Goal: Task Accomplishment & Management: Use online tool/utility

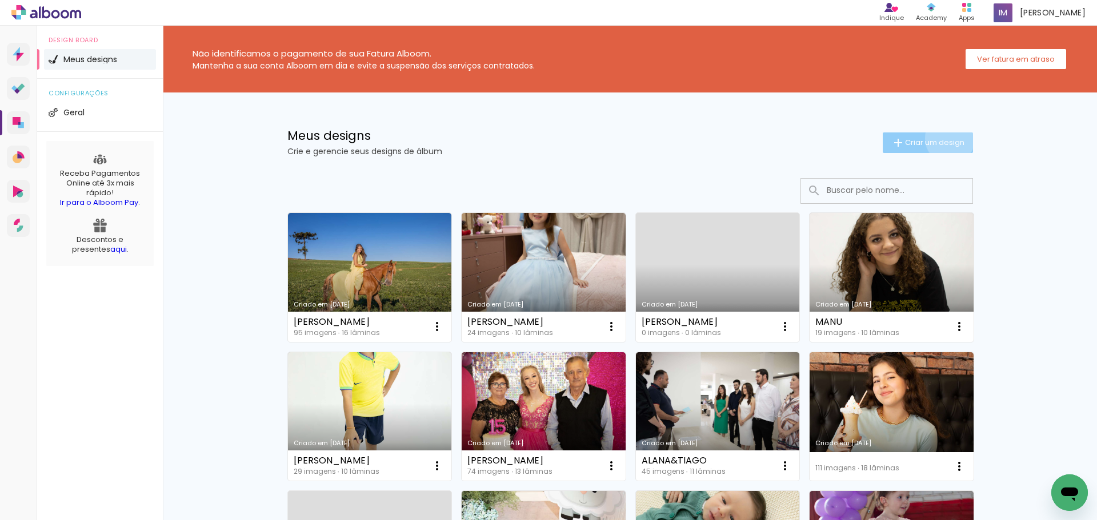
click at [943, 139] on span "Criar um design" at bounding box center [934, 142] width 59 height 7
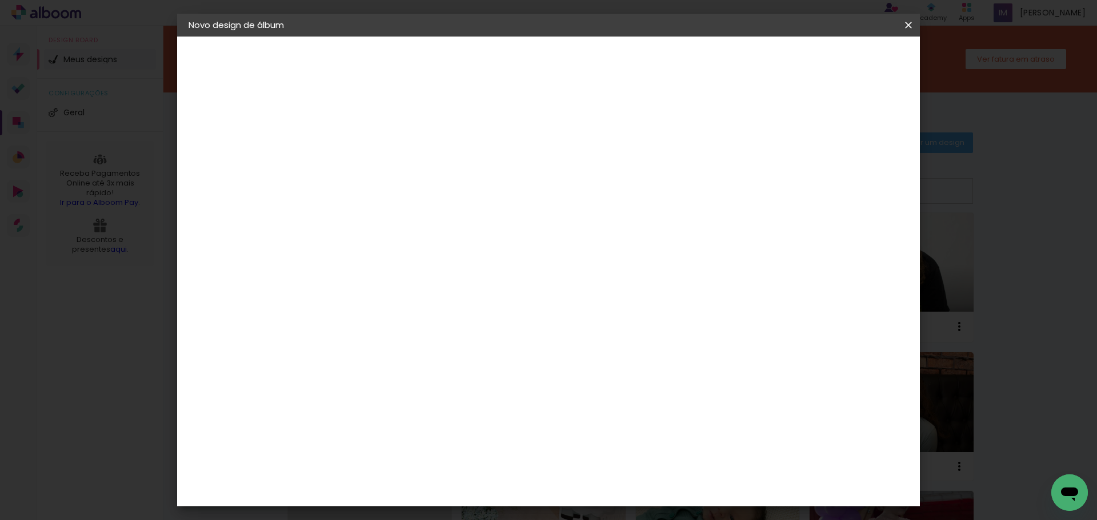
click at [375, 160] on input at bounding box center [375, 154] width 0 height 18
type input "a"
type input "ANTONELLA"
type paper-input "ANTONELLA"
click at [0, 0] on header "Informações Dê um título ao seu álbum. Avançar" at bounding box center [0, 0] width 0 height 0
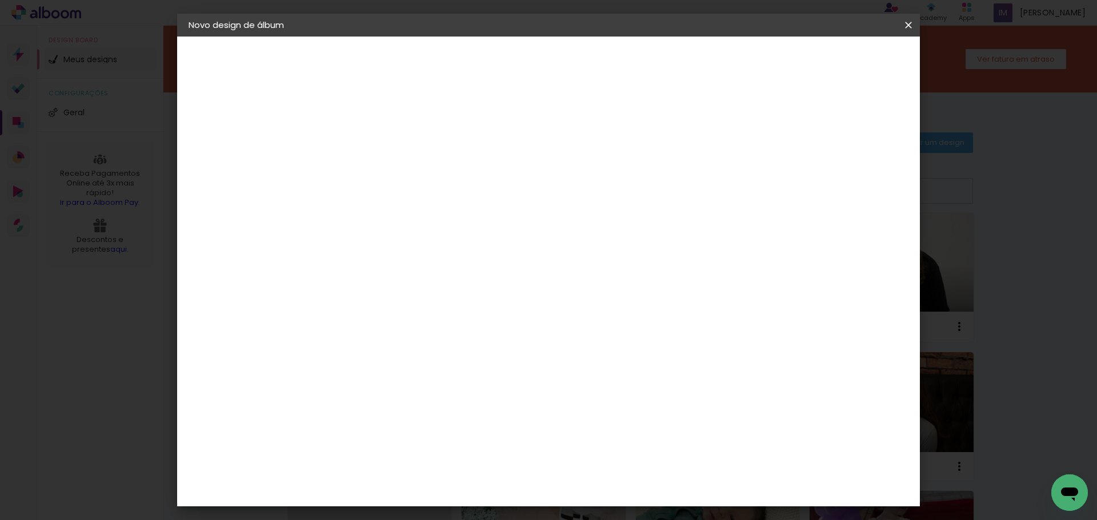
click at [492, 60] on paper-button "Avançar" at bounding box center [464, 60] width 56 height 19
click at [396, 435] on div "Grupo Foto Sul" at bounding box center [382, 448] width 29 height 27
click at [0, 0] on slot "Avançar" at bounding box center [0, 0] width 0 height 0
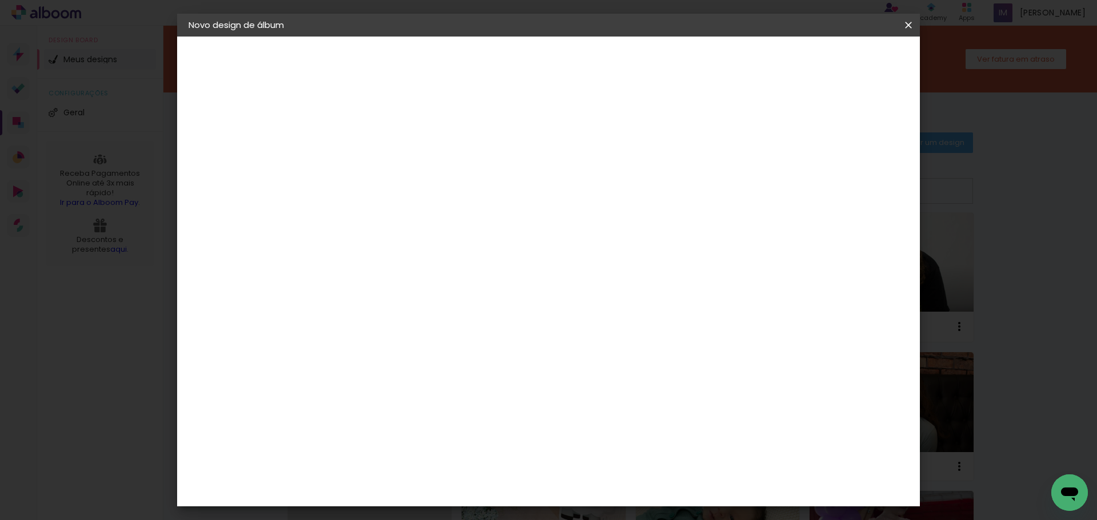
click at [561, 65] on paper-button "Avançar" at bounding box center [533, 60] width 56 height 19
type input "6"
type paper-input "6"
click at [384, 117] on input "6" at bounding box center [366, 123] width 39 height 14
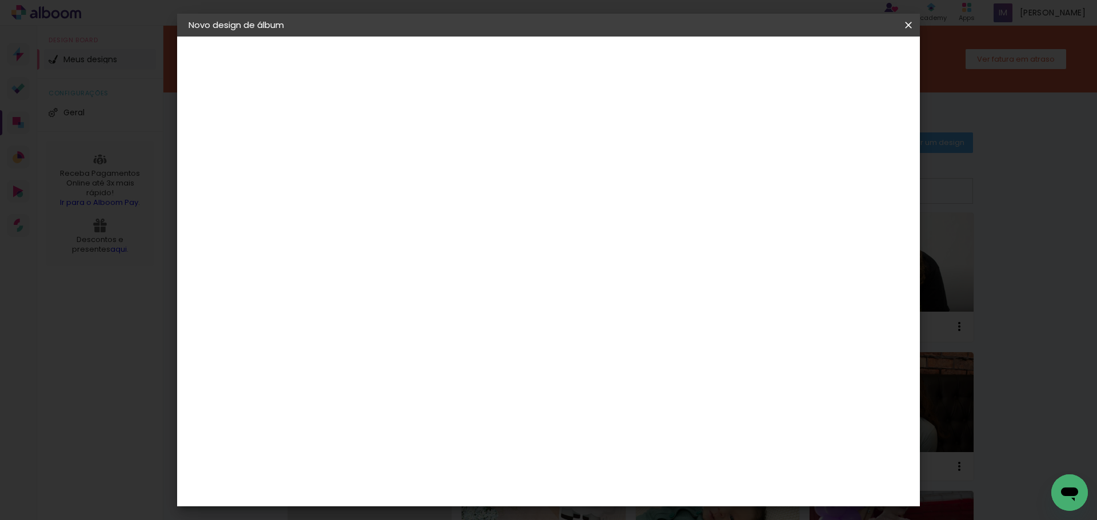
type input "7"
type paper-input "7"
click at [384, 117] on input "7" at bounding box center [366, 123] width 39 height 14
type input "6"
type paper-input "6"
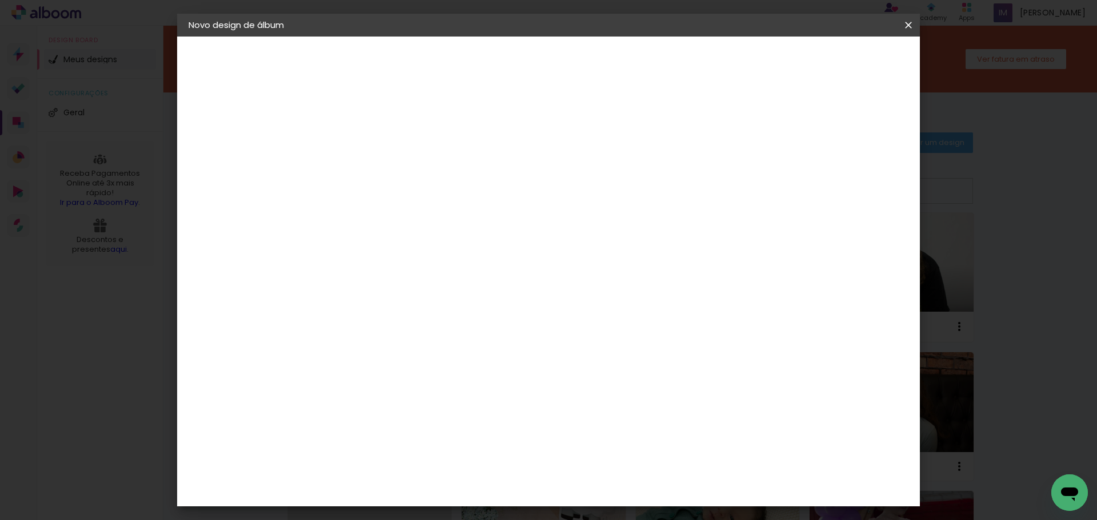
click at [381, 125] on input "6" at bounding box center [366, 123] width 39 height 14
type input "5"
type paper-input "5"
click at [381, 128] on input "5" at bounding box center [366, 123] width 39 height 14
type input "4"
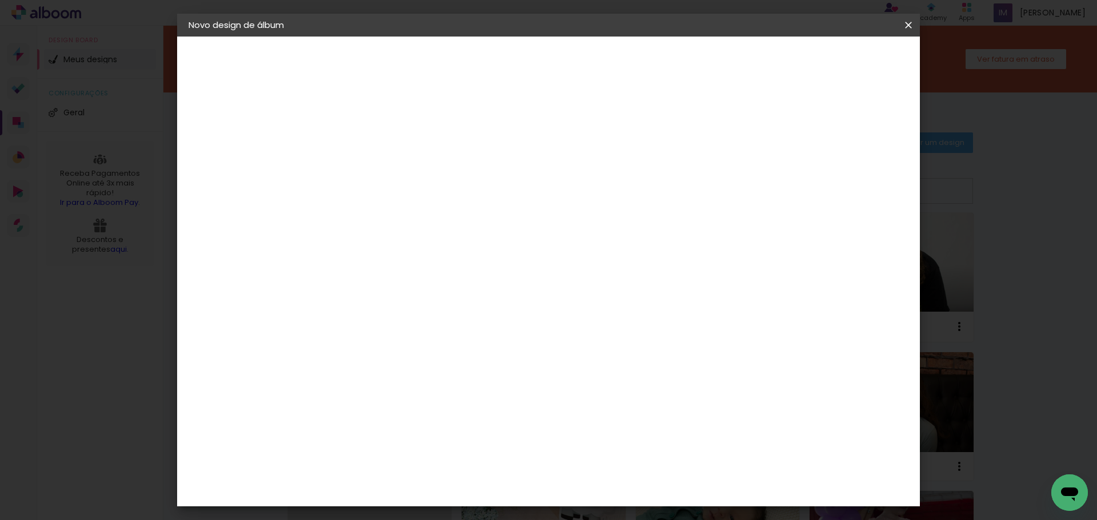
type paper-input "4"
click at [381, 128] on input "4" at bounding box center [366, 123] width 39 height 14
type input "3"
type paper-input "3"
click at [379, 126] on input "3" at bounding box center [366, 123] width 39 height 14
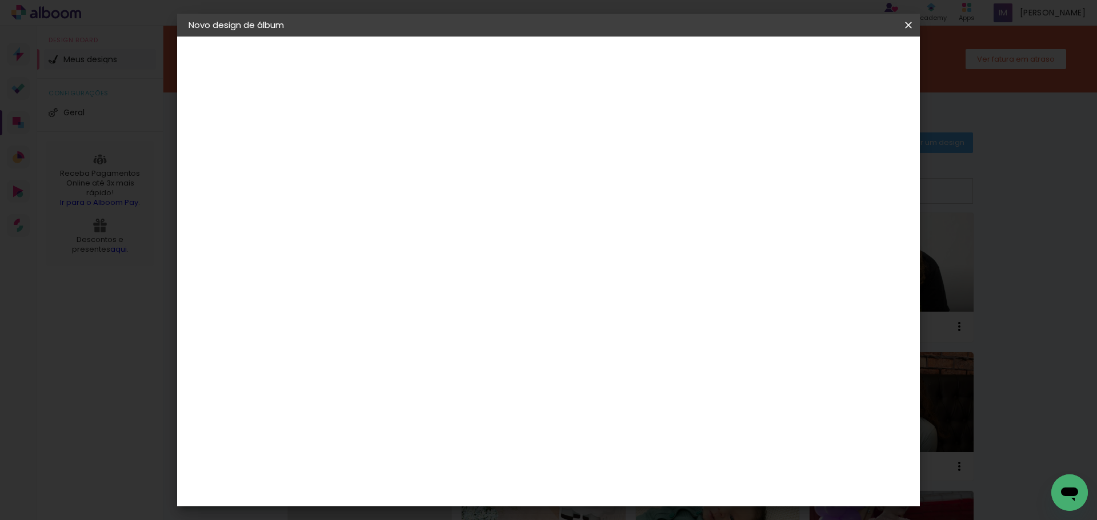
click at [848, 68] on paper-button "Iniciar design" at bounding box center [810, 60] width 75 height 19
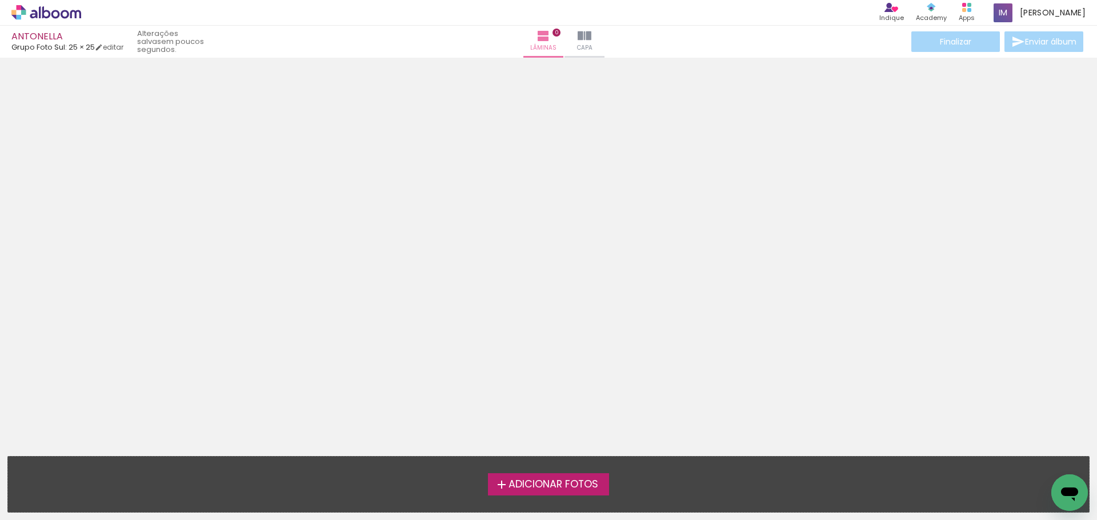
click at [525, 476] on label "Adicionar Fotos" at bounding box center [549, 484] width 122 height 22
click at [0, 0] on input "file" at bounding box center [0, 0] width 0 height 0
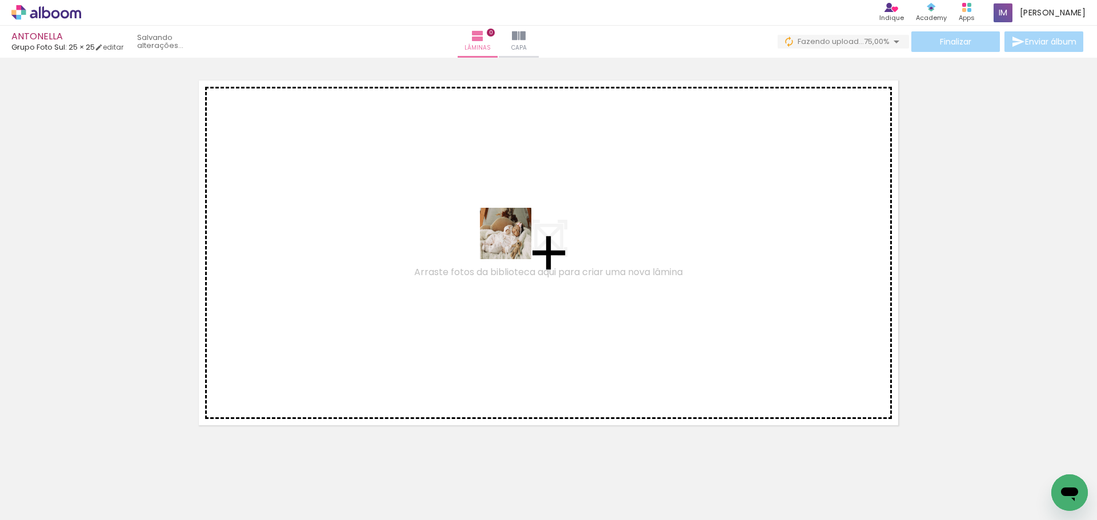
drag, startPoint x: 238, startPoint y: 487, endPoint x: 383, endPoint y: 416, distance: 160.9
click at [504, 246] on quentale-workspace at bounding box center [548, 260] width 1097 height 520
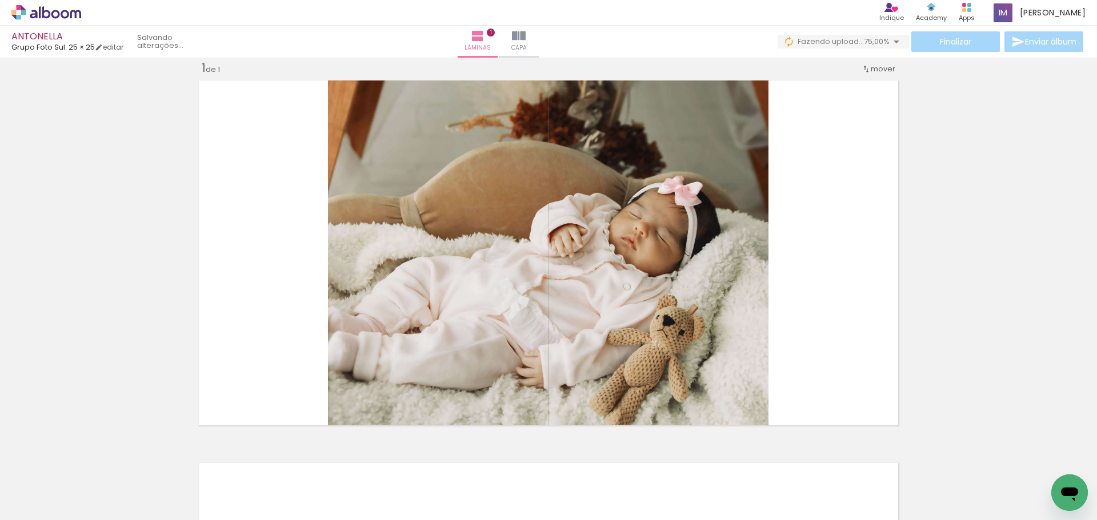
scroll to position [15, 0]
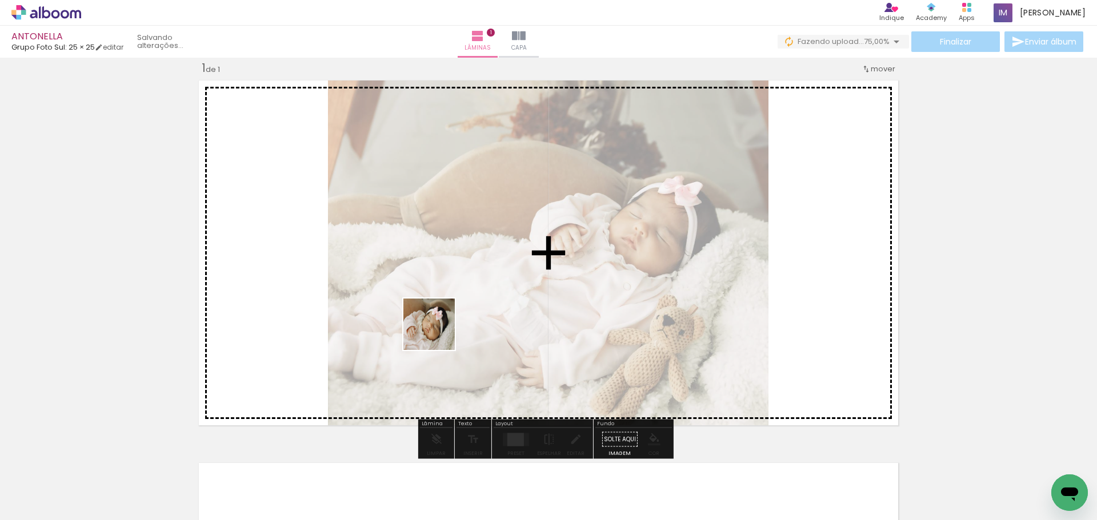
drag, startPoint x: 316, startPoint y: 488, endPoint x: 250, endPoint y: 413, distance: 99.6
click at [424, 339] on quentale-workspace at bounding box center [548, 260] width 1097 height 520
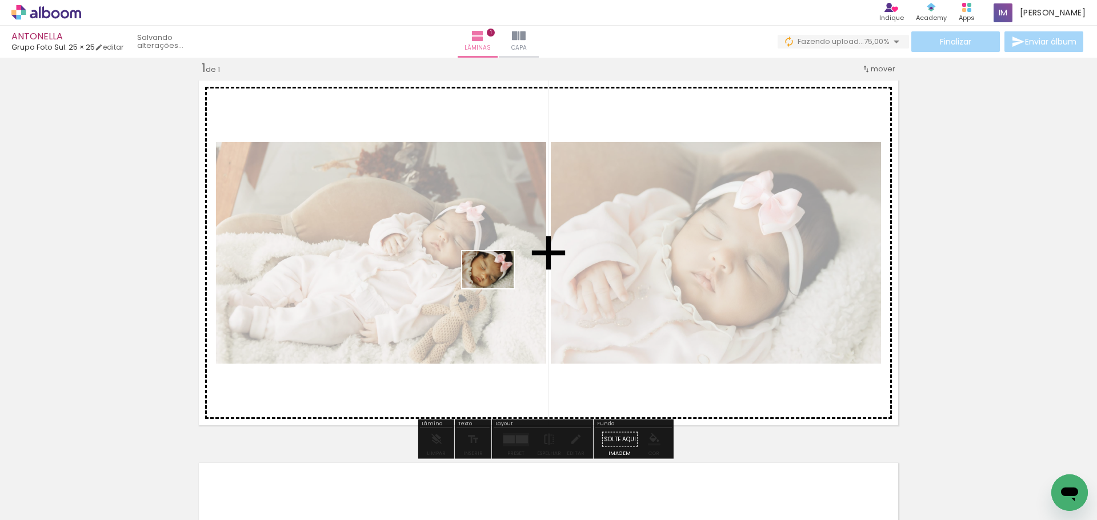
drag, startPoint x: 184, startPoint y: 495, endPoint x: 236, endPoint y: 396, distance: 111.4
click at [488, 289] on quentale-workspace at bounding box center [548, 260] width 1097 height 520
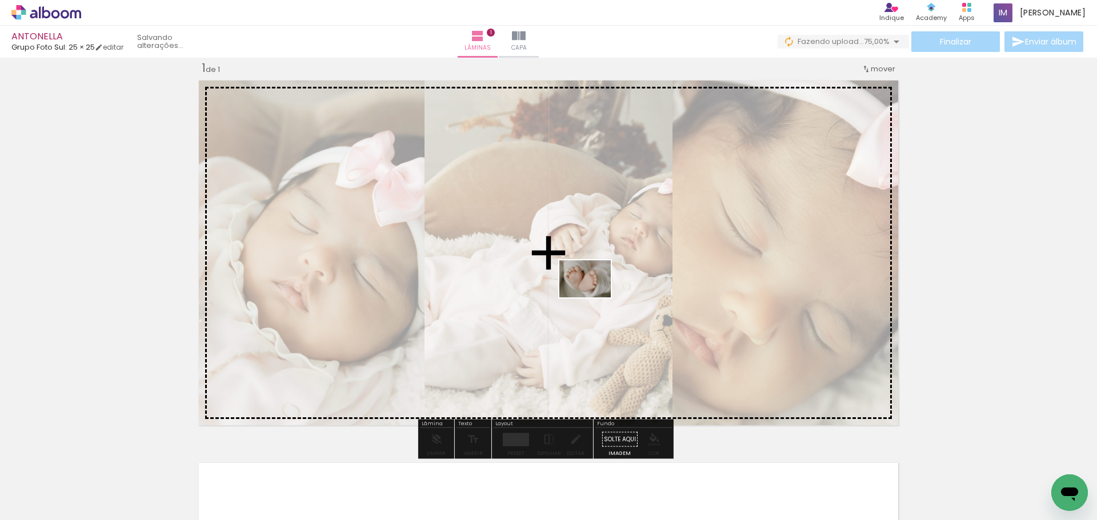
drag, startPoint x: 168, startPoint y: 473, endPoint x: 591, endPoint y: 295, distance: 458.5
click at [592, 295] on quentale-workspace at bounding box center [548, 260] width 1097 height 520
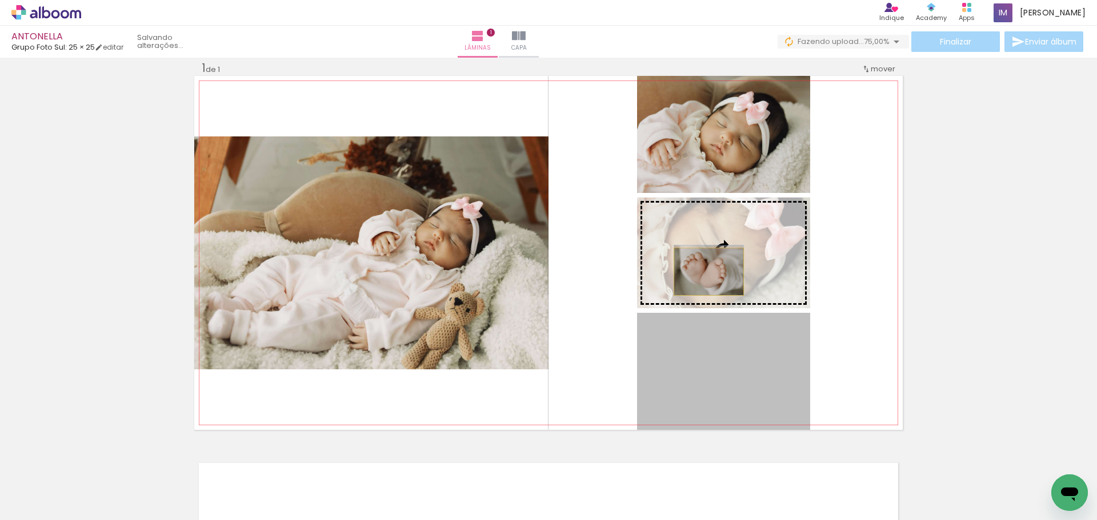
drag, startPoint x: 715, startPoint y: 367, endPoint x: 704, endPoint y: 271, distance: 96.0
click at [0, 0] on slot at bounding box center [0, 0] width 0 height 0
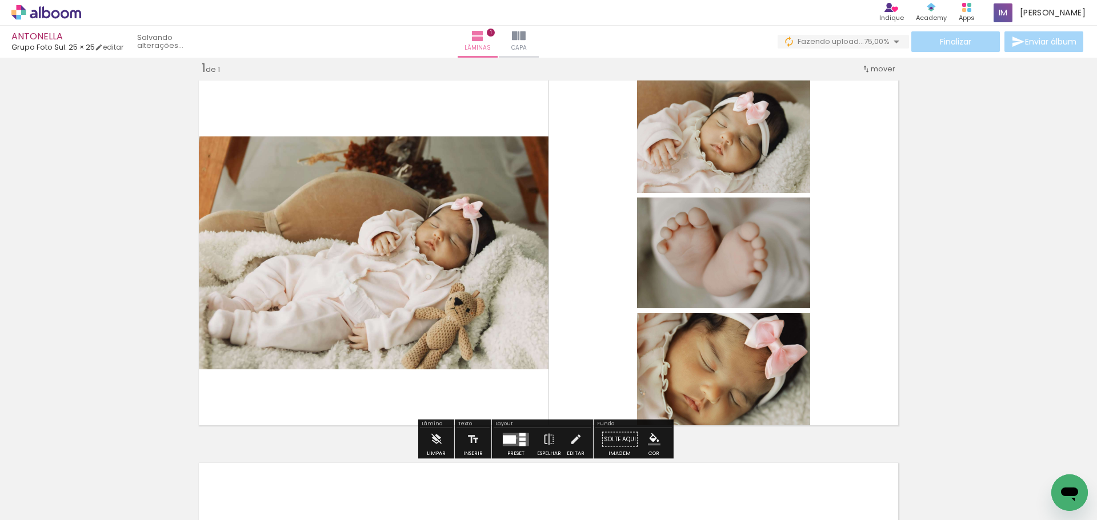
click at [513, 438] on quentale-layouter at bounding box center [516, 439] width 26 height 13
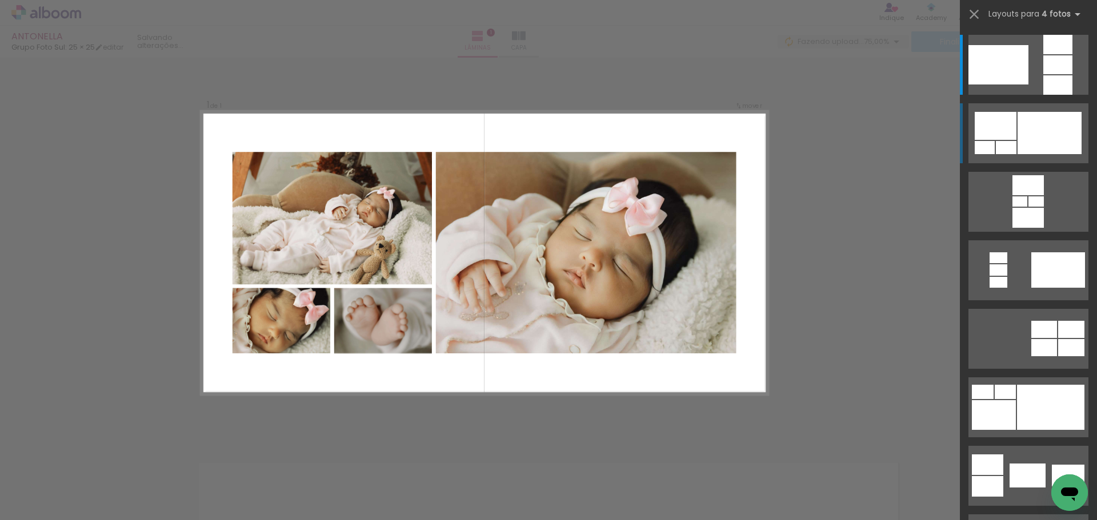
click at [1026, 143] on div at bounding box center [1049, 133] width 64 height 42
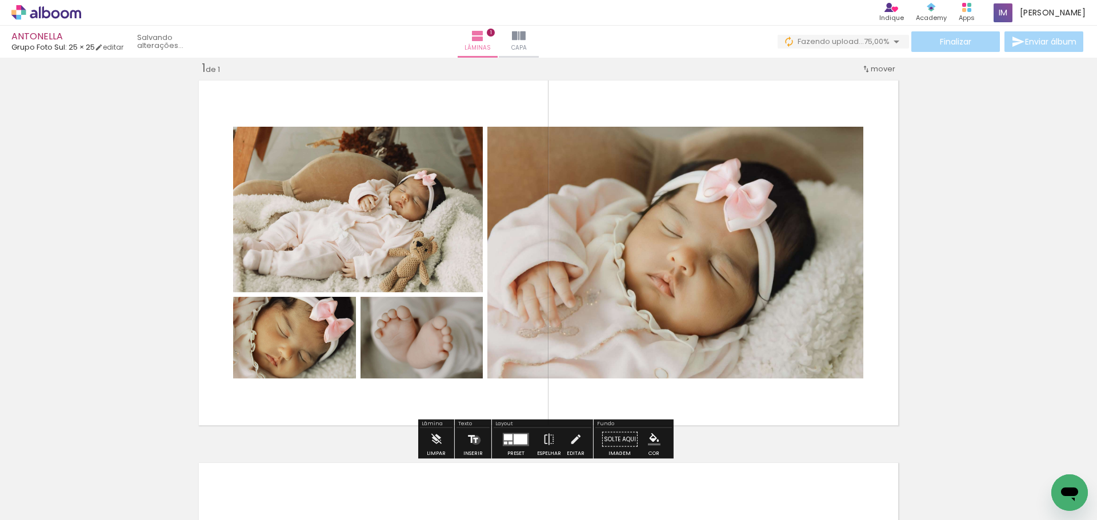
click at [475, 440] on iron-icon at bounding box center [473, 439] width 13 height 23
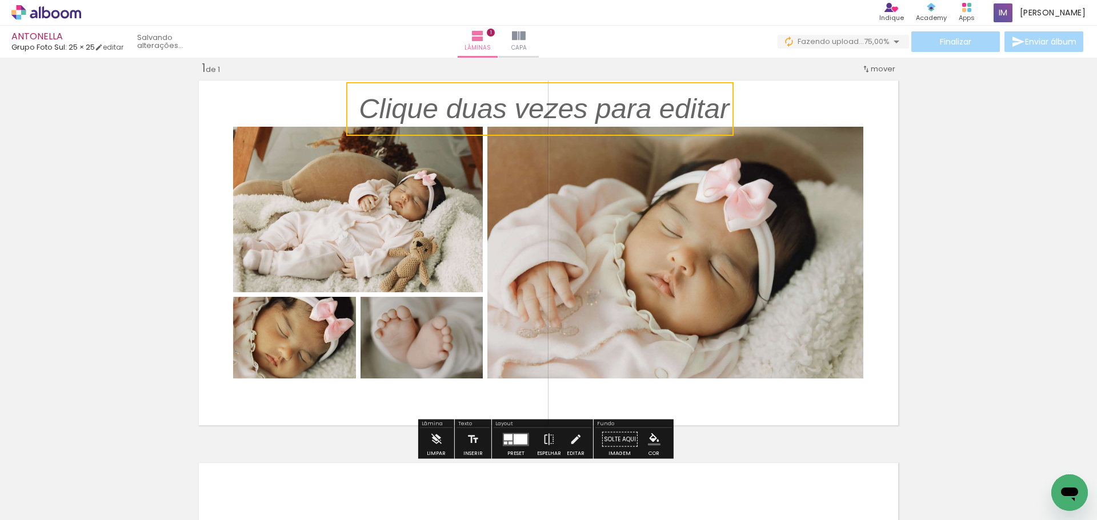
drag, startPoint x: 516, startPoint y: 216, endPoint x: 528, endPoint y: 103, distance: 113.2
click at [535, 87] on quentale-selection at bounding box center [539, 109] width 387 height 54
drag, startPoint x: 515, startPoint y: 134, endPoint x: 521, endPoint y: 127, distance: 8.9
click at [516, 133] on quentale-selection at bounding box center [539, 109] width 387 height 54
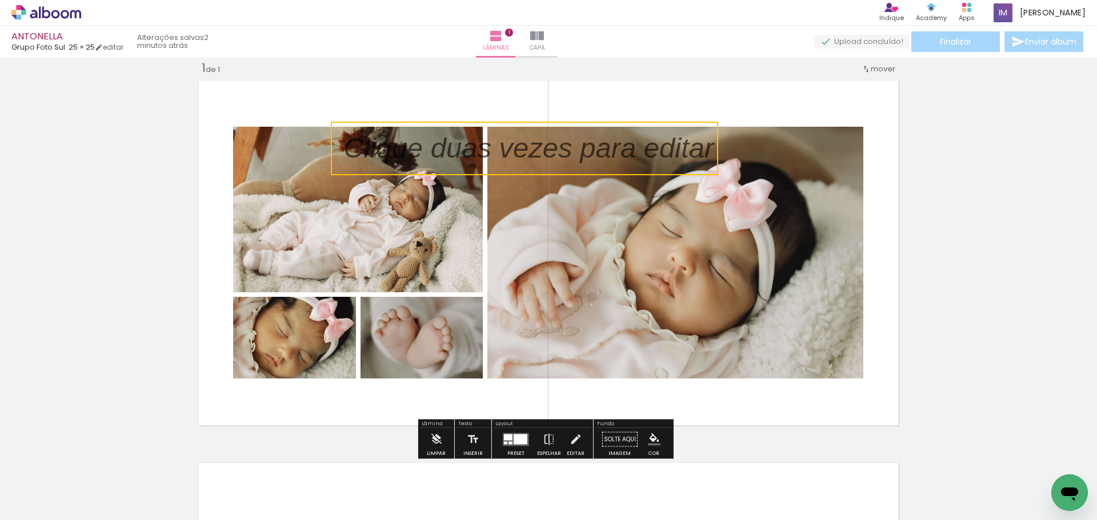
drag, startPoint x: 531, startPoint y: 87, endPoint x: 514, endPoint y: 128, distance: 43.8
click at [514, 128] on quentale-selection at bounding box center [524, 149] width 387 height 54
drag, startPoint x: 517, startPoint y: 122, endPoint x: 515, endPoint y: 129, distance: 7.4
click at [516, 124] on quentale-selection at bounding box center [524, 149] width 387 height 54
drag, startPoint x: 514, startPoint y: 141, endPoint x: 509, endPoint y: 147, distance: 8.1
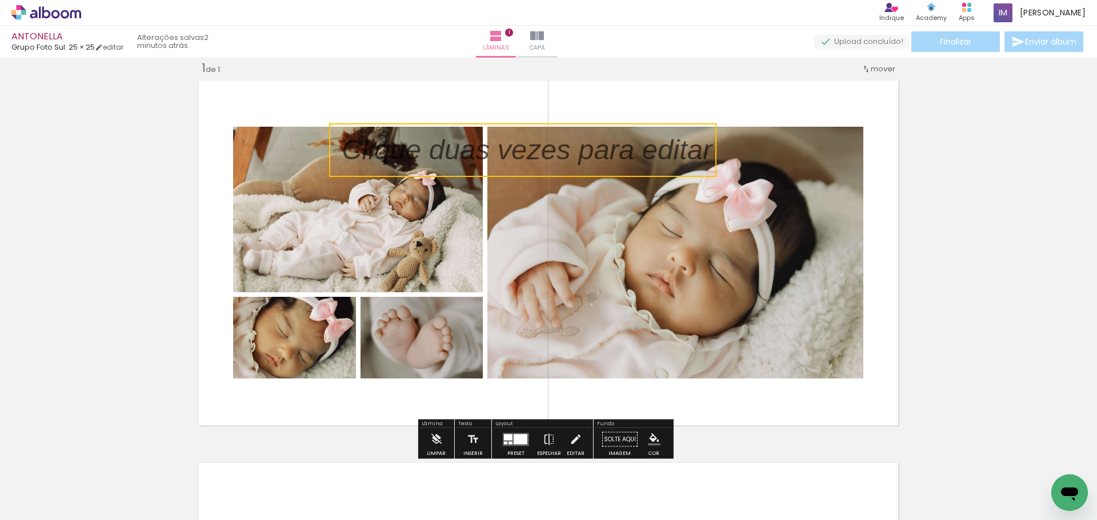
click at [513, 141] on quentale-selection at bounding box center [522, 150] width 387 height 54
click at [507, 149] on quentale-selection at bounding box center [520, 151] width 387 height 54
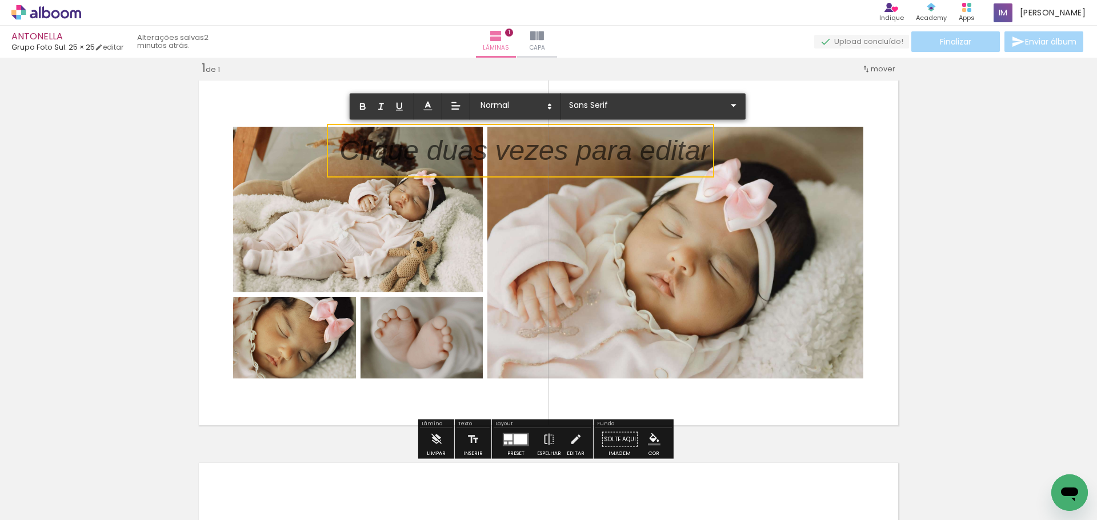
click at [508, 150] on p at bounding box center [524, 158] width 370 height 40
drag, startPoint x: 604, startPoint y: 113, endPoint x: 627, endPoint y: 102, distance: 25.8
click at [604, 111] on paper-input-container "Sans Serif" at bounding box center [653, 105] width 174 height 15
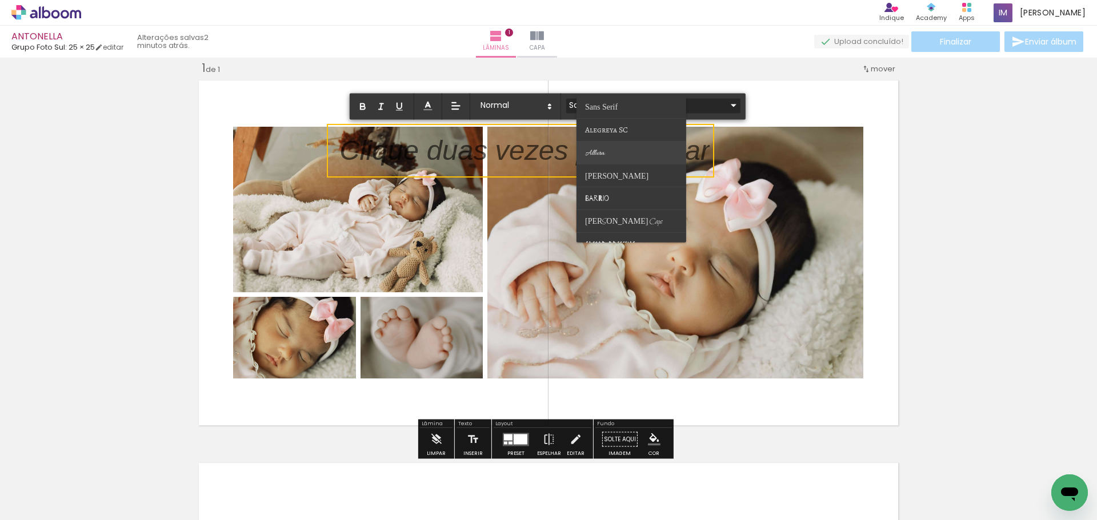
scroll to position [5, 0]
click at [622, 143] on paper-item at bounding box center [631, 148] width 110 height 23
type input "Allura"
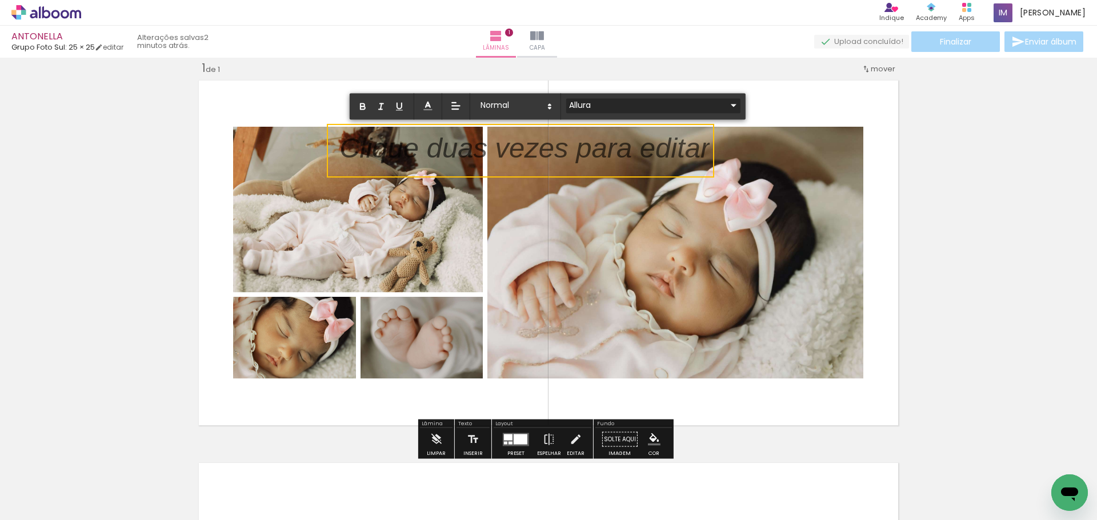
scroll to position [0, 0]
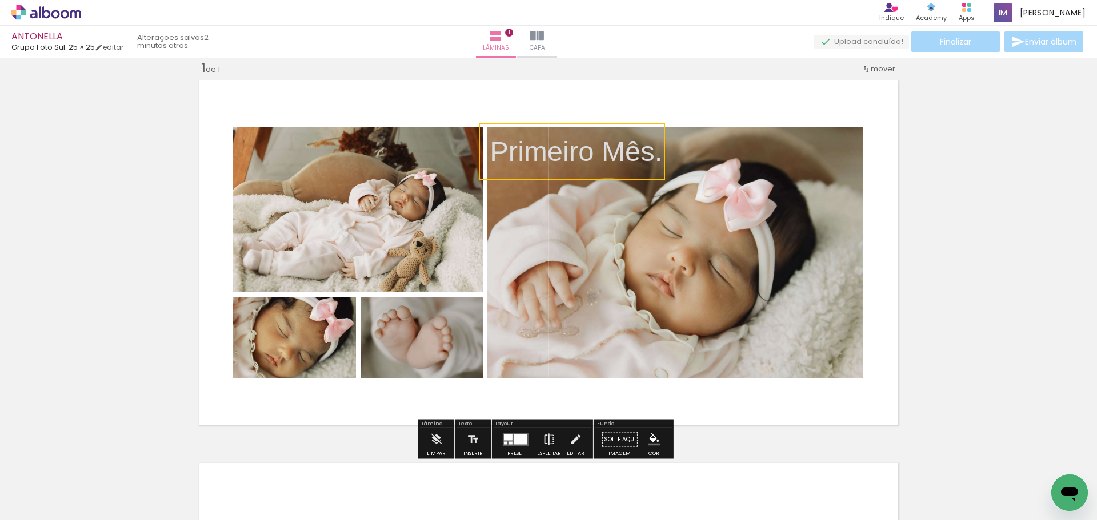
drag, startPoint x: 487, startPoint y: 122, endPoint x: 636, endPoint y: 126, distance: 149.1
click at [639, 123] on quentale-selection at bounding box center [572, 151] width 186 height 57
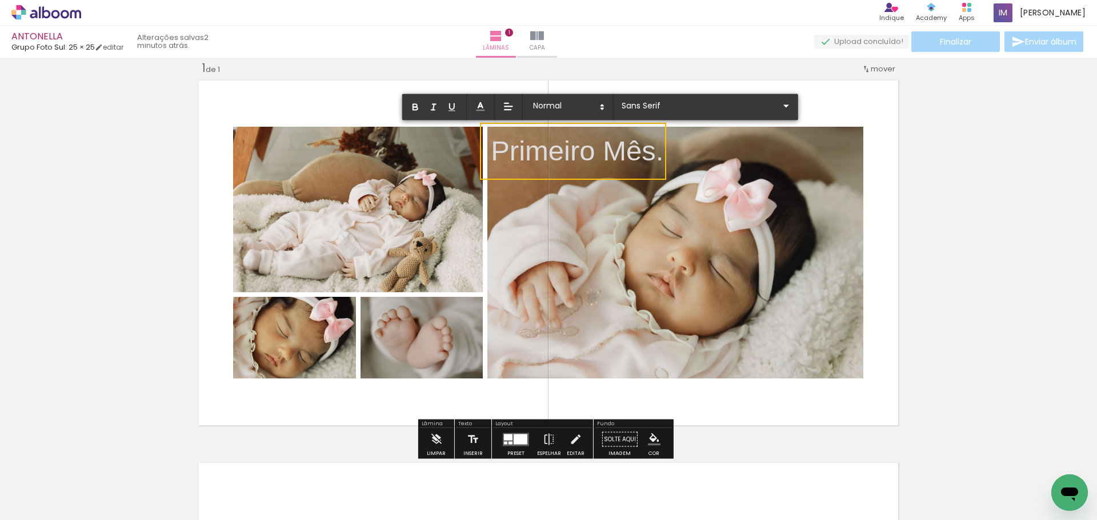
drag, startPoint x: 653, startPoint y: 152, endPoint x: 657, endPoint y: 159, distance: 7.9
click at [653, 152] on p "Primeiro Mês." at bounding box center [577, 151] width 172 height 40
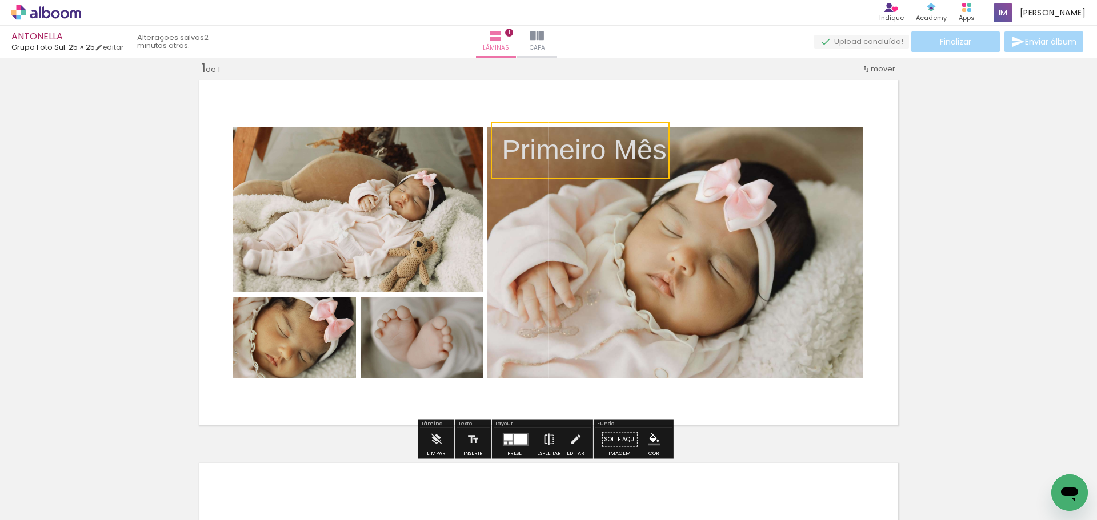
drag, startPoint x: 654, startPoint y: 148, endPoint x: 665, endPoint y: 147, distance: 10.9
click at [665, 147] on quentale-selection at bounding box center [580, 150] width 179 height 57
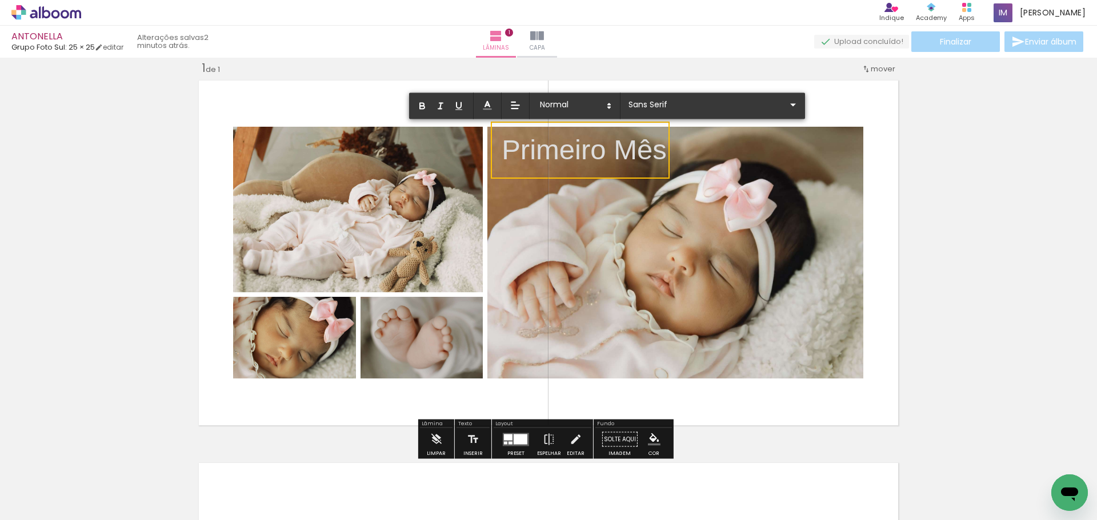
drag, startPoint x: 660, startPoint y: 149, endPoint x: 576, endPoint y: 146, distance: 84.0
click at [504, 158] on p "Primeiro Mês" at bounding box center [583, 150] width 165 height 40
click at [786, 101] on iron-icon at bounding box center [793, 105] width 14 height 14
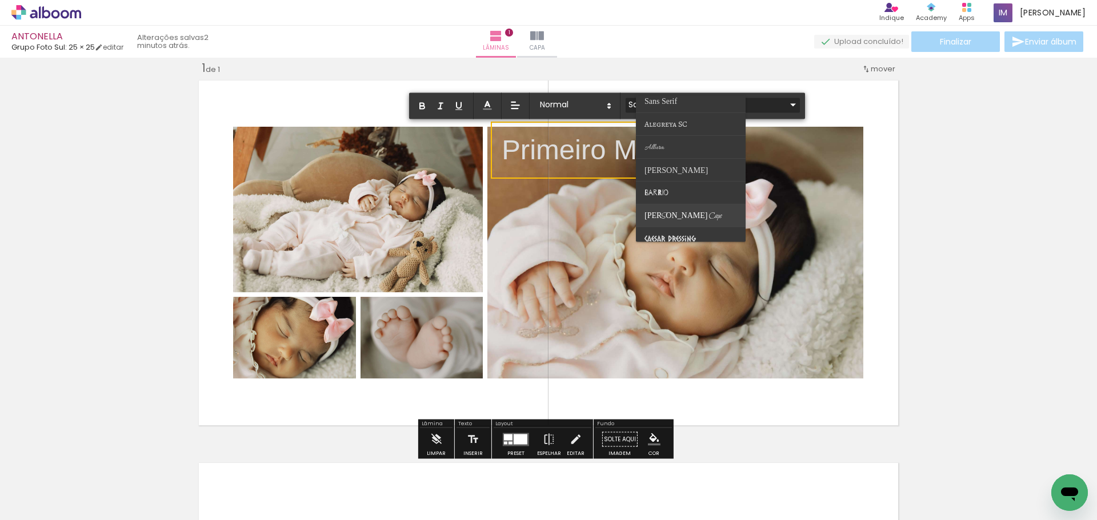
click at [665, 106] on span "Bilbo Swash Caps" at bounding box center [660, 101] width 33 height 9
type input "Bilbo Swash Caps"
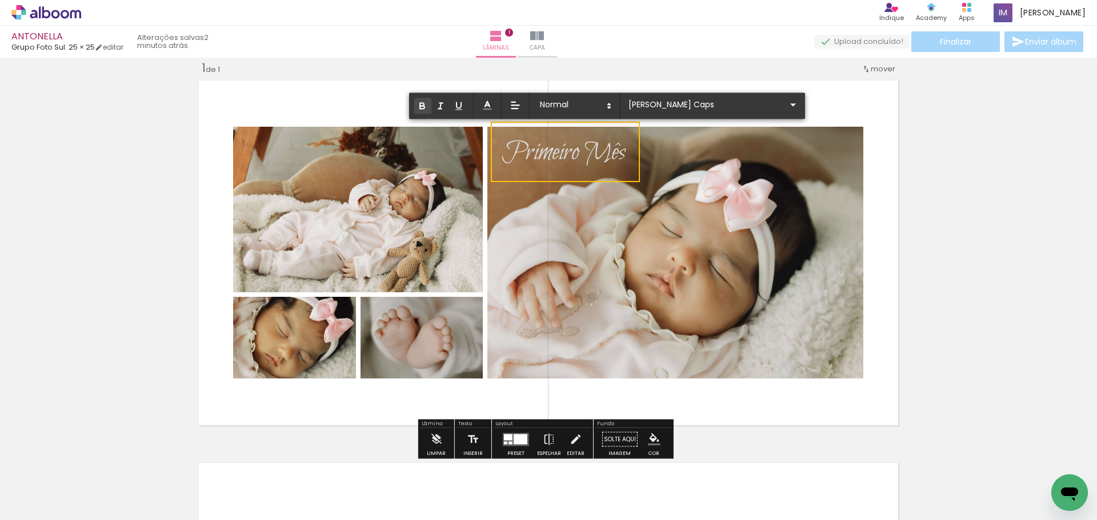
click at [426, 106] on icon "button" at bounding box center [422, 106] width 10 height 10
drag, startPoint x: 838, startPoint y: 107, endPoint x: 832, endPoint y: 109, distance: 6.2
click at [837, 107] on quentale-layouter at bounding box center [548, 253] width 708 height 354
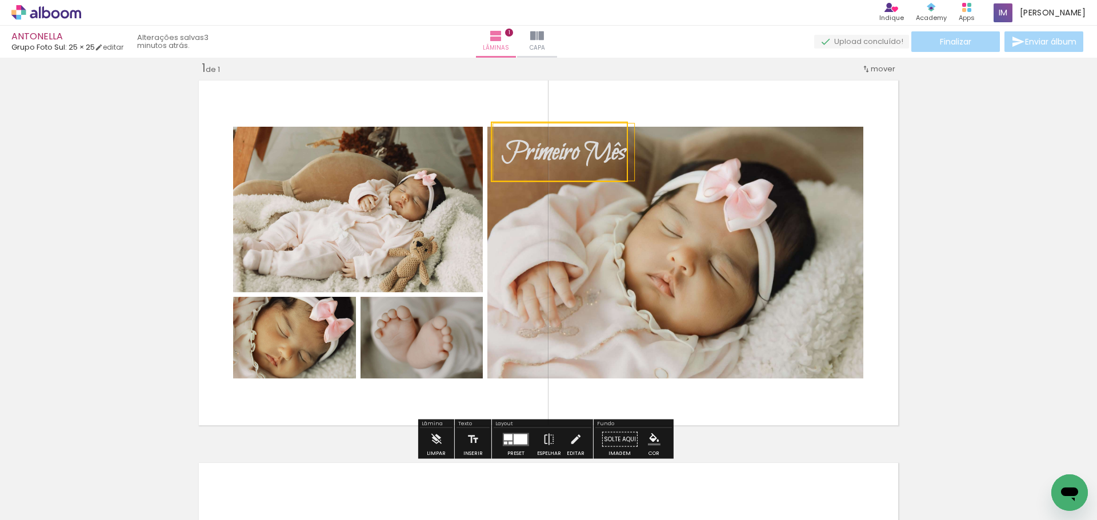
click at [591, 158] on quentale-selection at bounding box center [559, 152] width 137 height 61
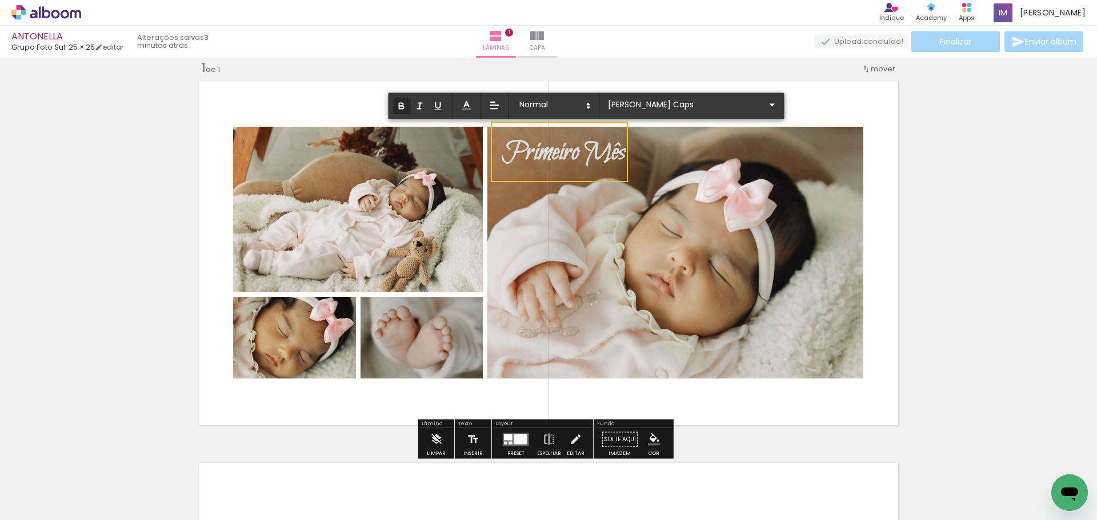
drag, startPoint x: 860, startPoint y: 411, endPoint x: 842, endPoint y: 403, distance: 19.7
click at [857, 409] on quentale-layouter at bounding box center [548, 253] width 708 height 354
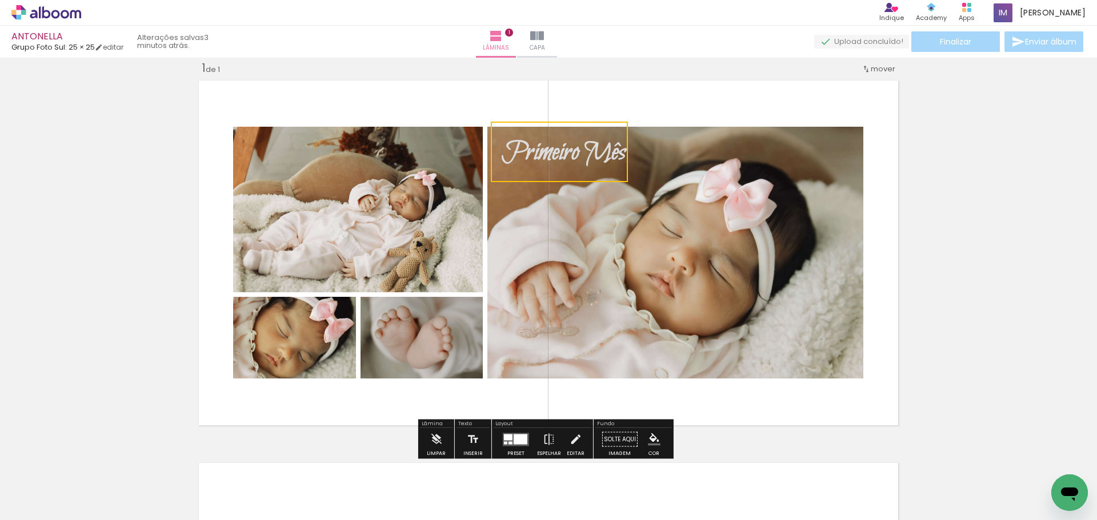
drag, startPoint x: 785, startPoint y: 406, endPoint x: 776, endPoint y: 408, distance: 10.0
click at [785, 406] on quentale-layouter at bounding box center [548, 253] width 708 height 354
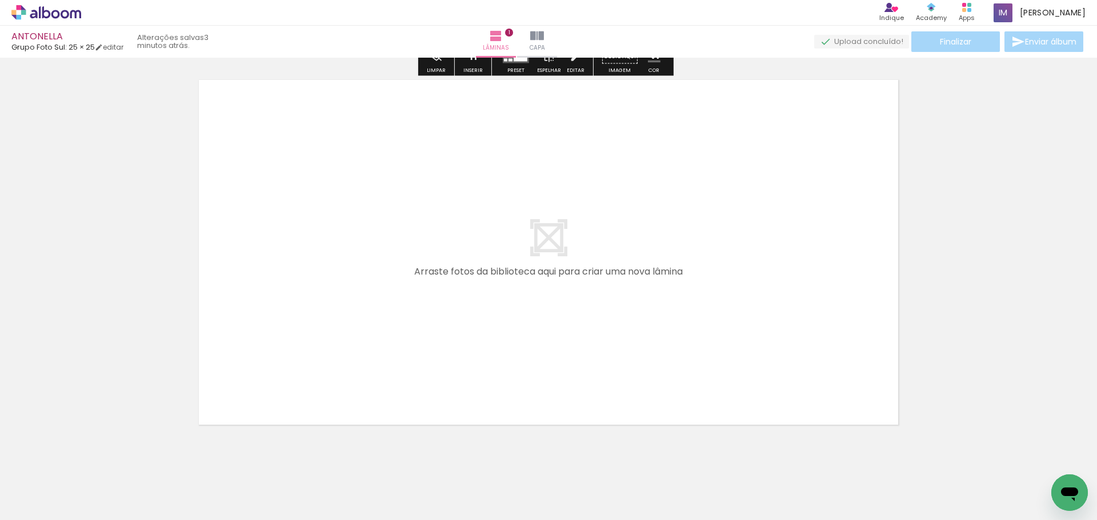
scroll to position [415, 0]
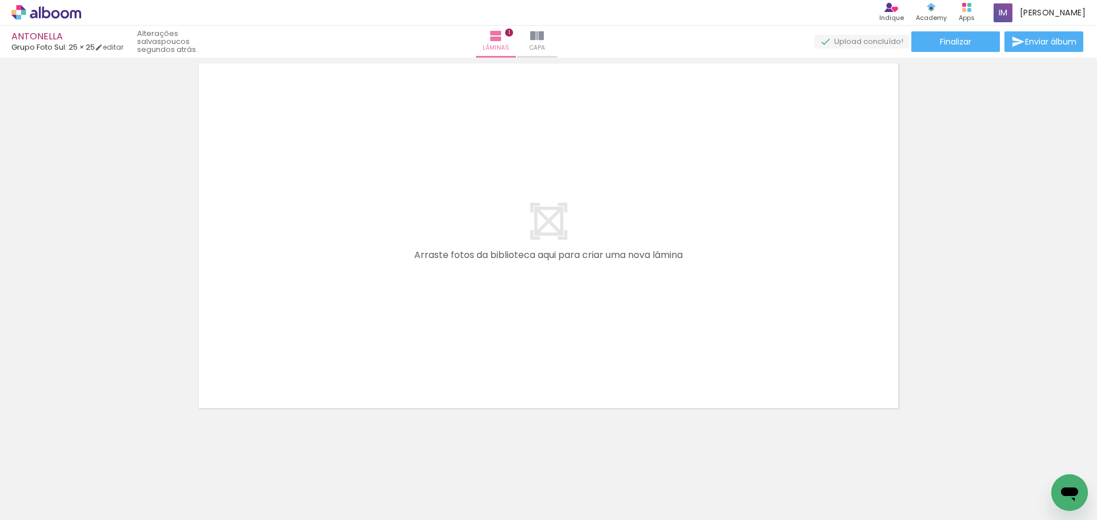
click at [33, 501] on span "Adicionar Fotos" at bounding box center [40, 505] width 34 height 13
click at [0, 0] on input "file" at bounding box center [0, 0] width 0 height 0
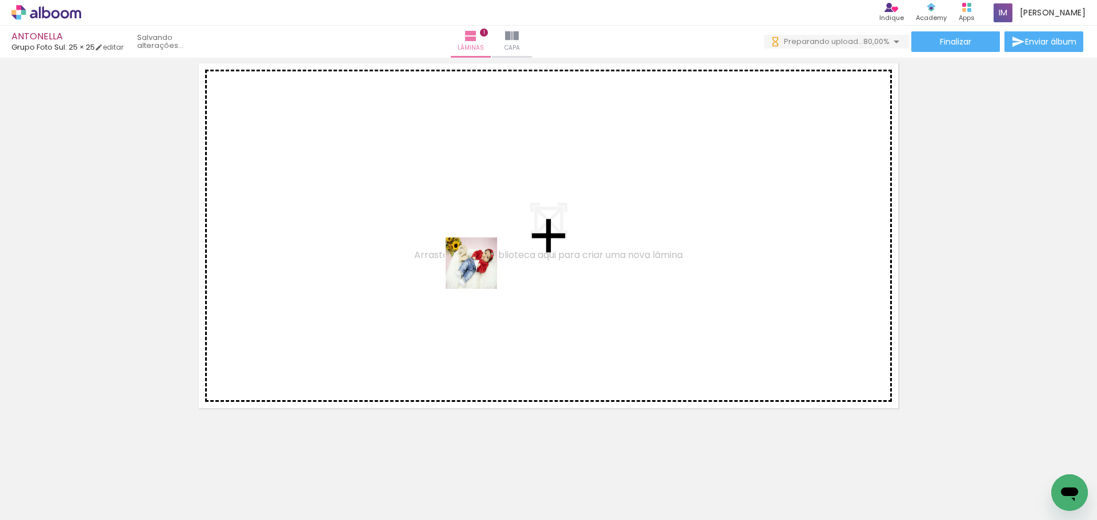
drag, startPoint x: 375, startPoint y: 494, endPoint x: 447, endPoint y: 362, distance: 150.6
click at [477, 272] on quentale-workspace at bounding box center [548, 260] width 1097 height 520
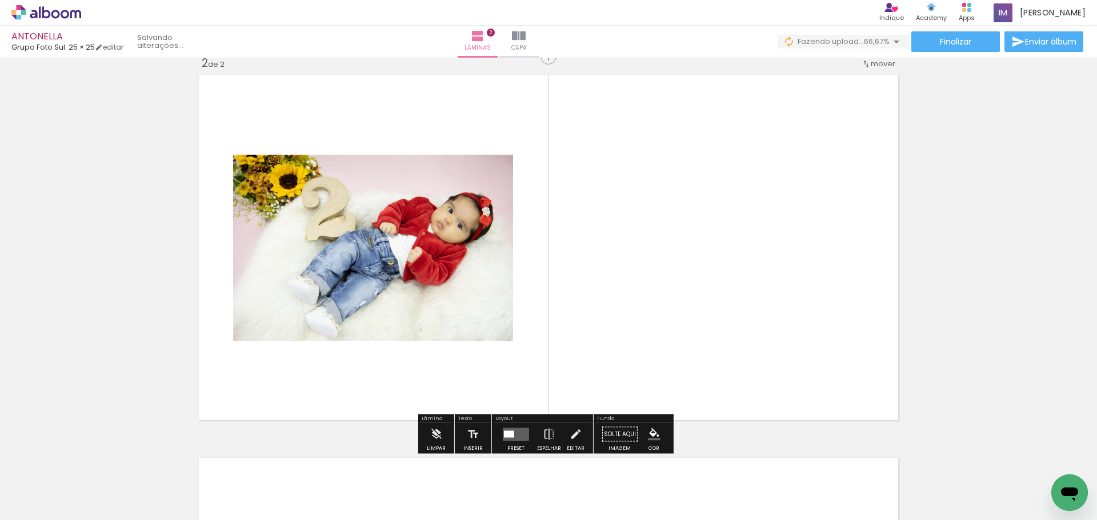
scroll to position [398, 0]
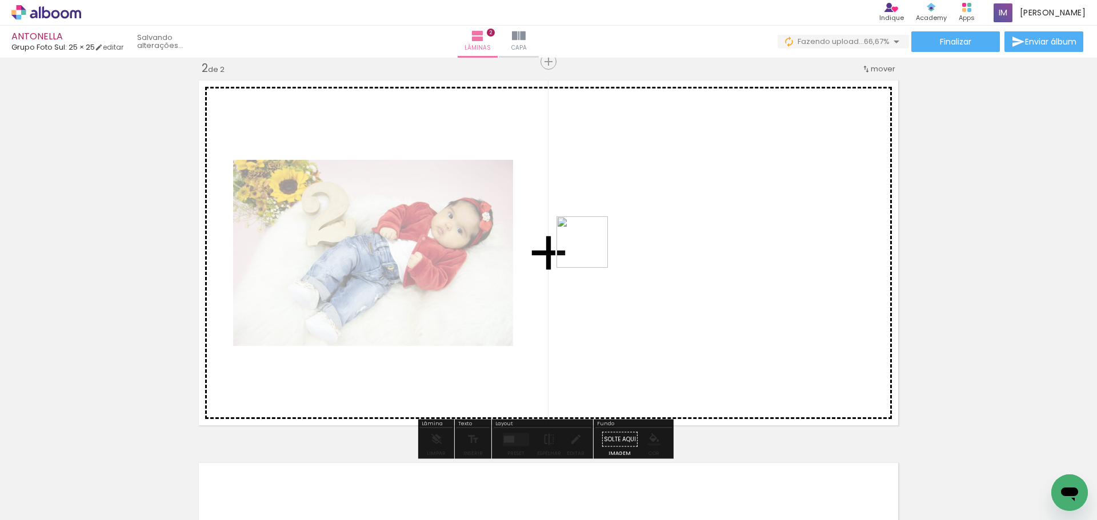
drag, startPoint x: 448, startPoint y: 488, endPoint x: 563, endPoint y: 388, distance: 152.2
click at [588, 255] on quentale-workspace at bounding box center [548, 260] width 1097 height 520
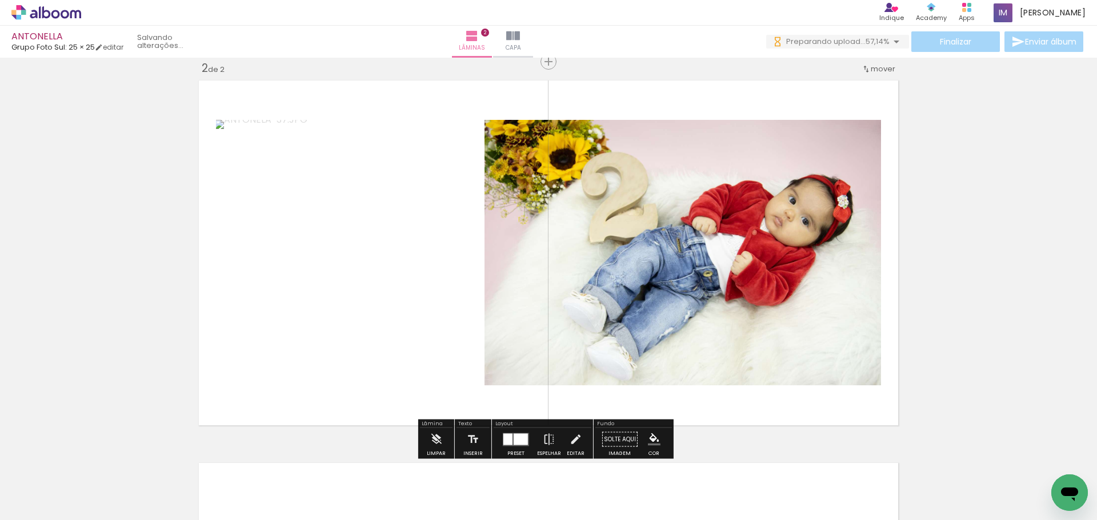
scroll to position [0, 0]
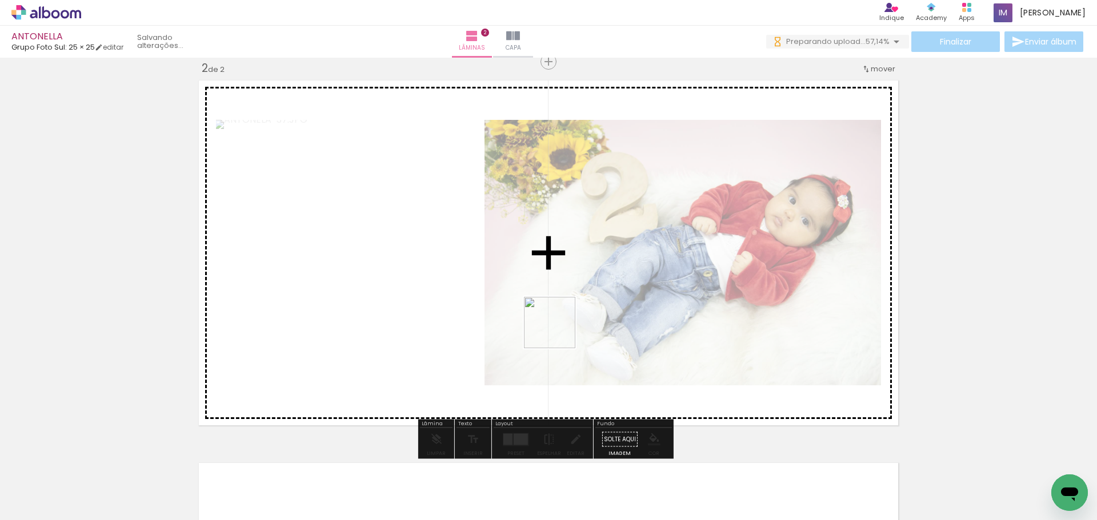
drag, startPoint x: 507, startPoint y: 479, endPoint x: 553, endPoint y: 422, distance: 73.4
click at [557, 332] on quentale-workspace at bounding box center [548, 260] width 1097 height 520
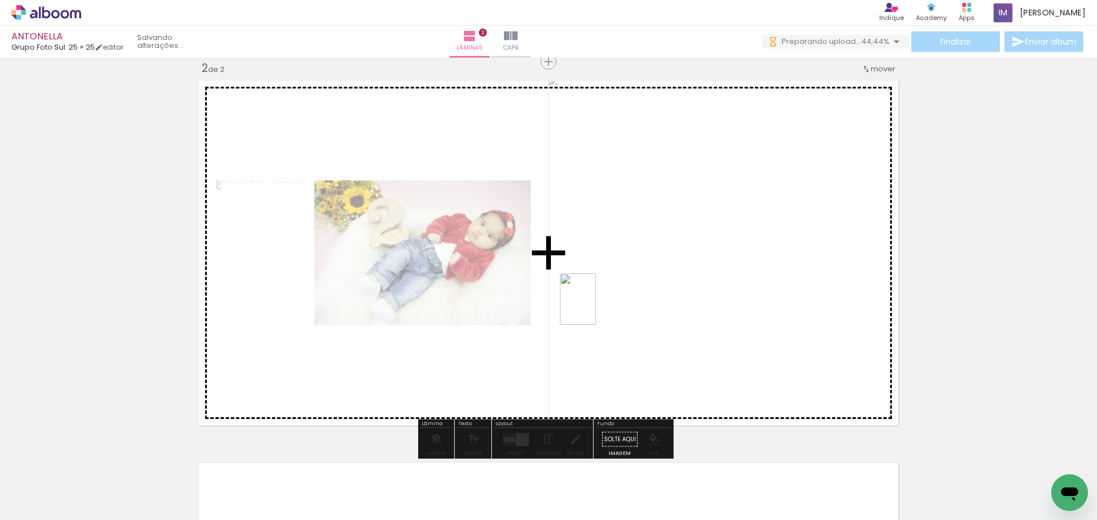
drag, startPoint x: 570, startPoint y: 496, endPoint x: 618, endPoint y: 392, distance: 114.5
click at [593, 294] on quentale-workspace at bounding box center [548, 260] width 1097 height 520
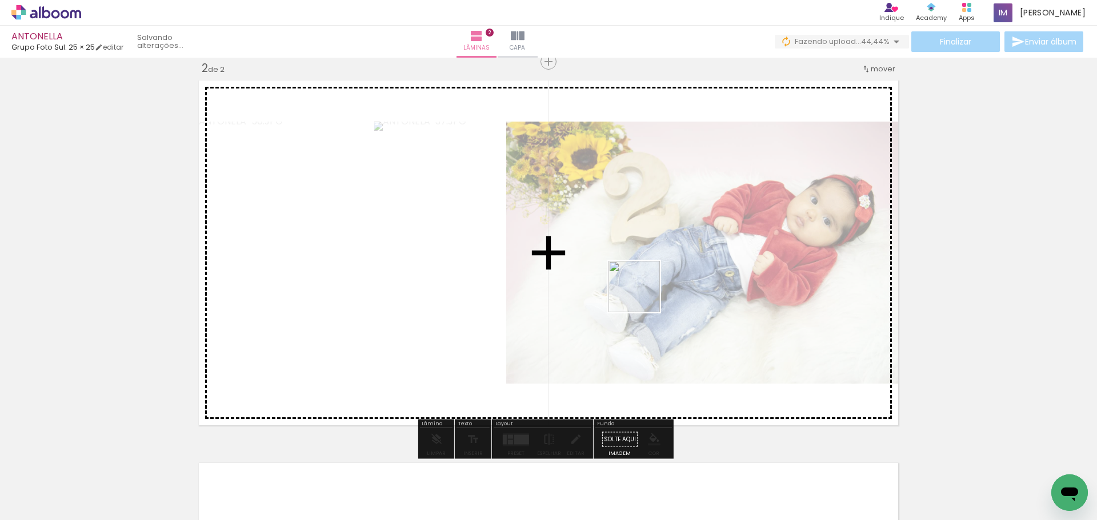
drag, startPoint x: 632, startPoint y: 497, endPoint x: 637, endPoint y: 288, distance: 209.1
click at [637, 289] on quentale-workspace at bounding box center [548, 260] width 1097 height 520
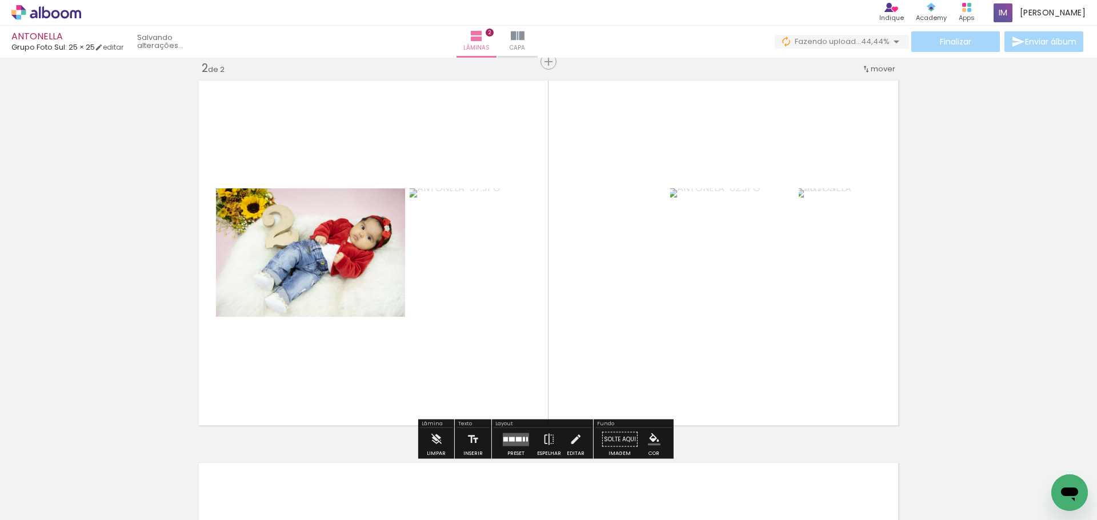
drag, startPoint x: 515, startPoint y: 439, endPoint x: 596, endPoint y: 356, distance: 115.9
click at [516, 438] on div at bounding box center [519, 439] width 6 height 5
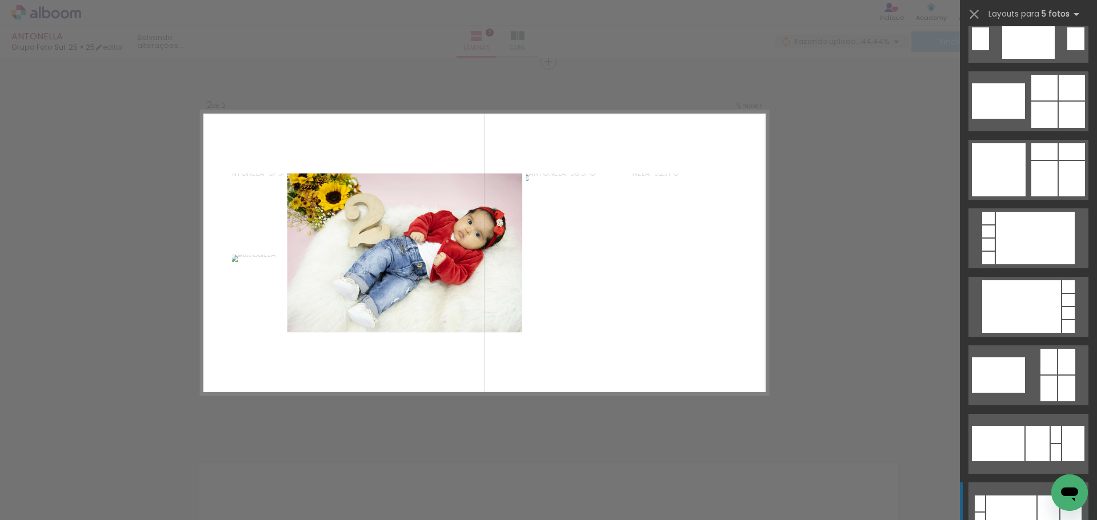
scroll to position [228, 0]
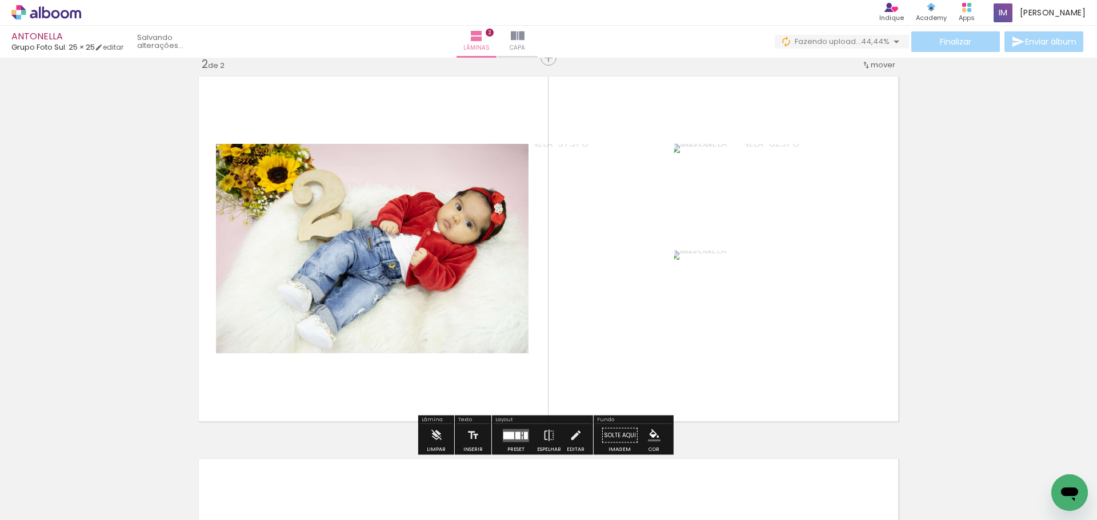
scroll to position [398, 0]
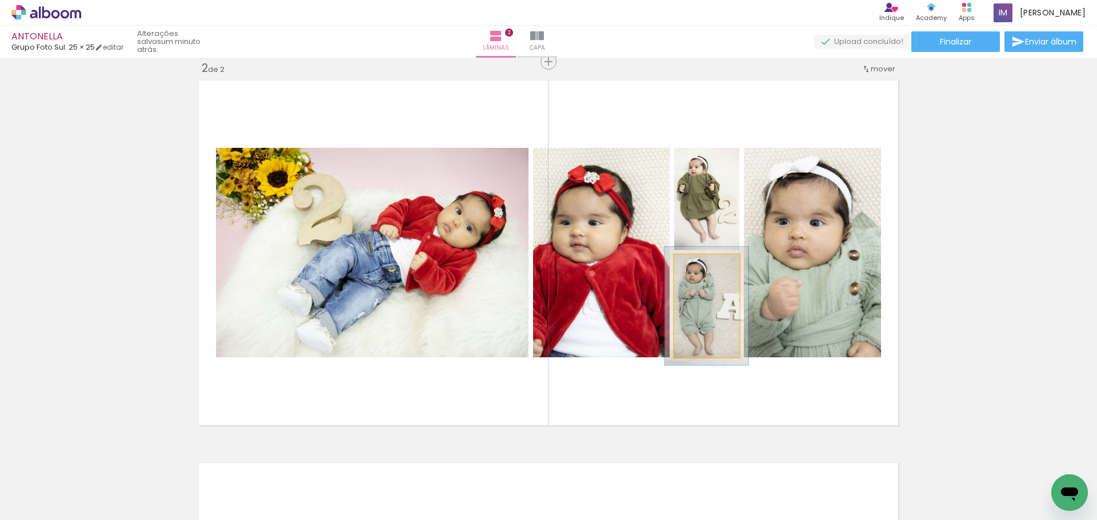
click at [699, 267] on div at bounding box center [701, 267] width 10 height 10
click at [705, 346] on quentale-photo at bounding box center [706, 306] width 65 height 103
drag, startPoint x: 696, startPoint y: 264, endPoint x: 727, endPoint y: 343, distance: 84.8
type paper-slider "100"
click at [679, 265] on div at bounding box center [705, 266] width 57 height 17
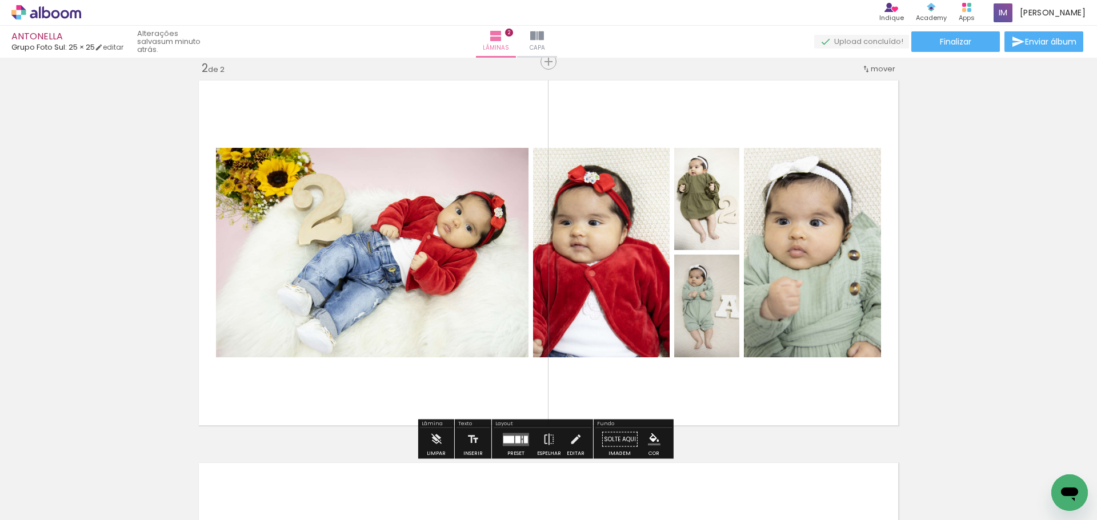
click at [736, 382] on quentale-layouter at bounding box center [548, 253] width 708 height 354
click at [597, 320] on quentale-photo at bounding box center [601, 253] width 137 height 210
drag, startPoint x: 512, startPoint y: 438, endPoint x: 708, endPoint y: 402, distance: 199.2
click at [511, 436] on quentale-layouter at bounding box center [516, 439] width 26 height 13
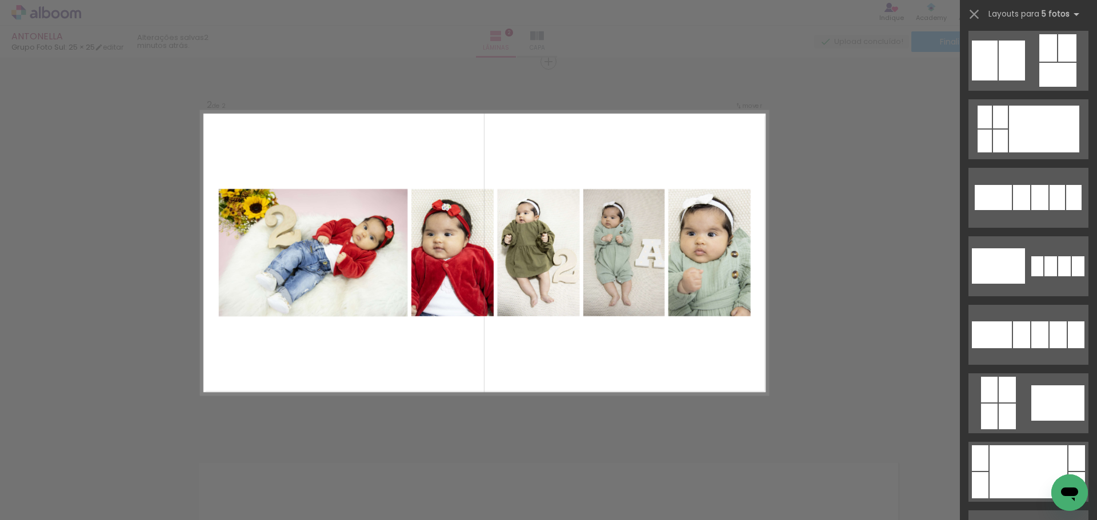
scroll to position [1062, 0]
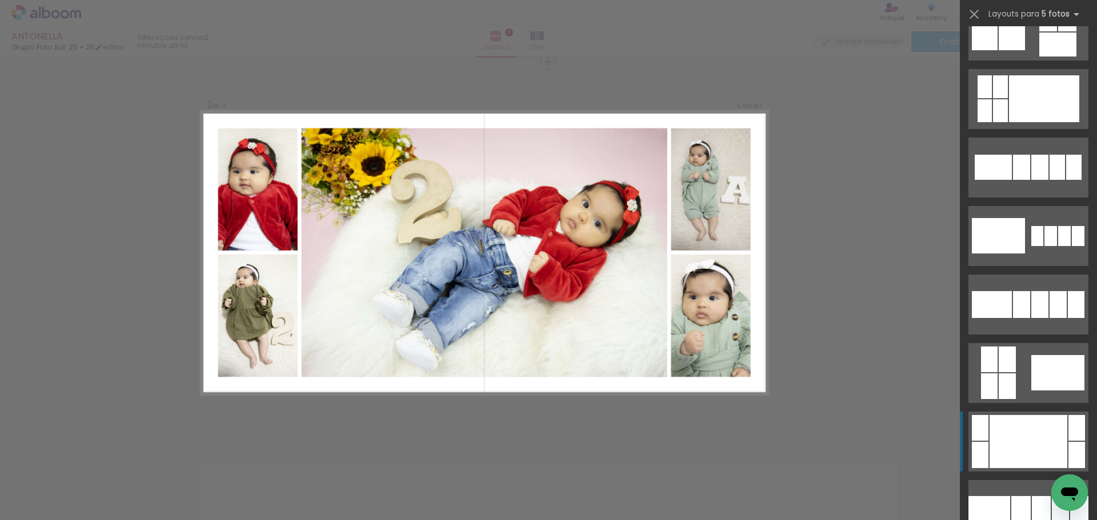
click at [1025, 437] on div at bounding box center [1028, 441] width 78 height 53
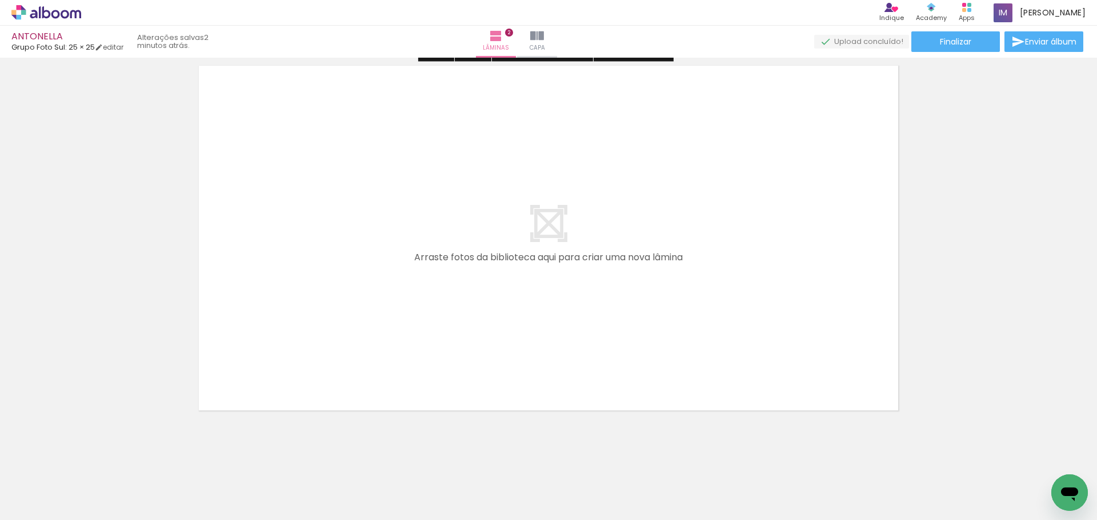
scroll to position [797, 0]
click at [33, 508] on span "Adicionar Fotos" at bounding box center [40, 505] width 34 height 13
click at [0, 0] on input "file" at bounding box center [0, 0] width 0 height 0
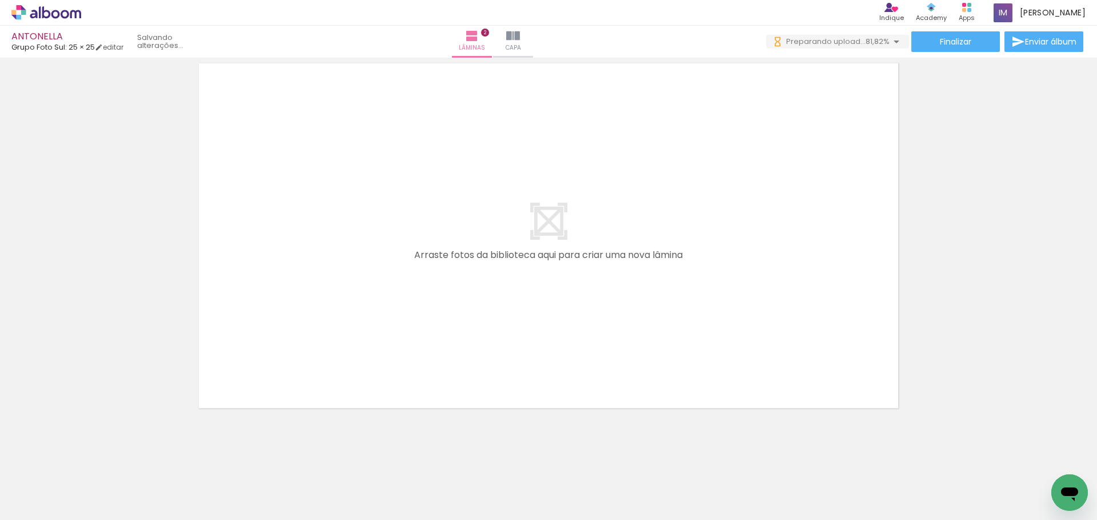
scroll to position [0, 0]
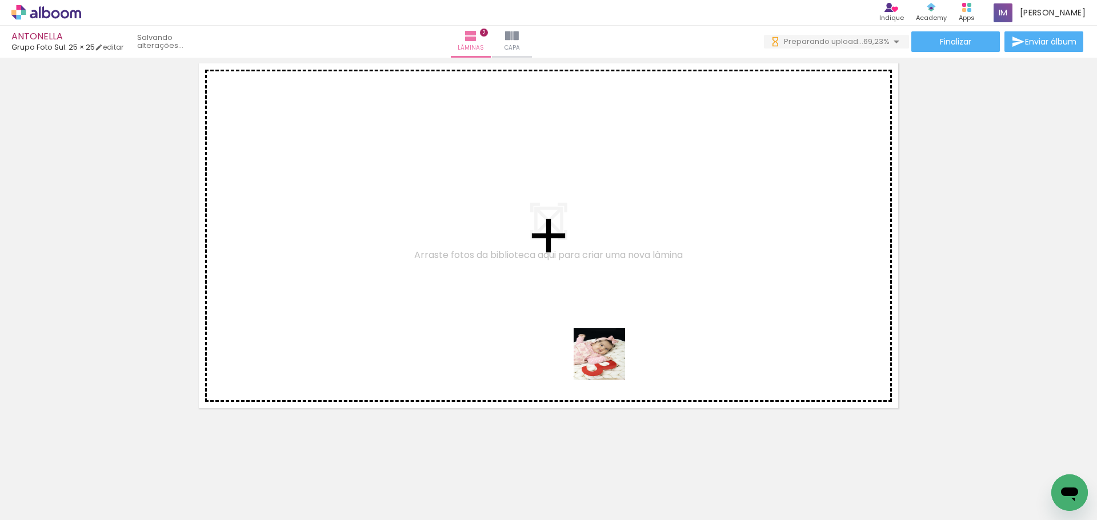
drag, startPoint x: 691, startPoint y: 497, endPoint x: 577, endPoint y: 328, distance: 203.4
click at [577, 328] on quentale-workspace at bounding box center [548, 260] width 1097 height 520
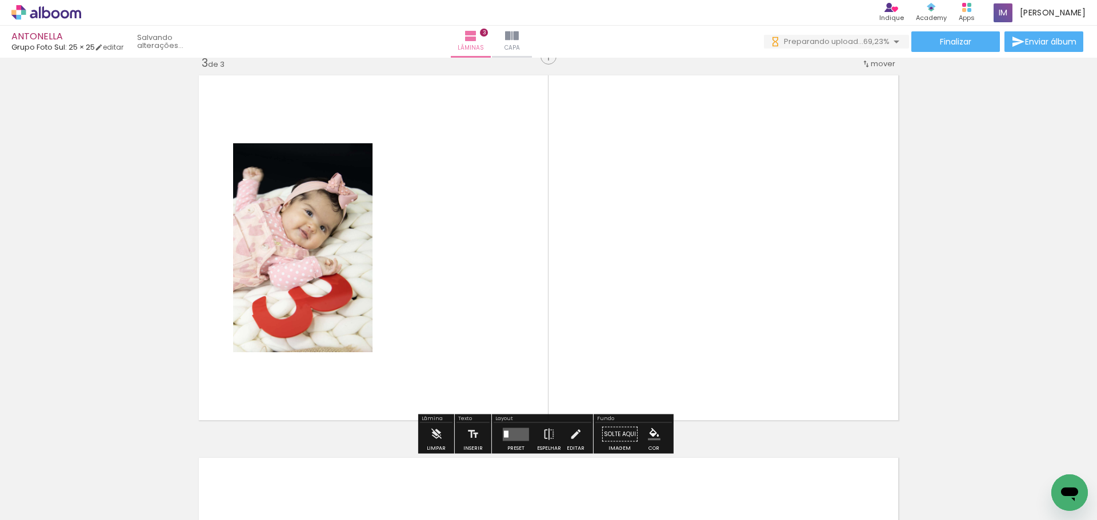
scroll to position [780, 0]
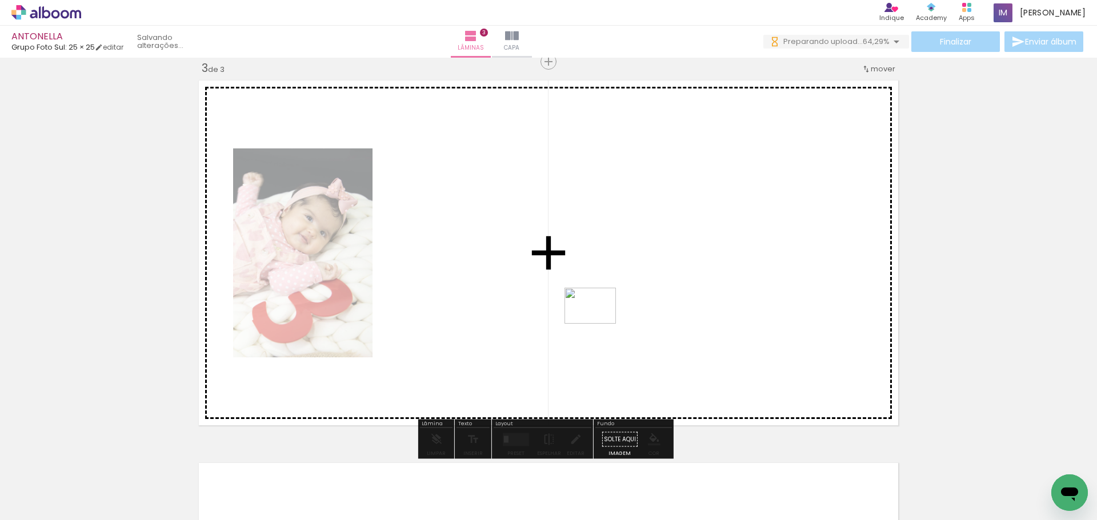
drag, startPoint x: 757, startPoint y: 503, endPoint x: 599, endPoint y: 322, distance: 240.8
click at [599, 322] on quentale-workspace at bounding box center [548, 260] width 1097 height 520
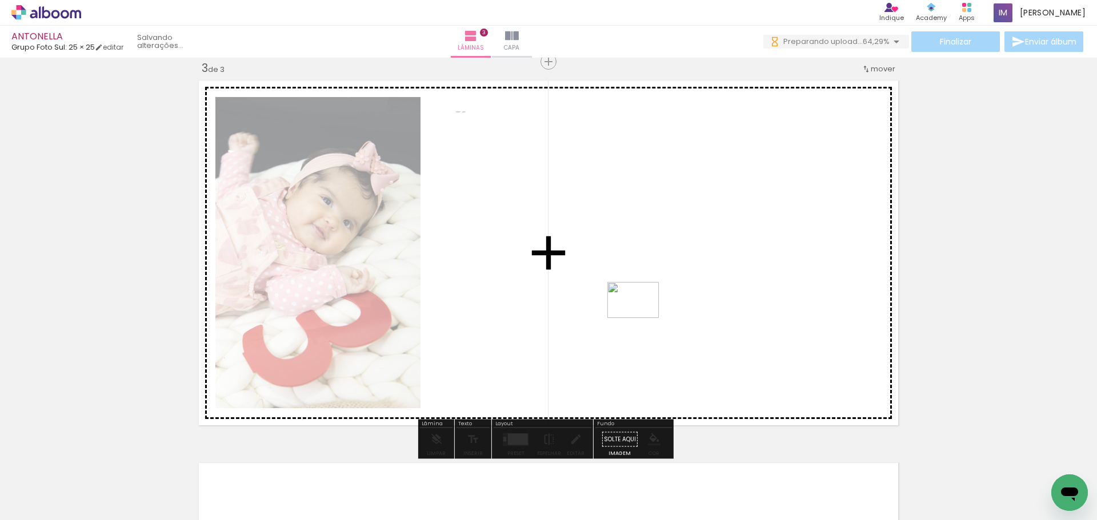
drag, startPoint x: 825, startPoint y: 496, endPoint x: 645, endPoint y: 318, distance: 252.8
click at [606, 276] on quentale-workspace at bounding box center [548, 260] width 1097 height 520
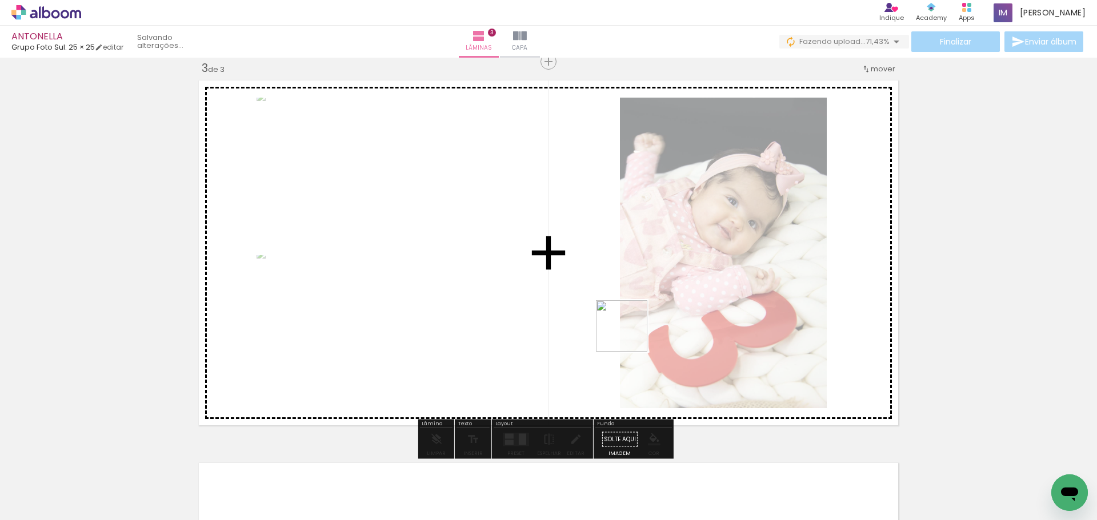
drag, startPoint x: 883, startPoint y: 490, endPoint x: 849, endPoint y: 456, distance: 47.7
click at [629, 335] on quentale-workspace at bounding box center [548, 260] width 1097 height 520
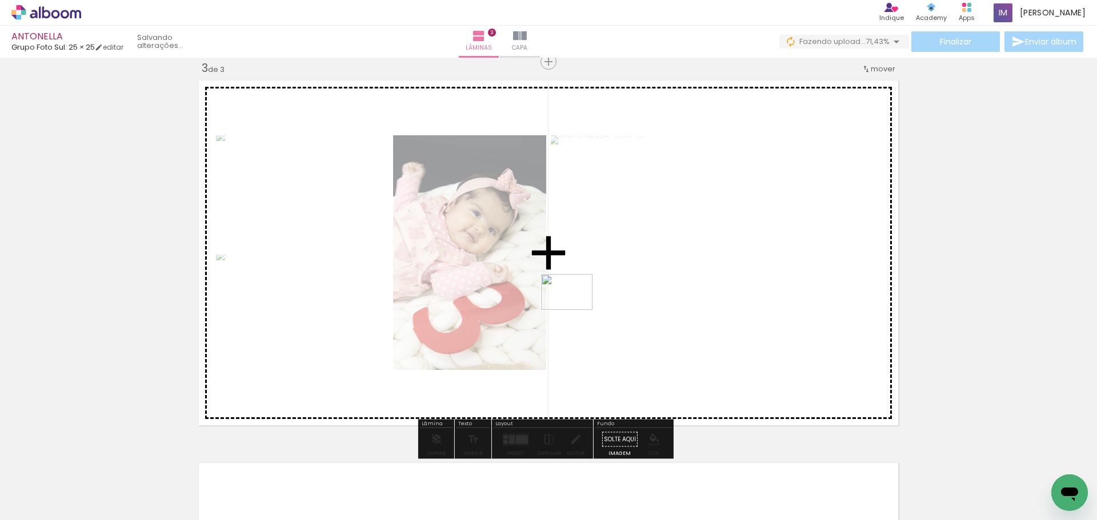
drag, startPoint x: 945, startPoint y: 496, endPoint x: 560, endPoint y: 300, distance: 431.7
click at [560, 300] on quentale-workspace at bounding box center [548, 260] width 1097 height 520
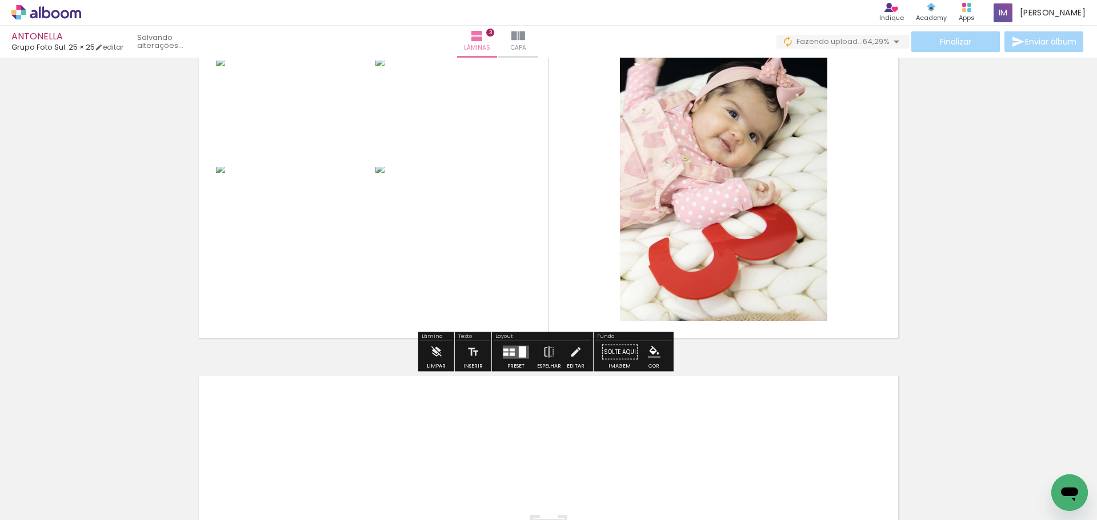
scroll to position [894, 0]
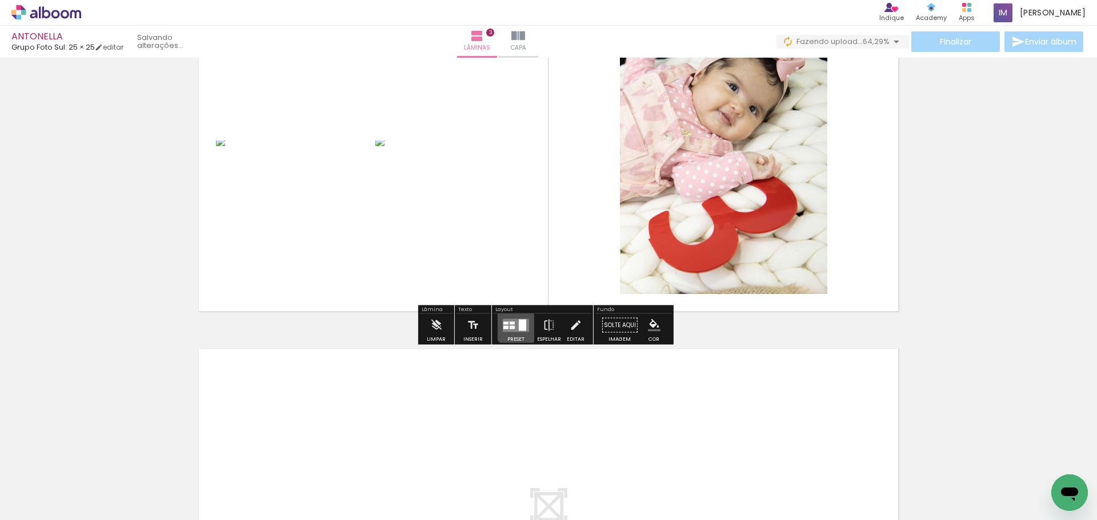
click at [514, 325] on quentale-layouter at bounding box center [516, 325] width 26 height 13
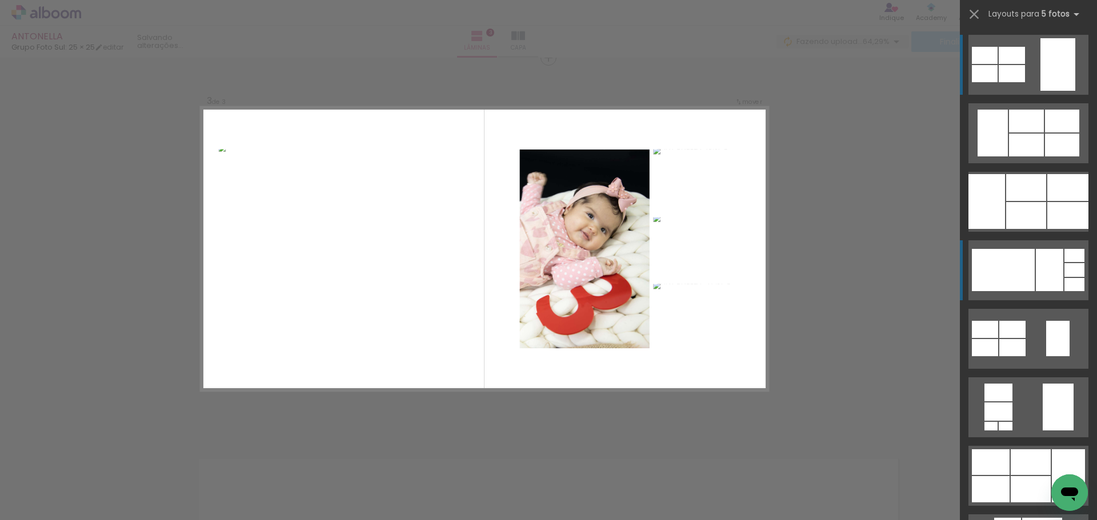
scroll to position [780, 0]
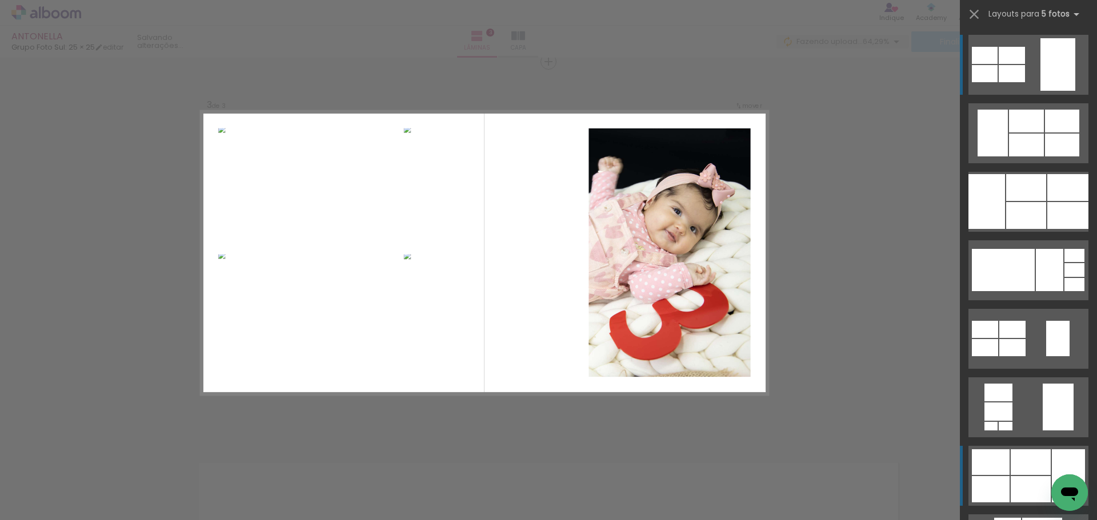
click at [1020, 462] on div at bounding box center [1030, 463] width 40 height 26
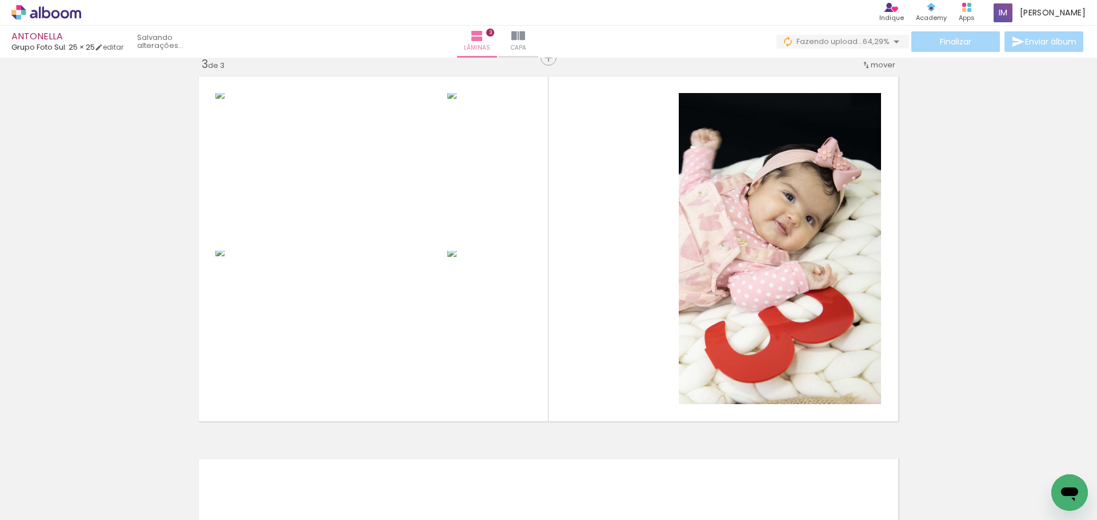
scroll to position [670, 0]
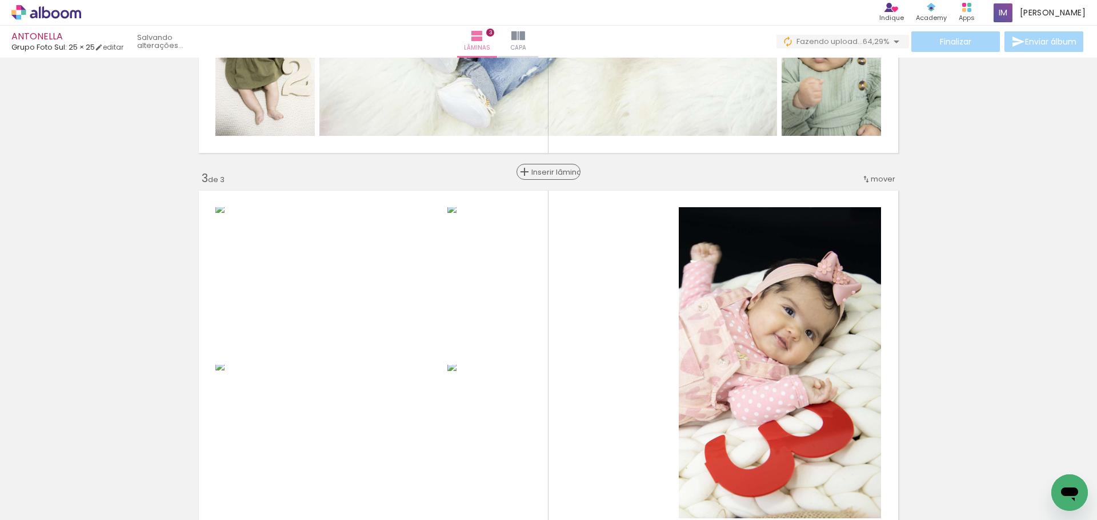
click at [538, 173] on span "Inserir lâmina" at bounding box center [553, 171] width 45 height 7
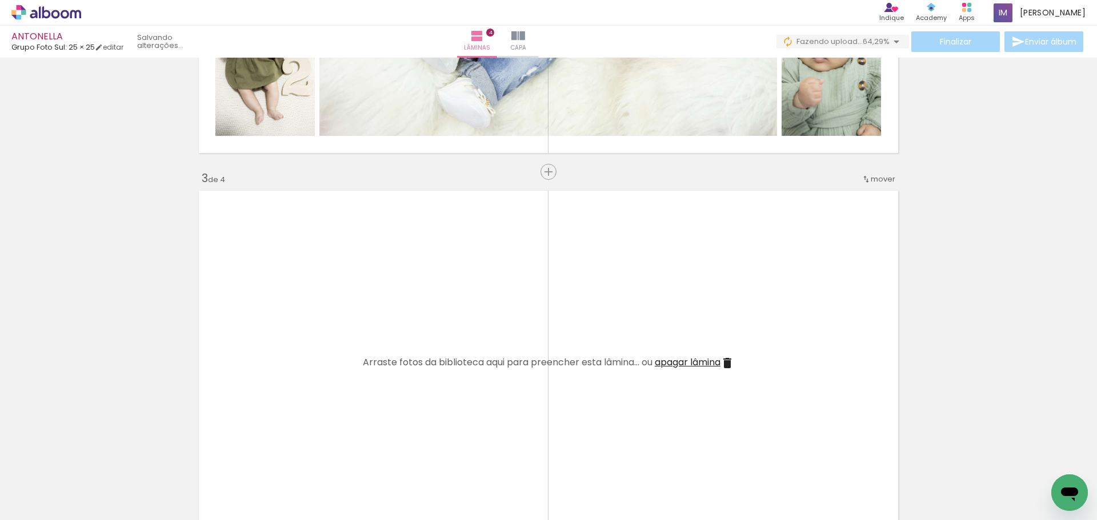
drag, startPoint x: 43, startPoint y: 502, endPoint x: 53, endPoint y: 490, distance: 15.4
click at [53, 490] on div "Biblioteca 14 fotos Todas as fotos Não utilizadas Adicionar Fotos" at bounding box center [35, 484] width 71 height 57
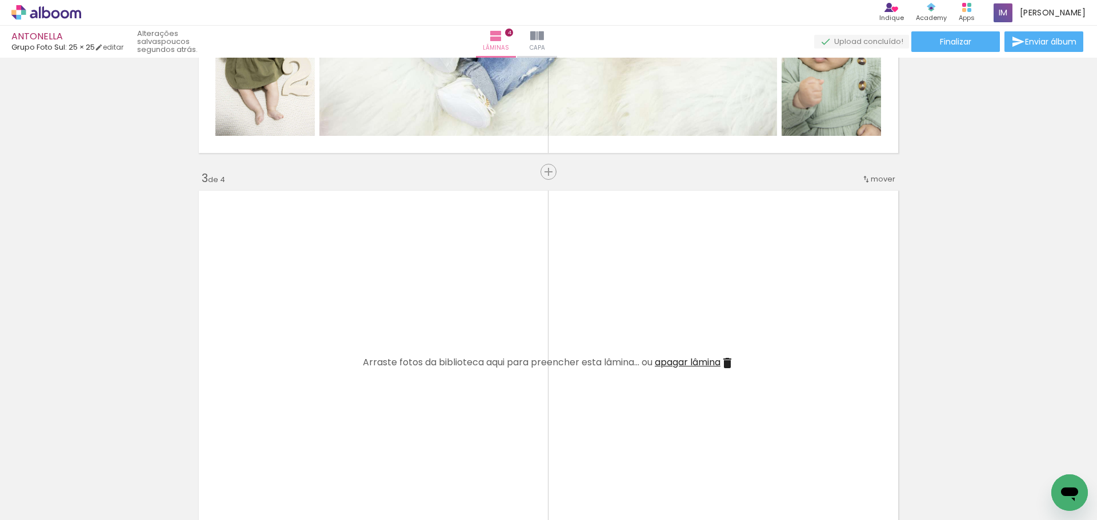
click at [37, 508] on span "Adicionar Fotos" at bounding box center [40, 505] width 34 height 13
click at [0, 0] on input "file" at bounding box center [0, 0] width 0 height 0
click at [31, 501] on span "Adicionar Fotos" at bounding box center [40, 505] width 34 height 13
click at [0, 0] on input "file" at bounding box center [0, 0] width 0 height 0
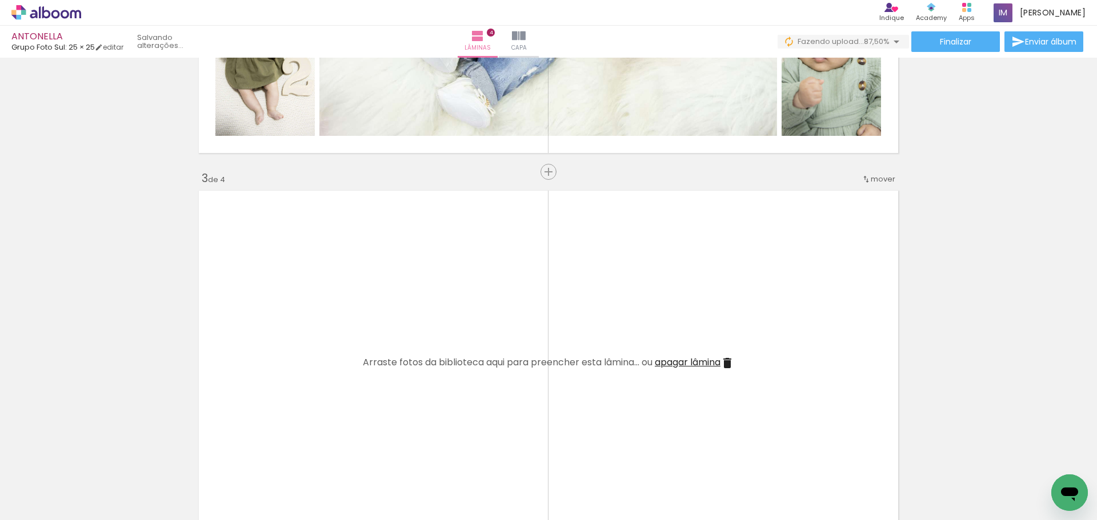
scroll to position [0, 24]
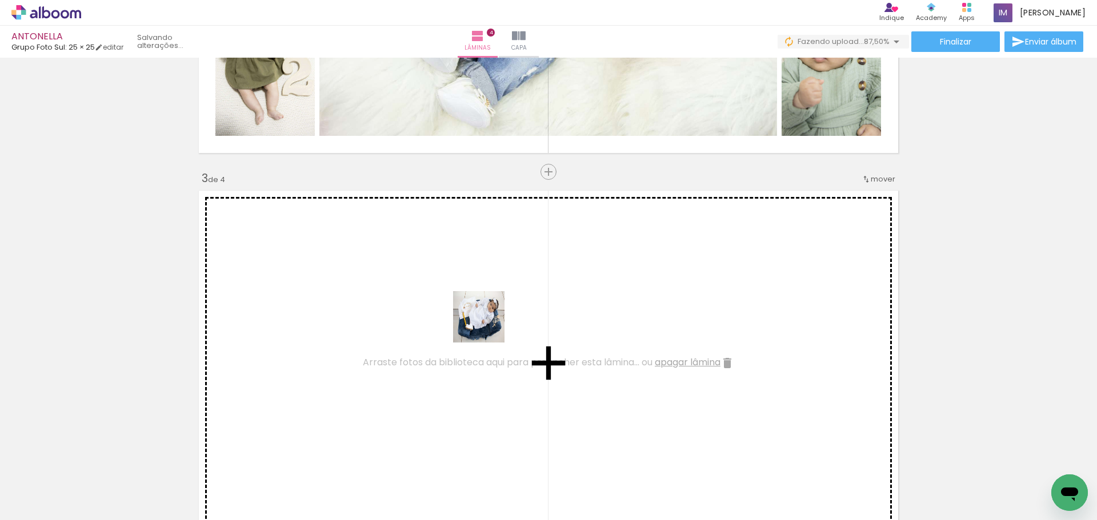
drag, startPoint x: 988, startPoint y: 486, endPoint x: 904, endPoint y: 444, distance: 93.7
click at [499, 326] on quentale-workspace at bounding box center [548, 260] width 1097 height 520
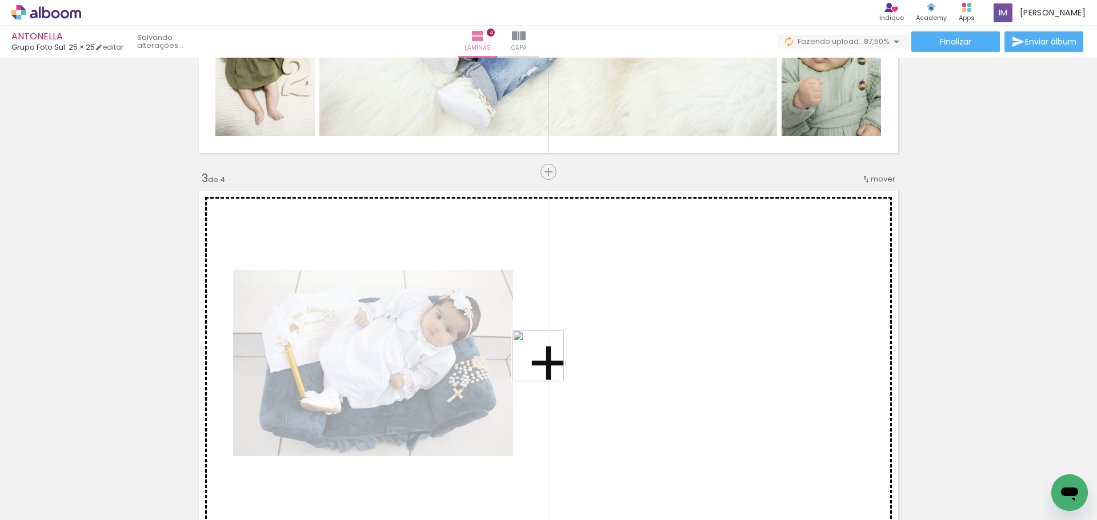
drag, startPoint x: 857, startPoint y: 443, endPoint x: 507, endPoint y: 351, distance: 361.9
click at [507, 351] on quentale-workspace at bounding box center [548, 260] width 1097 height 520
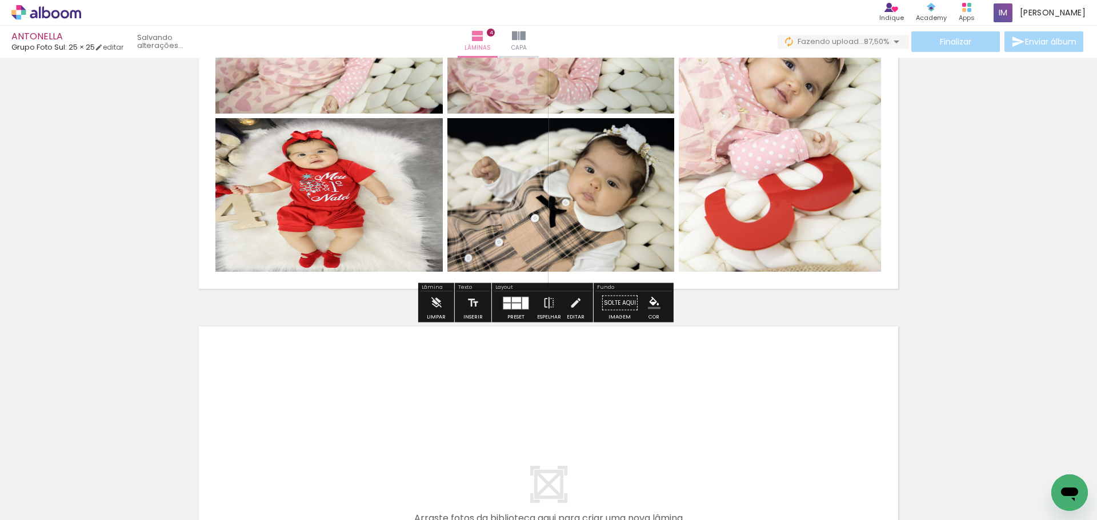
scroll to position [1527, 0]
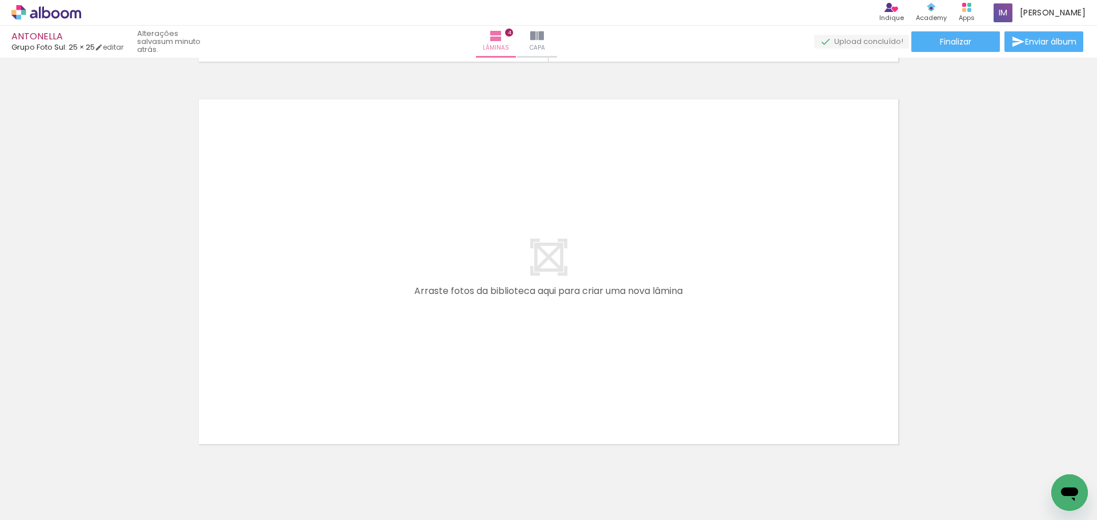
drag, startPoint x: 34, startPoint y: 507, endPoint x: 38, endPoint y: 503, distance: 6.1
click at [38, 503] on span "Adicionar Fotos" at bounding box center [40, 505] width 34 height 13
click at [0, 0] on input "file" at bounding box center [0, 0] width 0 height 0
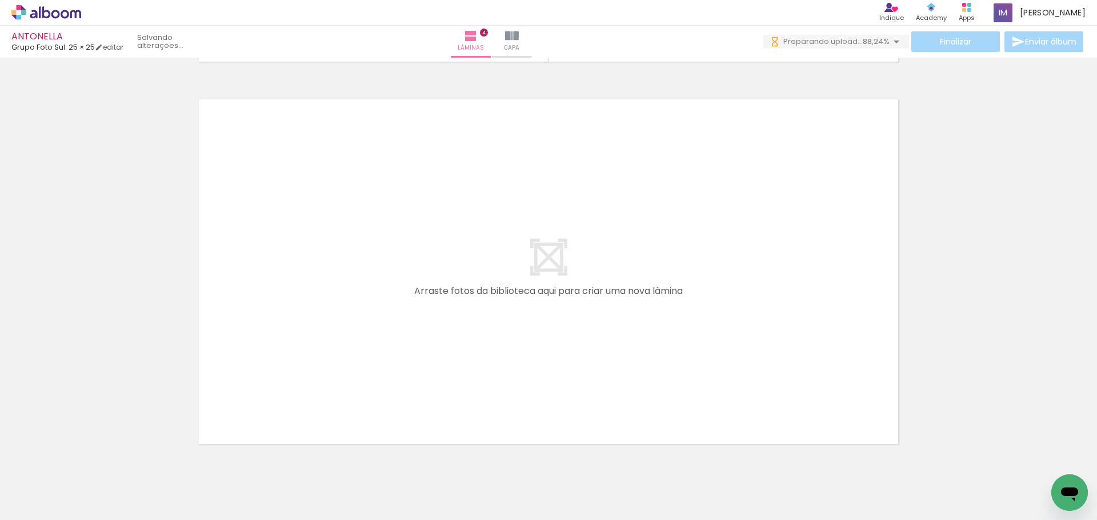
scroll to position [0, 280]
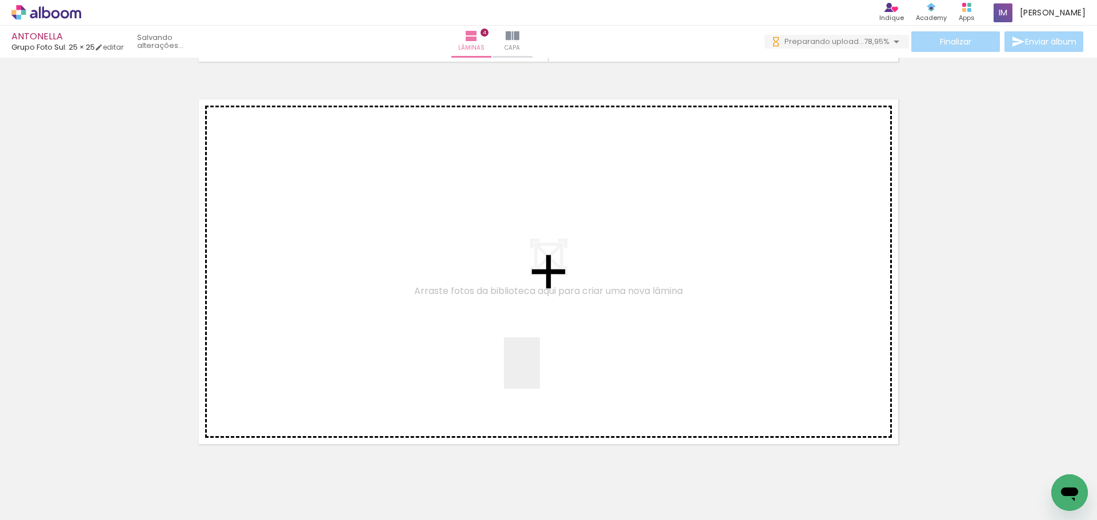
drag, startPoint x: 538, startPoint y: 372, endPoint x: 511, endPoint y: 357, distance: 30.7
click at [511, 357] on quentale-workspace at bounding box center [548, 260] width 1097 height 520
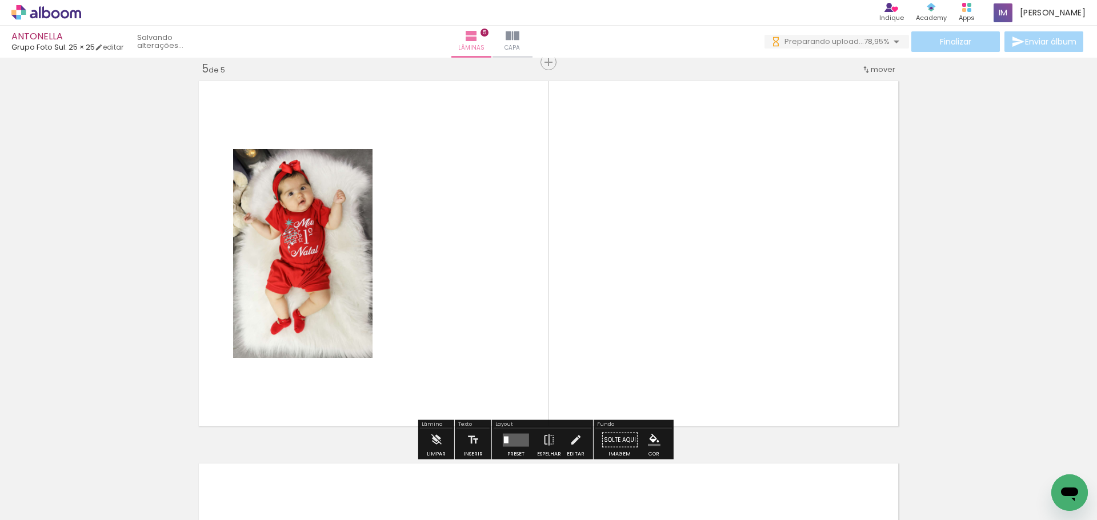
scroll to position [1546, 0]
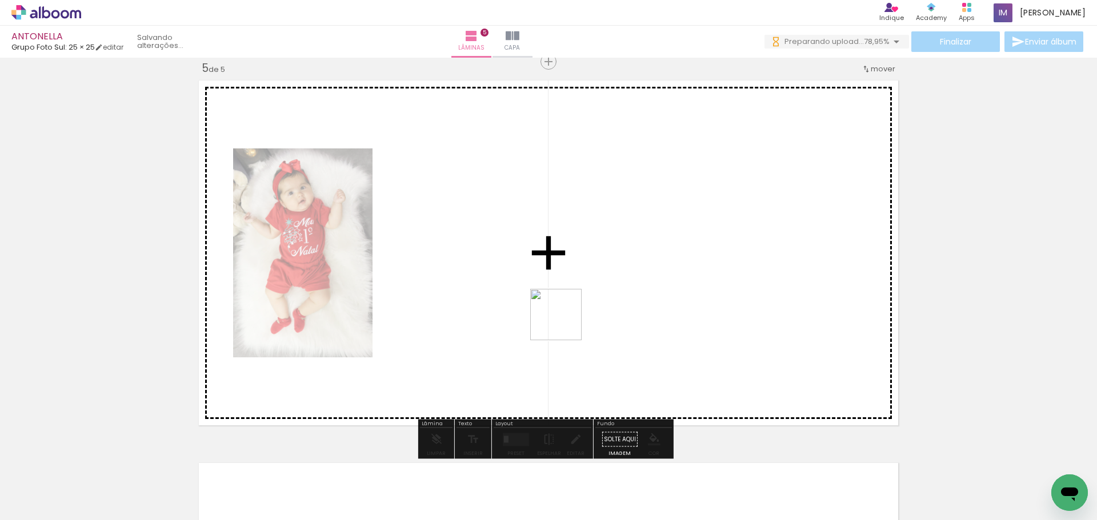
drag, startPoint x: 925, startPoint y: 489, endPoint x: 822, endPoint y: 403, distance: 134.6
click at [568, 324] on quentale-workspace at bounding box center [548, 260] width 1097 height 520
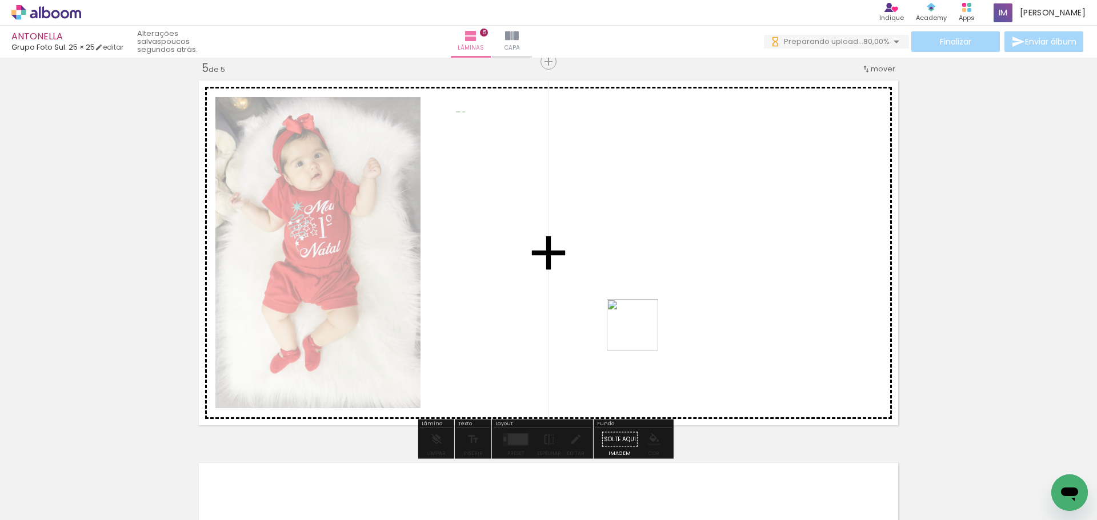
drag, startPoint x: 996, startPoint y: 487, endPoint x: 655, endPoint y: 340, distance: 370.9
click at [620, 322] on quentale-workspace at bounding box center [548, 260] width 1097 height 520
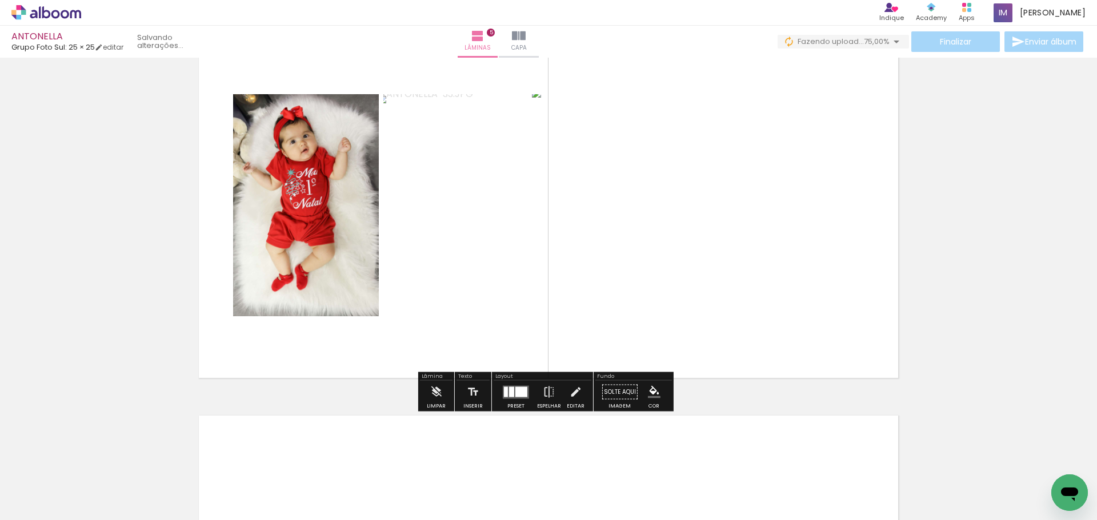
scroll to position [1717, 0]
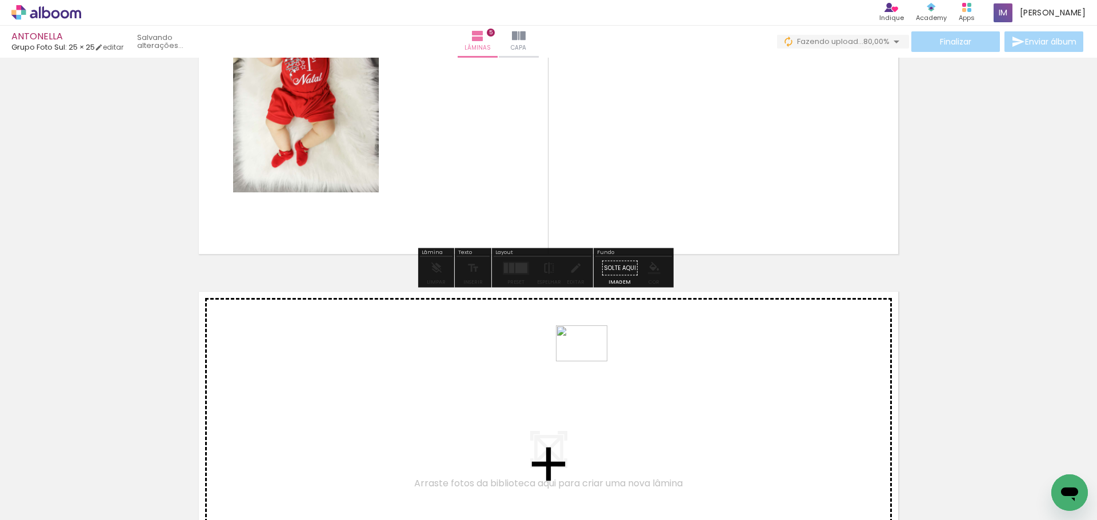
drag, startPoint x: 1043, startPoint y: 490, endPoint x: 589, endPoint y: 360, distance: 471.8
click at [589, 360] on quentale-workspace at bounding box center [548, 260] width 1097 height 520
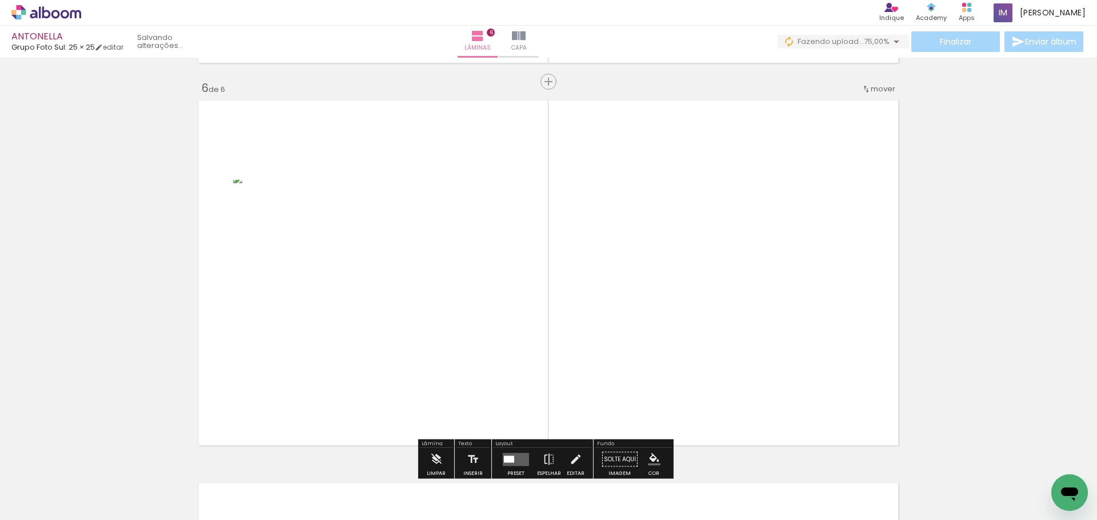
scroll to position [1928, 0]
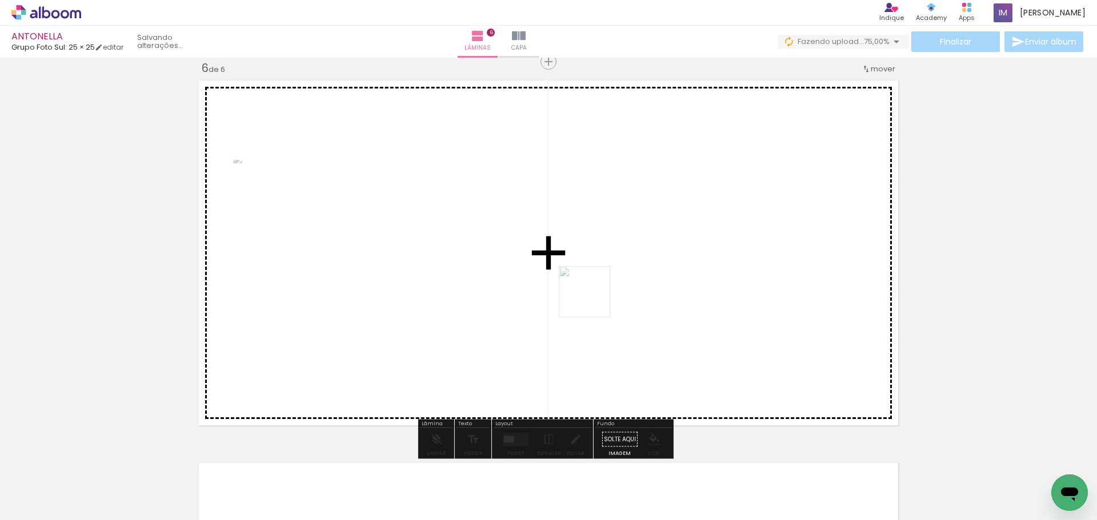
drag, startPoint x: 537, startPoint y: 495, endPoint x: 575, endPoint y: 270, distance: 228.2
click at [591, 226] on quentale-workspace at bounding box center [548, 260] width 1097 height 520
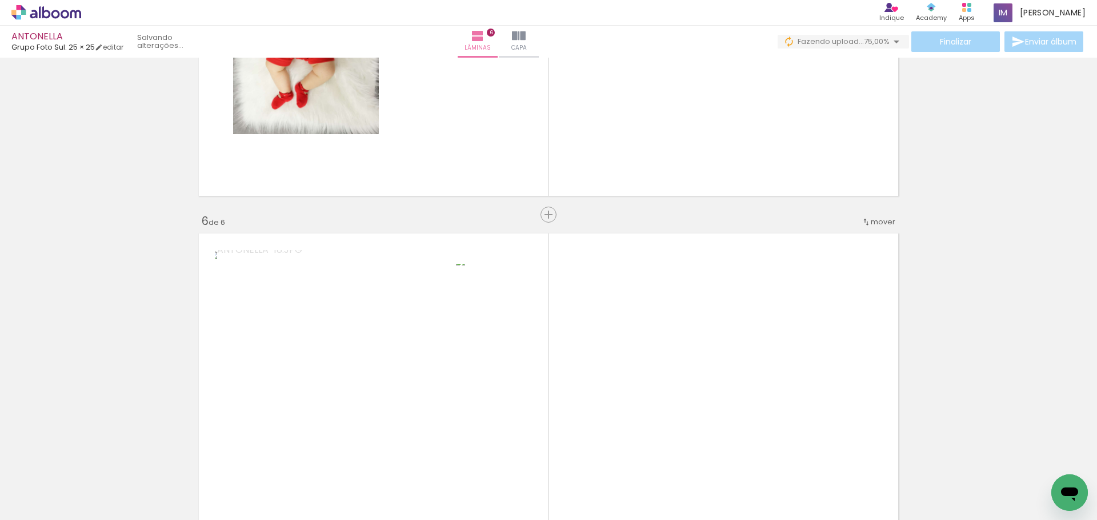
scroll to position [1814, 0]
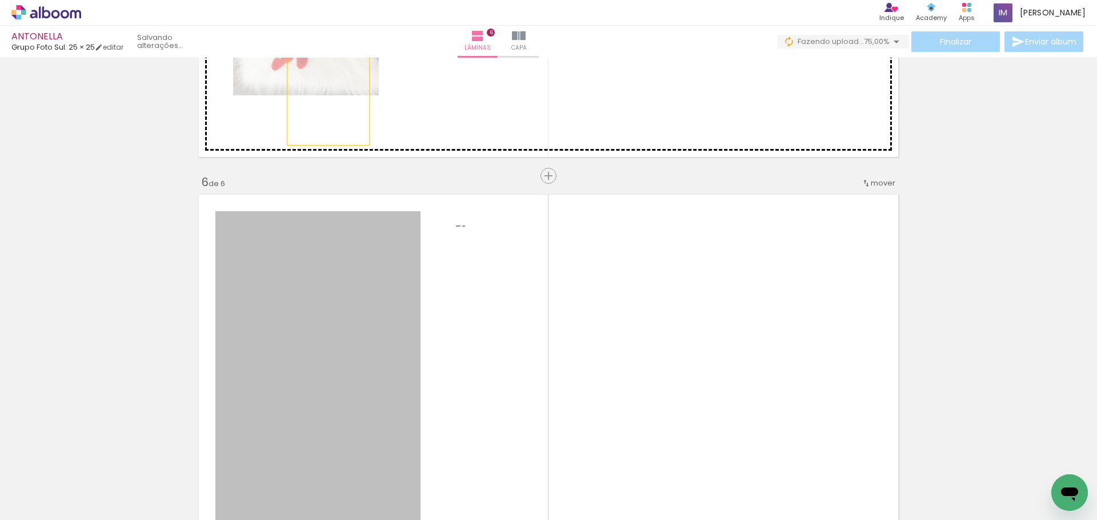
drag, startPoint x: 344, startPoint y: 360, endPoint x: 321, endPoint y: 85, distance: 276.2
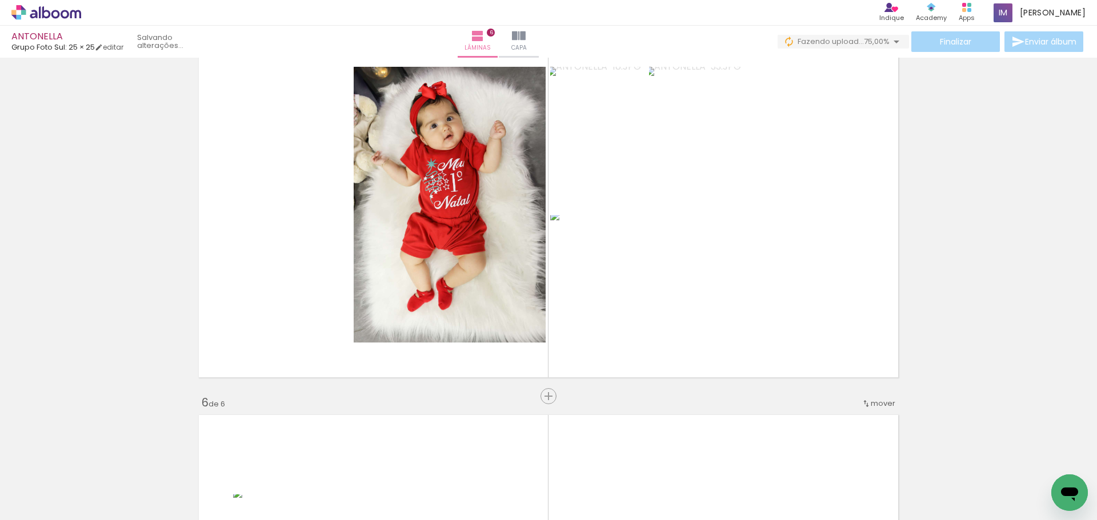
scroll to position [1586, 0]
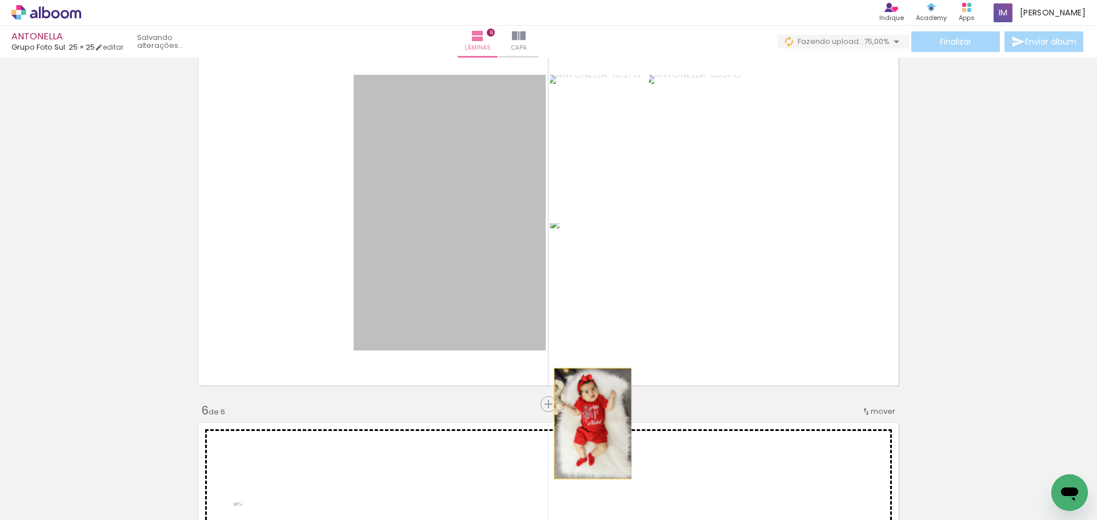
drag, startPoint x: 466, startPoint y: 206, endPoint x: 588, endPoint y: 421, distance: 247.6
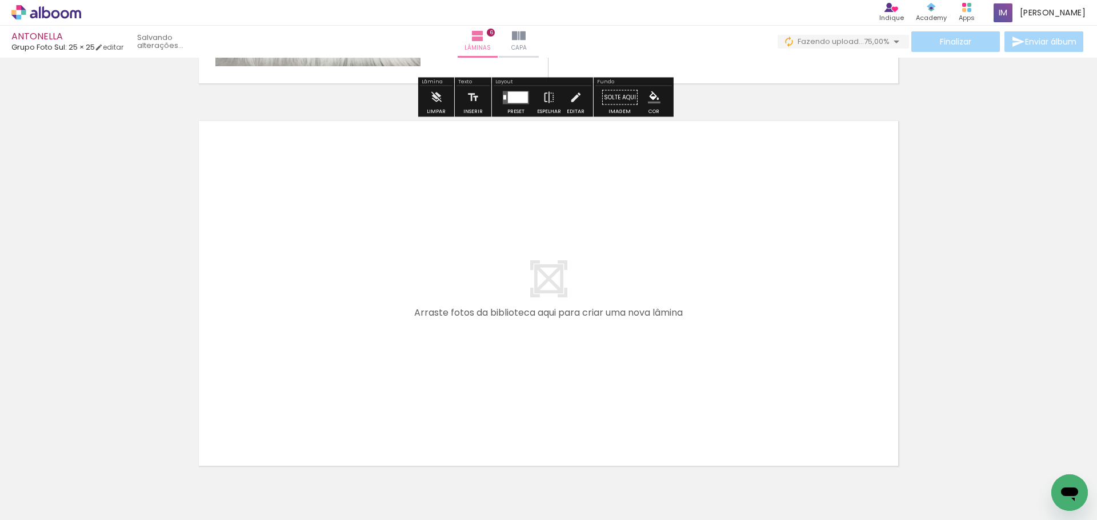
scroll to position [2271, 0]
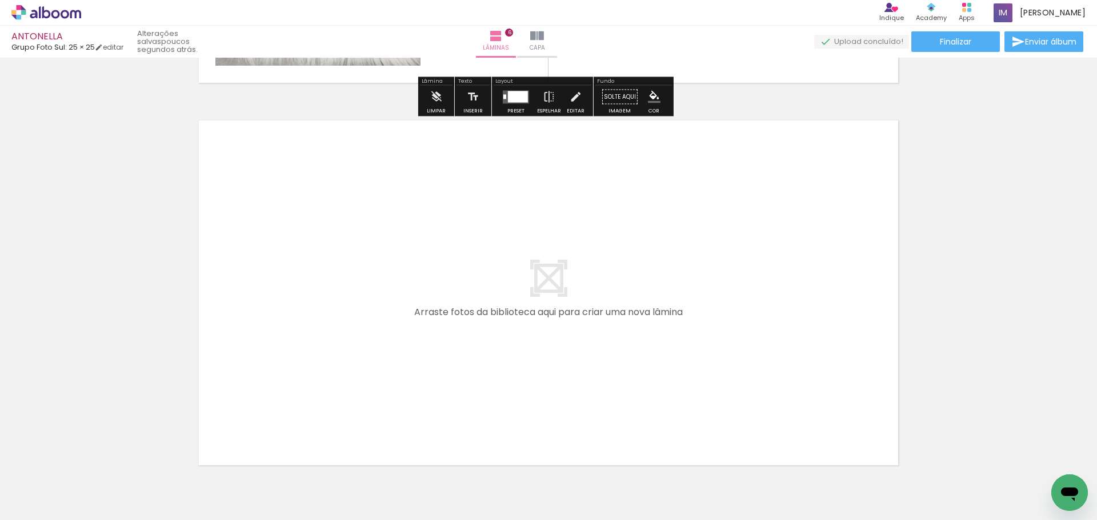
click at [44, 503] on span "Adicionar Fotos" at bounding box center [40, 505] width 34 height 13
click at [0, 0] on input "file" at bounding box center [0, 0] width 0 height 0
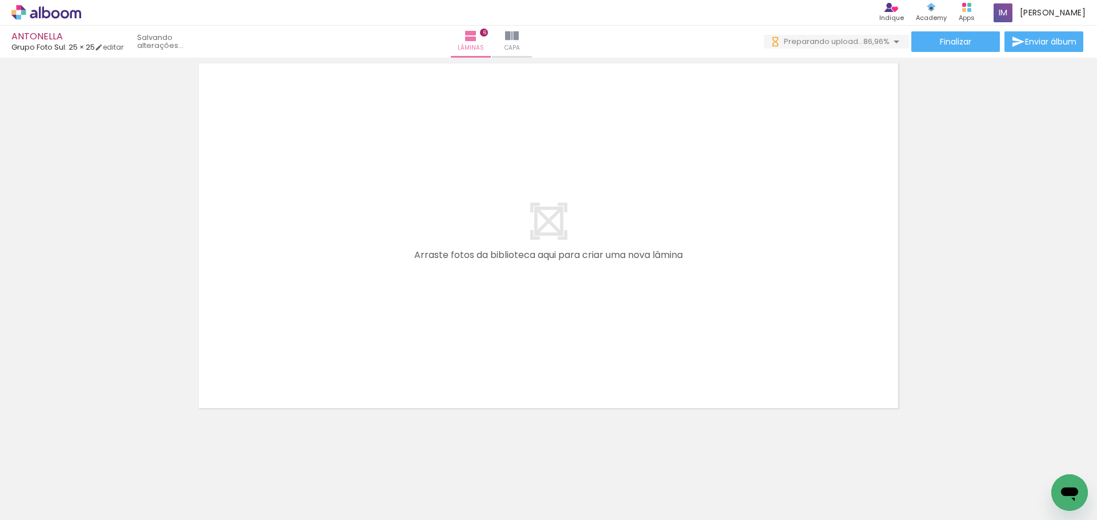
scroll to position [2332, 0]
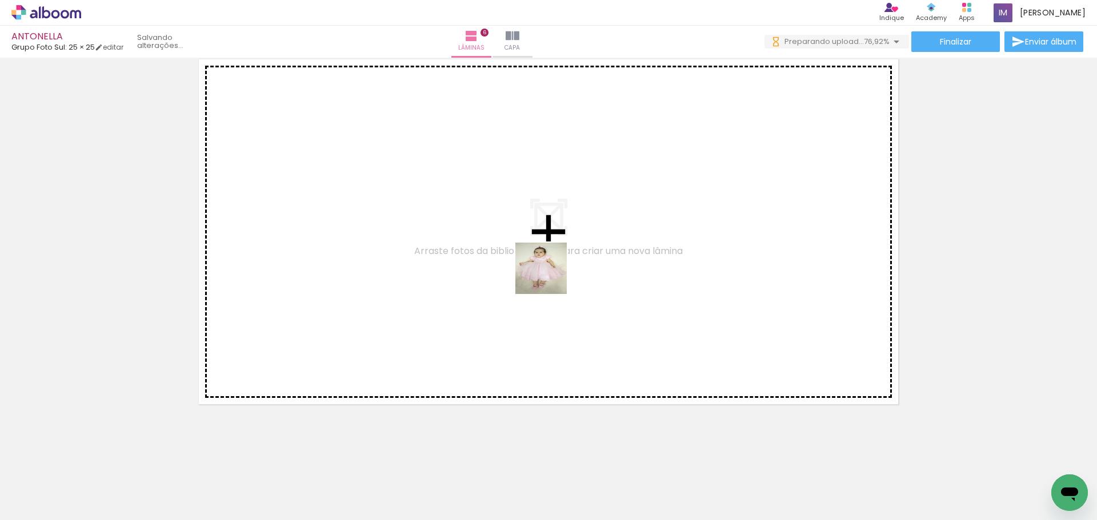
drag, startPoint x: 911, startPoint y: 488, endPoint x: 806, endPoint y: 378, distance: 151.9
click at [547, 275] on quentale-workspace at bounding box center [548, 260] width 1097 height 520
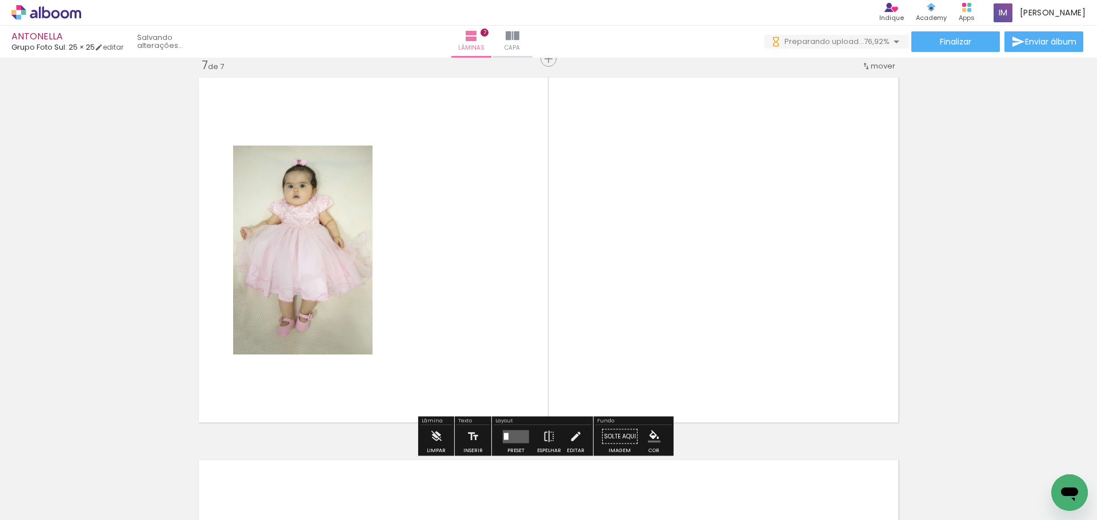
scroll to position [2311, 0]
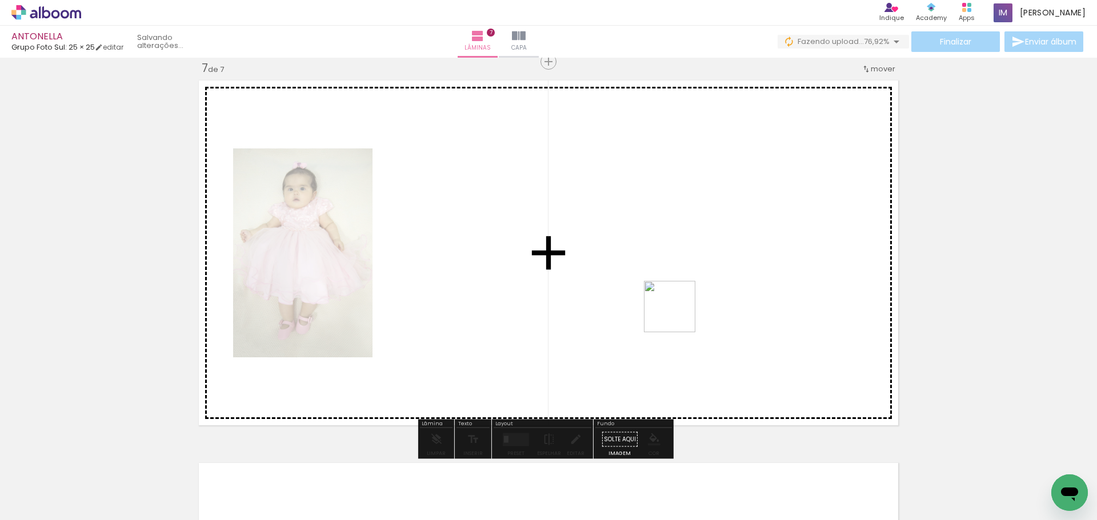
drag, startPoint x: 972, startPoint y: 489, endPoint x: 645, endPoint y: 302, distance: 376.1
click at [645, 302] on quentale-workspace at bounding box center [548, 260] width 1097 height 520
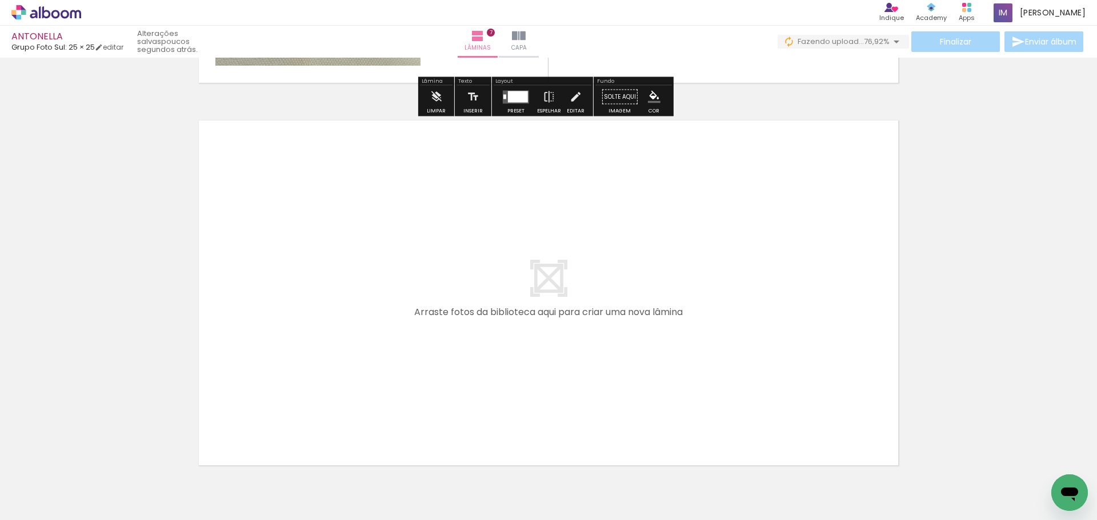
scroll to position [0, 664]
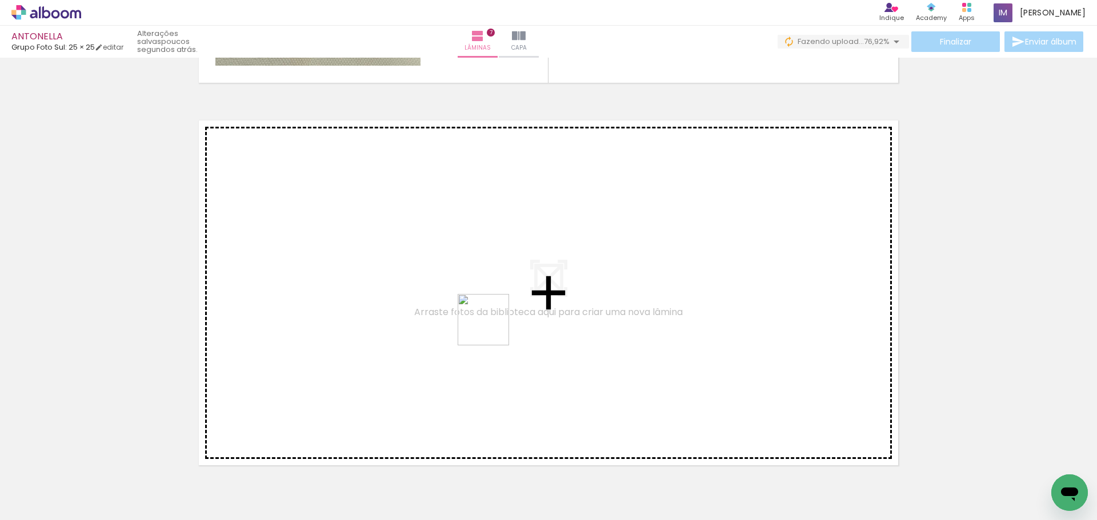
drag, startPoint x: 866, startPoint y: 489, endPoint x: 496, endPoint y: 329, distance: 403.2
click at [496, 329] on quentale-workspace at bounding box center [548, 260] width 1097 height 520
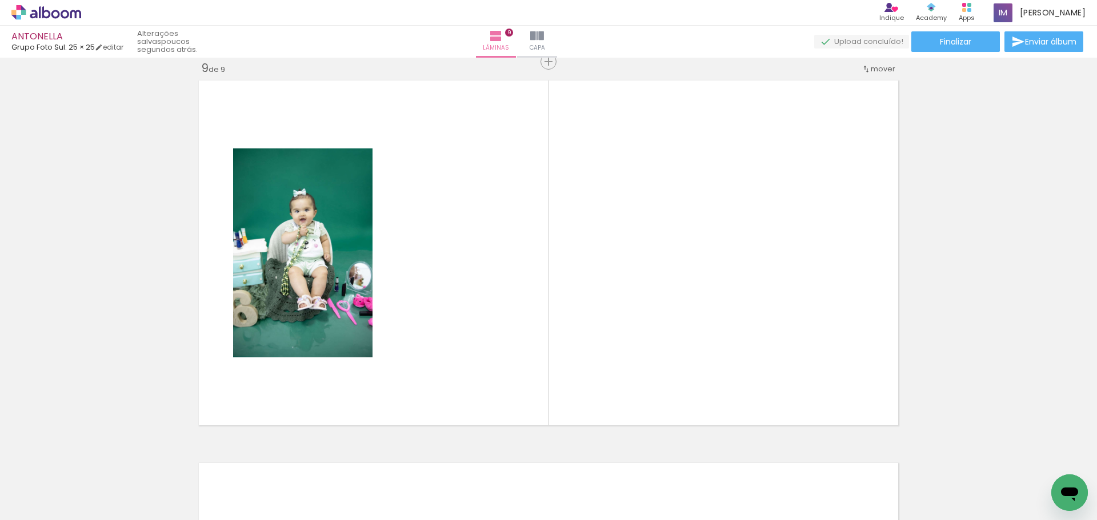
scroll to position [0, 920]
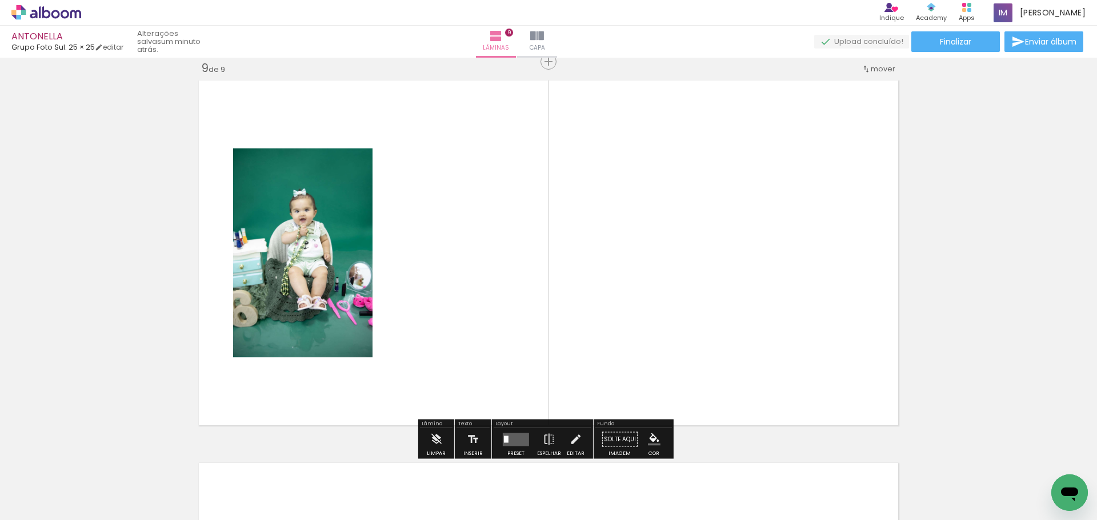
drag, startPoint x: 917, startPoint y: 495, endPoint x: 649, endPoint y: 310, distance: 325.1
click at [588, 265] on quentale-workspace at bounding box center [548, 260] width 1097 height 520
click at [94, 497] on iron-horizontal-list at bounding box center [82, 484] width 23 height 71
drag, startPoint x: 7, startPoint y: 507, endPoint x: 13, endPoint y: 504, distance: 6.4
click at [8, 505] on div "Biblioteca 30 fotos Todas as fotos Não utilizadas Adicionar Fotos" at bounding box center [35, 484] width 71 height 57
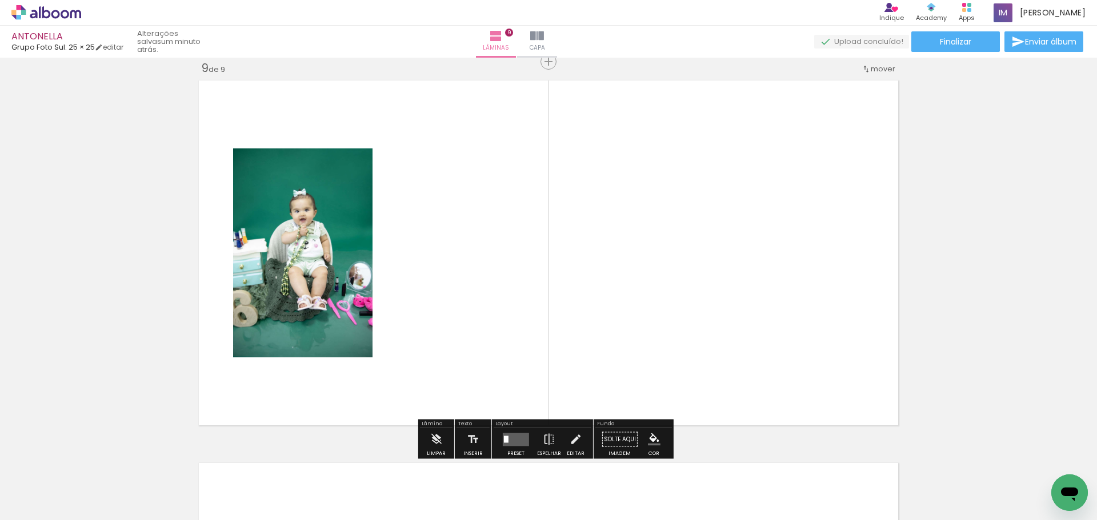
click at [17, 504] on iron-icon at bounding box center [17, 505] width 14 height 14
click at [0, 0] on input "file" at bounding box center [0, 0] width 0 height 0
drag, startPoint x: 921, startPoint y: 481, endPoint x: 675, endPoint y: 343, distance: 282.8
click at [674, 345] on quentale-workspace at bounding box center [548, 260] width 1097 height 520
drag, startPoint x: 761, startPoint y: 507, endPoint x: 766, endPoint y: 512, distance: 7.7
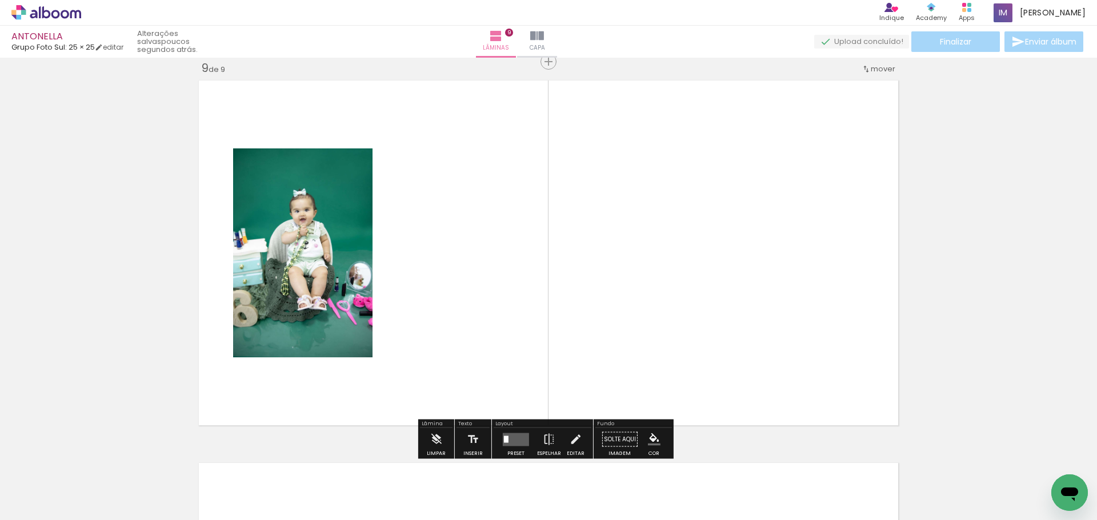
click at [0, 0] on slot at bounding box center [0, 0] width 0 height 0
click at [642, 363] on quentale-layouter at bounding box center [548, 253] width 708 height 354
click at [501, 312] on quentale-layouter at bounding box center [548, 253] width 708 height 354
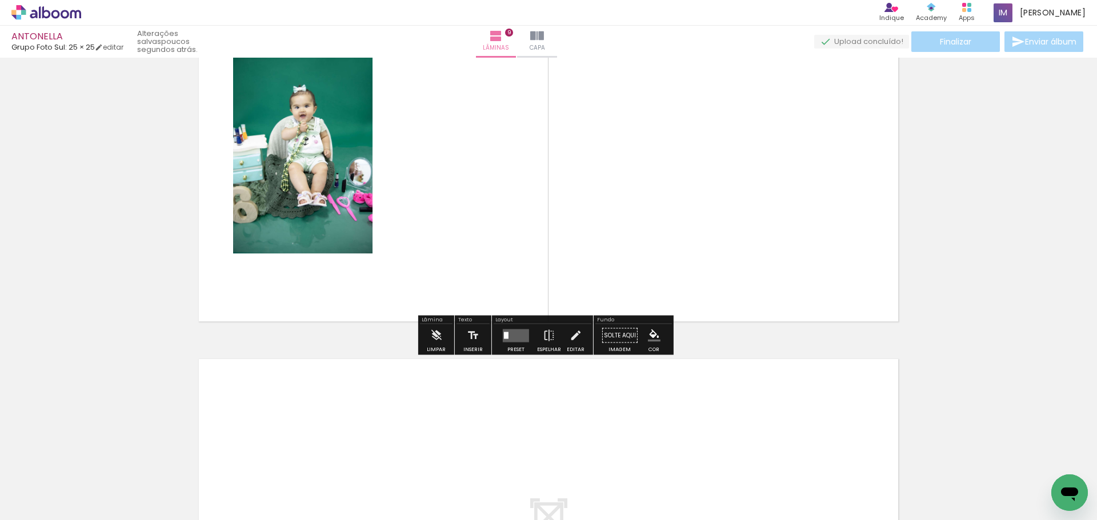
scroll to position [3305, 0]
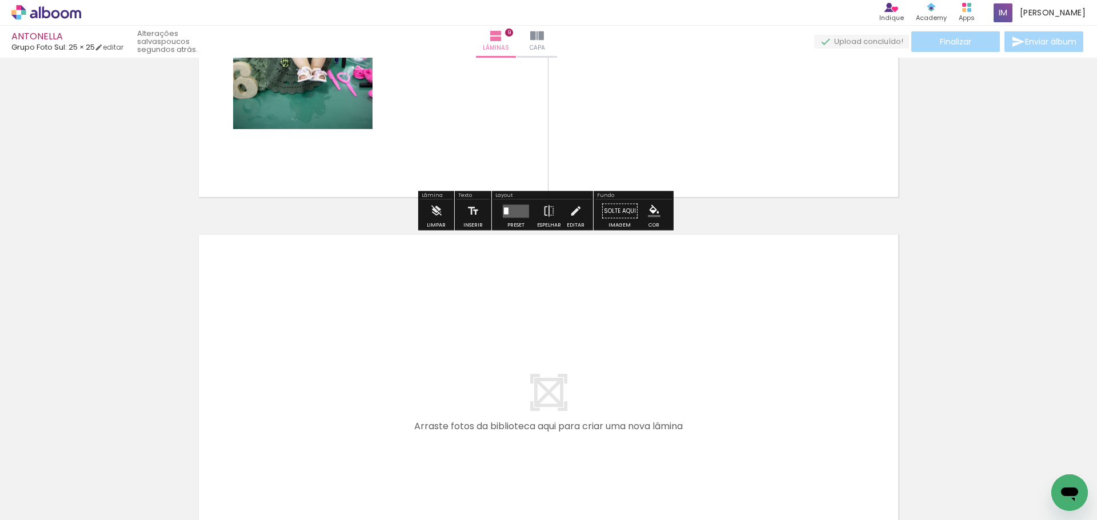
drag, startPoint x: 648, startPoint y: 160, endPoint x: 814, endPoint y: 302, distance: 219.2
click at [645, 160] on quentale-layouter at bounding box center [548, 25] width 708 height 354
drag, startPoint x: 913, startPoint y: 476, endPoint x: 902, endPoint y: 473, distance: 10.8
click at [94, 469] on iron-horizontal-list at bounding box center [82, 484] width 23 height 71
drag, startPoint x: 903, startPoint y: 478, endPoint x: 662, endPoint y: 366, distance: 265.8
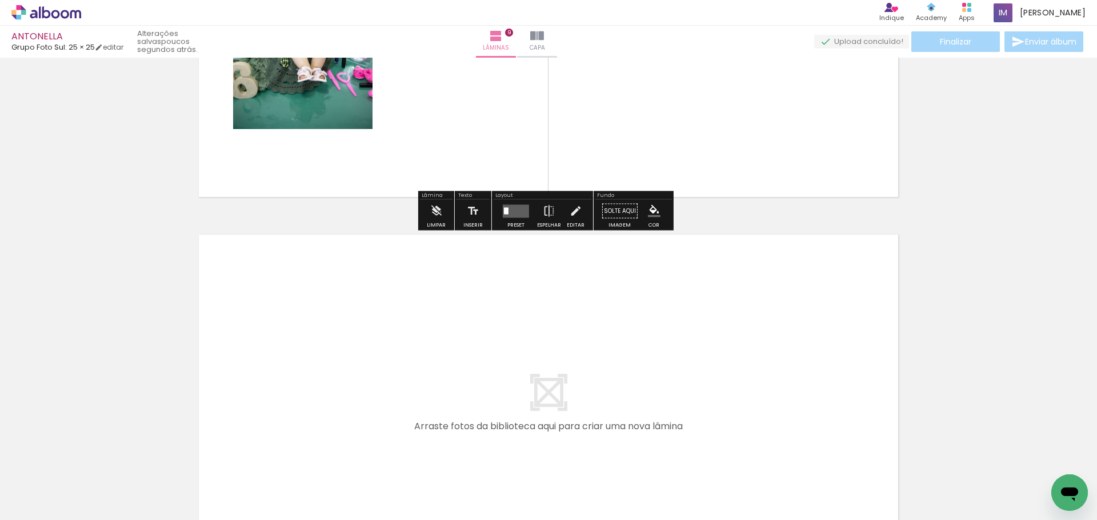
click at [94, 467] on iron-horizontal-list at bounding box center [82, 484] width 23 height 71
click at [656, 364] on quentale-layouter at bounding box center [548, 407] width 708 height 354
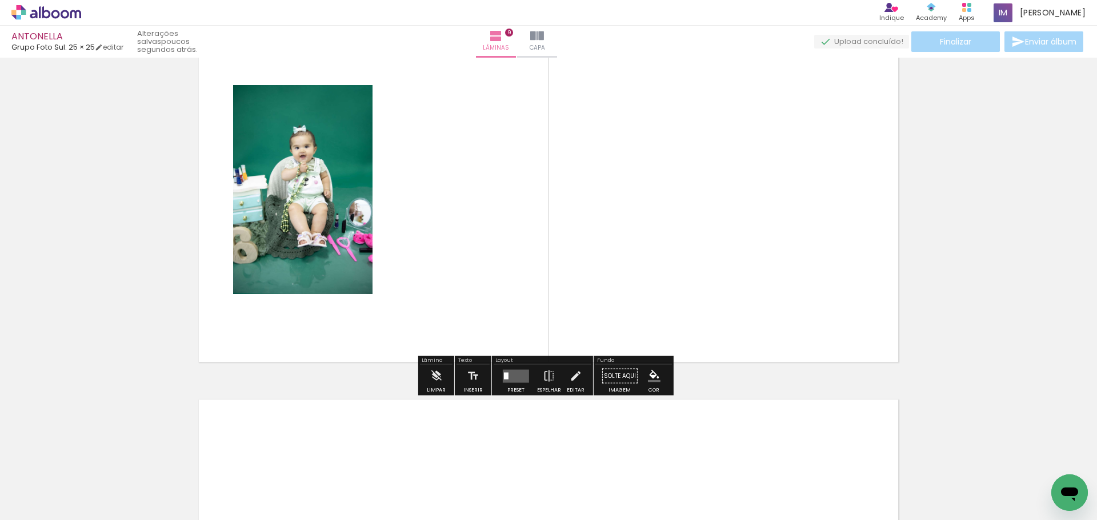
scroll to position [3133, 0]
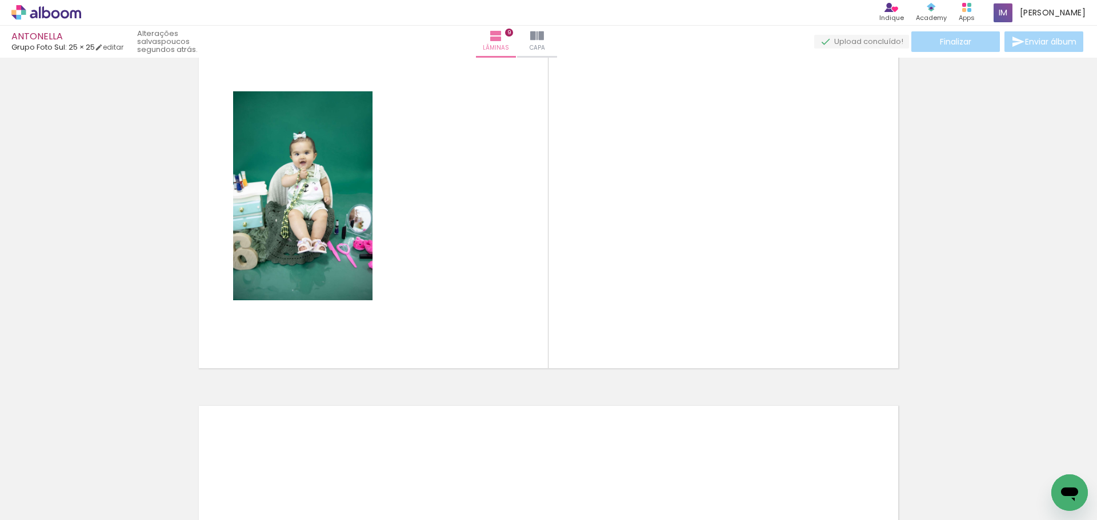
click at [94, 484] on iron-horizontal-list at bounding box center [82, 484] width 23 height 71
click at [94, 488] on iron-horizontal-list at bounding box center [82, 484] width 23 height 71
click at [1061, 488] on div "Abrir janela de mensagens" at bounding box center [1069, 493] width 34 height 34
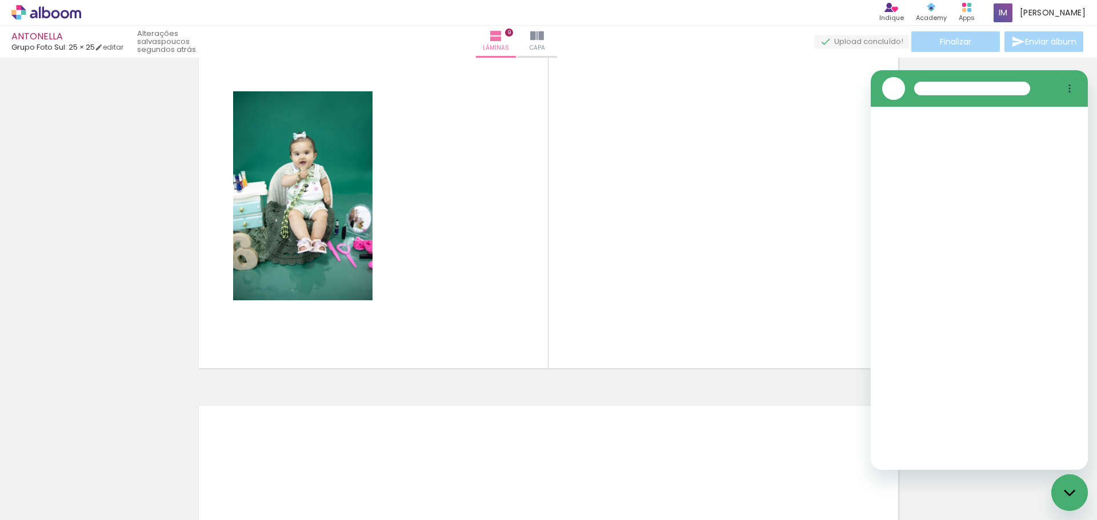
scroll to position [0, 0]
click at [1071, 88] on icon "Menu de opções" at bounding box center [1069, 88] width 9 height 9
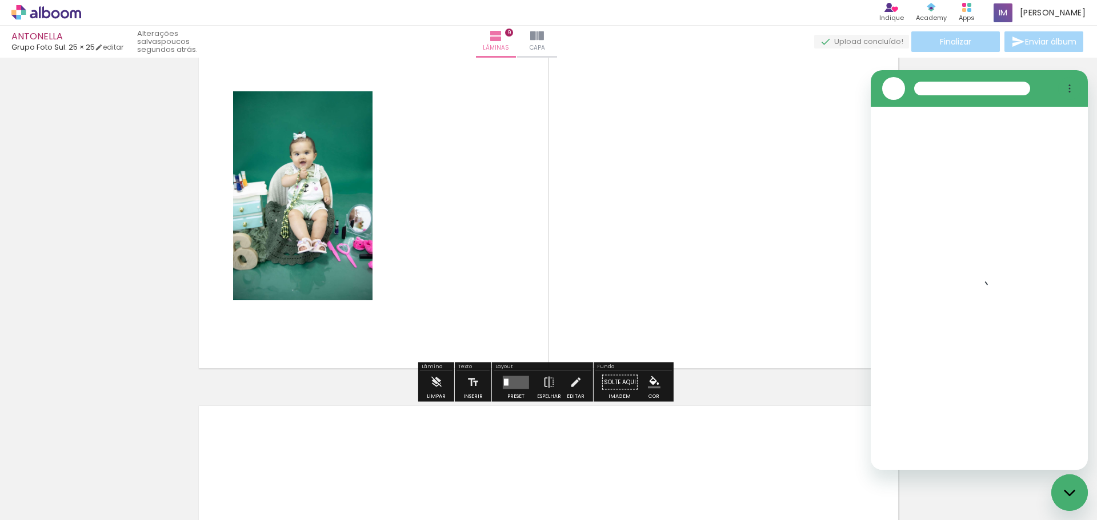
drag, startPoint x: 669, startPoint y: 232, endPoint x: 732, endPoint y: 262, distance: 68.7
click at [669, 230] on quentale-layouter at bounding box center [548, 196] width 708 height 354
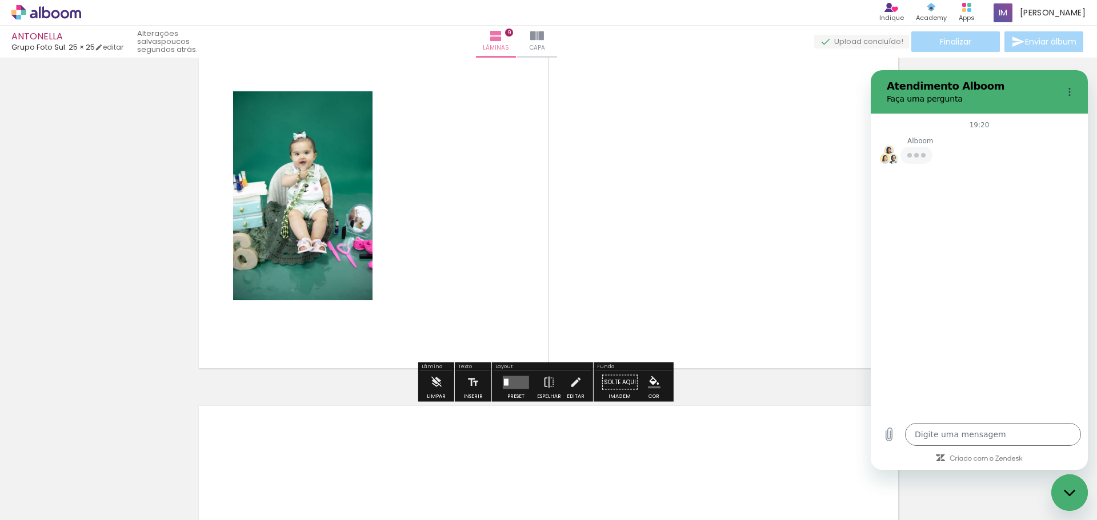
click at [1065, 487] on div "Fechar janela de mensagens" at bounding box center [1069, 493] width 34 height 34
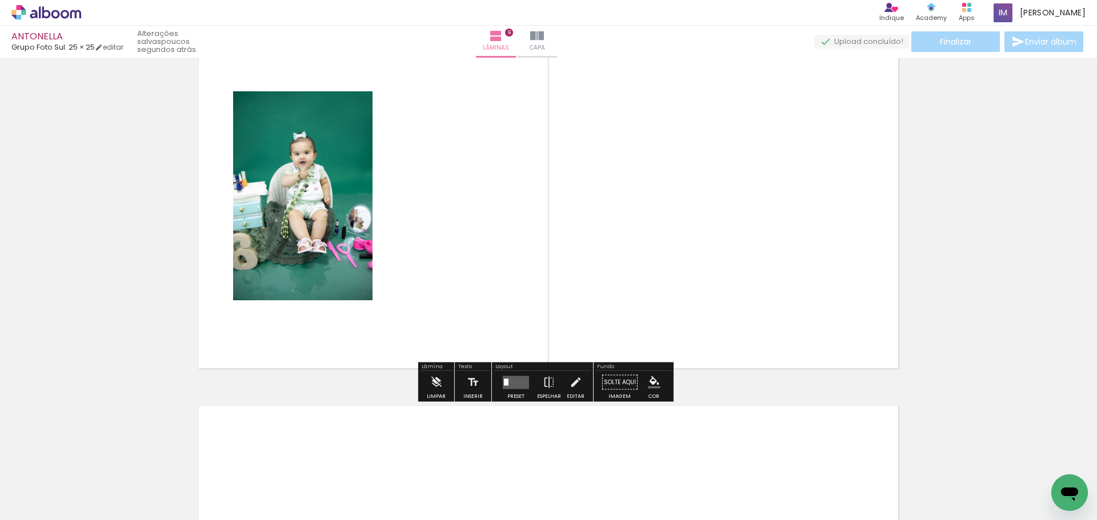
type textarea "x"
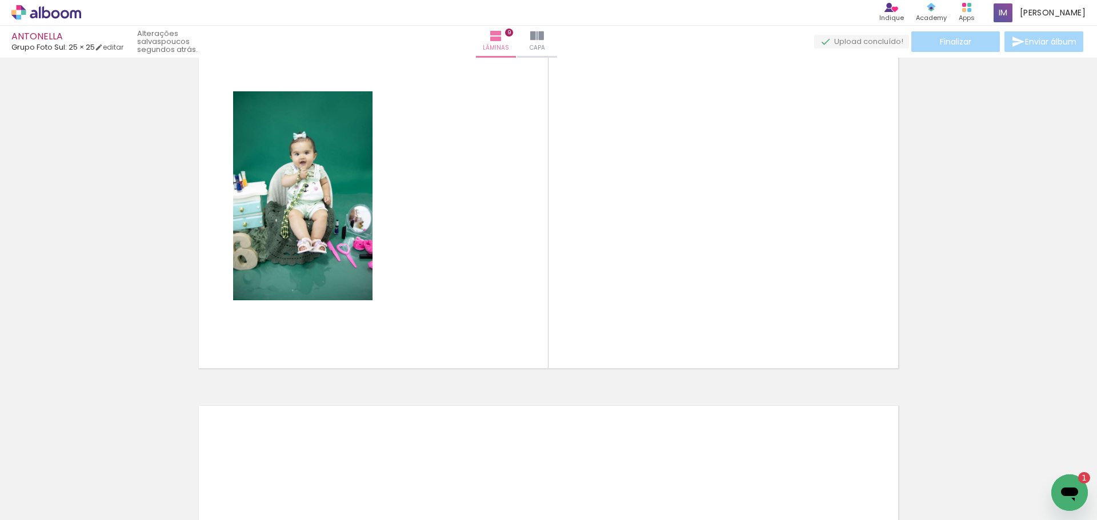
click at [94, 483] on iron-horizontal-list at bounding box center [82, 484] width 23 height 71
click at [94, 481] on iron-horizontal-list at bounding box center [82, 484] width 23 height 71
click at [94, 479] on iron-horizontal-list at bounding box center [82, 484] width 23 height 71
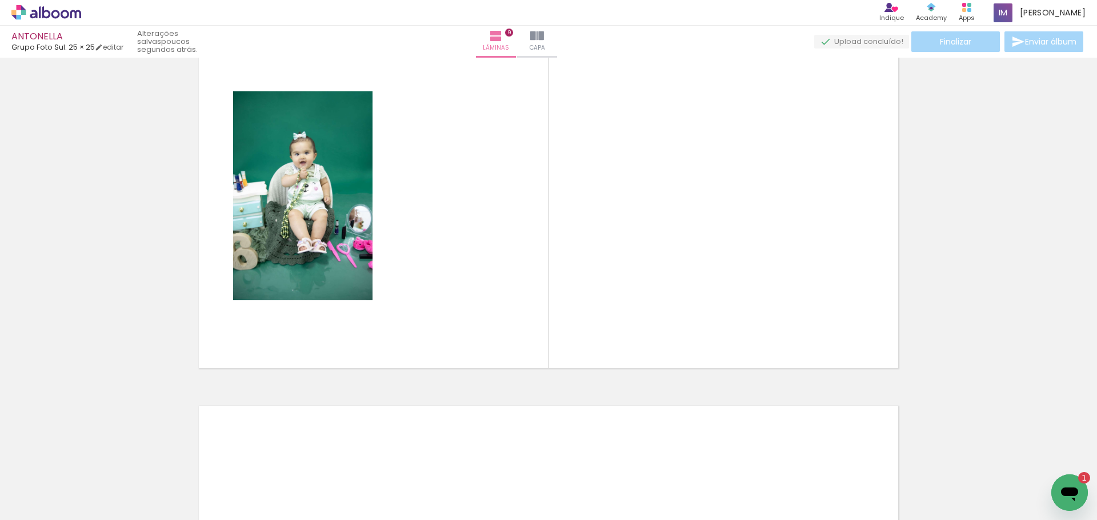
click at [94, 467] on iron-horizontal-list at bounding box center [82, 484] width 23 height 71
click at [94, 481] on iron-horizontal-list at bounding box center [82, 484] width 23 height 71
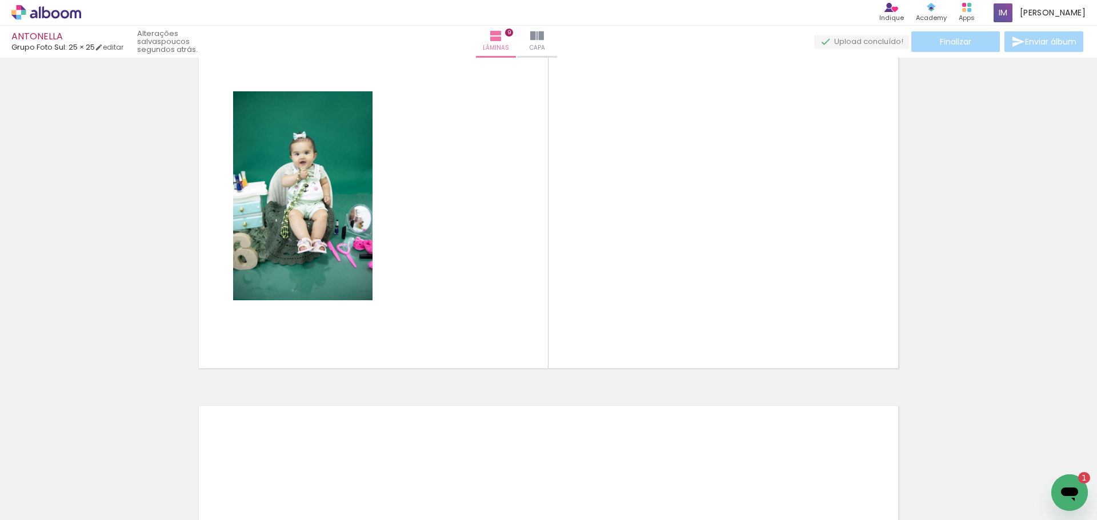
click at [94, 481] on iron-horizontal-list at bounding box center [82, 484] width 23 height 71
click at [94, 480] on iron-horizontal-list at bounding box center [82, 484] width 23 height 71
click at [94, 490] on iron-horizontal-list at bounding box center [82, 484] width 23 height 71
click at [94, 485] on iron-horizontal-list at bounding box center [82, 484] width 23 height 71
drag, startPoint x: 948, startPoint y: 484, endPoint x: 921, endPoint y: 483, distance: 26.3
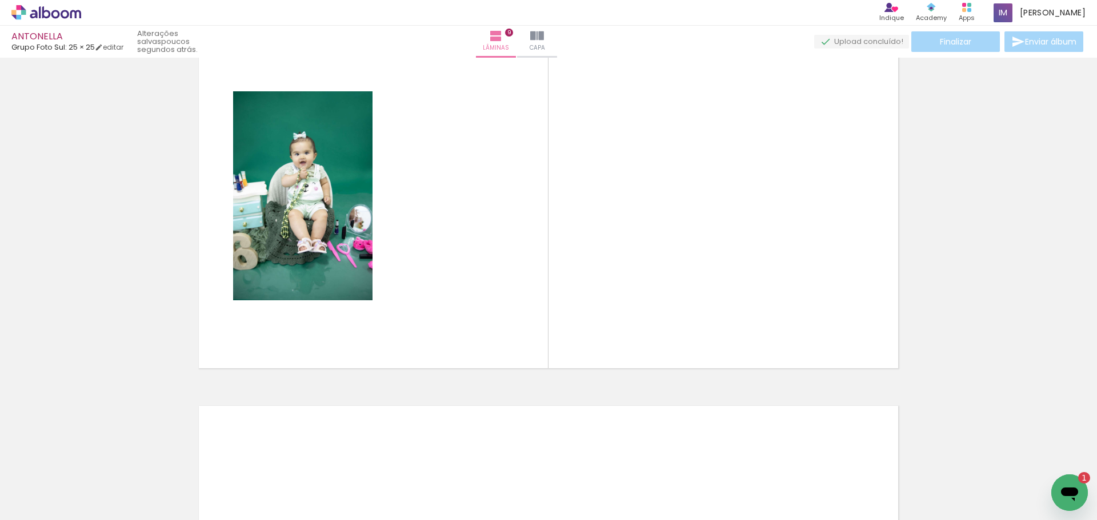
click at [94, 484] on iron-horizontal-list at bounding box center [82, 484] width 23 height 71
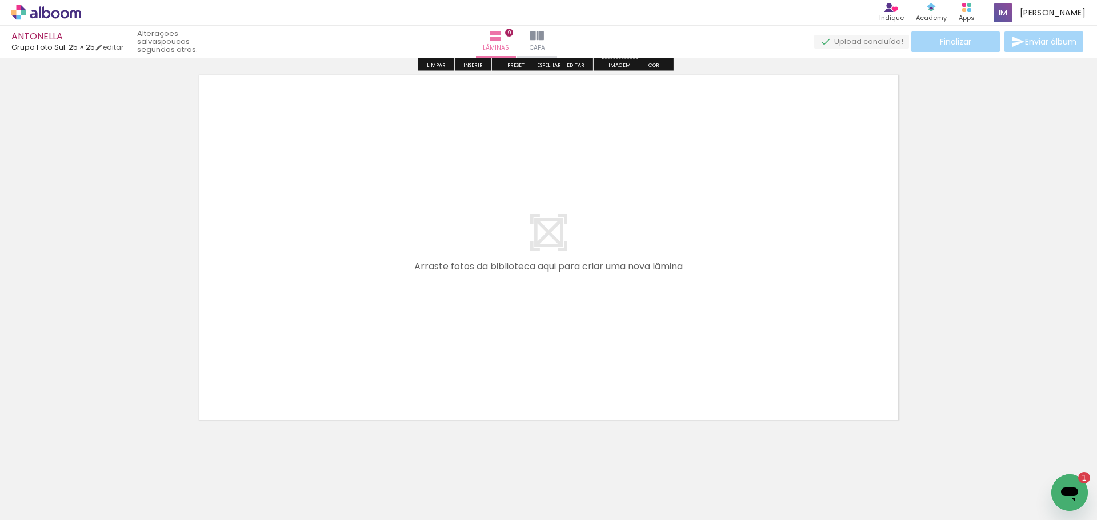
scroll to position [3480, 0]
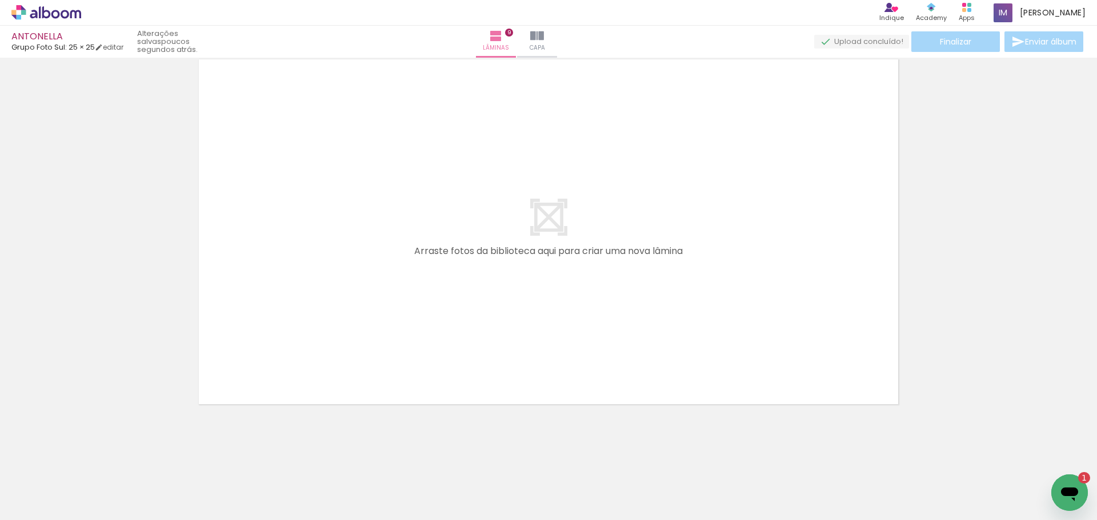
click at [43, 496] on paper-button "Adicionar Fotos" at bounding box center [34, 505] width 55 height 18
click at [0, 0] on input "file" at bounding box center [0, 0] width 0 height 0
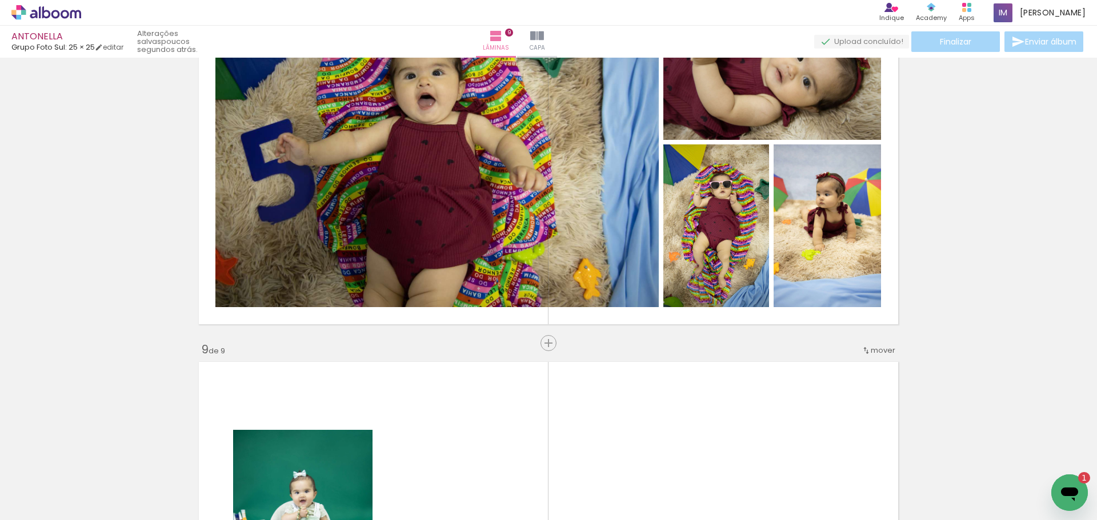
scroll to position [0, 1048]
click at [94, 492] on iron-horizontal-list at bounding box center [82, 484] width 23 height 71
click at [94, 491] on iron-horizontal-list at bounding box center [82, 484] width 23 height 71
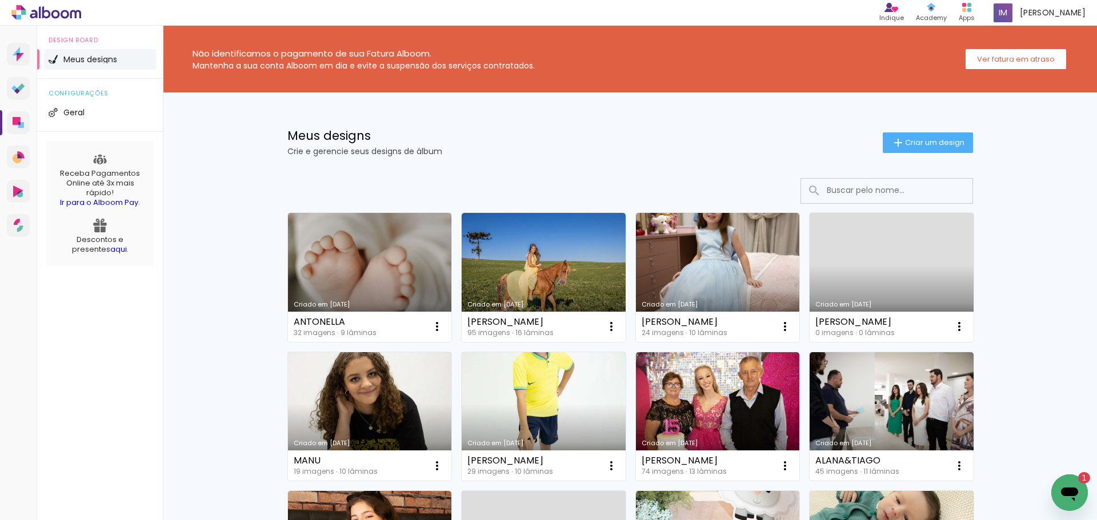
click at [352, 282] on link "Criado em [DATE]" at bounding box center [370, 277] width 164 height 129
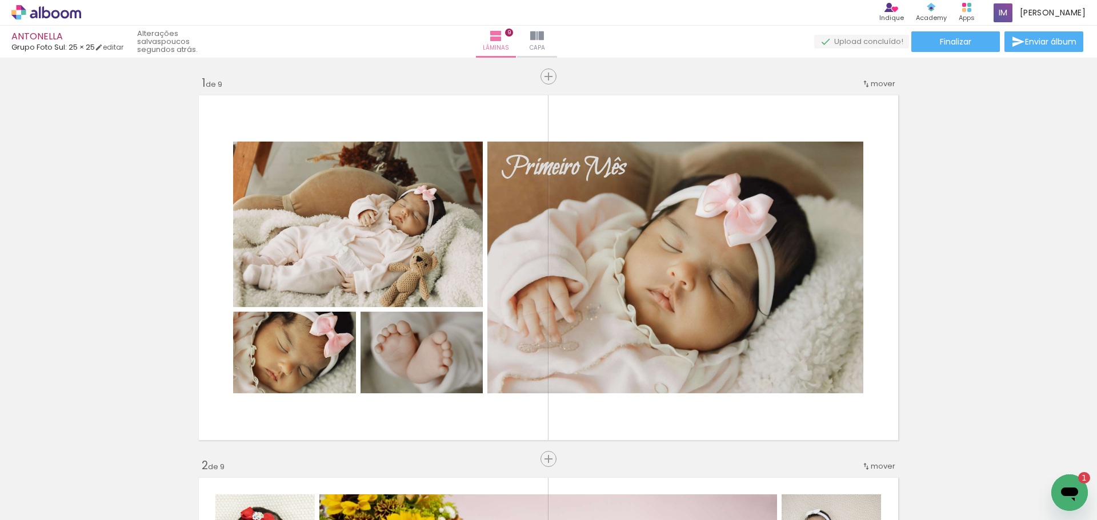
scroll to position [0, 475]
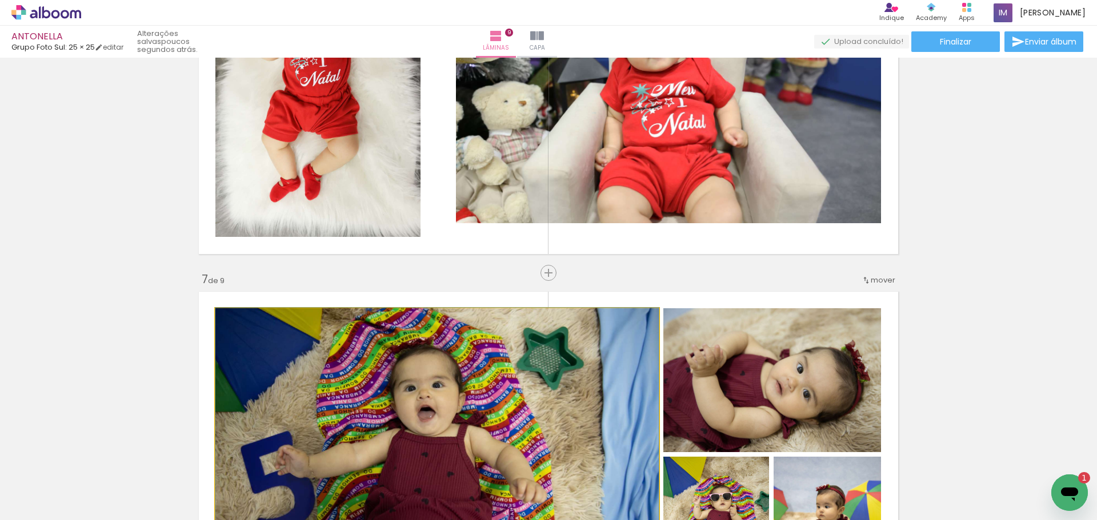
click at [599, 364] on quentale-photo at bounding box center [436, 463] width 443 height 311
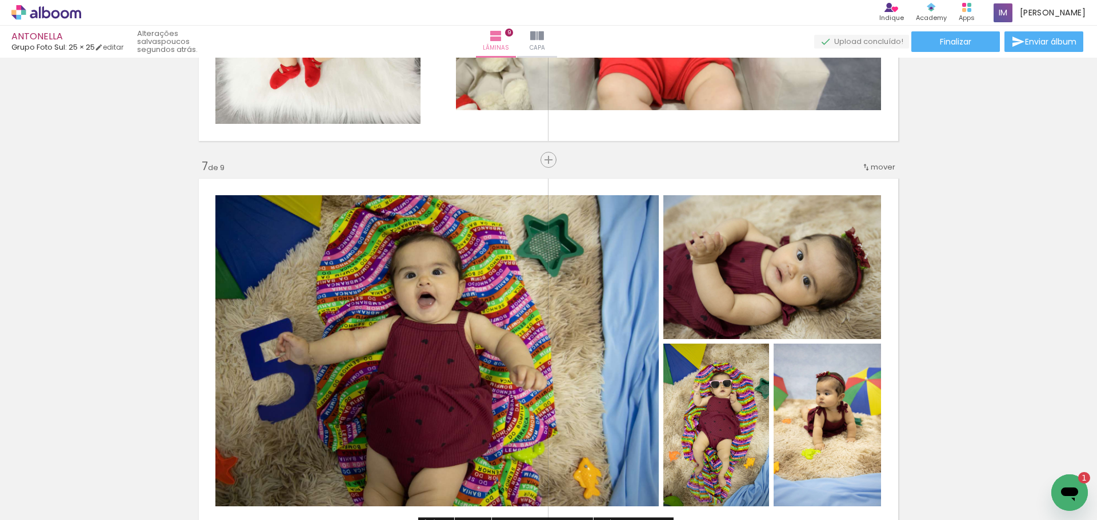
scroll to position [2214, 0]
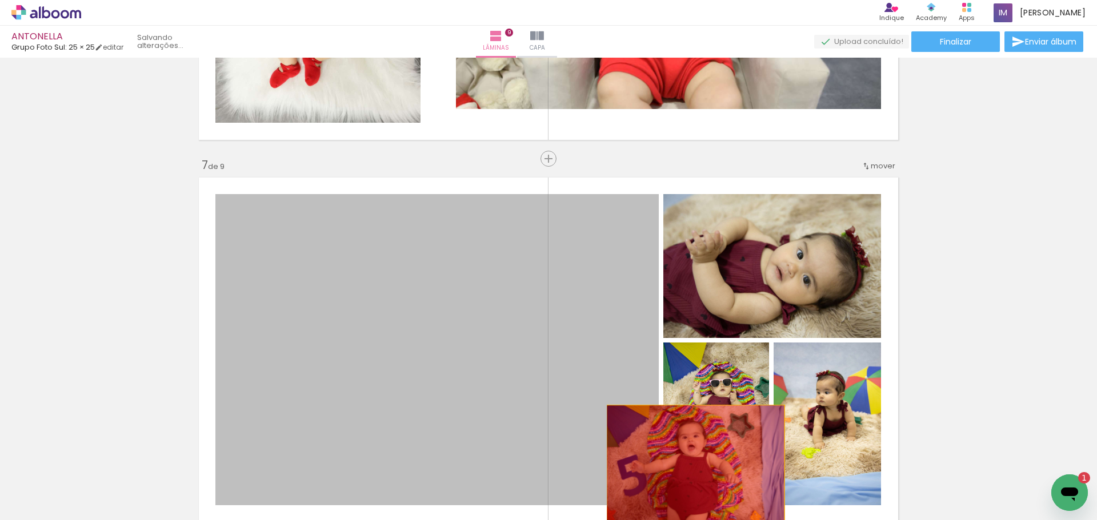
drag, startPoint x: 476, startPoint y: 323, endPoint x: 671, endPoint y: 450, distance: 231.6
click at [695, 468] on quentale-workspace at bounding box center [548, 260] width 1097 height 520
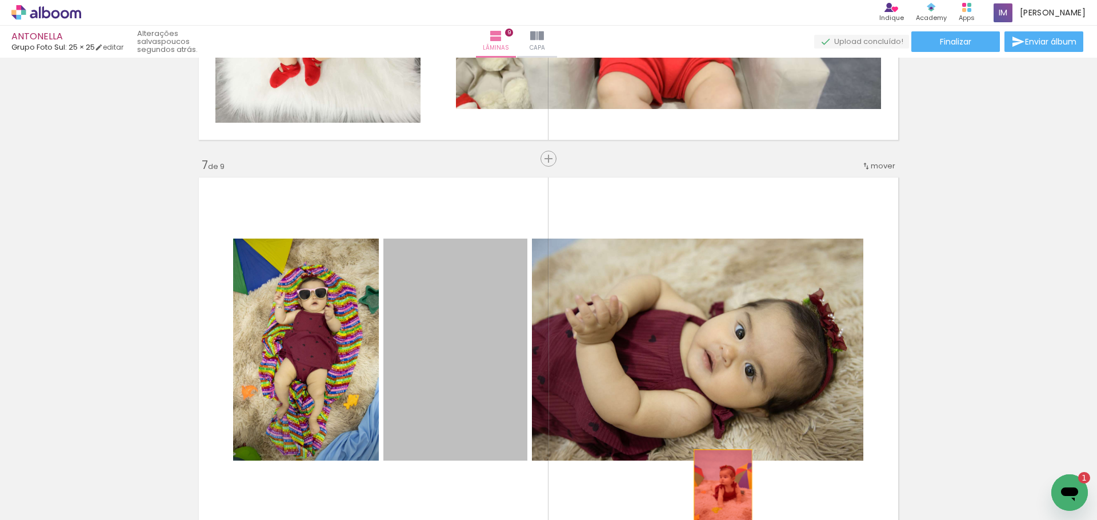
drag, startPoint x: 461, startPoint y: 346, endPoint x: 525, endPoint y: 420, distance: 98.4
click at [713, 488] on quentale-workspace at bounding box center [548, 260] width 1097 height 520
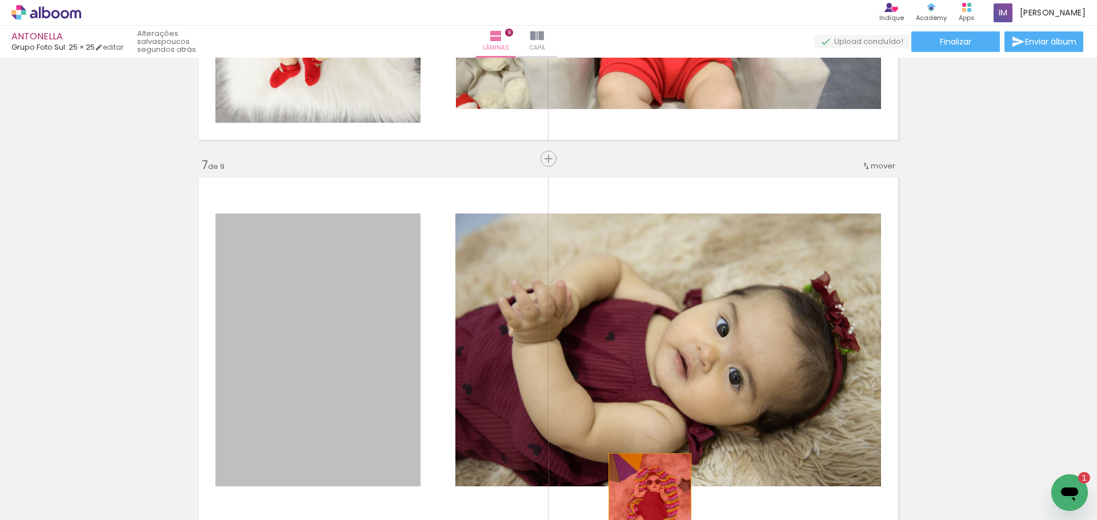
drag, startPoint x: 363, startPoint y: 366, endPoint x: 596, endPoint y: 463, distance: 252.5
click at [643, 500] on quentale-workspace at bounding box center [548, 260] width 1097 height 520
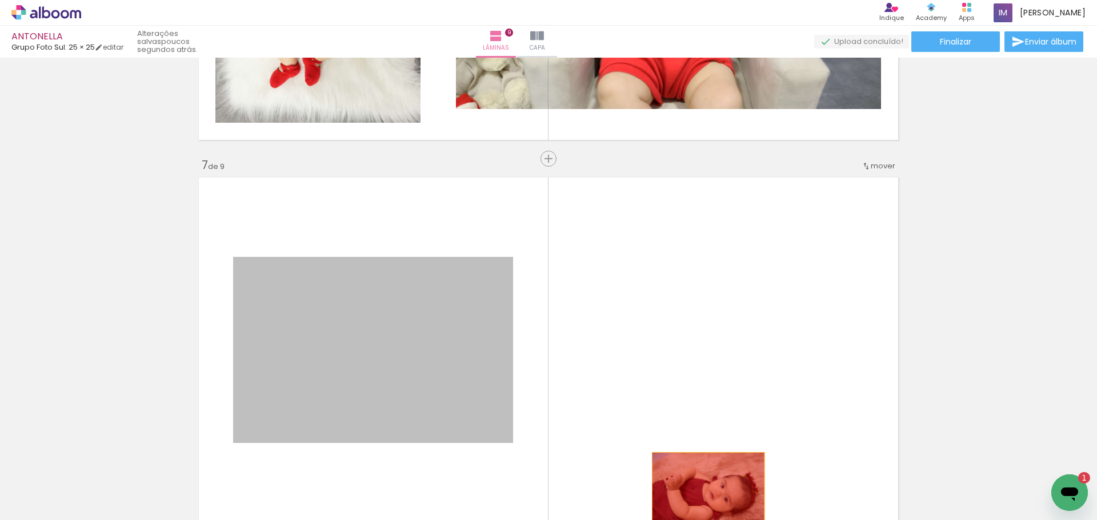
drag, startPoint x: 417, startPoint y: 364, endPoint x: 719, endPoint y: 480, distance: 323.4
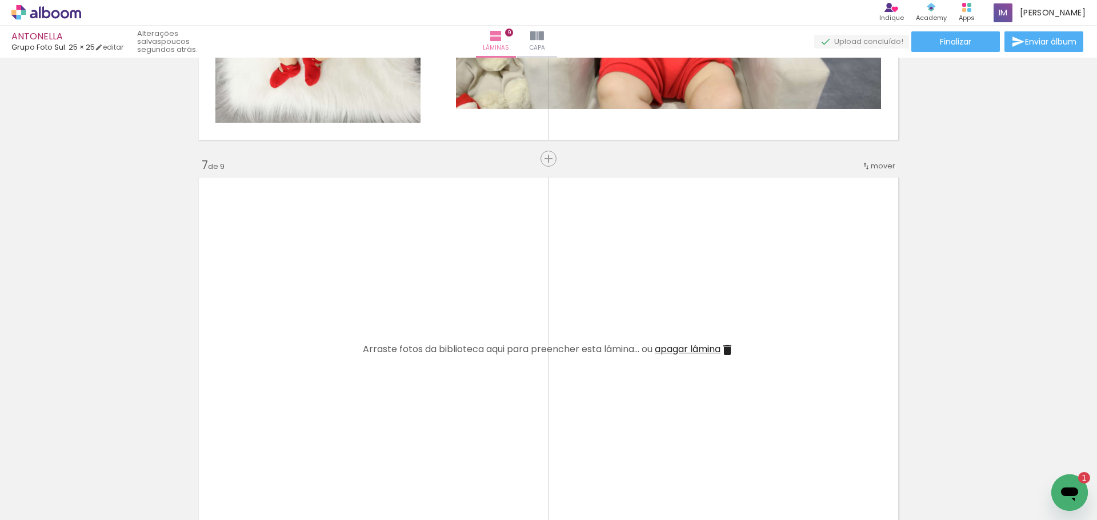
drag, startPoint x: 1028, startPoint y: 459, endPoint x: 1023, endPoint y: 454, distance: 6.9
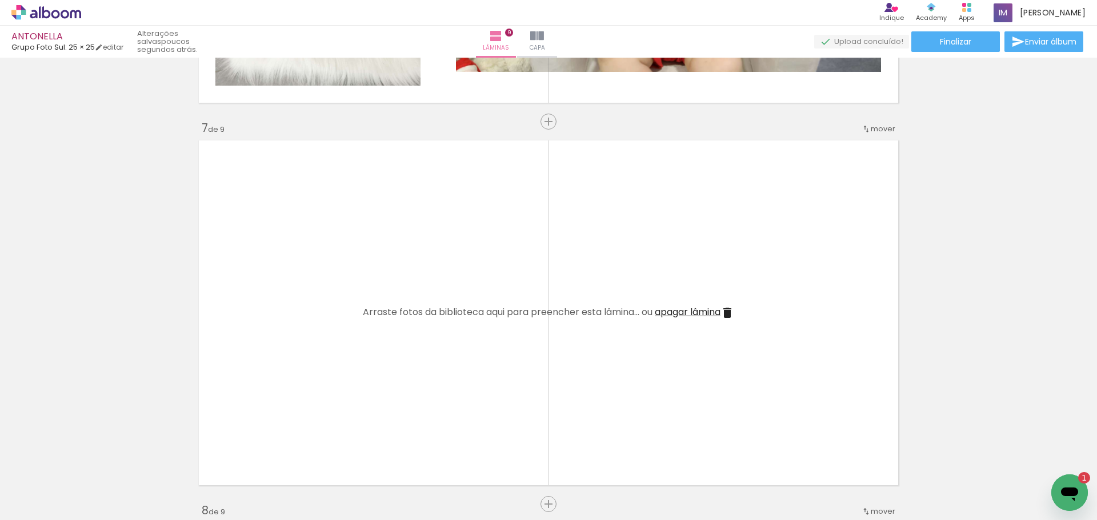
scroll to position [2271, 0]
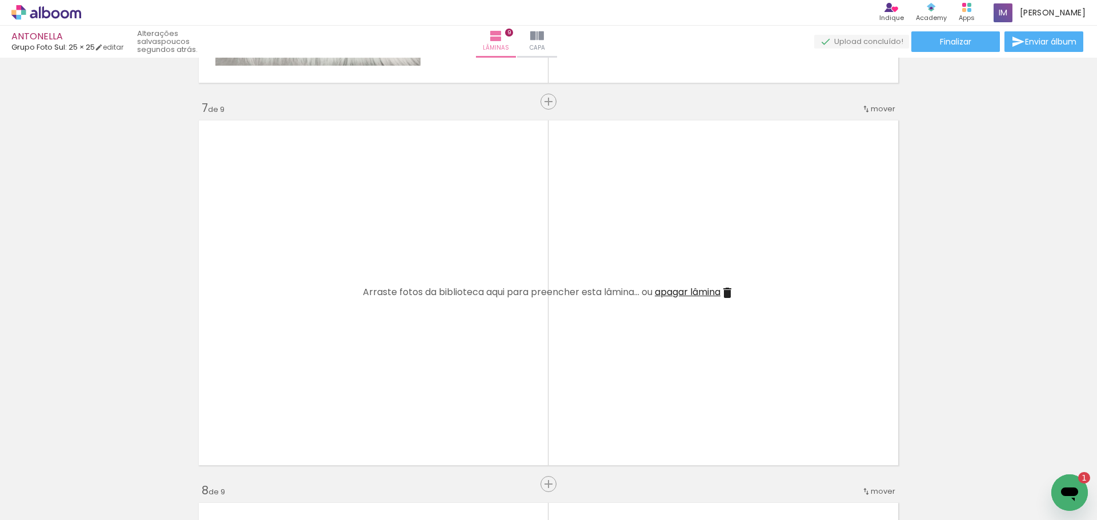
click at [22, 505] on iron-icon at bounding box center [17, 505] width 14 height 14
click at [0, 0] on input "file" at bounding box center [0, 0] width 0 height 0
drag, startPoint x: 737, startPoint y: 489, endPoint x: 625, endPoint y: 411, distance: 137.1
click at [509, 338] on quentale-workspace at bounding box center [548, 260] width 1097 height 520
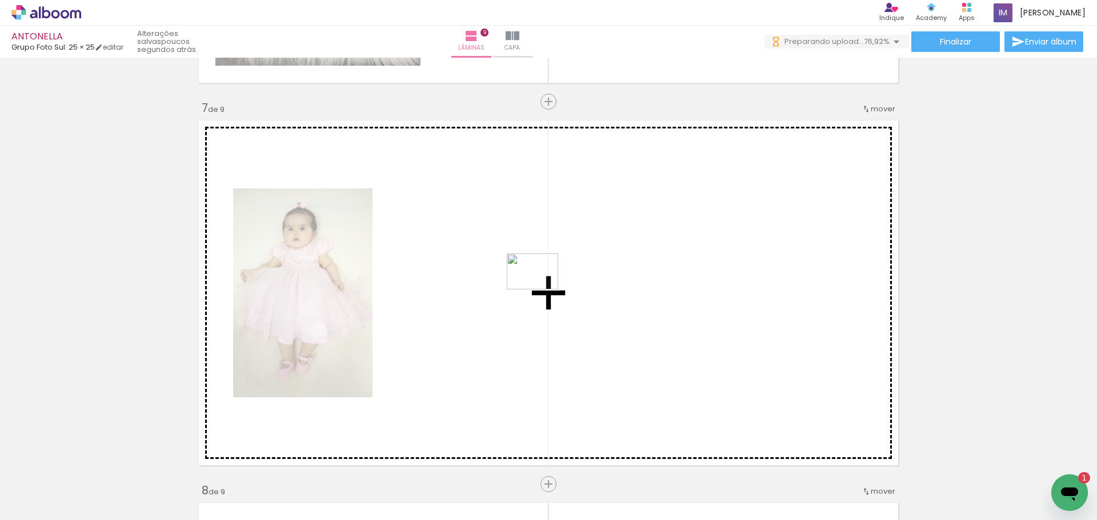
drag, startPoint x: 813, startPoint y: 494, endPoint x: 540, endPoint y: 288, distance: 341.3
click at [540, 288] on quentale-workspace at bounding box center [548, 260] width 1097 height 520
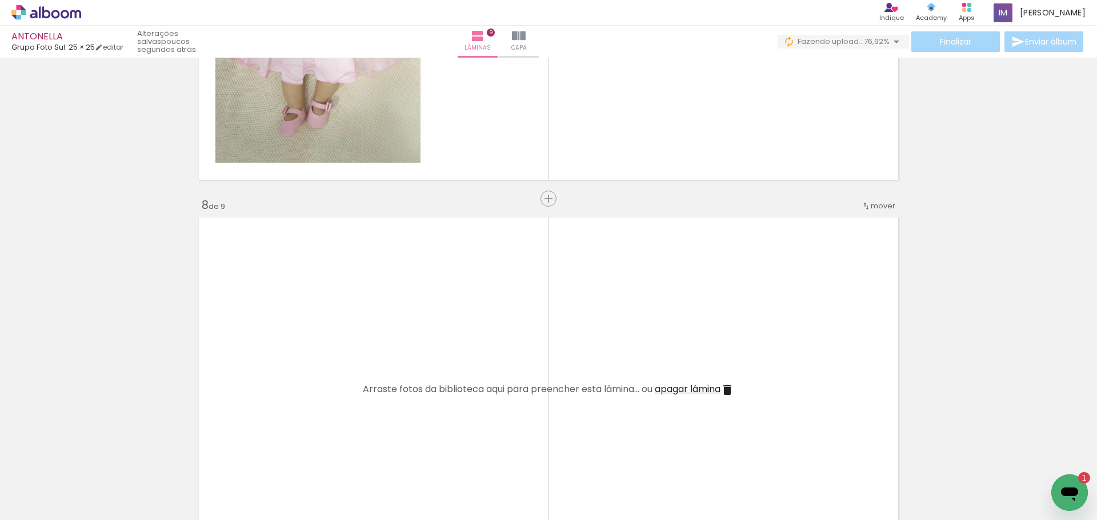
scroll to position [2671, 0]
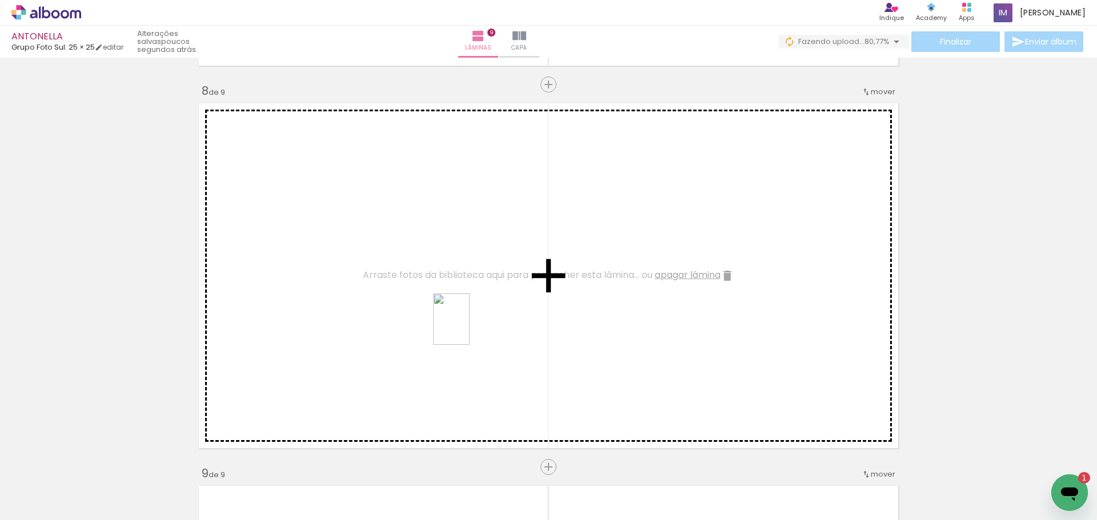
drag, startPoint x: 862, startPoint y: 496, endPoint x: 467, endPoint y: 328, distance: 429.4
click at [467, 328] on quentale-workspace at bounding box center [548, 260] width 1097 height 520
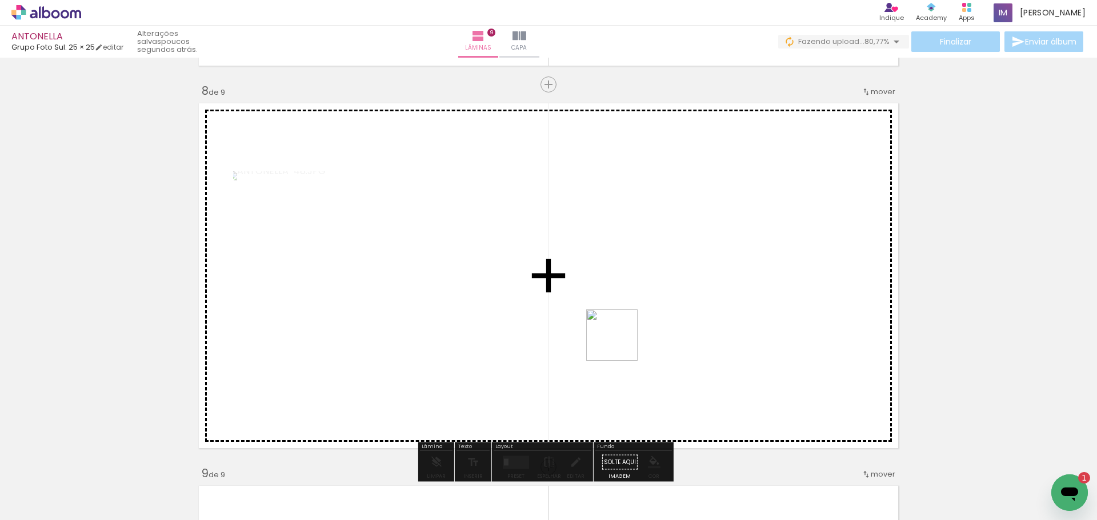
drag, startPoint x: 911, startPoint y: 485, endPoint x: 575, endPoint y: 328, distance: 370.8
click at [575, 328] on quentale-workspace at bounding box center [548, 260] width 1097 height 520
drag, startPoint x: 989, startPoint y: 500, endPoint x: 561, endPoint y: 318, distance: 465.0
click at [561, 318] on quentale-workspace at bounding box center [548, 260] width 1097 height 520
drag, startPoint x: 1040, startPoint y: 492, endPoint x: 540, endPoint y: 332, distance: 524.6
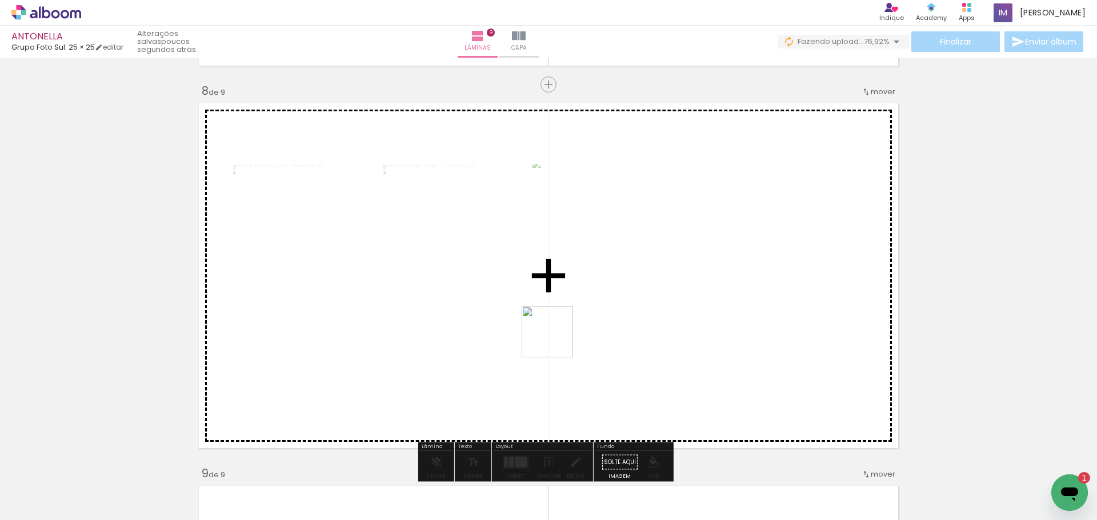
click at [540, 332] on quentale-workspace at bounding box center [548, 260] width 1097 height 520
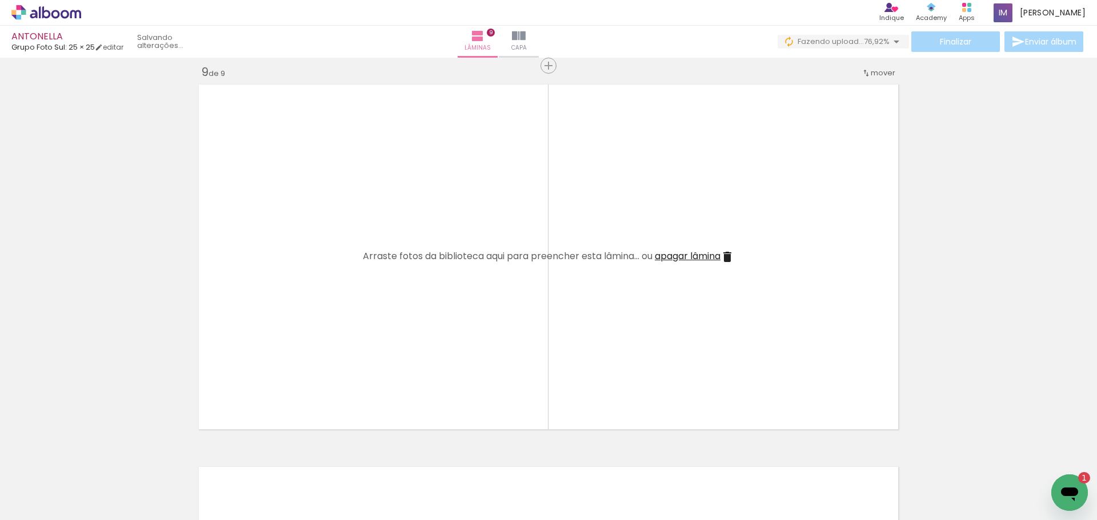
scroll to position [3128, 0]
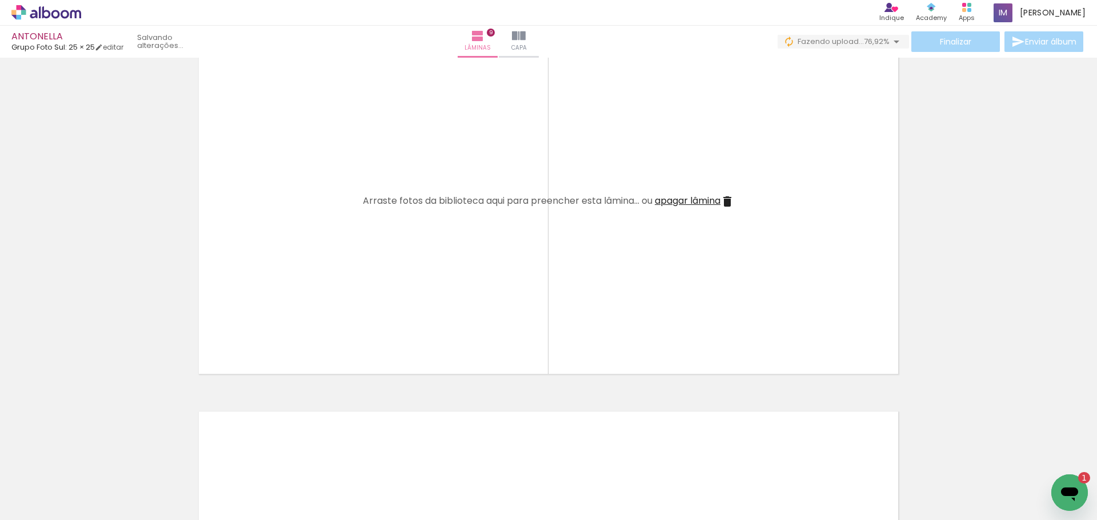
click at [40, 503] on span "Adicionar Fotos" at bounding box center [40, 505] width 34 height 13
click at [0, 0] on input "file" at bounding box center [0, 0] width 0 height 0
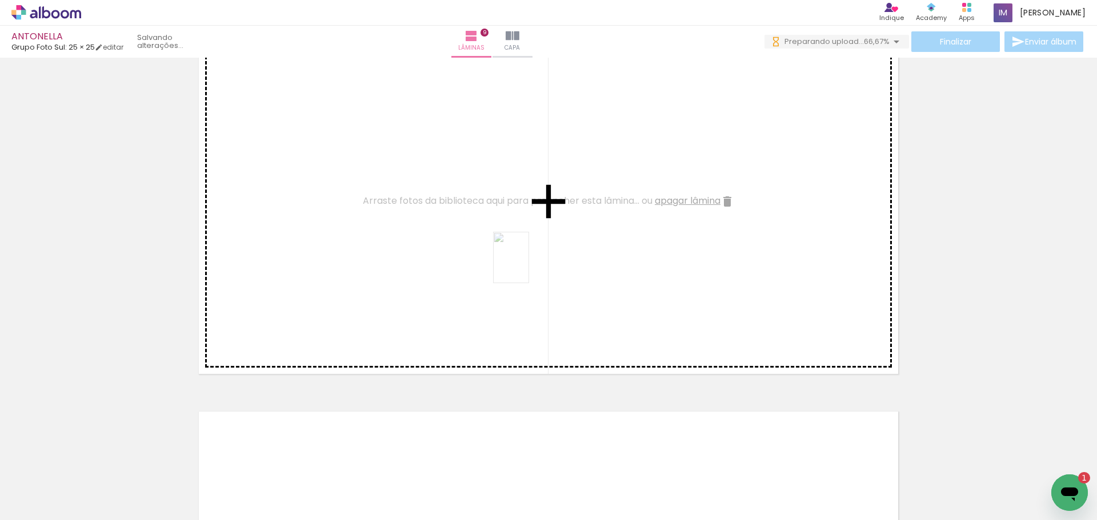
drag, startPoint x: 544, startPoint y: 489, endPoint x: 520, endPoint y: 284, distance: 206.4
click at [527, 266] on quentale-workspace at bounding box center [548, 260] width 1097 height 520
drag, startPoint x: 872, startPoint y: 501, endPoint x: 513, endPoint y: 227, distance: 451.8
click at [513, 227] on quentale-workspace at bounding box center [548, 260] width 1097 height 520
drag, startPoint x: 925, startPoint y: 493, endPoint x: 585, endPoint y: 248, distance: 419.3
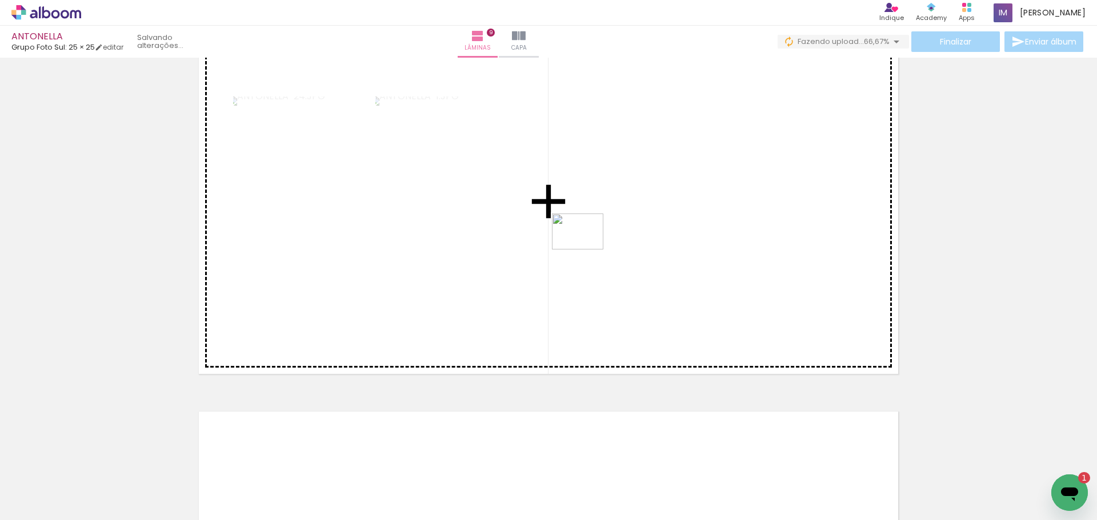
click at [585, 248] on quentale-workspace at bounding box center [548, 260] width 1097 height 520
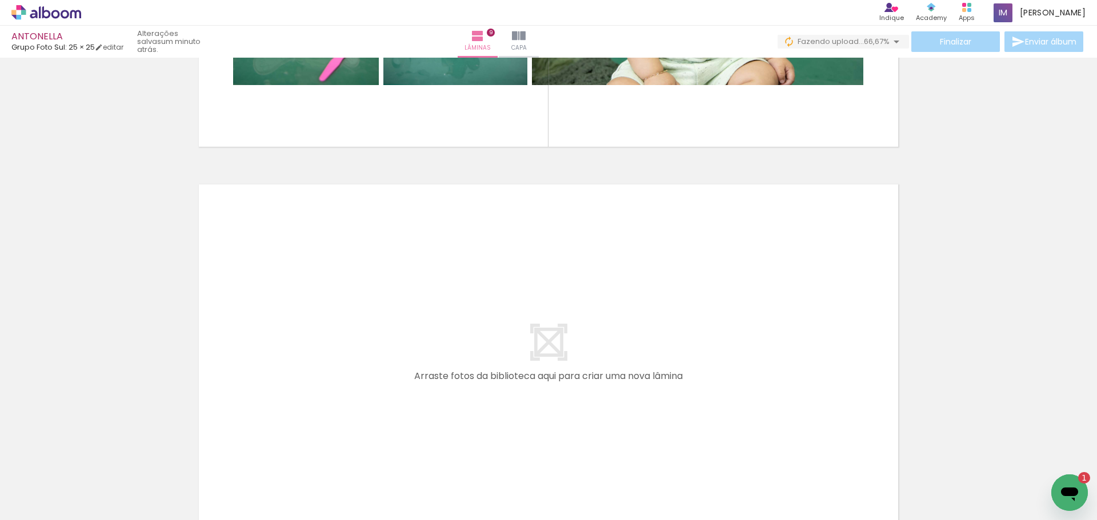
scroll to position [3356, 0]
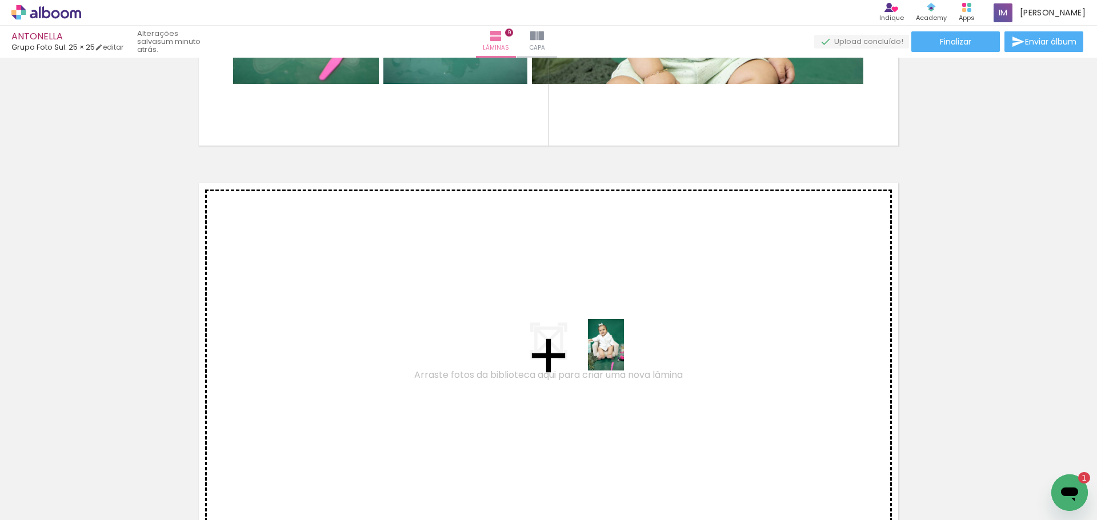
drag, startPoint x: 946, startPoint y: 468, endPoint x: 623, endPoint y: 354, distance: 342.9
click at [623, 354] on quentale-workspace at bounding box center [548, 260] width 1097 height 520
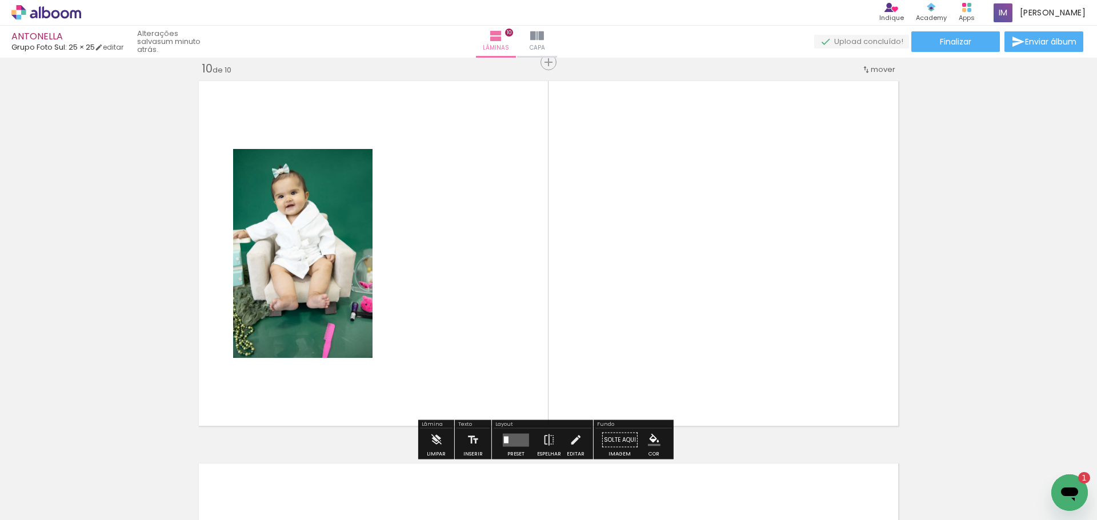
scroll to position [3459, 0]
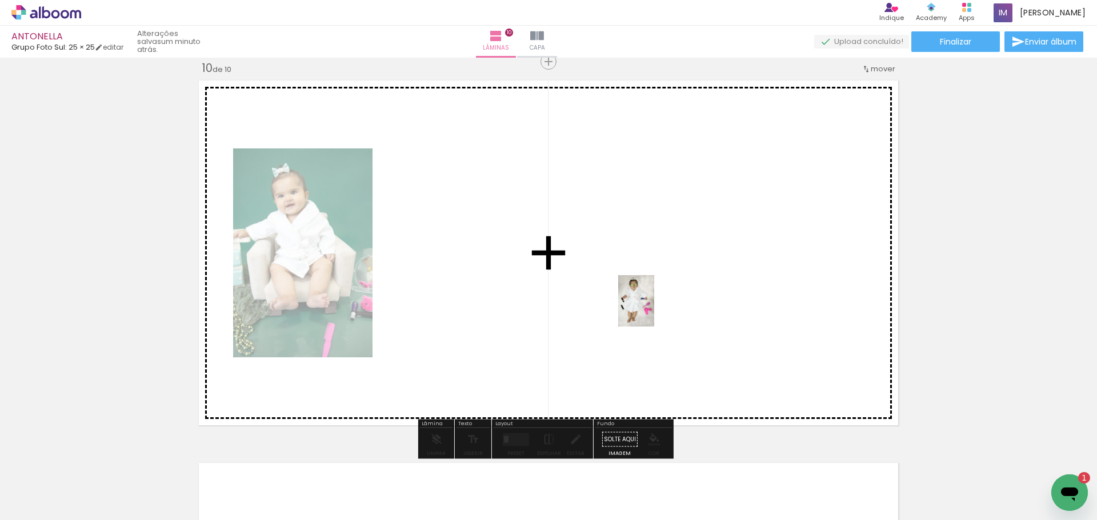
drag, startPoint x: 1040, startPoint y: 487, endPoint x: 656, endPoint y: 298, distance: 427.9
click at [653, 305] on quentale-workspace at bounding box center [548, 260] width 1097 height 520
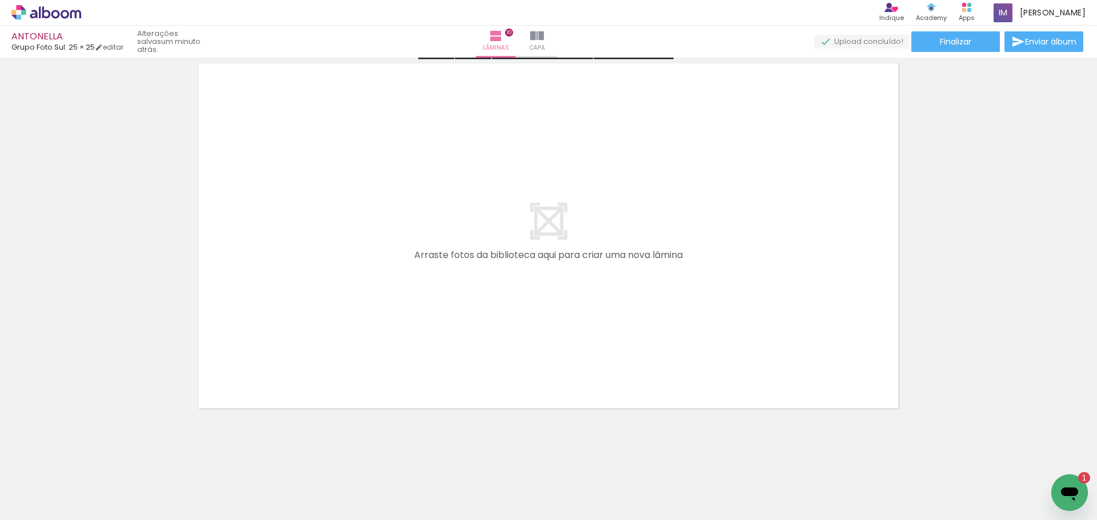
scroll to position [3863, 0]
click at [19, 499] on iron-icon at bounding box center [17, 505] width 14 height 14
click at [0, 0] on input "file" at bounding box center [0, 0] width 0 height 0
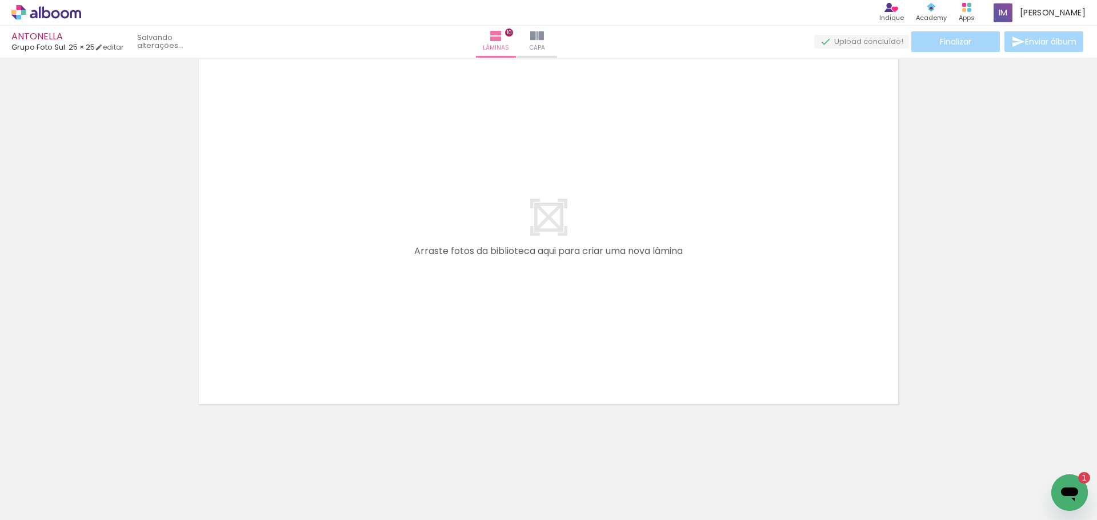
scroll to position [0, 1048]
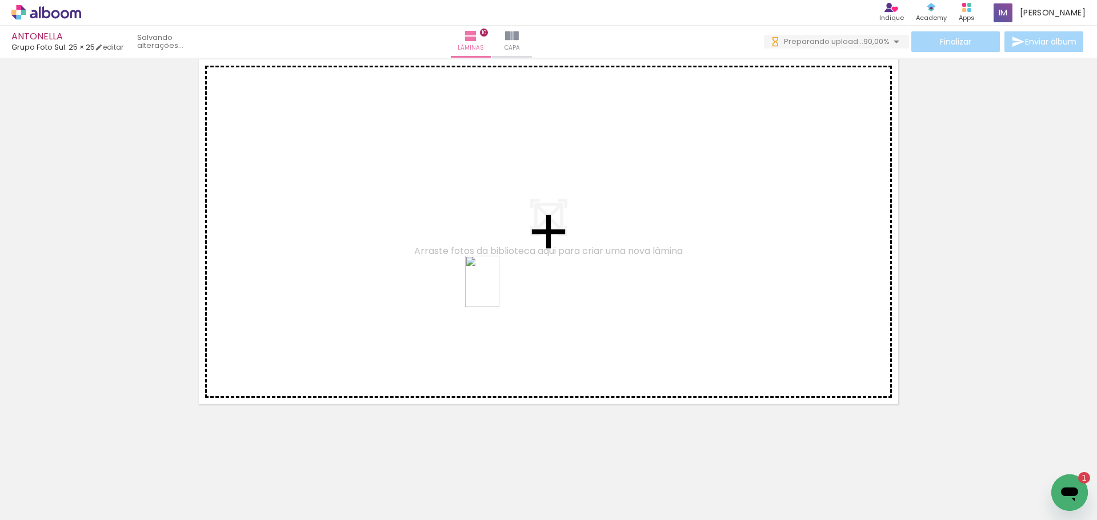
drag, startPoint x: 995, startPoint y: 496, endPoint x: 499, endPoint y: 290, distance: 536.7
click at [499, 290] on quentale-workspace at bounding box center [548, 260] width 1097 height 520
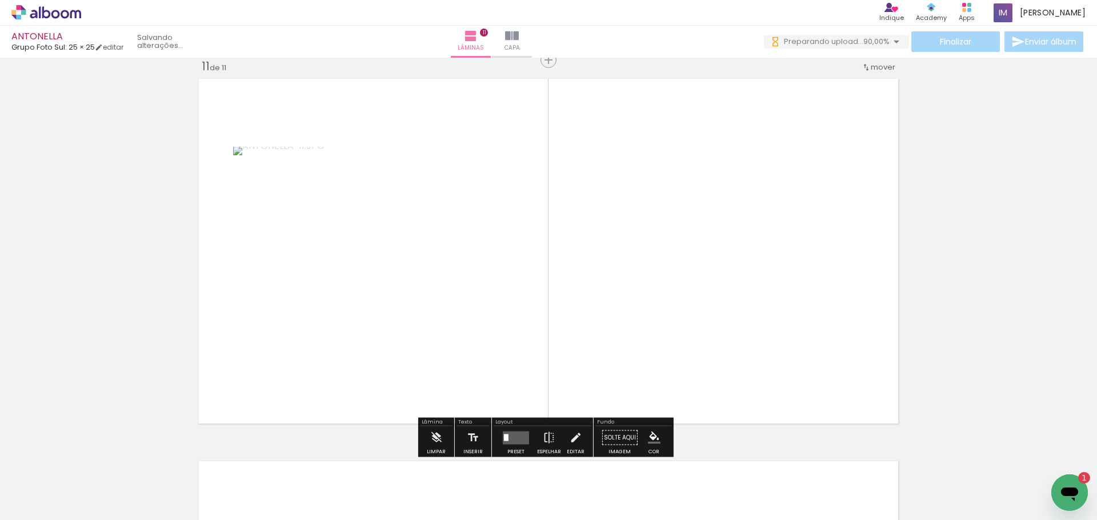
scroll to position [3842, 0]
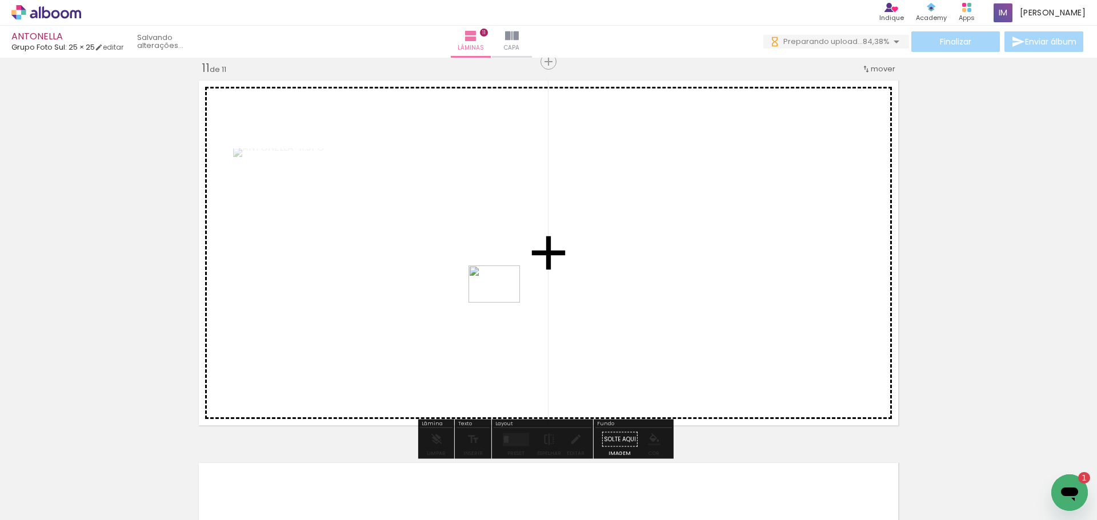
drag, startPoint x: 1033, startPoint y: 495, endPoint x: 502, endPoint y: 299, distance: 565.4
click at [502, 299] on quentale-workspace at bounding box center [548, 260] width 1097 height 520
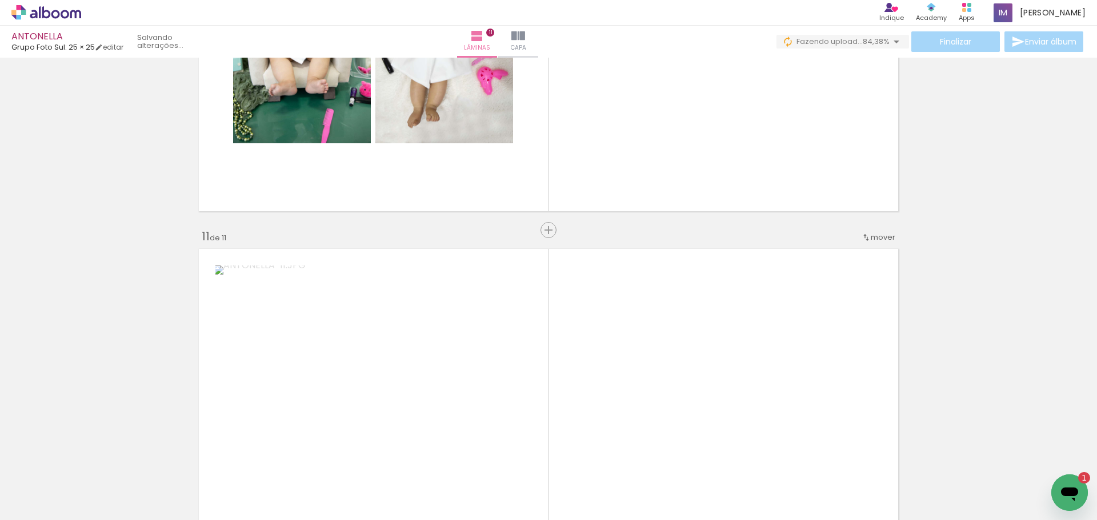
scroll to position [3613, 0]
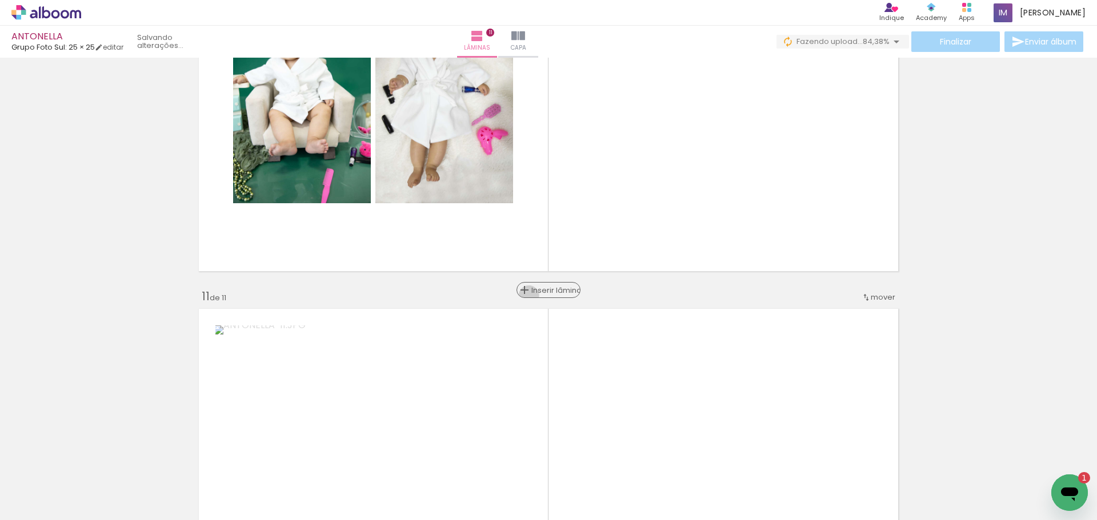
click at [541, 296] on div "Inserir lâmina" at bounding box center [548, 290] width 62 height 14
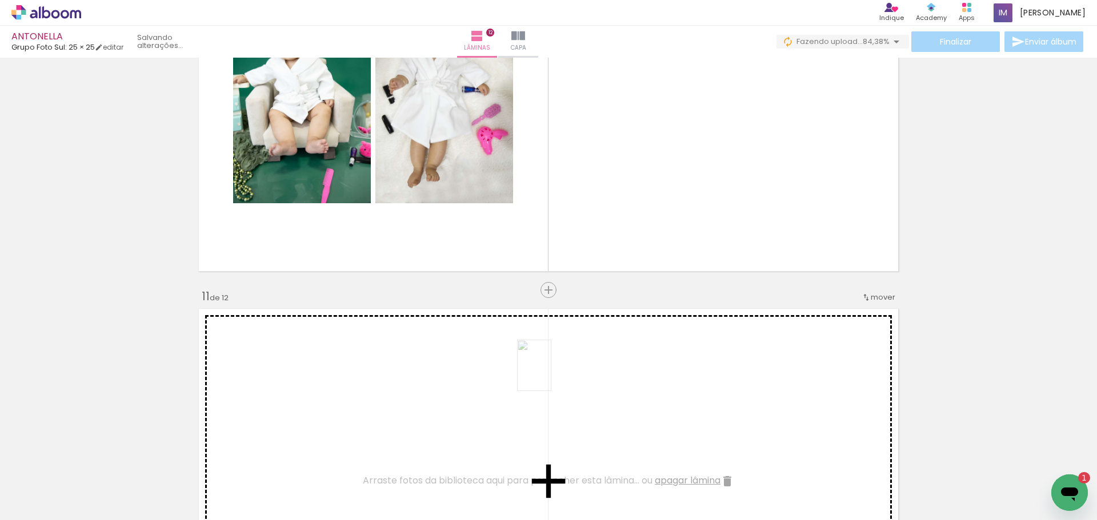
drag, startPoint x: 587, startPoint y: 489, endPoint x: 551, endPoint y: 376, distance: 119.2
click at [551, 375] on quentale-workspace at bounding box center [548, 260] width 1097 height 520
drag, startPoint x: 266, startPoint y: 492, endPoint x: 537, endPoint y: 370, distance: 297.3
click at [535, 372] on quentale-workspace at bounding box center [548, 260] width 1097 height 520
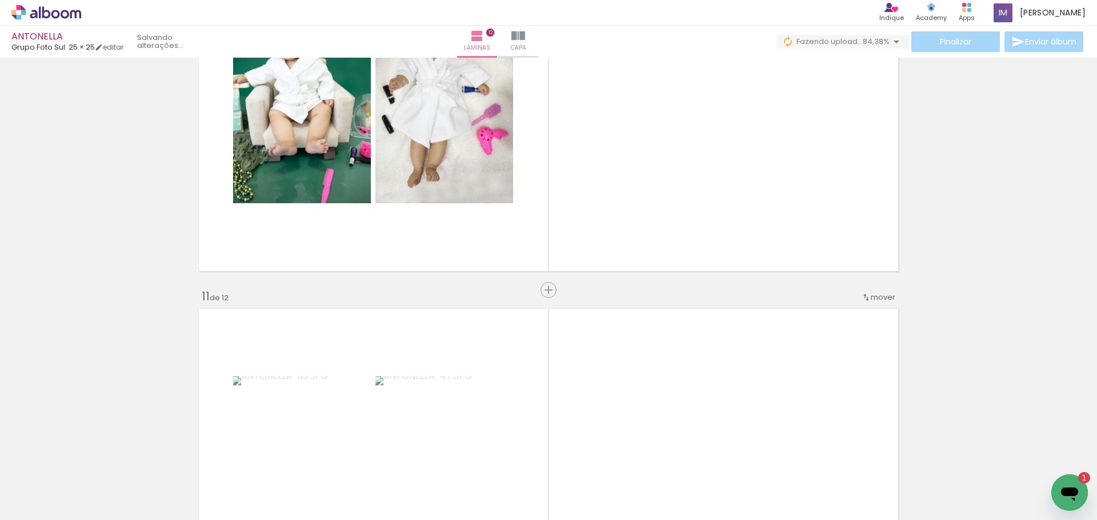
scroll to position [0, 481]
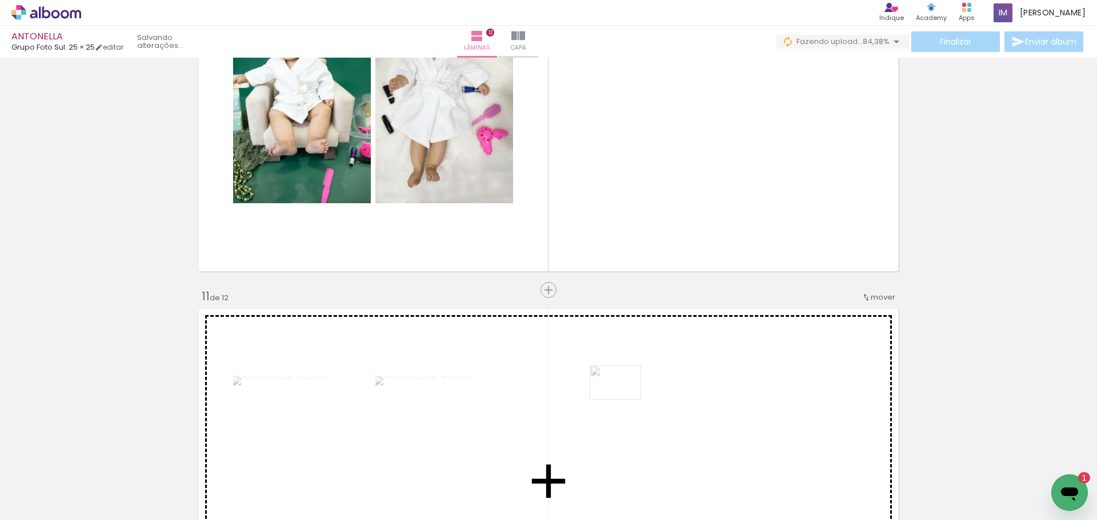
drag, startPoint x: 427, startPoint y: 493, endPoint x: 624, endPoint y: 400, distance: 217.4
click at [624, 400] on quentale-workspace at bounding box center [548, 260] width 1097 height 520
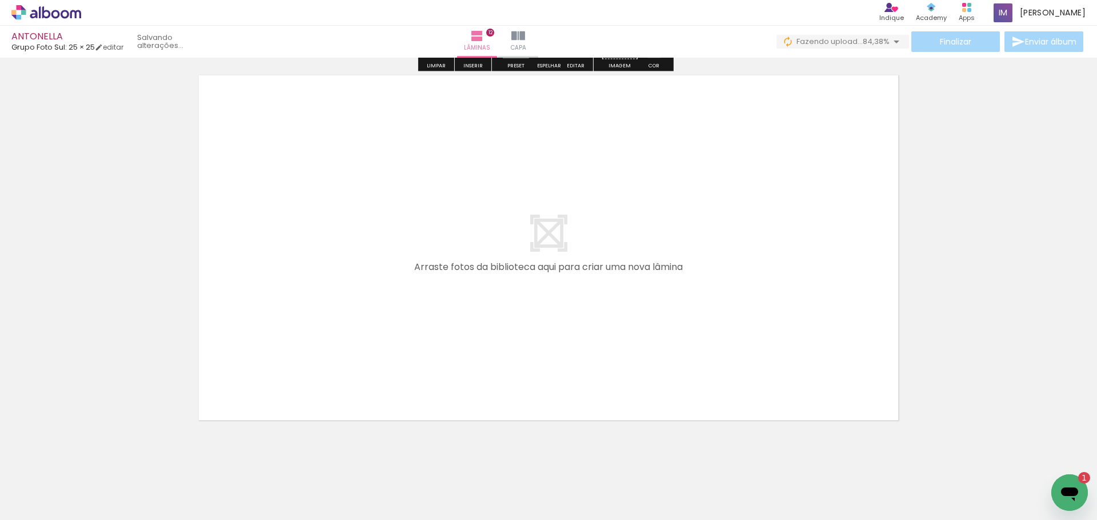
scroll to position [4628, 0]
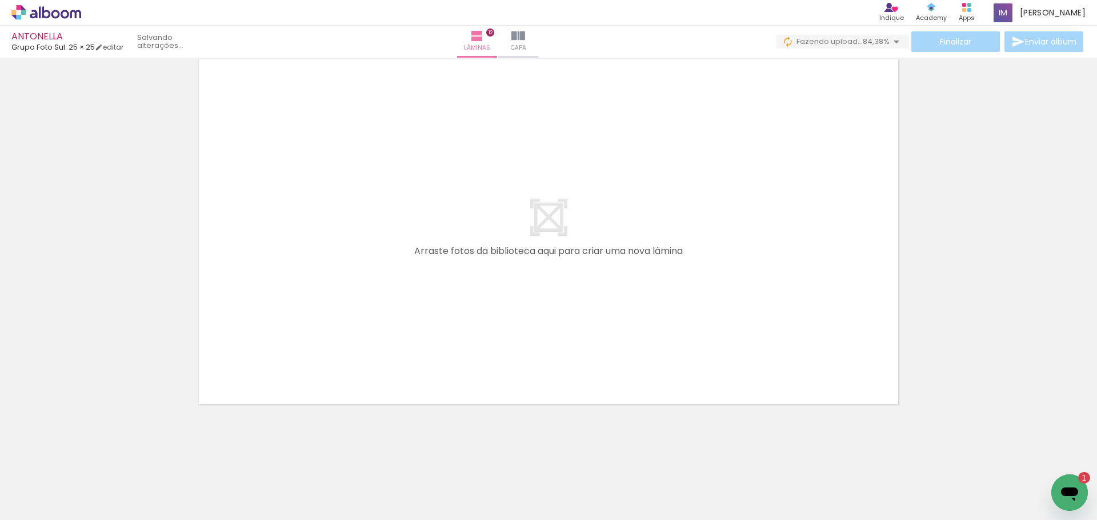
click at [35, 501] on span "Adicionar Fotos" at bounding box center [40, 505] width 34 height 13
click at [0, 0] on input "file" at bounding box center [0, 0] width 0 height 0
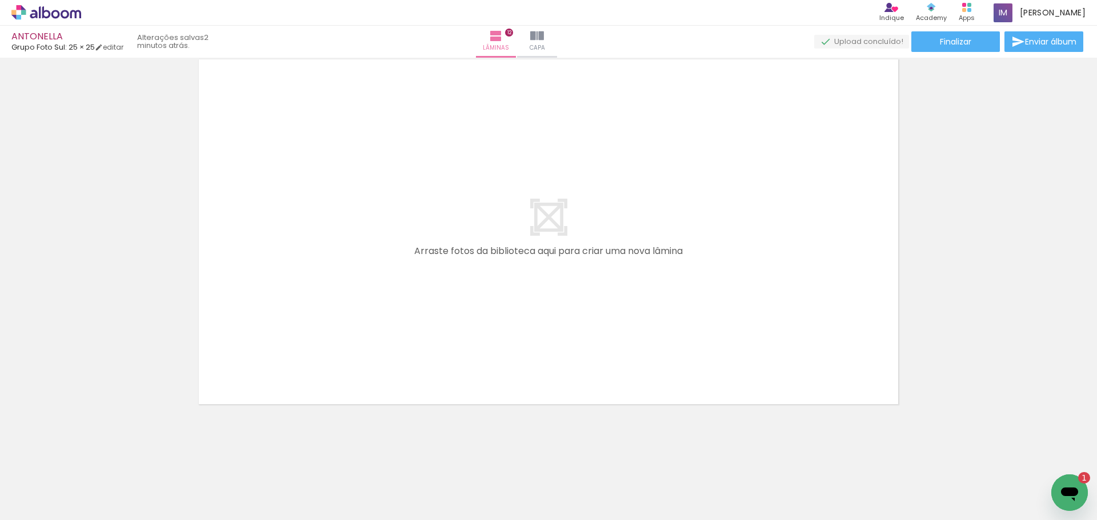
click at [45, 500] on span "Adicionar Fotos" at bounding box center [40, 505] width 34 height 13
click at [0, 0] on input "file" at bounding box center [0, 0] width 0 height 0
click at [0, 0] on slot "Adicionar Fotos" at bounding box center [0, 0] width 0 height 0
click at [0, 0] on input "file" at bounding box center [0, 0] width 0 height 0
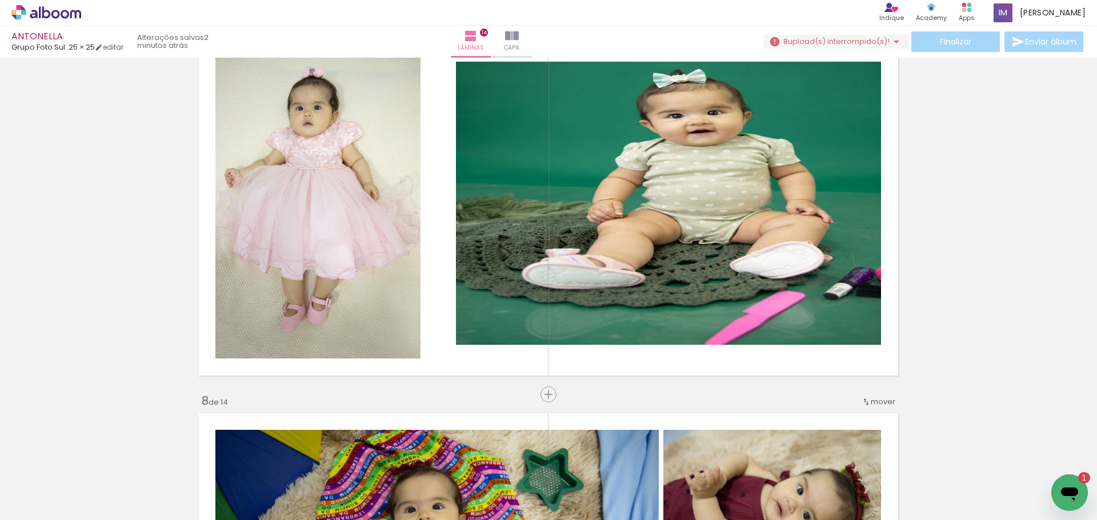
scroll to position [2334, 0]
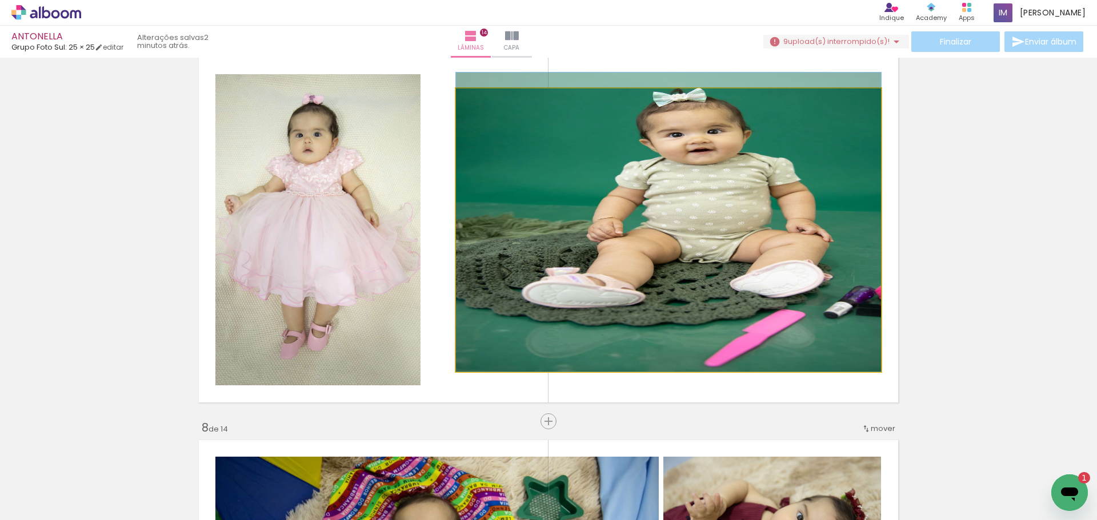
click at [638, 256] on quentale-photo at bounding box center [668, 230] width 425 height 283
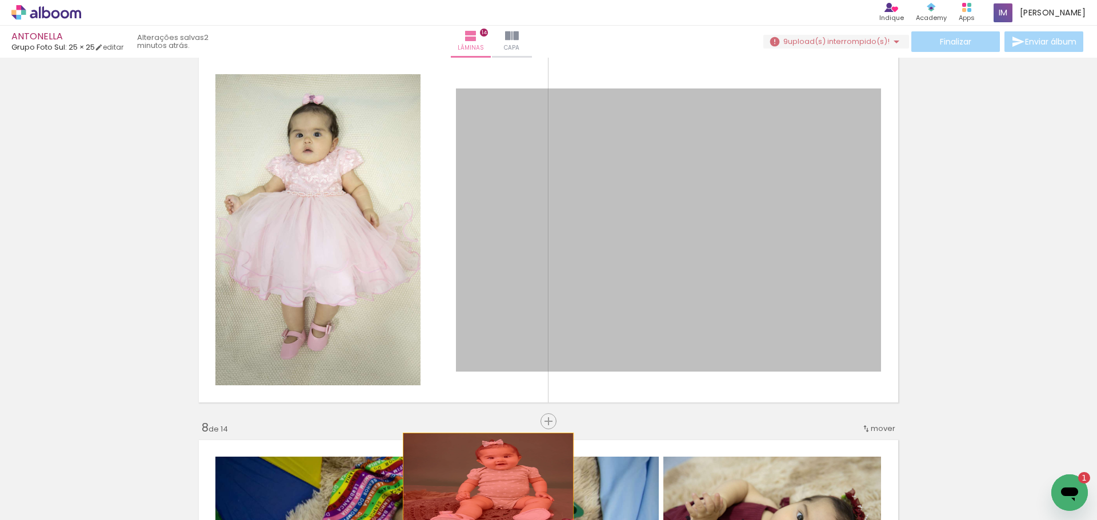
drag, startPoint x: 572, startPoint y: 304, endPoint x: 480, endPoint y: 472, distance: 191.0
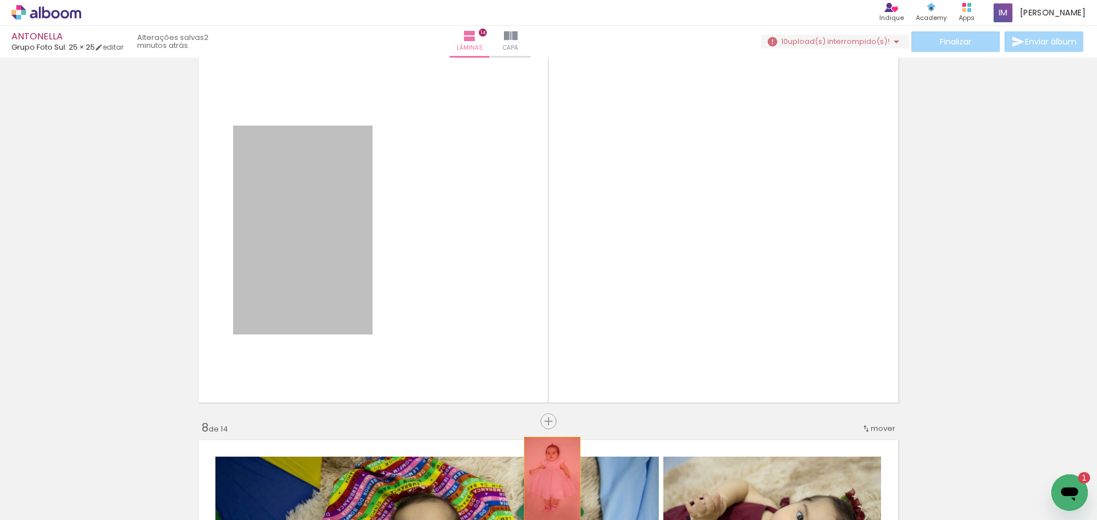
drag, startPoint x: 316, startPoint y: 287, endPoint x: 542, endPoint y: 442, distance: 273.6
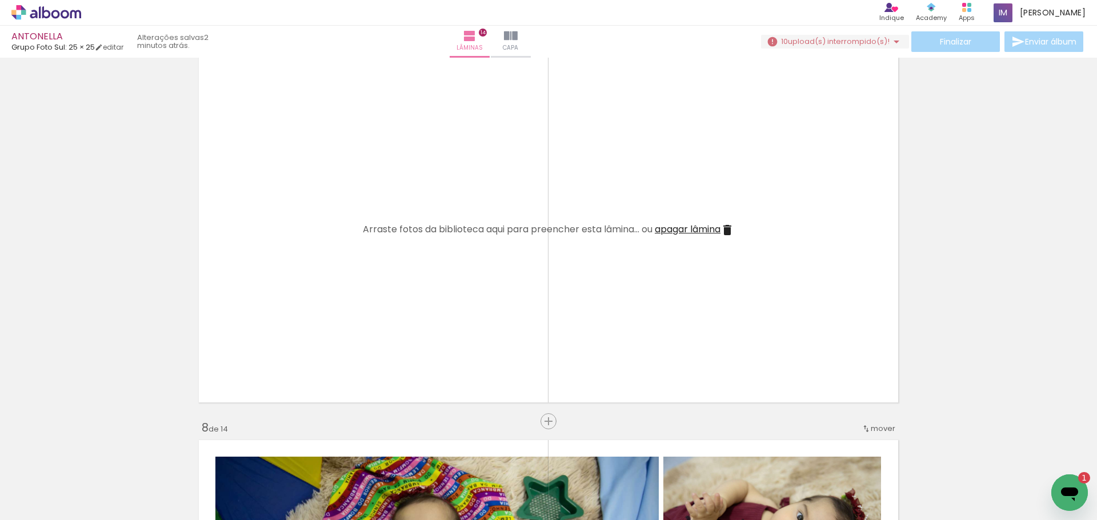
click at [725, 230] on iron-icon at bounding box center [727, 230] width 14 height 14
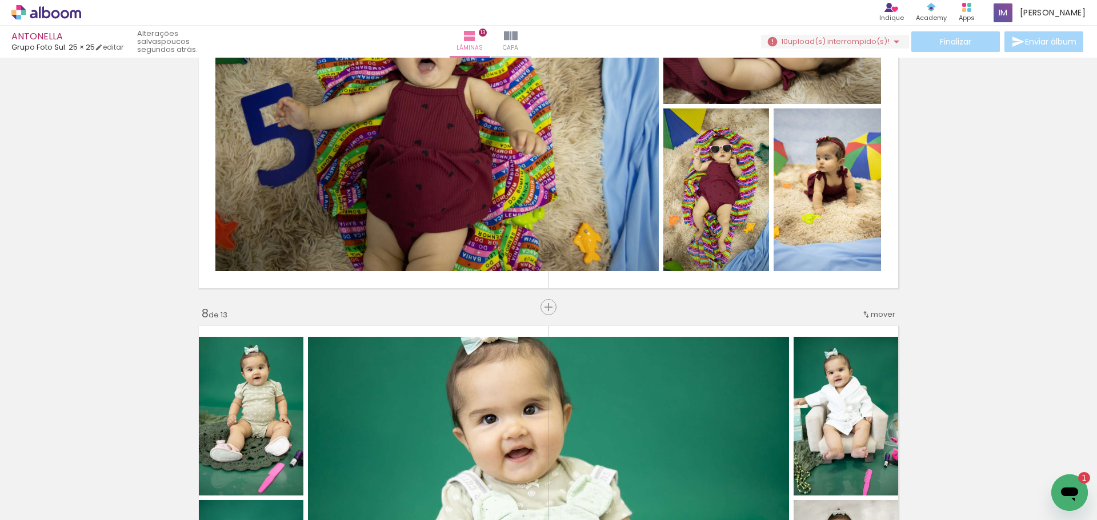
scroll to position [2391, 0]
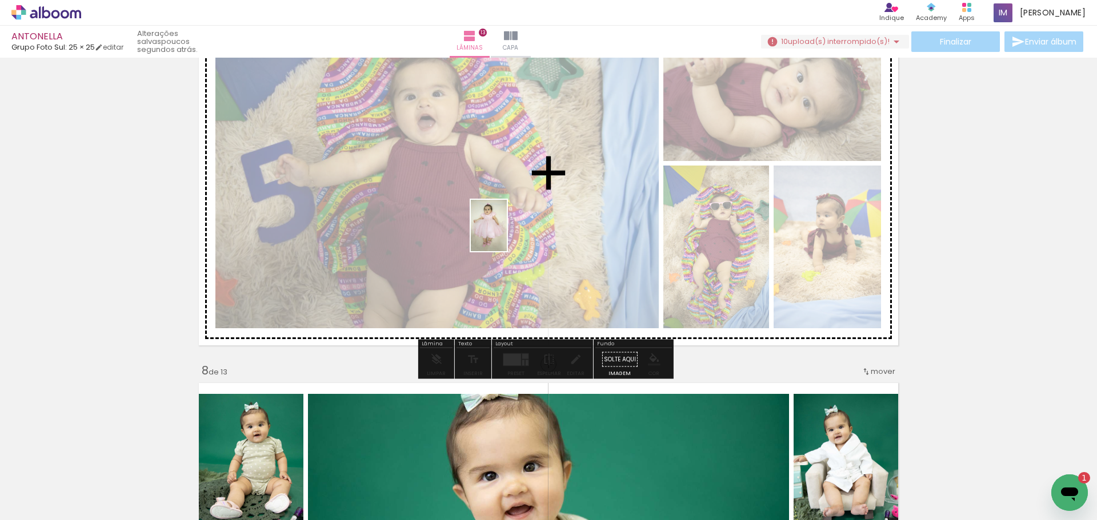
drag, startPoint x: 447, startPoint y: 487, endPoint x: 505, endPoint y: 234, distance: 259.6
click at [505, 234] on quentale-workspace at bounding box center [548, 260] width 1097 height 520
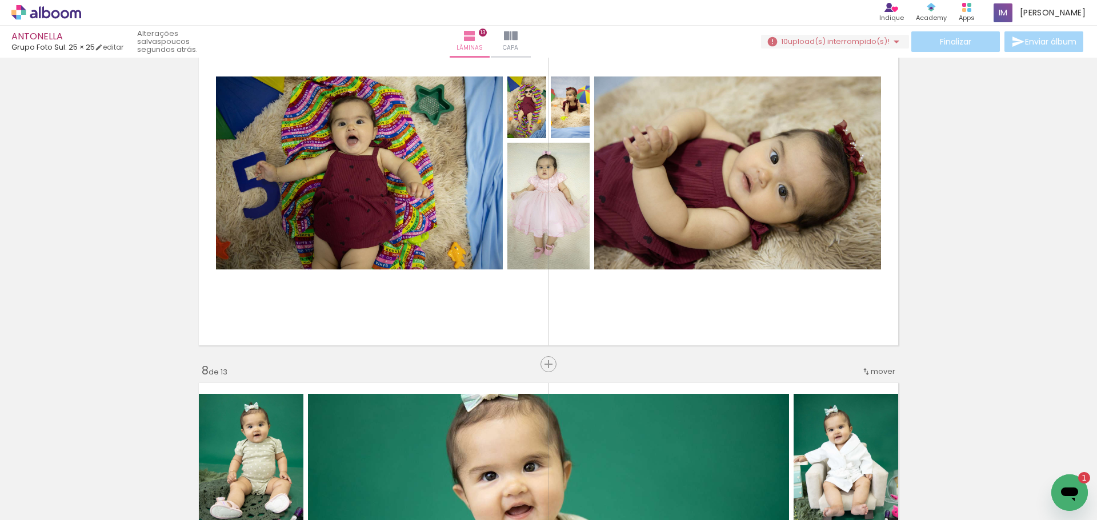
scroll to position [0, 710]
click at [31, 501] on span "Adicionar Fotos" at bounding box center [40, 505] width 34 height 13
click at [0, 0] on input "file" at bounding box center [0, 0] width 0 height 0
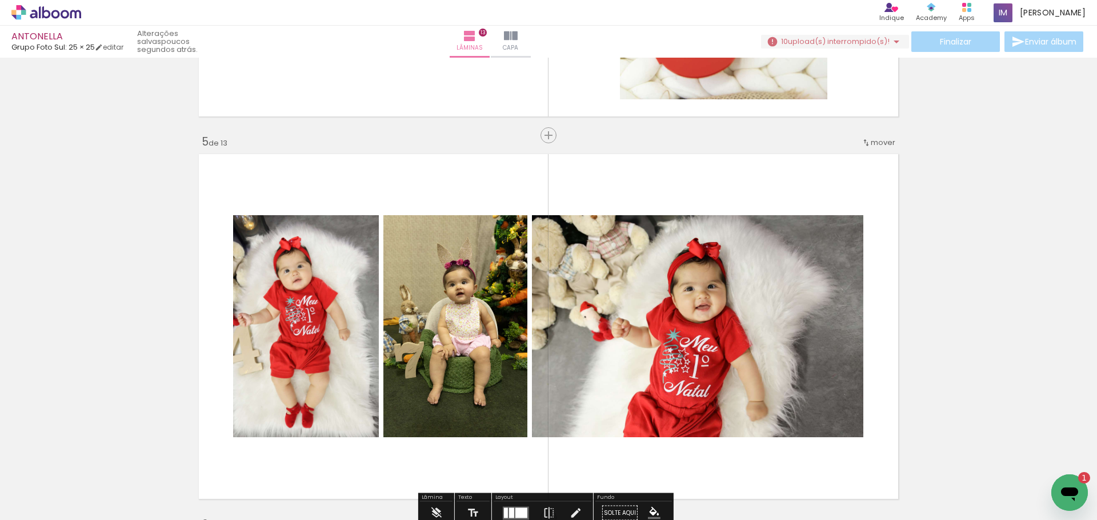
scroll to position [1477, 0]
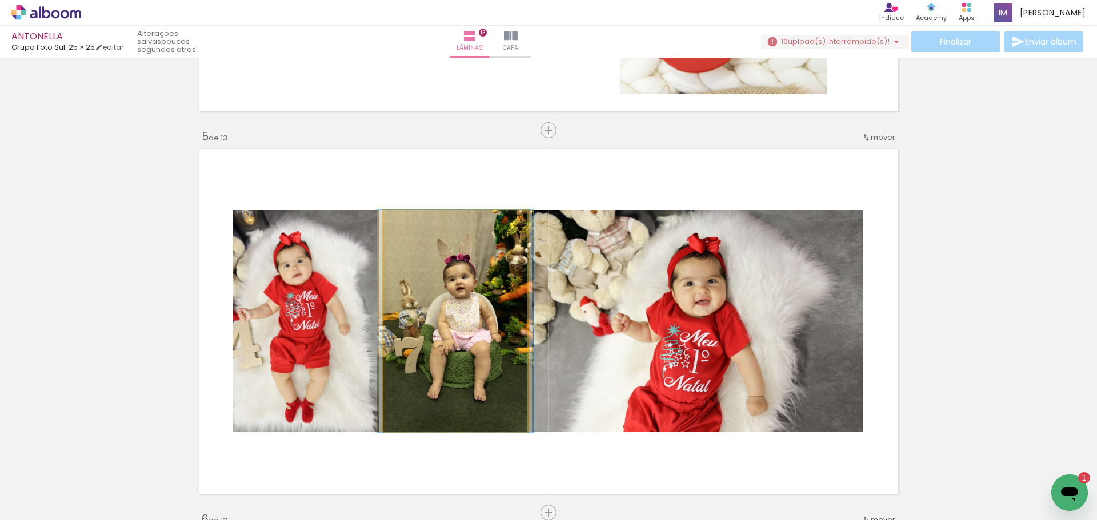
click at [467, 339] on quentale-photo at bounding box center [455, 321] width 144 height 222
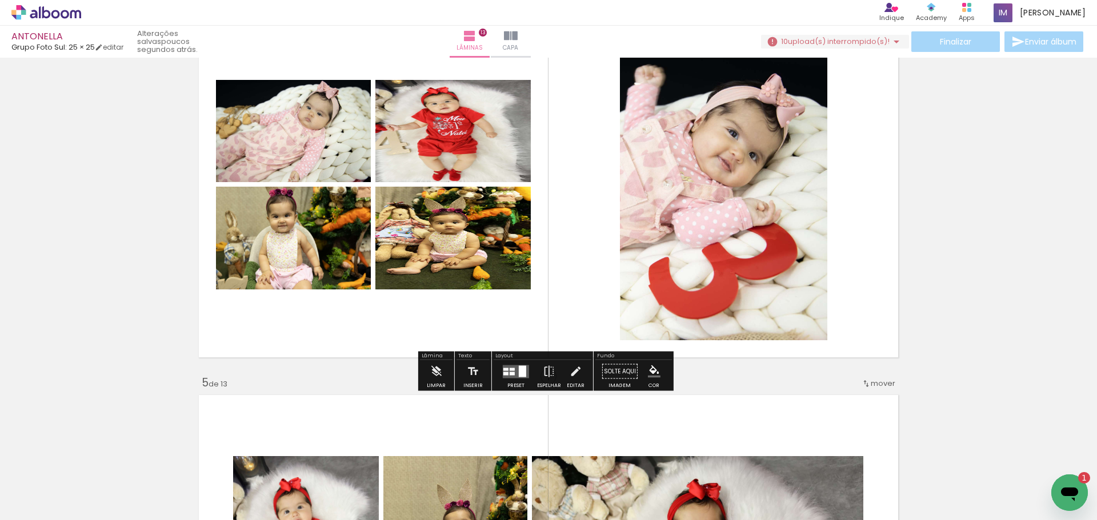
scroll to position [1249, 0]
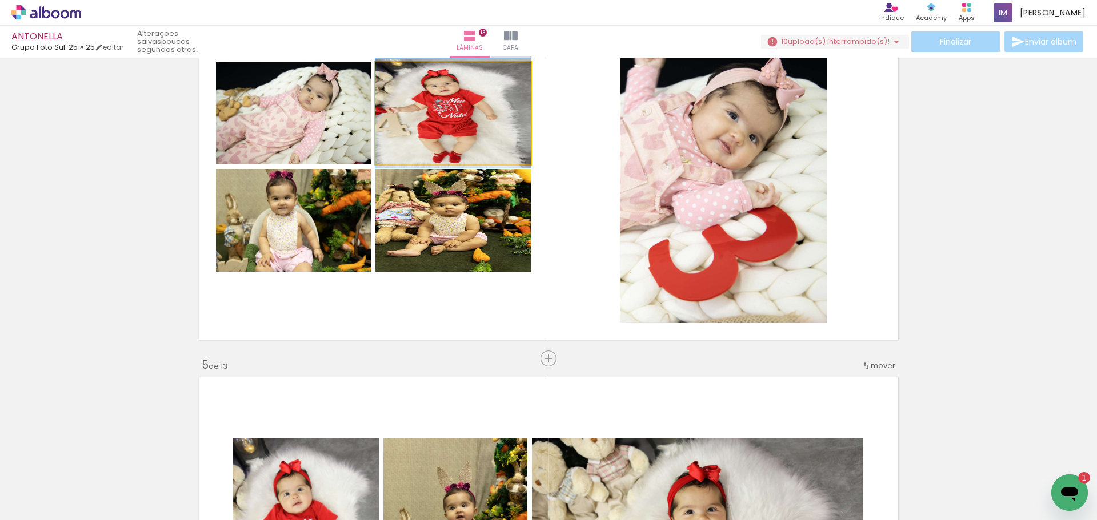
click at [443, 156] on quentale-photo at bounding box center [452, 113] width 155 height 102
drag, startPoint x: 450, startPoint y: 139, endPoint x: 457, endPoint y: 129, distance: 12.6
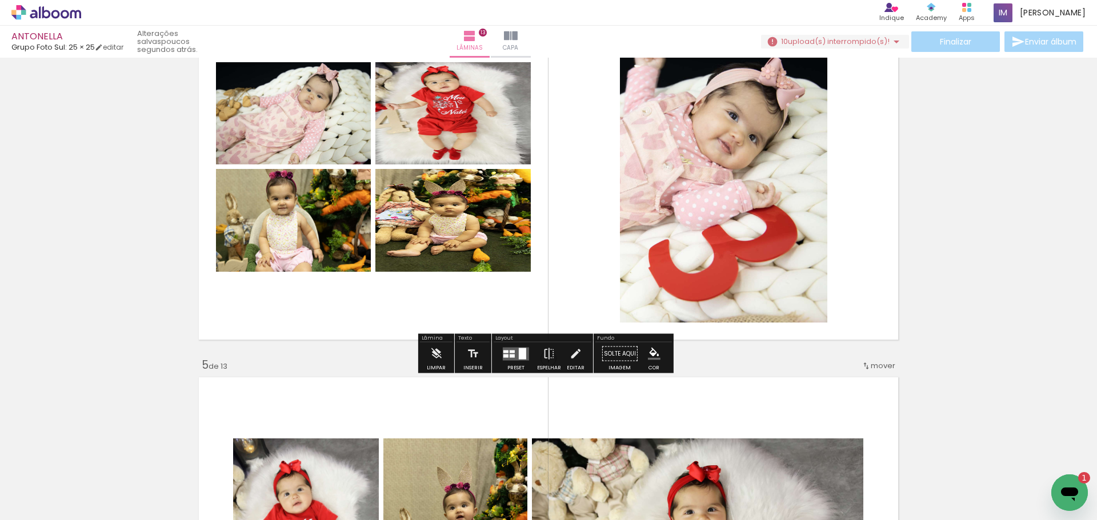
click at [457, 129] on quentale-photo at bounding box center [452, 113] width 155 height 102
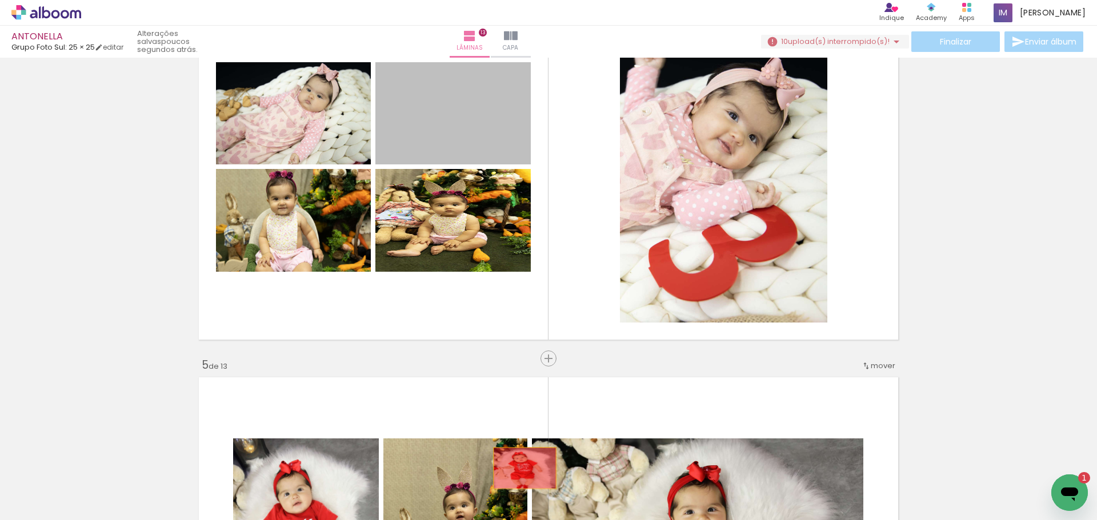
drag, startPoint x: 460, startPoint y: 121, endPoint x: 511, endPoint y: 461, distance: 344.3
click at [516, 464] on quentale-workspace at bounding box center [548, 260] width 1097 height 520
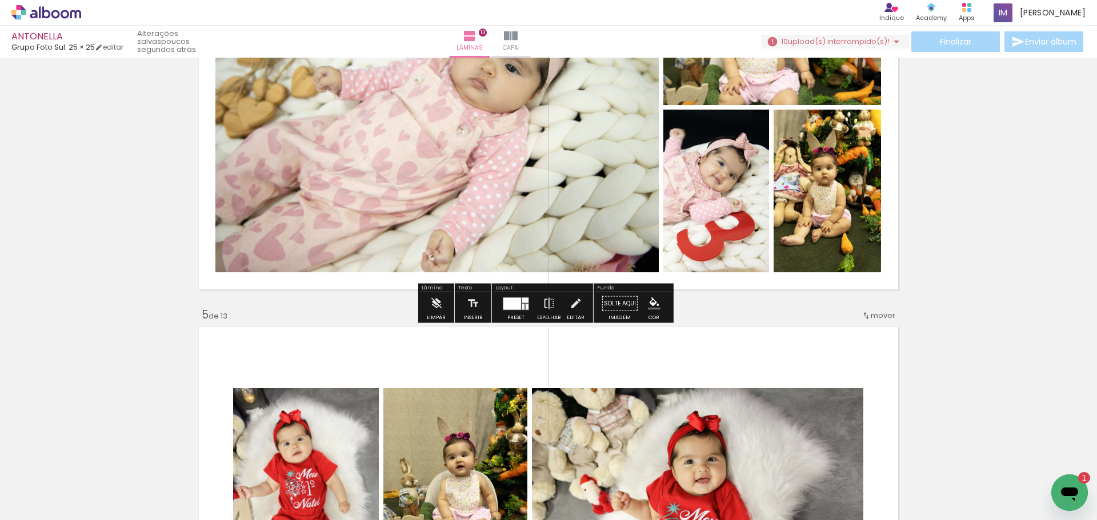
scroll to position [1306, 0]
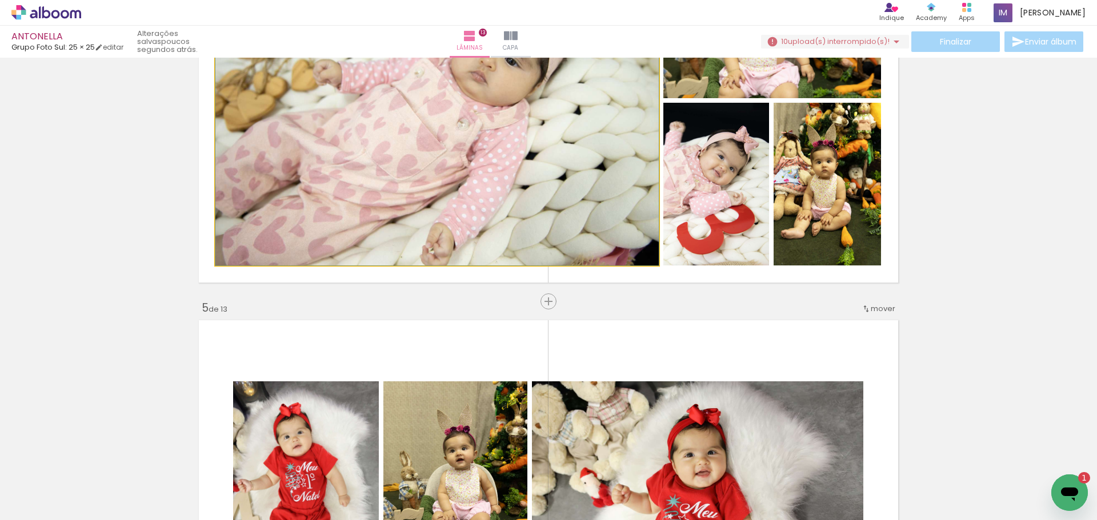
click at [589, 201] on quentale-photo at bounding box center [436, 109] width 443 height 311
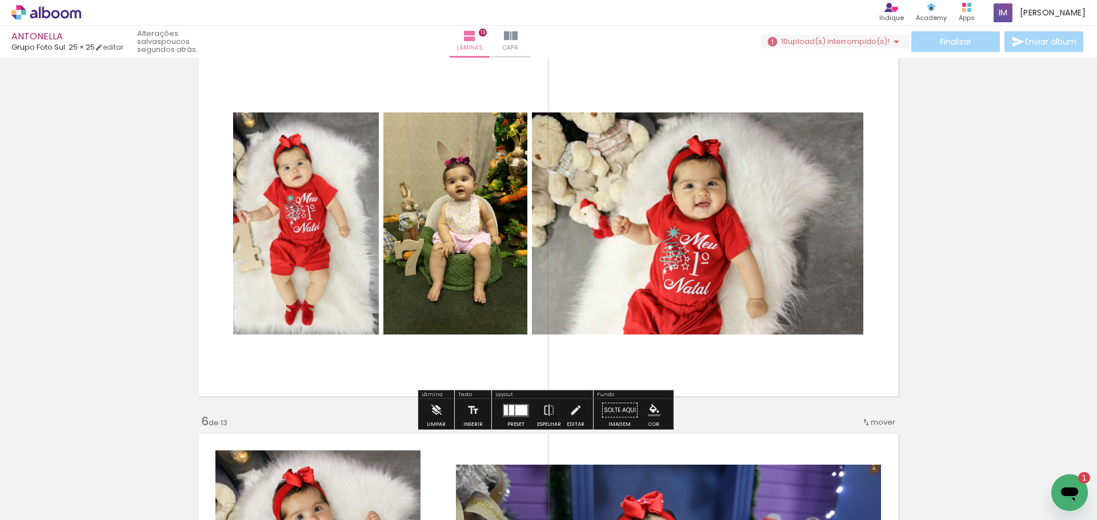
scroll to position [1542, 0]
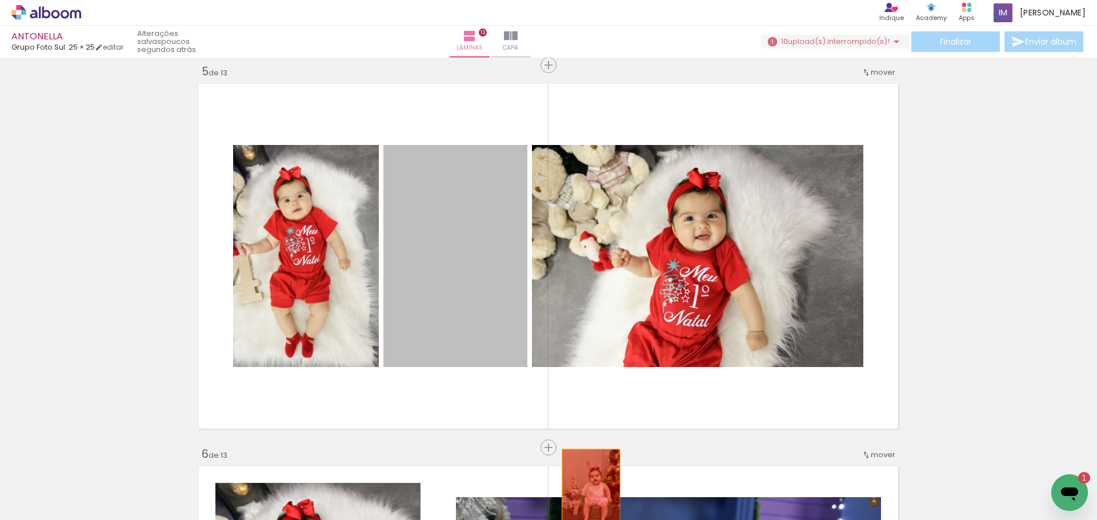
drag, startPoint x: 473, startPoint y: 246, endPoint x: 584, endPoint y: 496, distance: 273.8
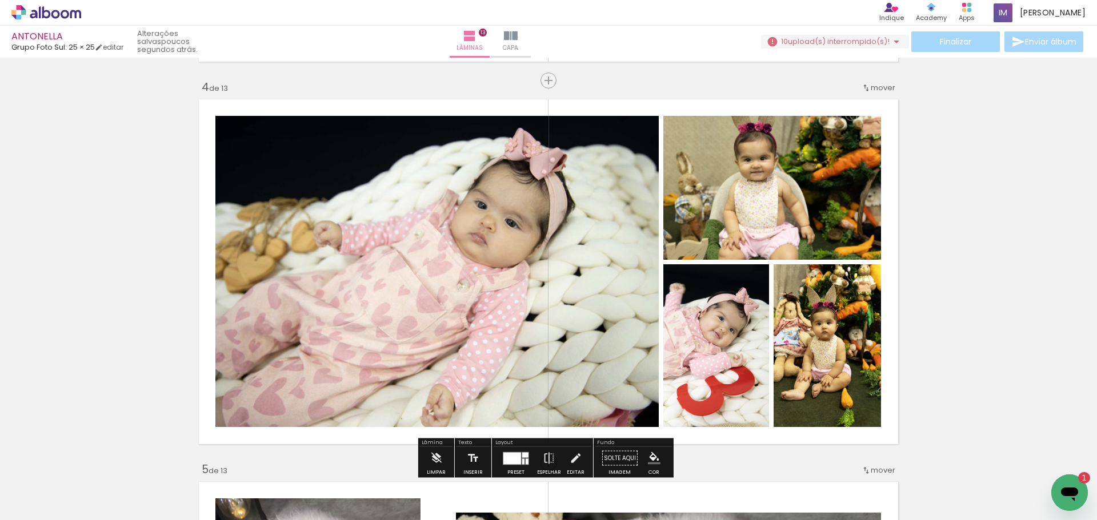
scroll to position [1142, 0]
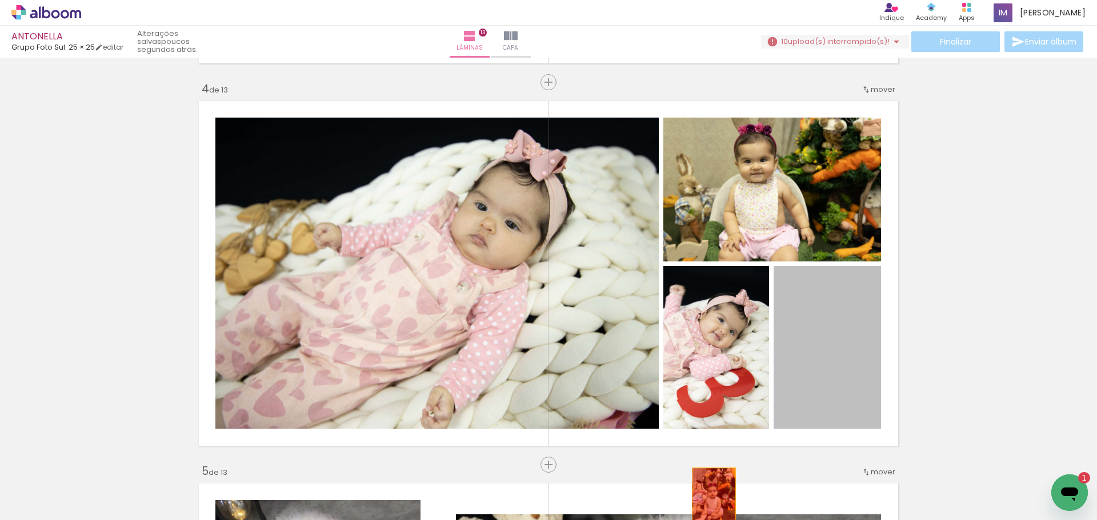
drag, startPoint x: 830, startPoint y: 348, endPoint x: 710, endPoint y: 490, distance: 186.4
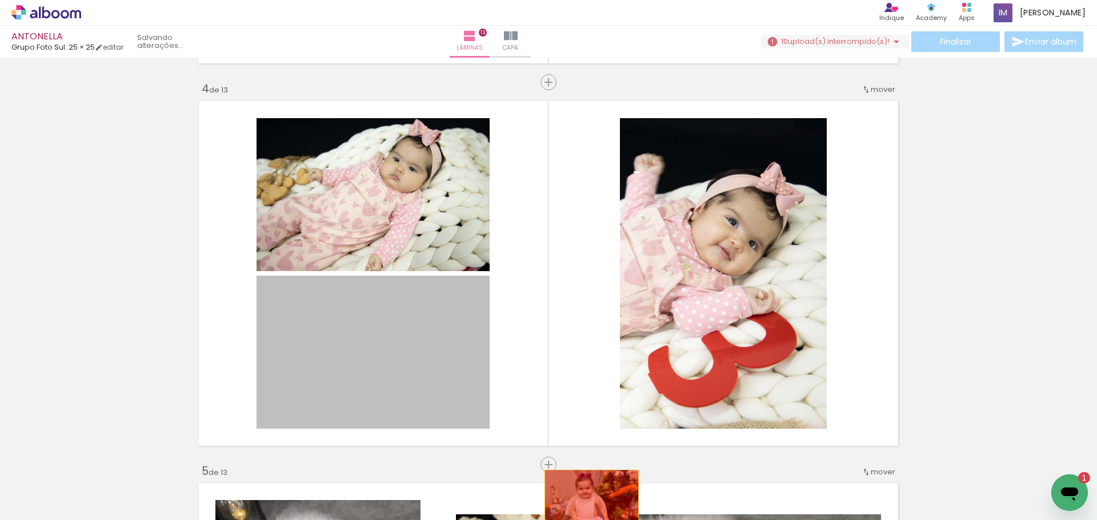
drag, startPoint x: 400, startPoint y: 352, endPoint x: 572, endPoint y: 488, distance: 219.2
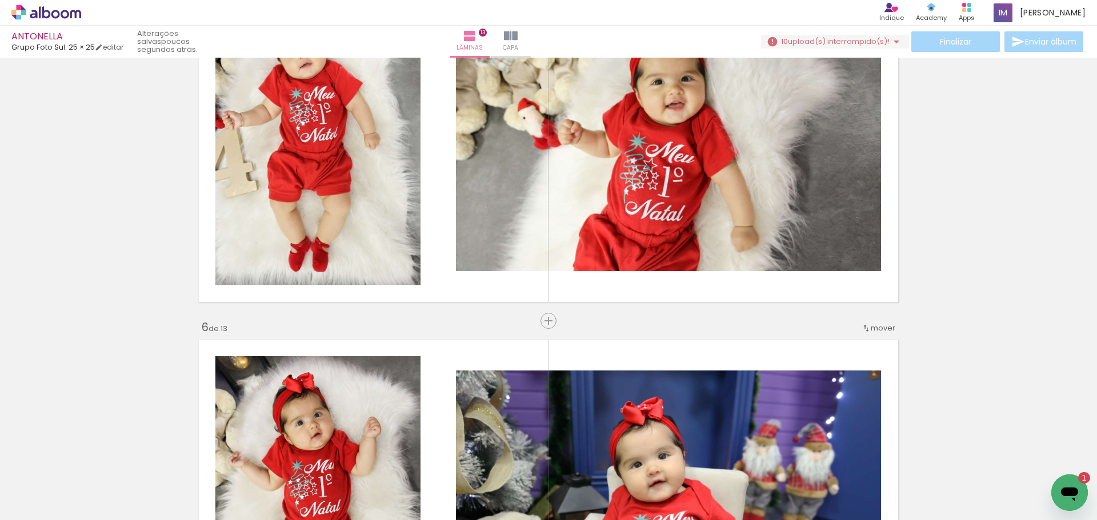
scroll to position [1599, 0]
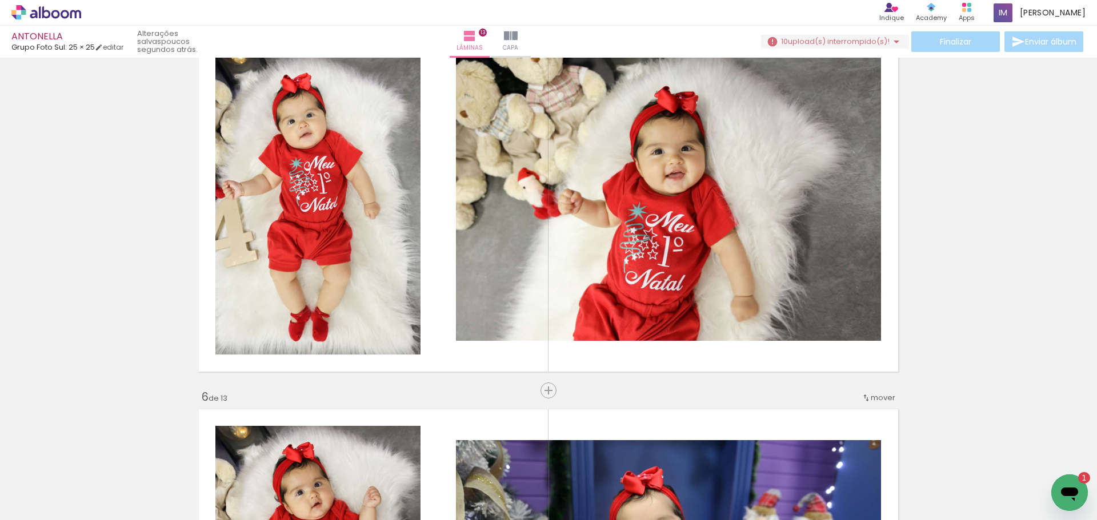
click at [47, 502] on span "Adicionar Fotos" at bounding box center [40, 505] width 34 height 13
click at [0, 0] on input "file" at bounding box center [0, 0] width 0 height 0
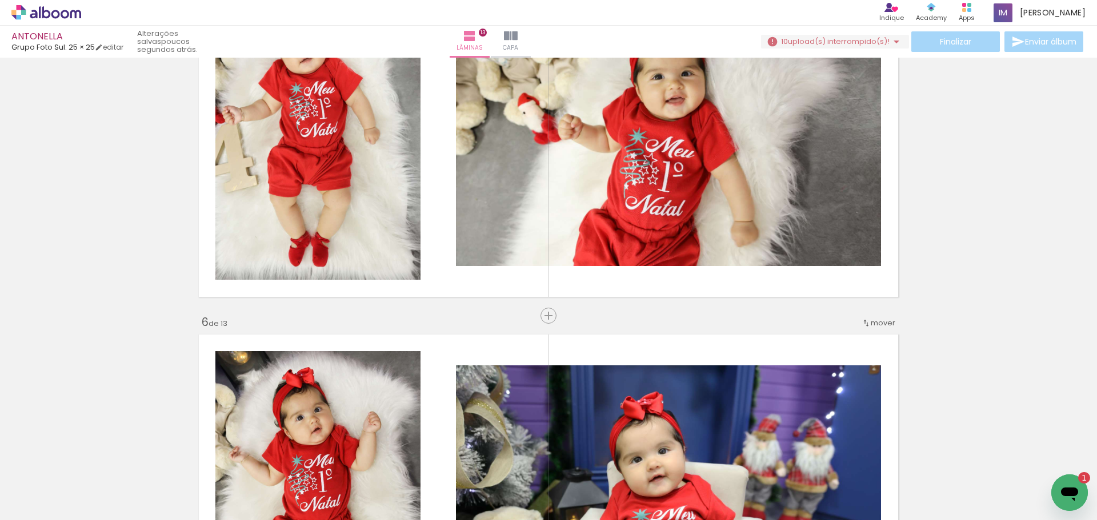
scroll to position [1656, 0]
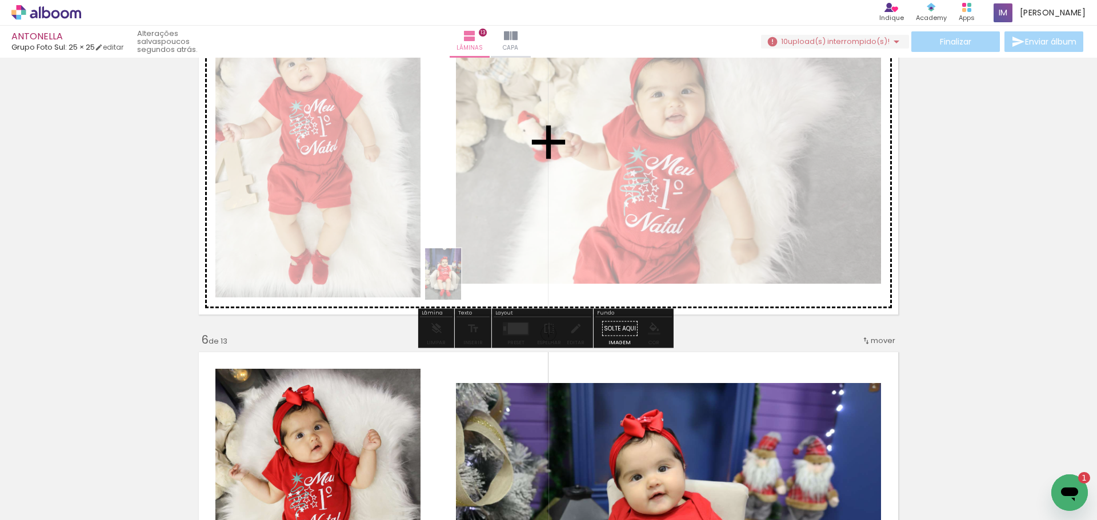
drag, startPoint x: 587, startPoint y: 496, endPoint x: 459, endPoint y: 283, distance: 248.2
click at [459, 283] on quentale-workspace at bounding box center [548, 260] width 1097 height 520
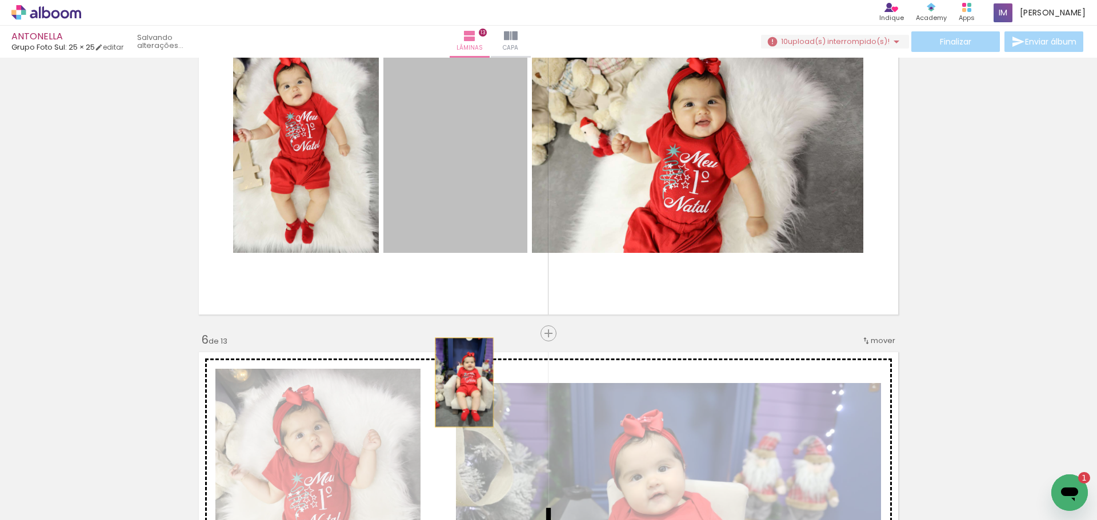
drag, startPoint x: 442, startPoint y: 203, endPoint x: 460, endPoint y: 382, distance: 179.1
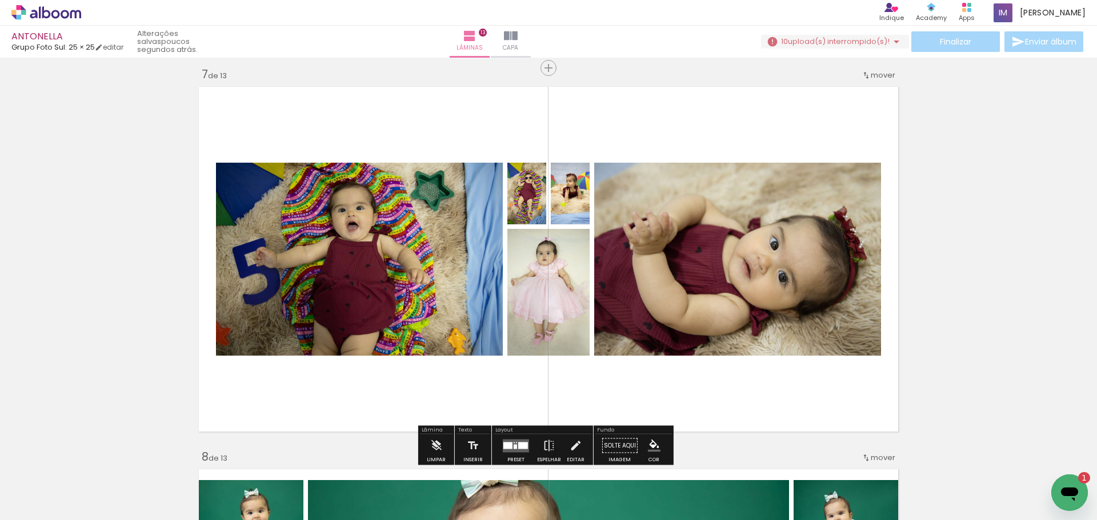
scroll to position [2342, 0]
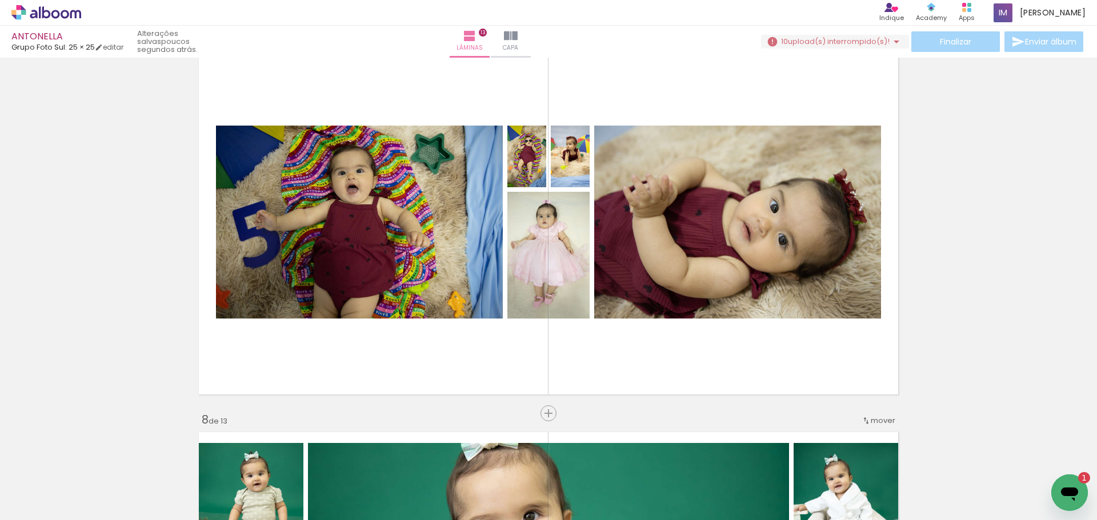
click at [55, 501] on span "Adicionar Fotos" at bounding box center [40, 505] width 34 height 13
click at [0, 0] on input "file" at bounding box center [0, 0] width 0 height 0
click at [551, 492] on quentale-thumb at bounding box center [567, 482] width 64 height 66
click at [568, 489] on div at bounding box center [567, 482] width 40 height 57
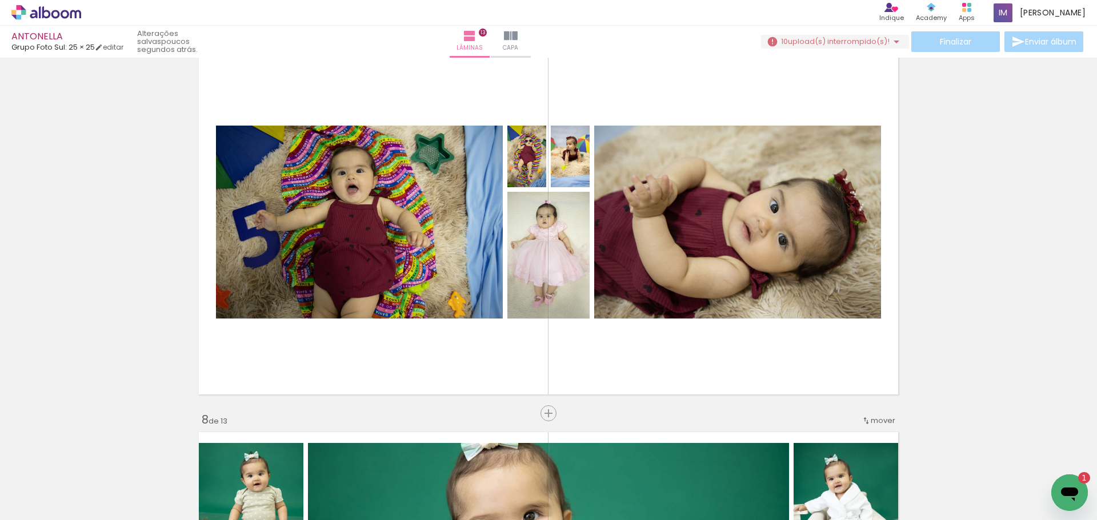
click at [577, 484] on div at bounding box center [567, 482] width 40 height 57
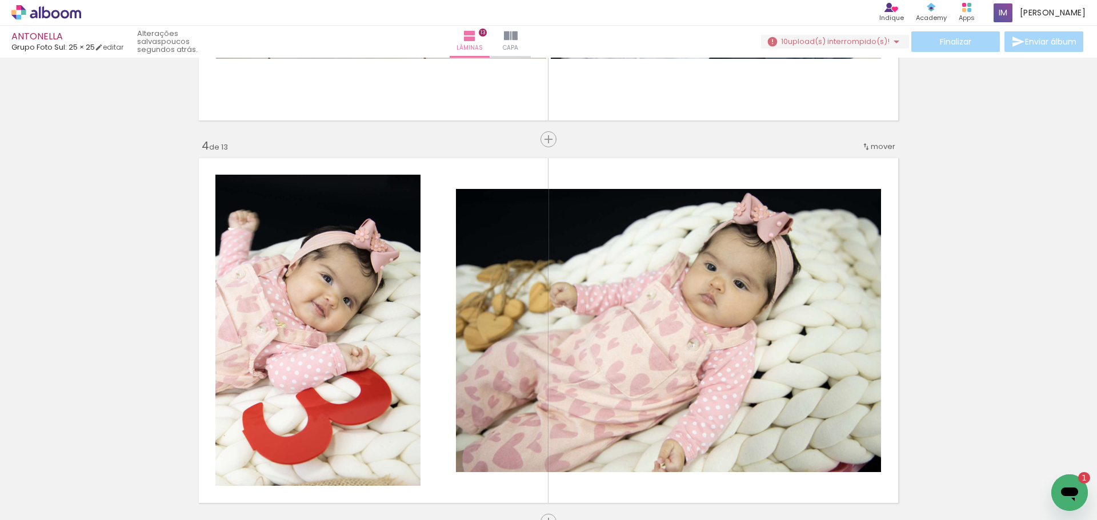
scroll to position [0, 78]
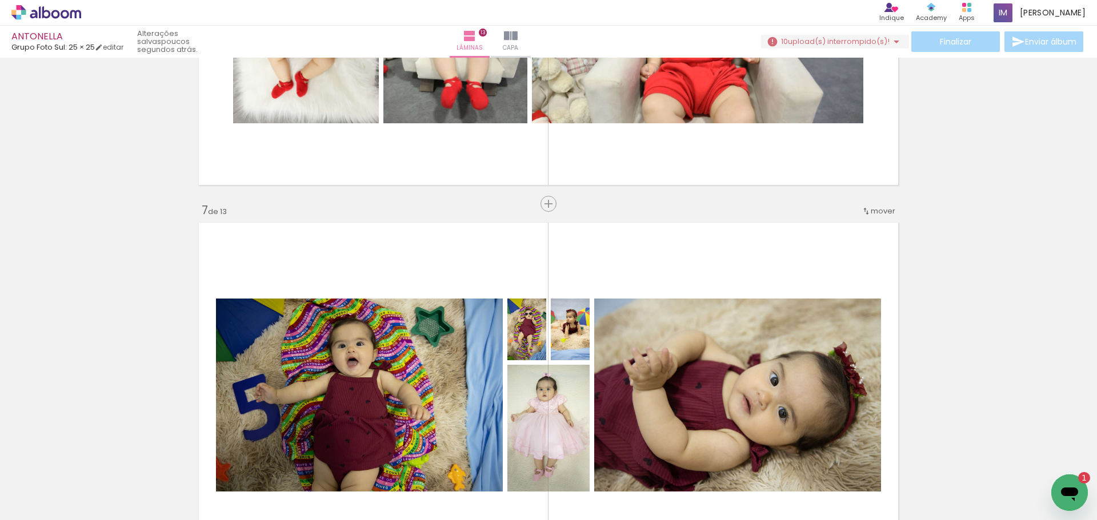
scroll to position [2342, 0]
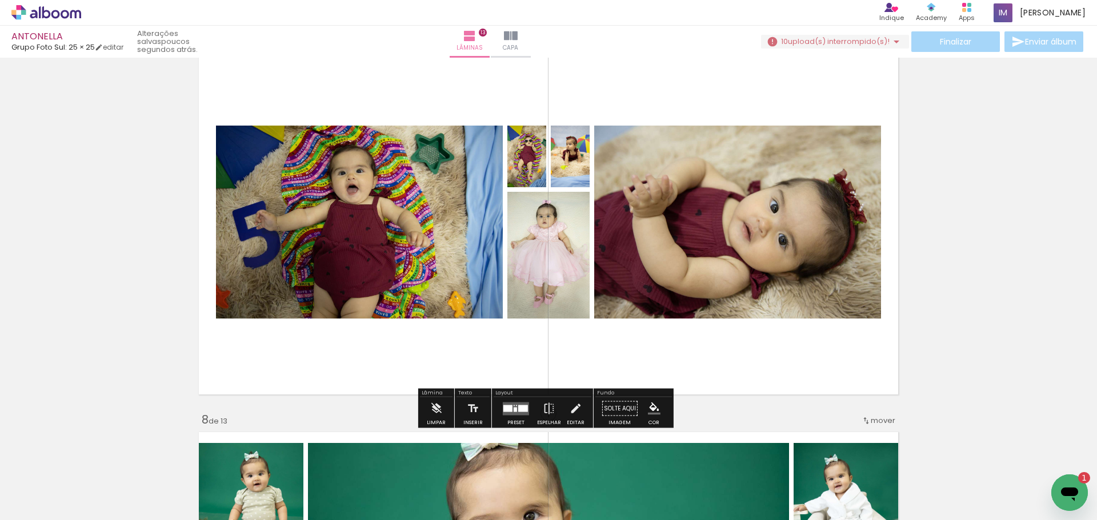
drag, startPoint x: 30, startPoint y: 505, endPoint x: 31, endPoint y: 496, distance: 9.2
click at [31, 496] on paper-button "Adicionar Fotos" at bounding box center [34, 505] width 55 height 18
click at [0, 0] on input "file" at bounding box center [0, 0] width 0 height 0
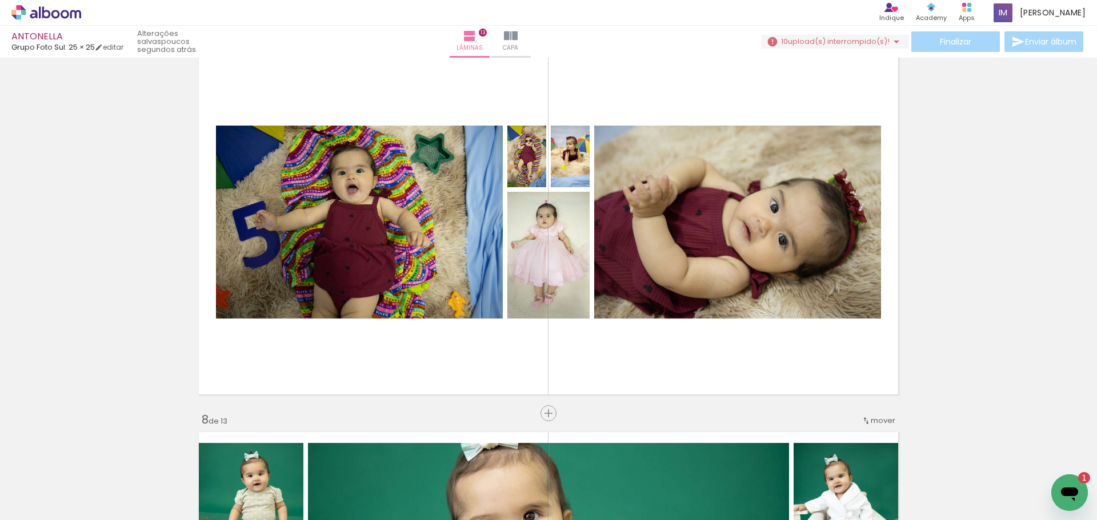
scroll to position [0, 2369]
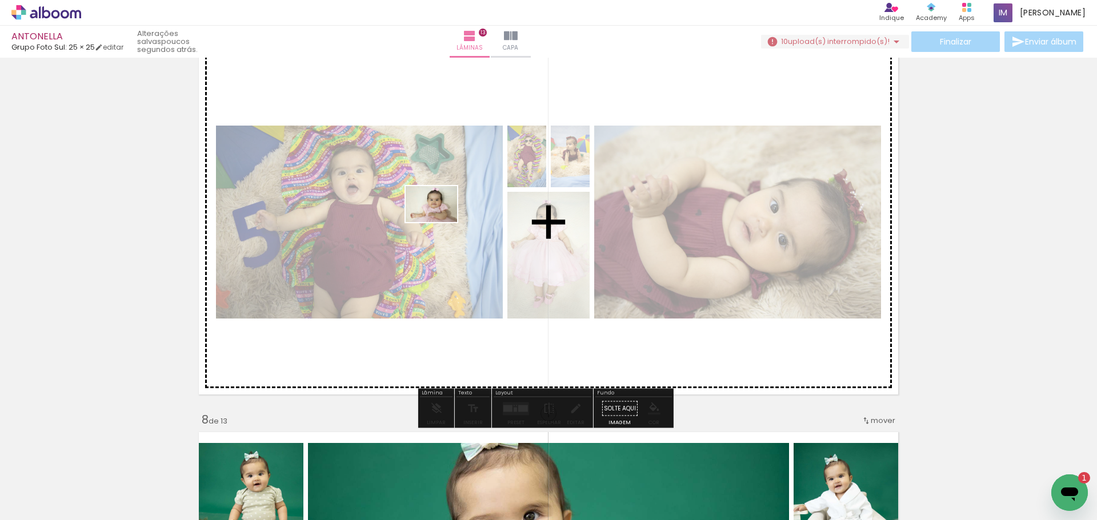
drag, startPoint x: 1054, startPoint y: 476, endPoint x: 440, endPoint y: 219, distance: 665.6
click at [440, 219] on quentale-workspace at bounding box center [548, 260] width 1097 height 520
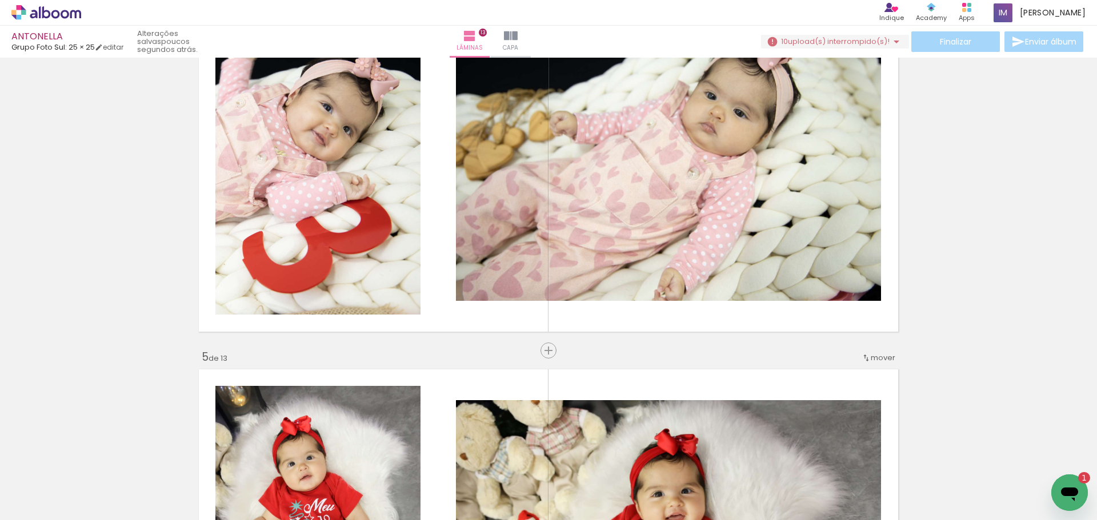
scroll to position [1199, 0]
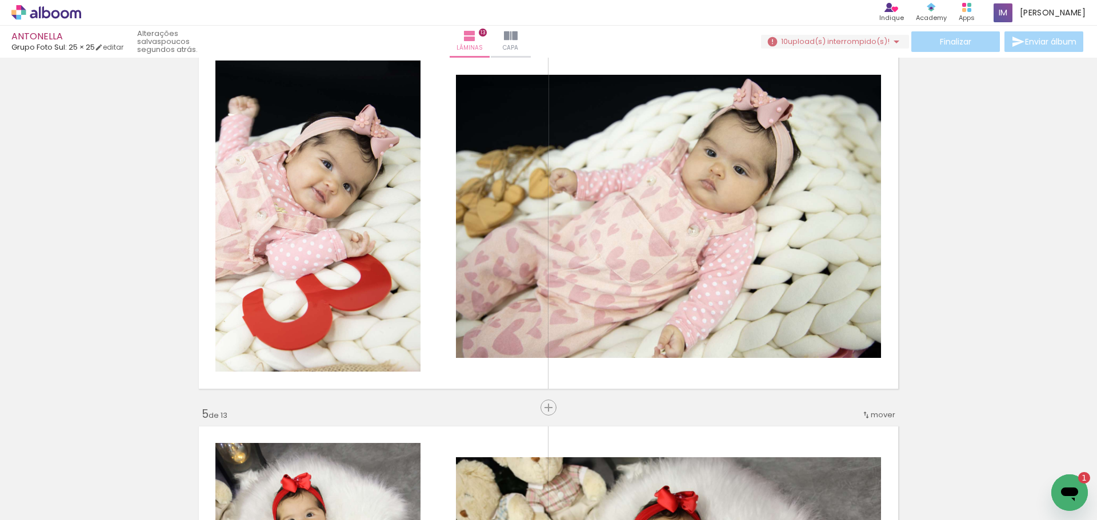
click at [30, 499] on span "Adicionar Fotos" at bounding box center [40, 505] width 34 height 13
click at [0, 0] on input "file" at bounding box center [0, 0] width 0 height 0
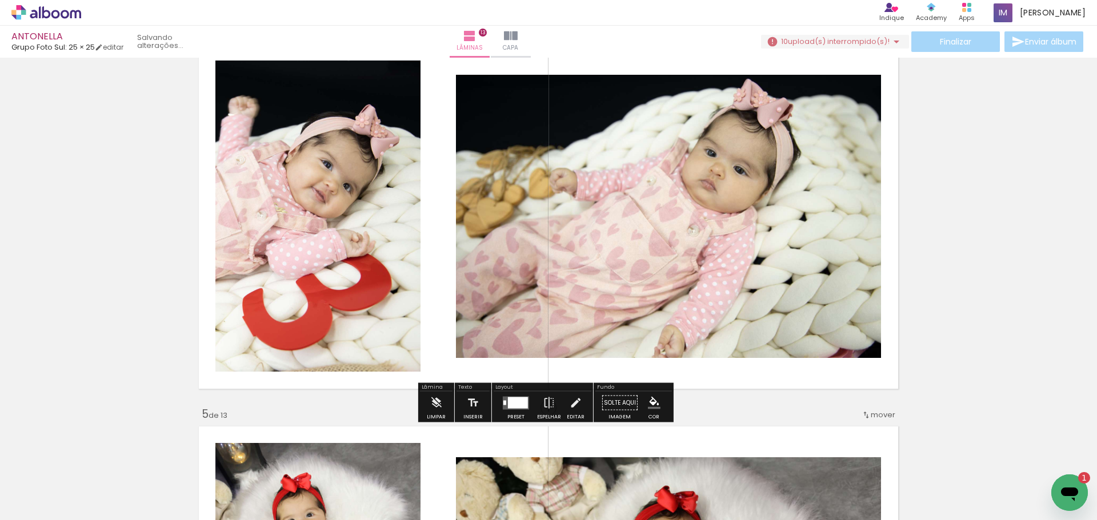
scroll to position [0, 0]
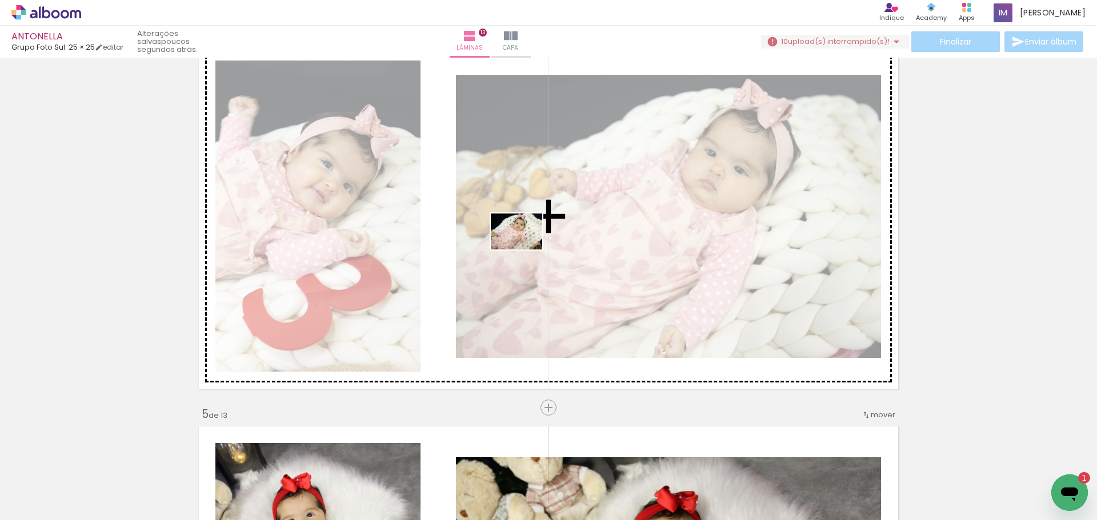
drag, startPoint x: 929, startPoint y: 497, endPoint x: 523, endPoint y: 246, distance: 478.1
click at [523, 246] on quentale-workspace at bounding box center [548, 260] width 1097 height 520
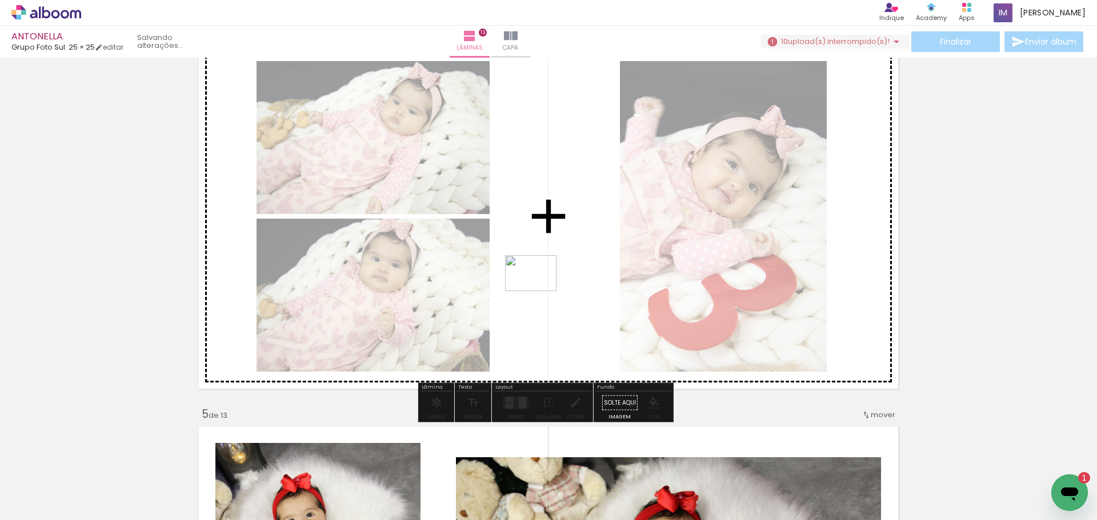
drag, startPoint x: 996, startPoint y: 492, endPoint x: 539, endPoint y: 290, distance: 499.4
click at [539, 290] on quentale-workspace at bounding box center [548, 260] width 1097 height 520
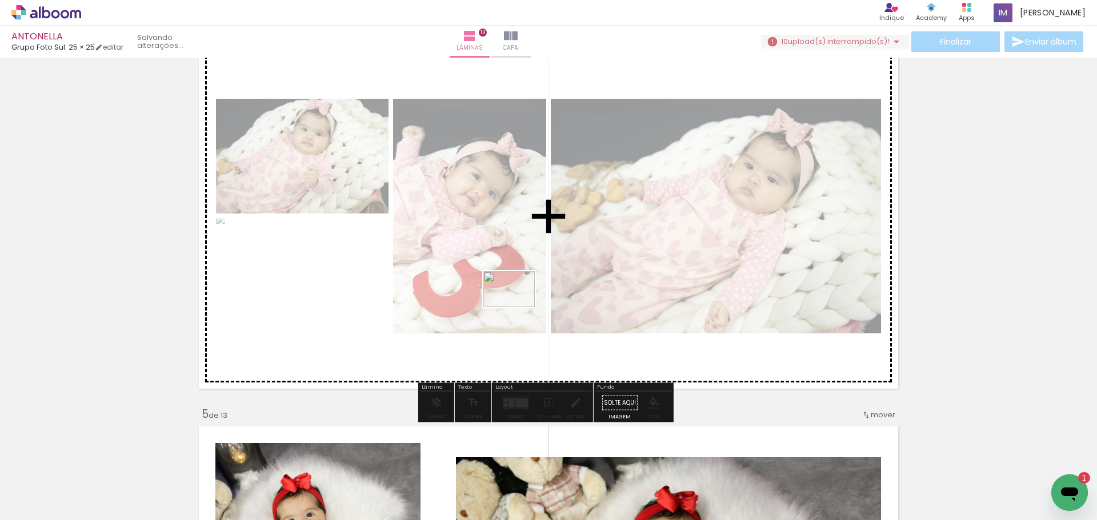
drag, startPoint x: 1036, startPoint y: 492, endPoint x: 517, endPoint y: 306, distance: 551.2
click at [517, 306] on quentale-workspace at bounding box center [548, 260] width 1097 height 520
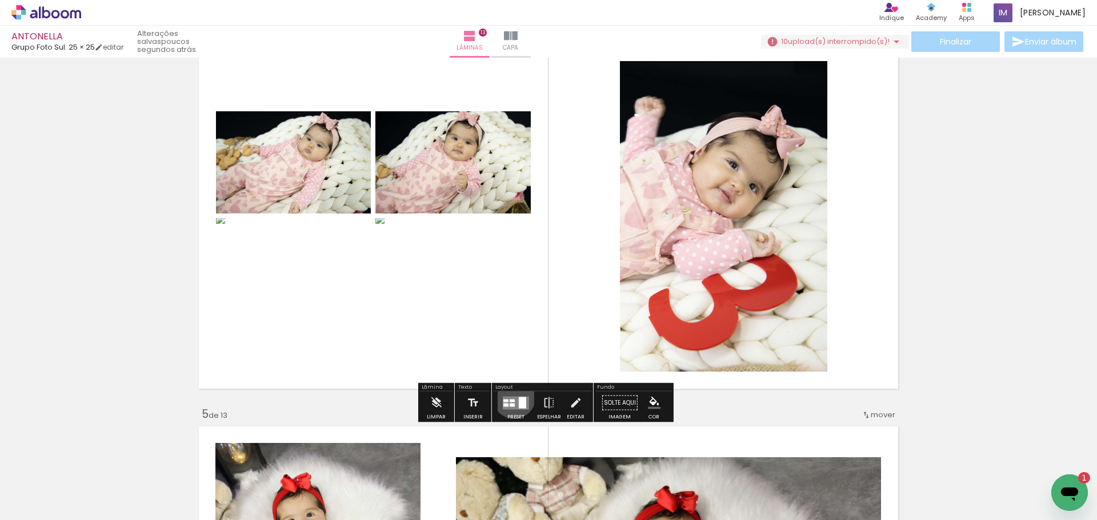
click at [511, 398] on quentale-layouter at bounding box center [516, 402] width 26 height 13
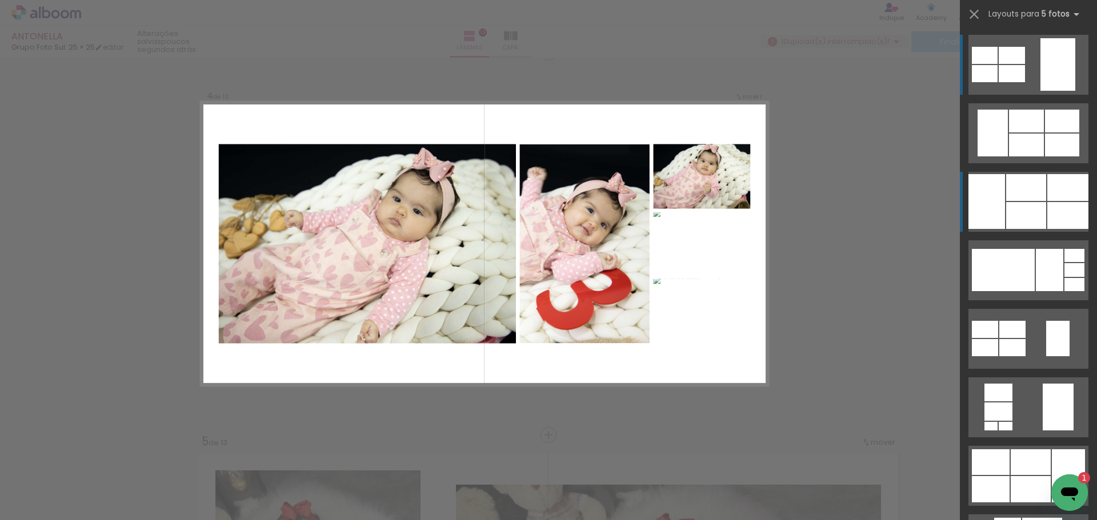
scroll to position [1163, 0]
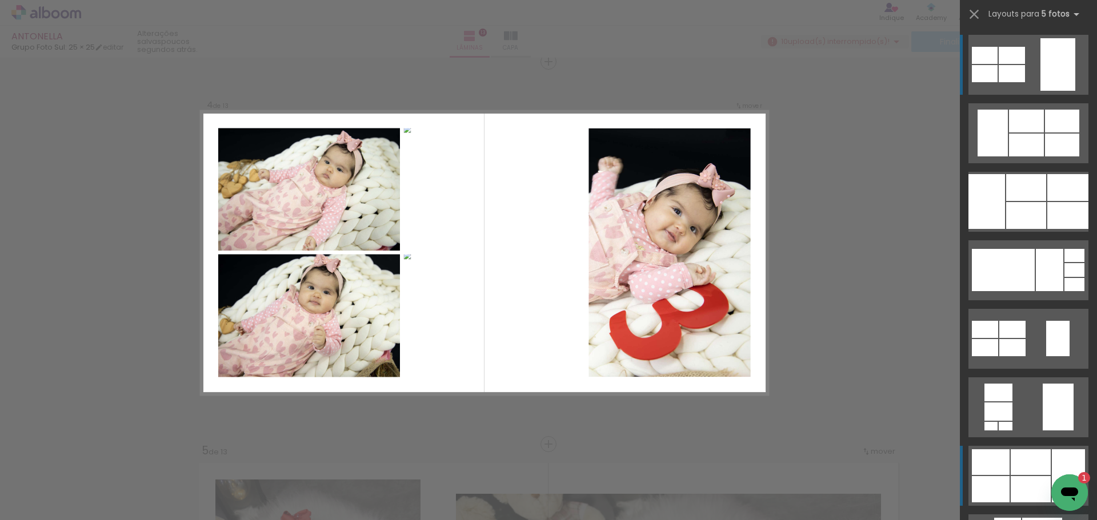
click at [1009, 156] on div at bounding box center [1026, 145] width 35 height 23
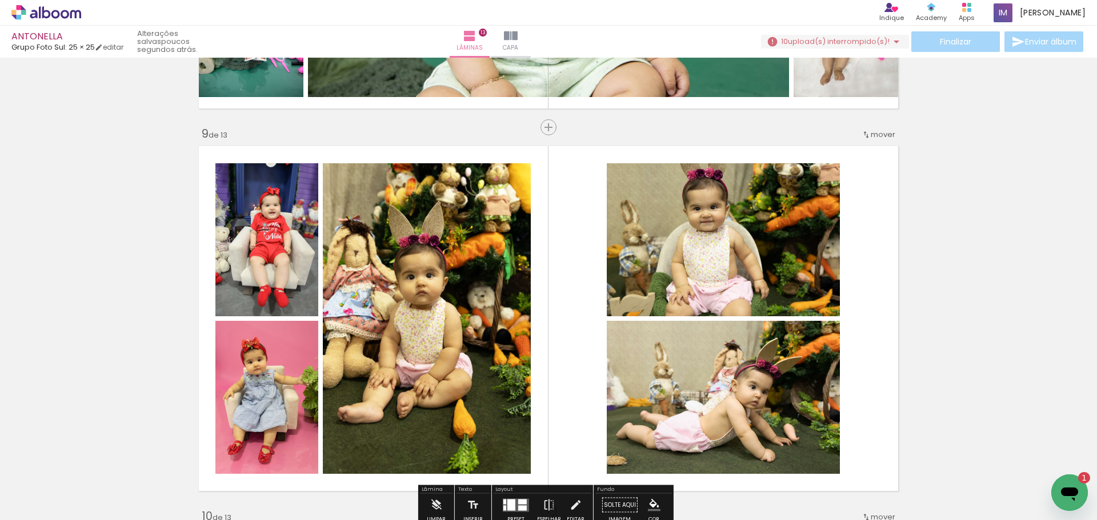
scroll to position [2991, 0]
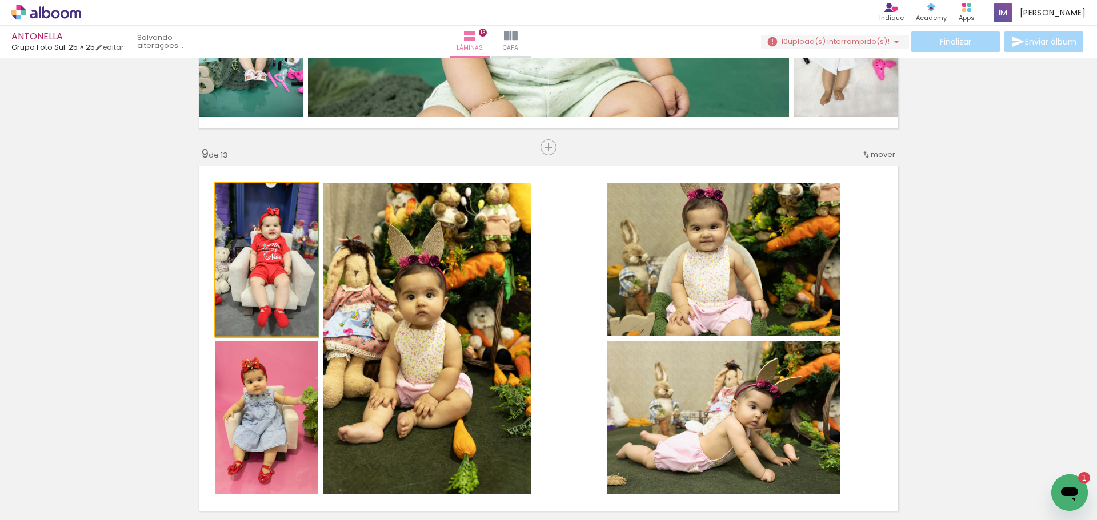
drag, startPoint x: 279, startPoint y: 263, endPoint x: 269, endPoint y: 268, distance: 11.8
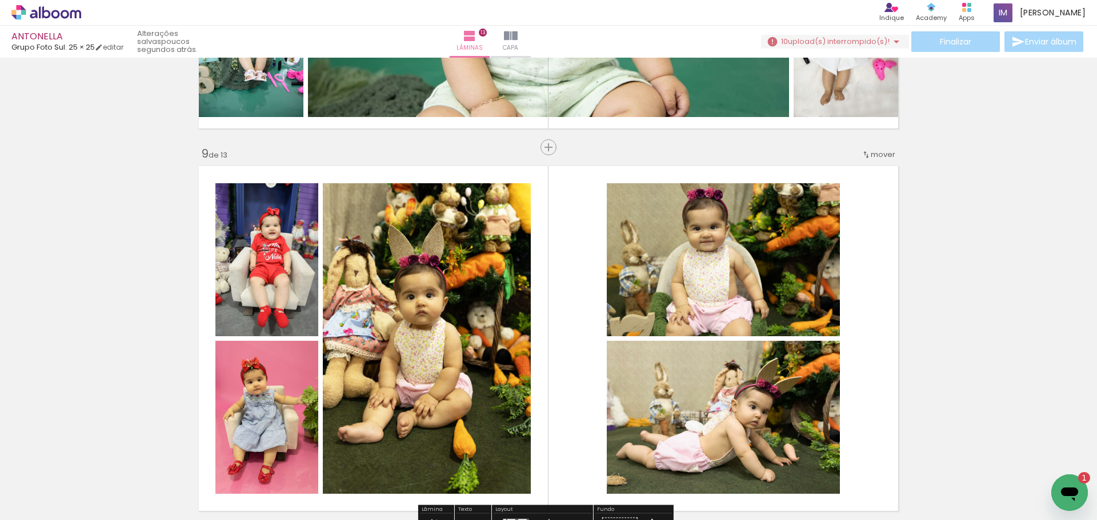
scroll to position [0, 2583]
click at [263, 268] on quentale-photo at bounding box center [266, 259] width 103 height 153
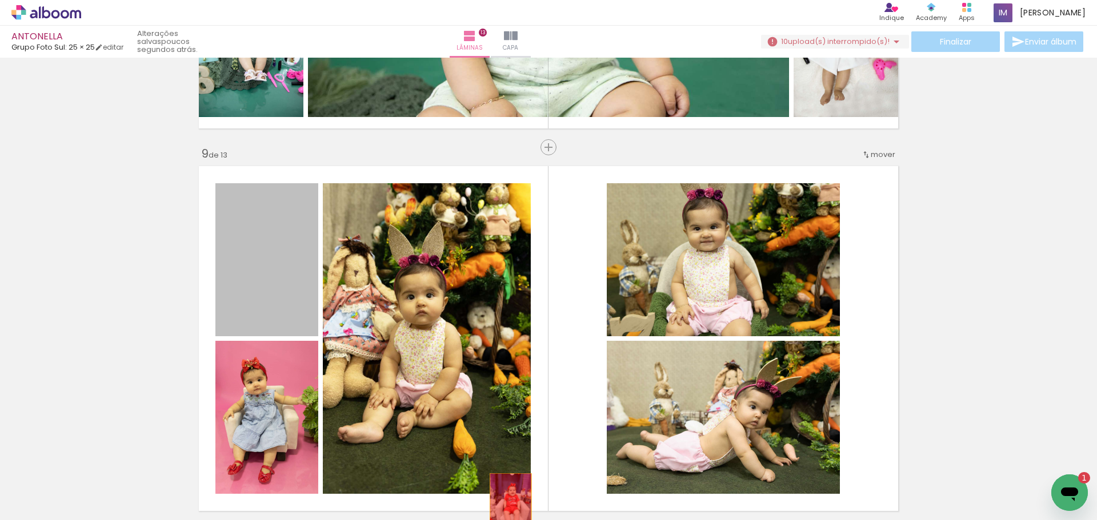
drag, startPoint x: 261, startPoint y: 270, endPoint x: 473, endPoint y: 459, distance: 284.4
click at [503, 496] on quentale-workspace at bounding box center [548, 260] width 1097 height 520
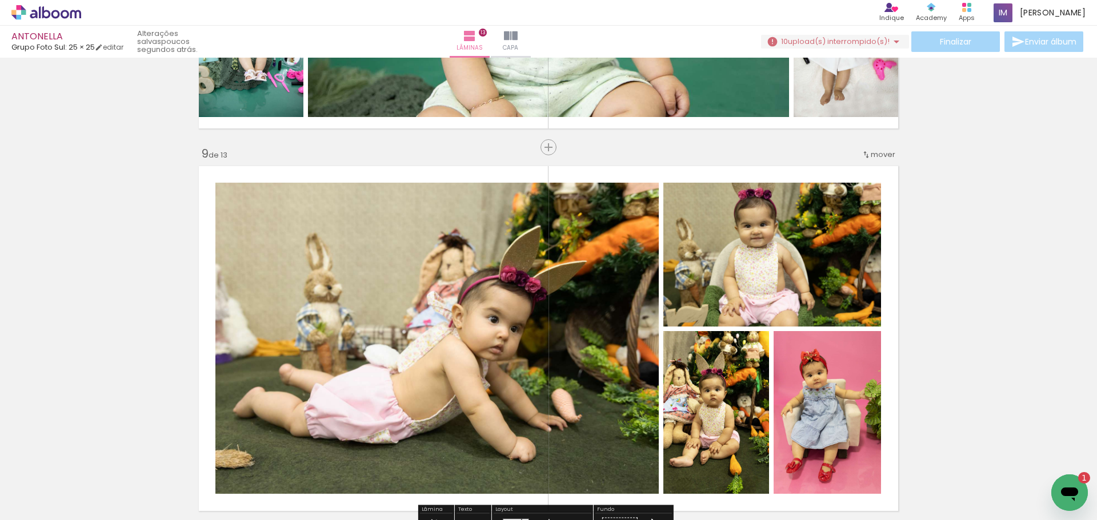
drag, startPoint x: 43, startPoint y: 505, endPoint x: 49, endPoint y: 501, distance: 6.5
click at [49, 501] on span "Adicionar Fotos" at bounding box center [40, 505] width 34 height 13
click at [0, 0] on input "file" at bounding box center [0, 0] width 0 height 0
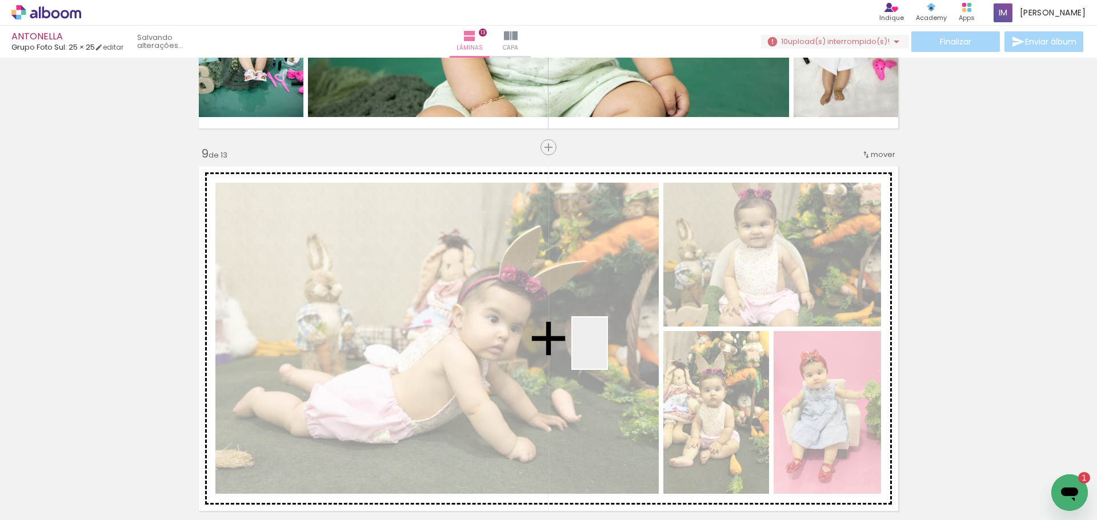
drag, startPoint x: 1046, startPoint y: 492, endPoint x: 593, endPoint y: 348, distance: 474.9
click at [593, 348] on quentale-workspace at bounding box center [548, 260] width 1097 height 520
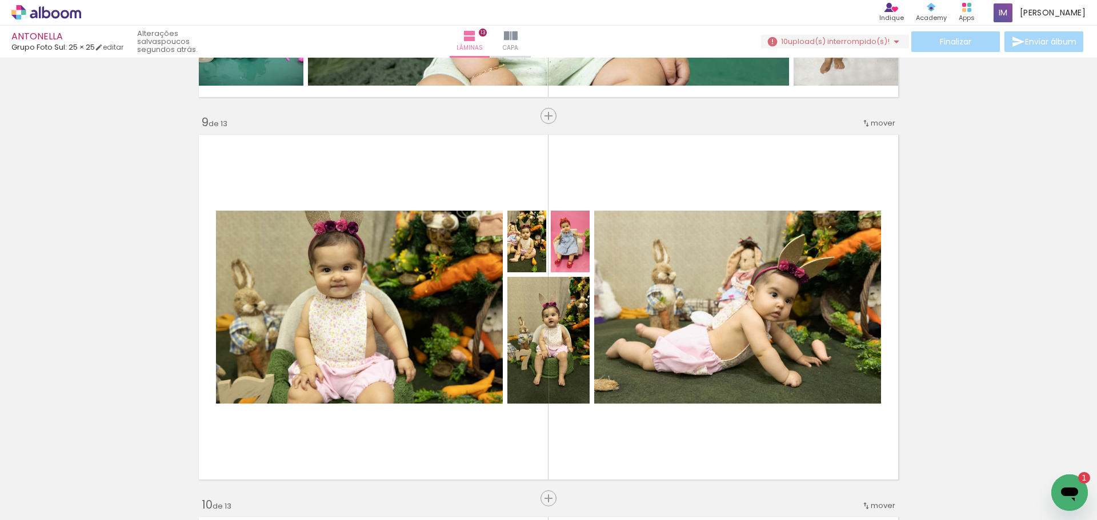
scroll to position [3105, 0]
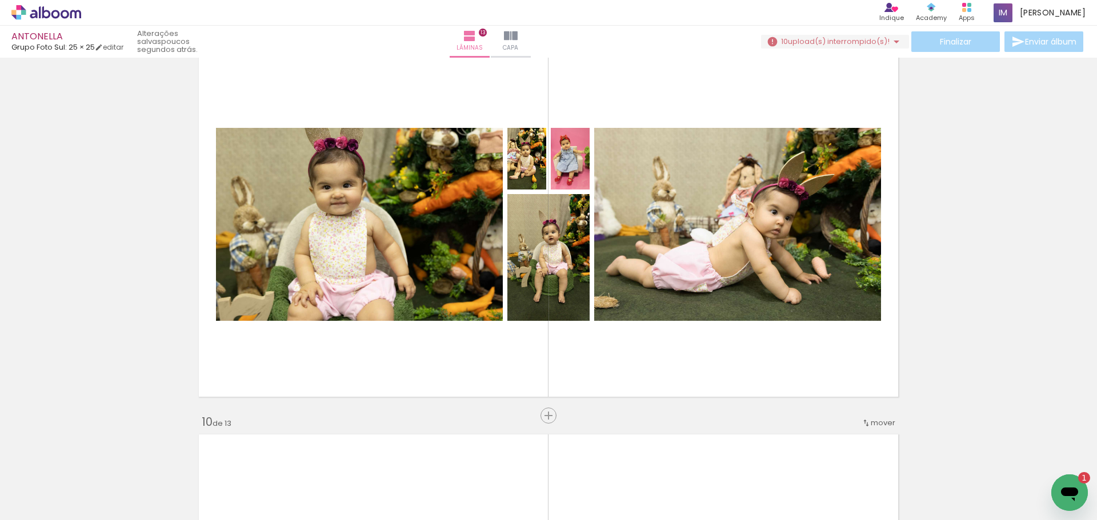
drag, startPoint x: 536, startPoint y: 341, endPoint x: 536, endPoint y: 328, distance: 12.6
click at [536, 339] on quentale-layouter at bounding box center [548, 224] width 708 height 354
click at [449, 113] on quentale-layouter at bounding box center [548, 224] width 708 height 354
click at [644, 74] on quentale-layouter at bounding box center [548, 224] width 708 height 354
drag, startPoint x: 574, startPoint y: 391, endPoint x: 556, endPoint y: 388, distance: 18.4
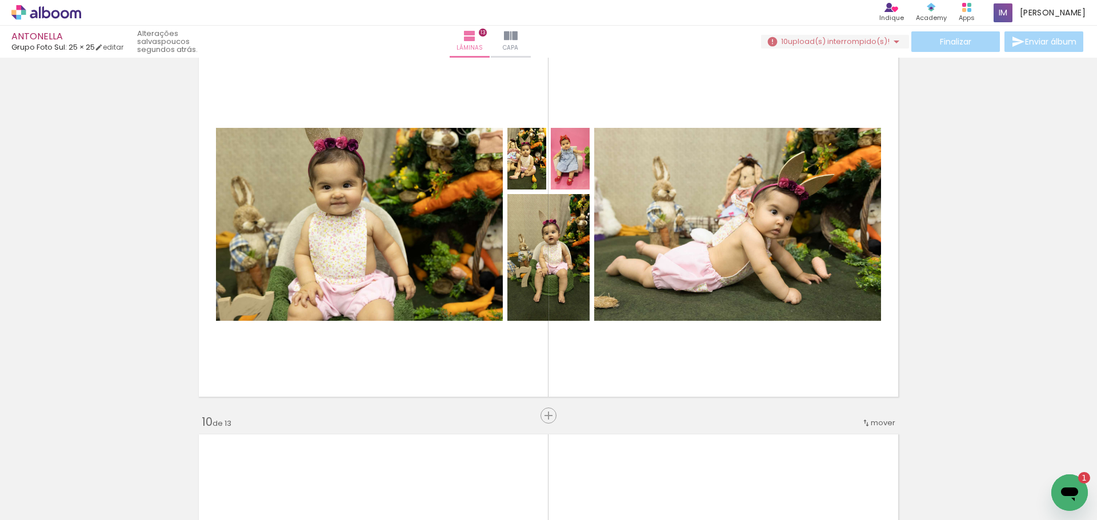
click at [572, 390] on quentale-layouter at bounding box center [548, 224] width 708 height 354
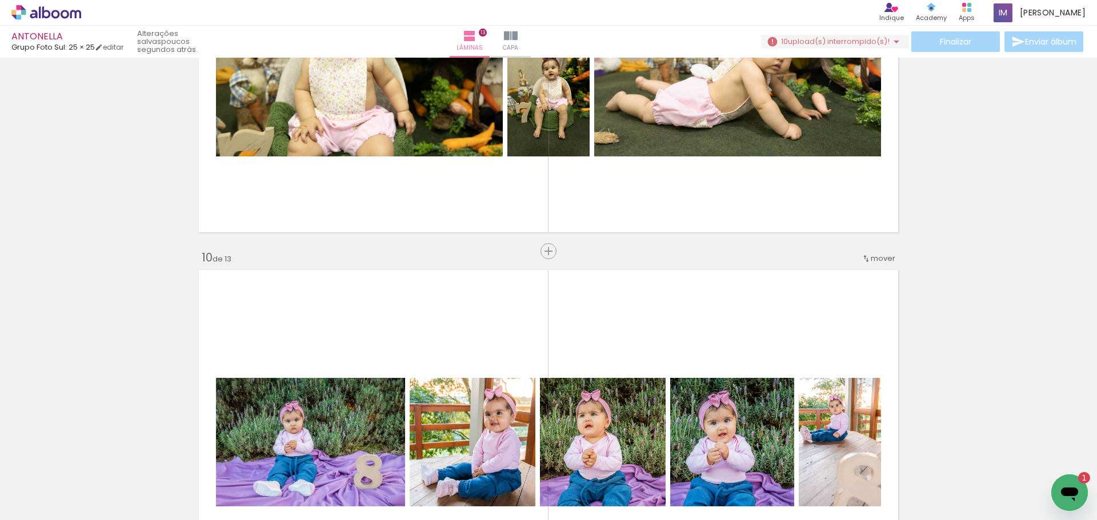
scroll to position [3276, 0]
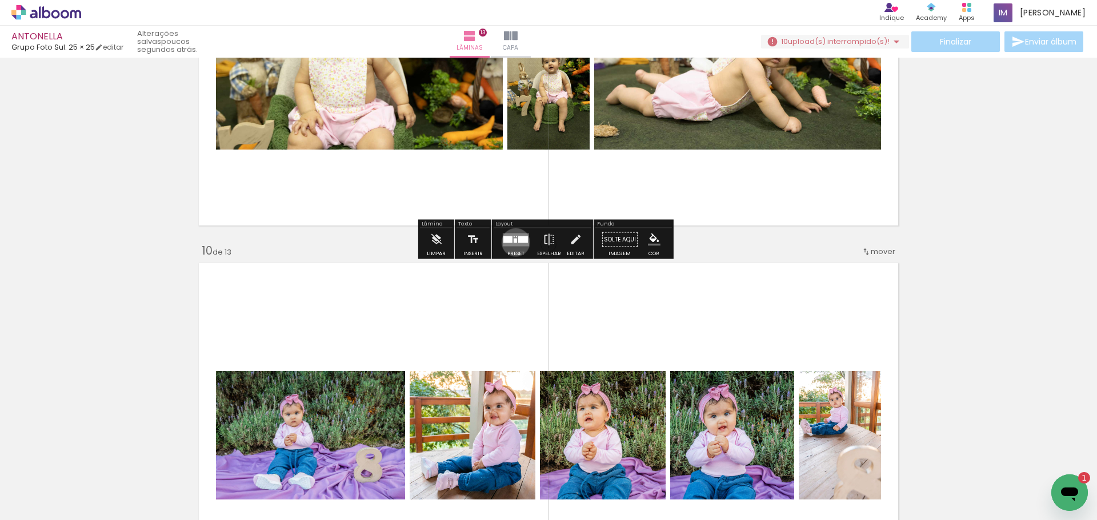
click at [513, 242] on div at bounding box center [514, 240] width 3 height 5
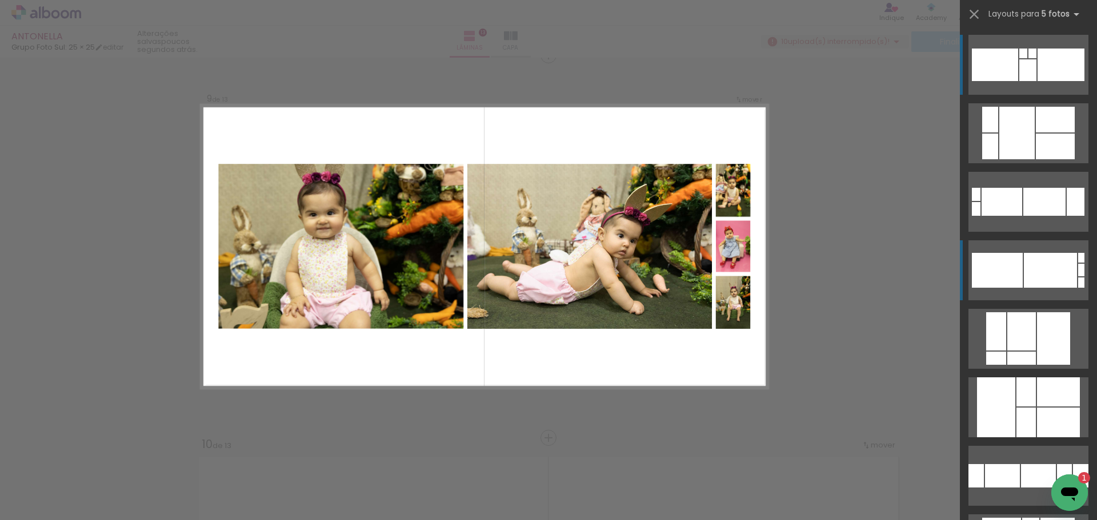
scroll to position [3076, 0]
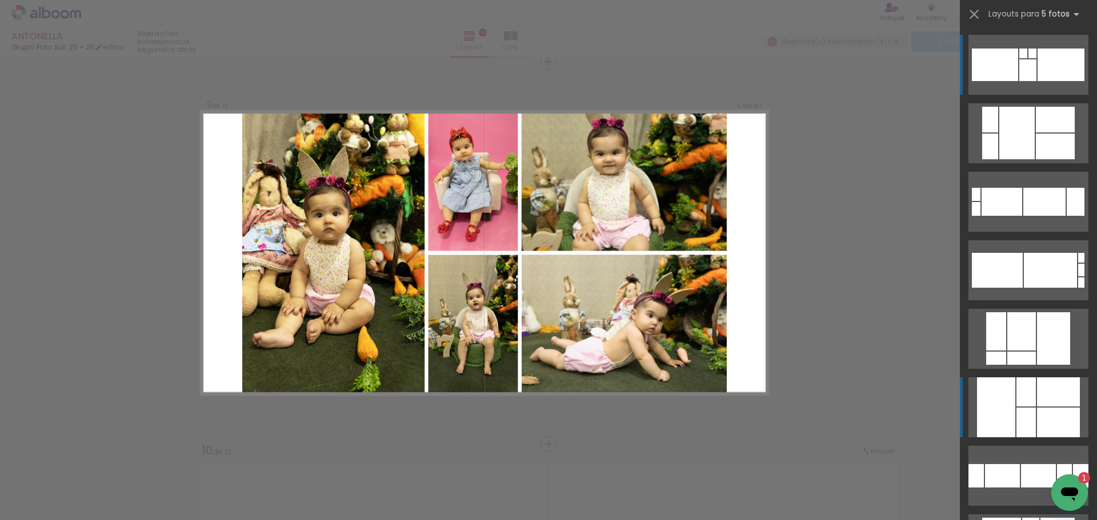
click at [1009, 414] on div at bounding box center [996, 408] width 38 height 60
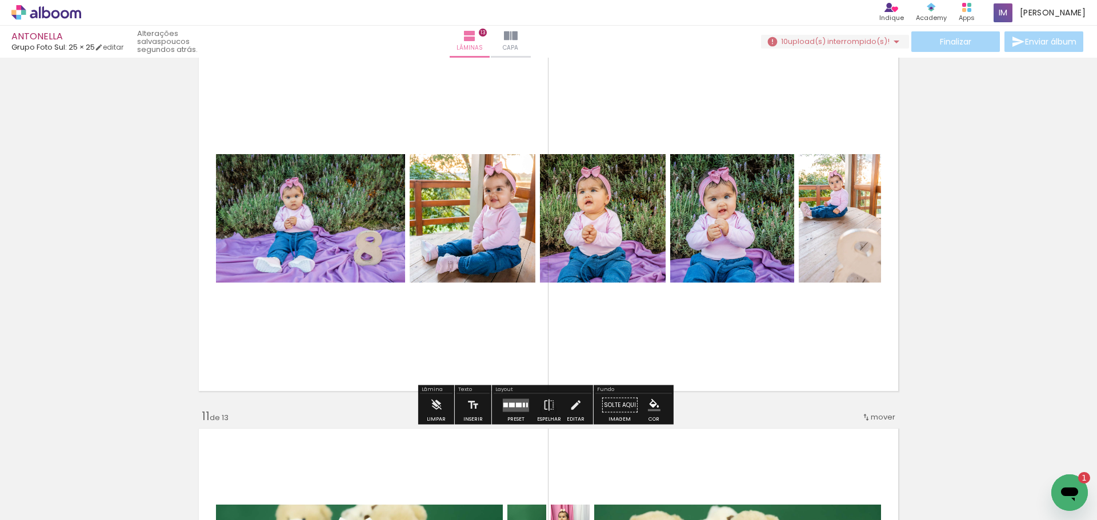
scroll to position [3533, 0]
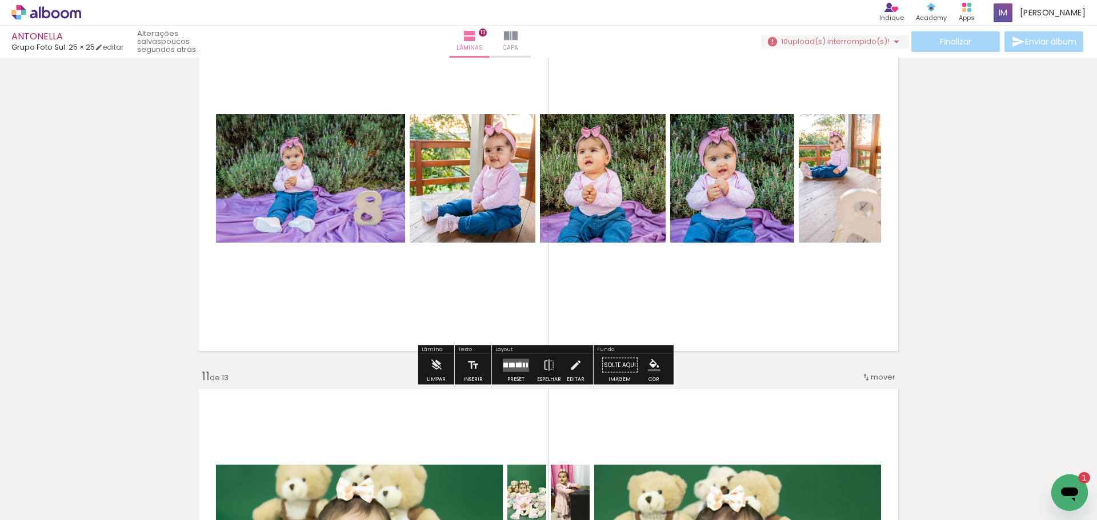
click at [517, 363] on div at bounding box center [519, 365] width 6 height 5
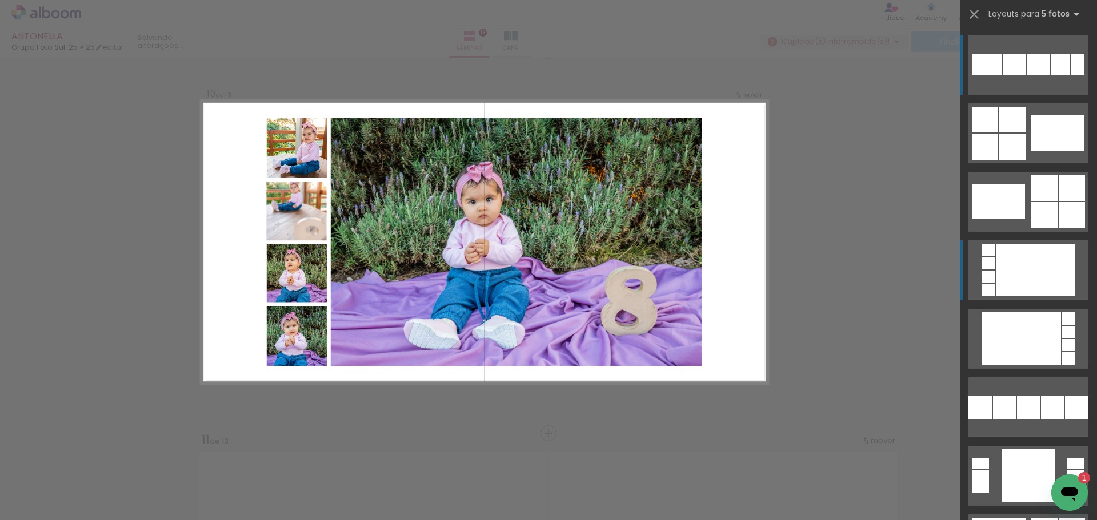
scroll to position [3459, 0]
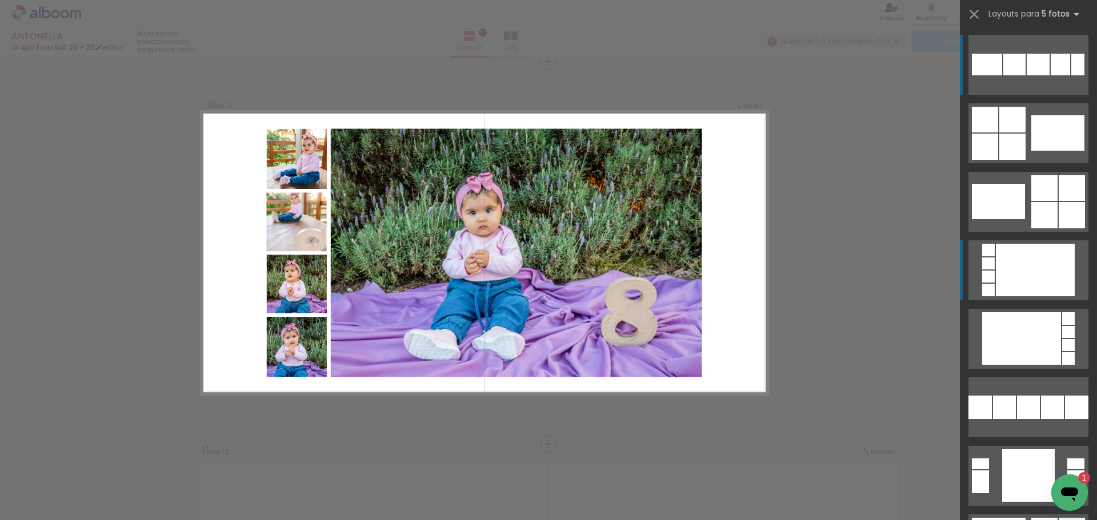
click at [1030, 259] on div at bounding box center [1035, 270] width 79 height 53
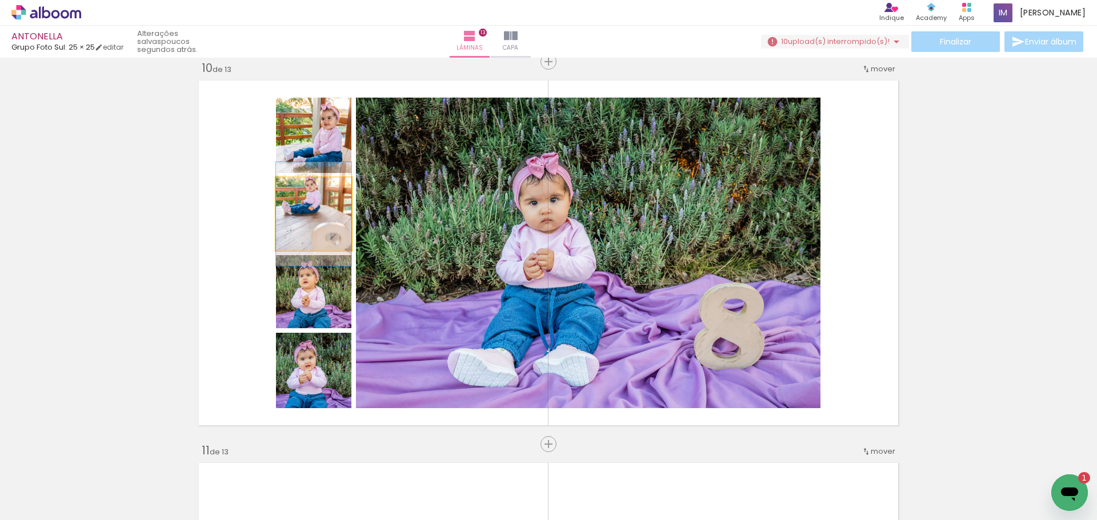
click at [315, 219] on quentale-photo at bounding box center [313, 214] width 75 height 73
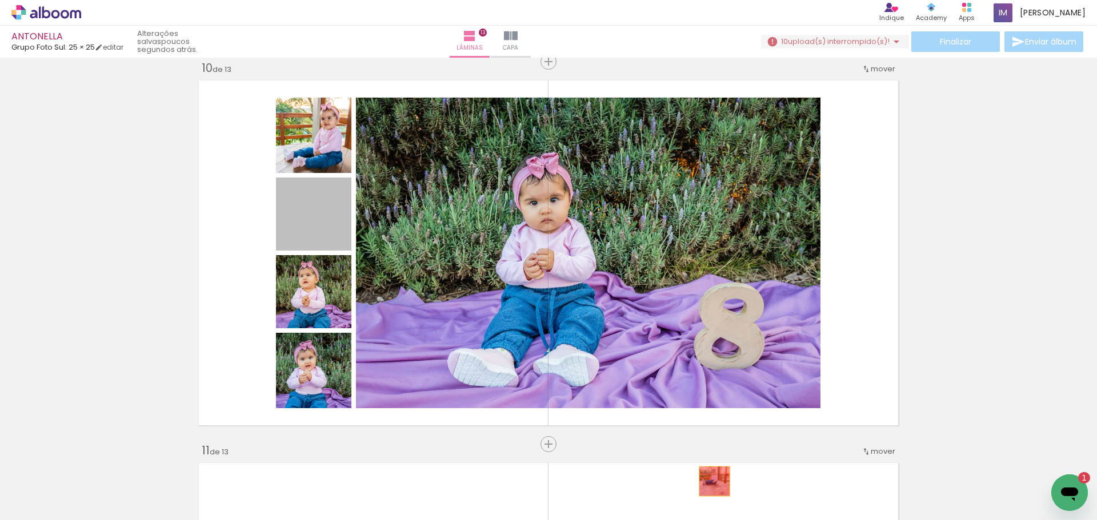
drag, startPoint x: 313, startPoint y: 222, endPoint x: 708, endPoint y: 479, distance: 471.3
click at [709, 480] on quentale-workspace at bounding box center [548, 260] width 1097 height 520
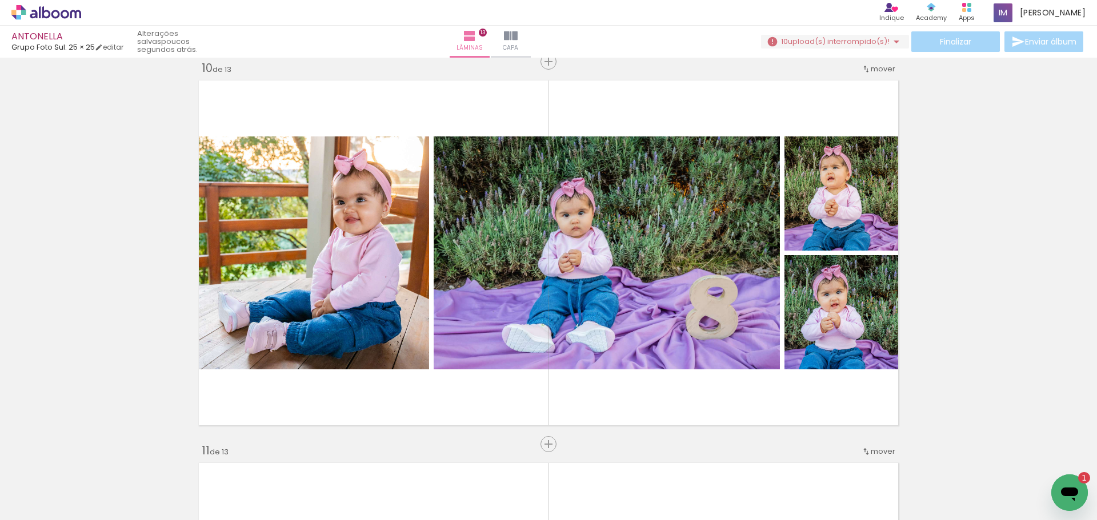
scroll to position [0, 1843]
click at [554, 465] on quentale-thumb at bounding box center [574, 482] width 64 height 66
click at [363, 463] on iron-icon at bounding box center [357, 459] width 12 height 12
click at [43, 493] on div "Biblioteca 56 fotos Todas as fotos Não utilizadas Adicionar Fotos" at bounding box center [35, 484] width 71 height 57
click at [34, 510] on span "Adicionar Fotos" at bounding box center [40, 505] width 34 height 13
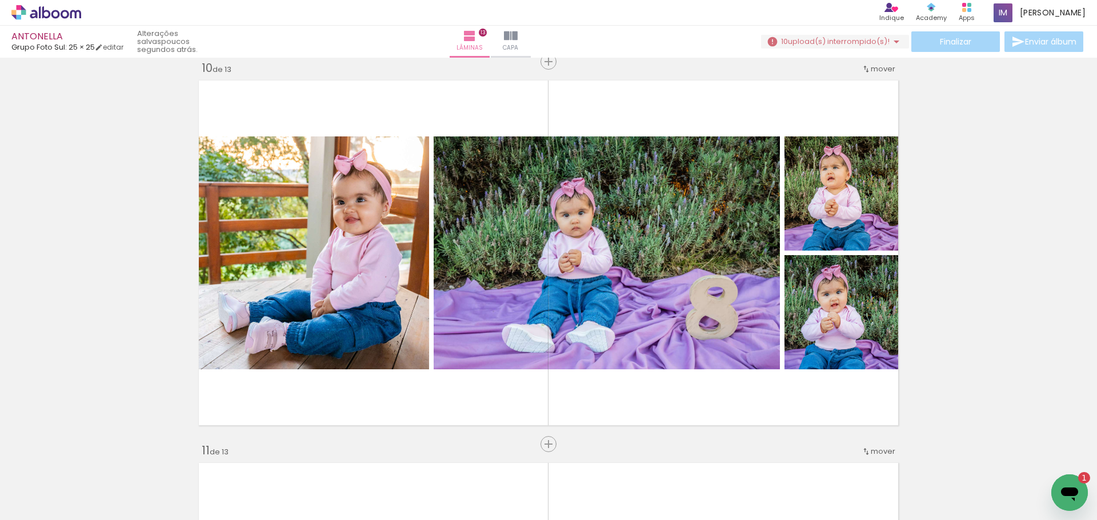
click at [0, 0] on input "file" at bounding box center [0, 0] width 0 height 0
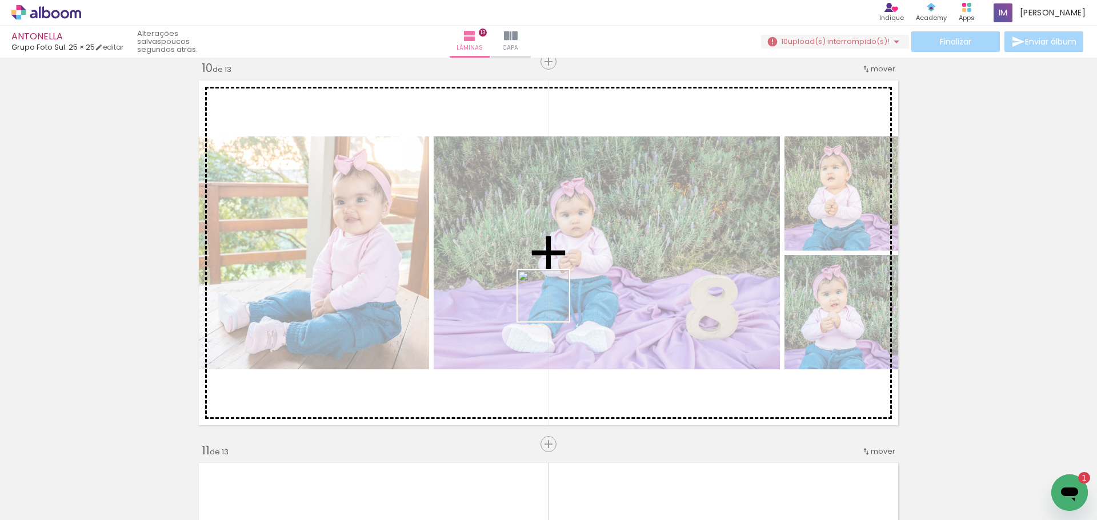
drag, startPoint x: 573, startPoint y: 492, endPoint x: 552, endPoint y: 304, distance: 188.5
click at [552, 304] on quentale-workspace at bounding box center [548, 260] width 1097 height 520
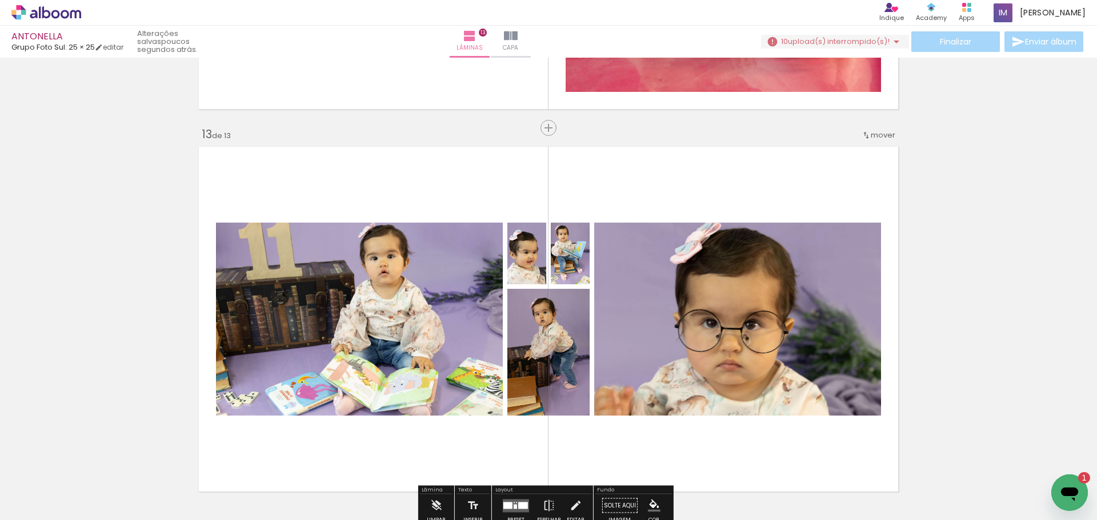
scroll to position [4601, 0]
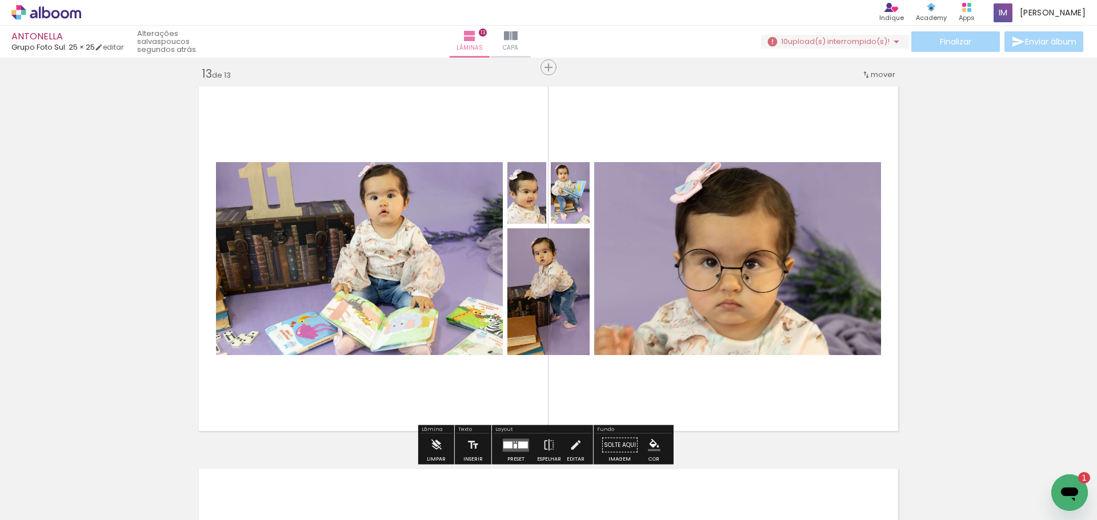
drag, startPoint x: 508, startPoint y: 445, endPoint x: 669, endPoint y: 400, distance: 167.1
click at [507, 441] on quentale-layouter at bounding box center [516, 445] width 26 height 13
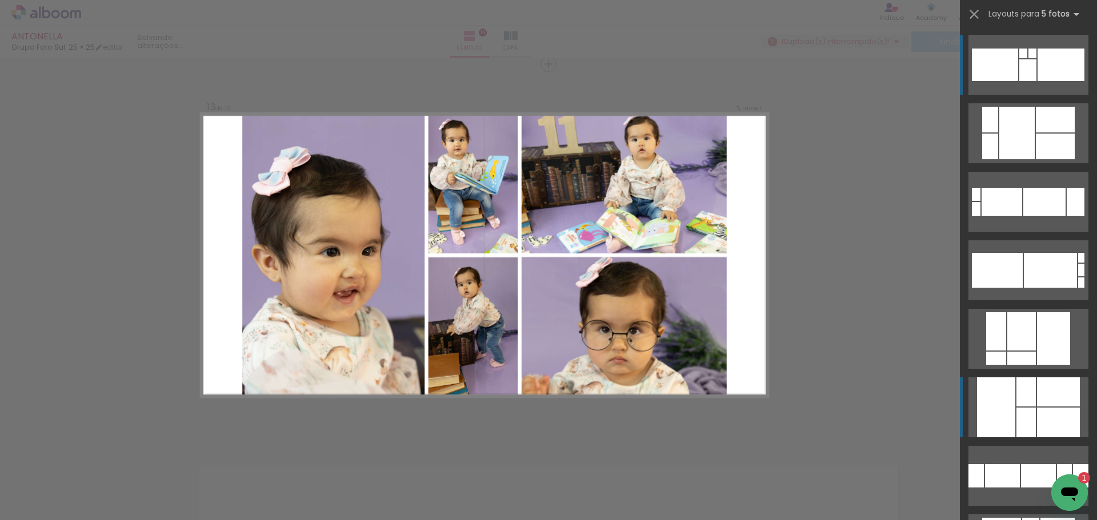
scroll to position [4607, 0]
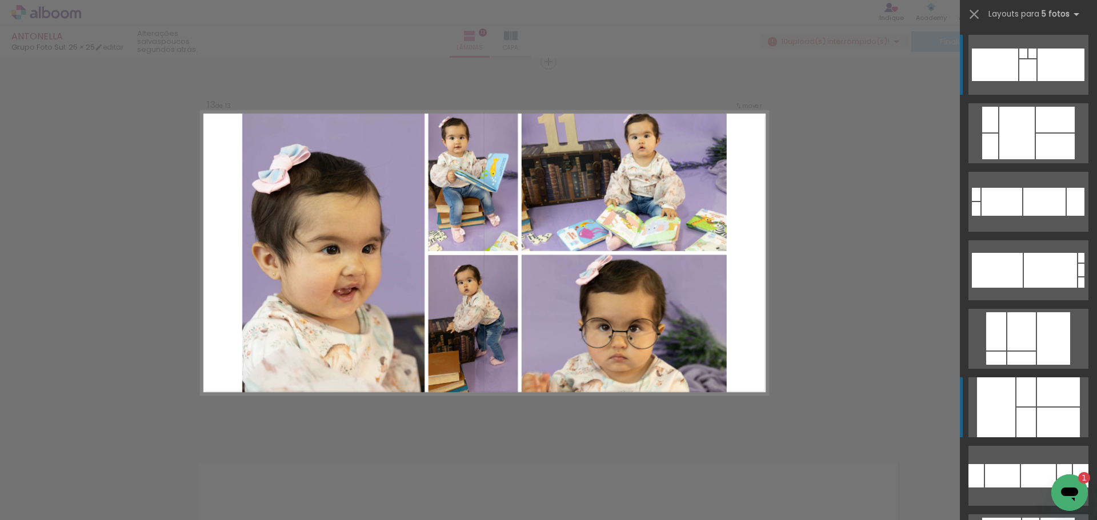
click at [1010, 400] on div at bounding box center [996, 408] width 38 height 60
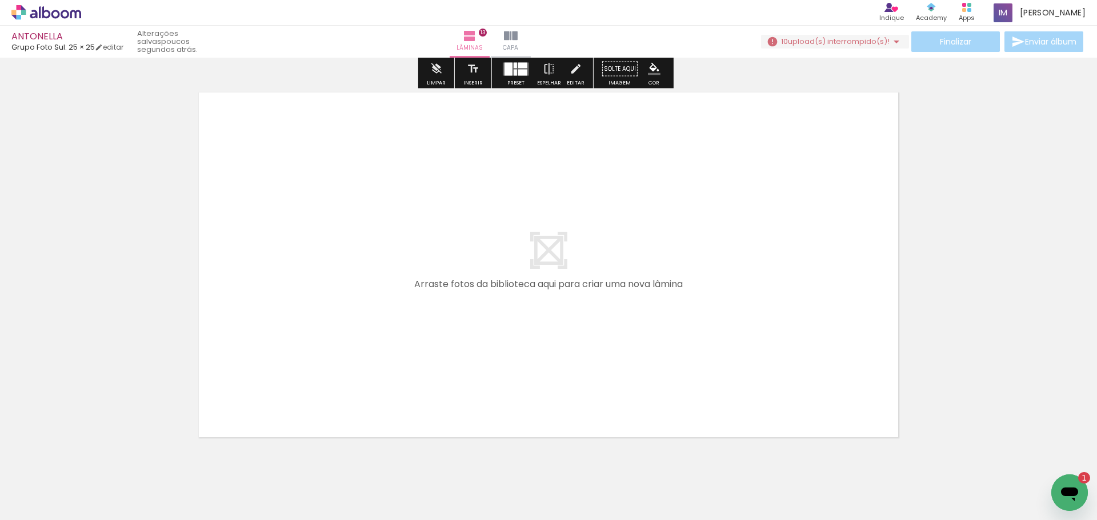
scroll to position [5011, 0]
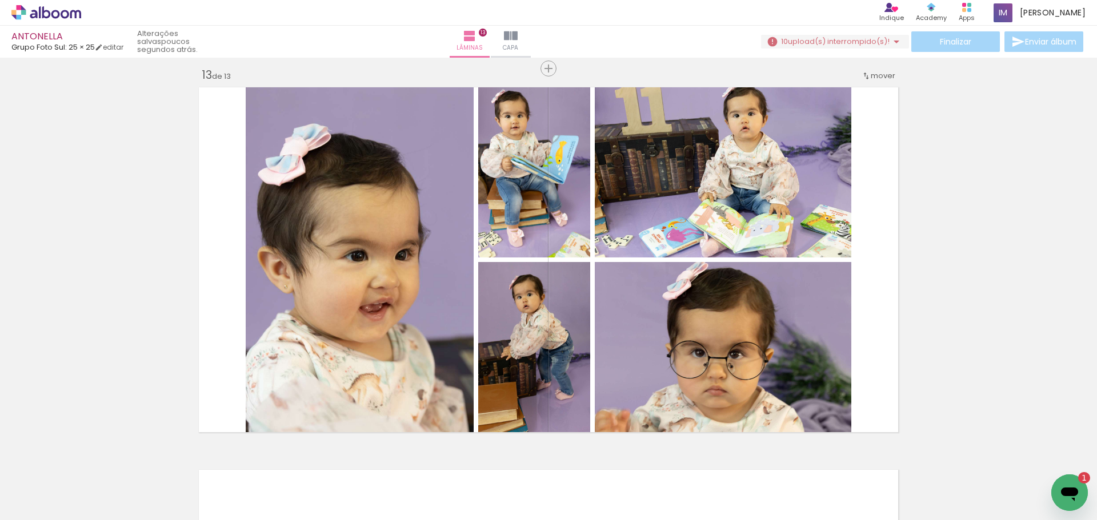
scroll to position [4668, 0]
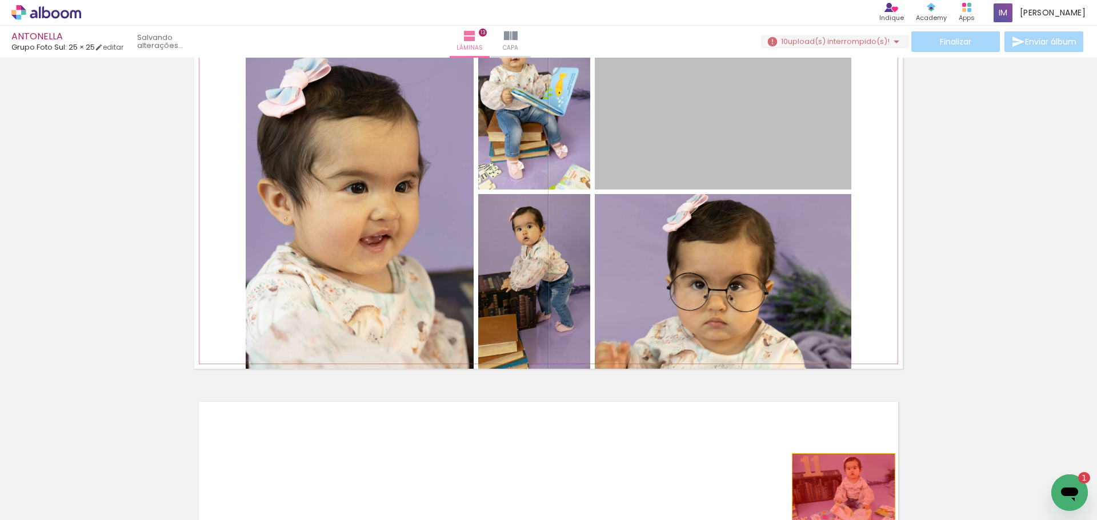
drag, startPoint x: 688, startPoint y: 181, endPoint x: 840, endPoint y: 488, distance: 342.3
click at [840, 488] on quentale-workspace at bounding box center [548, 260] width 1097 height 520
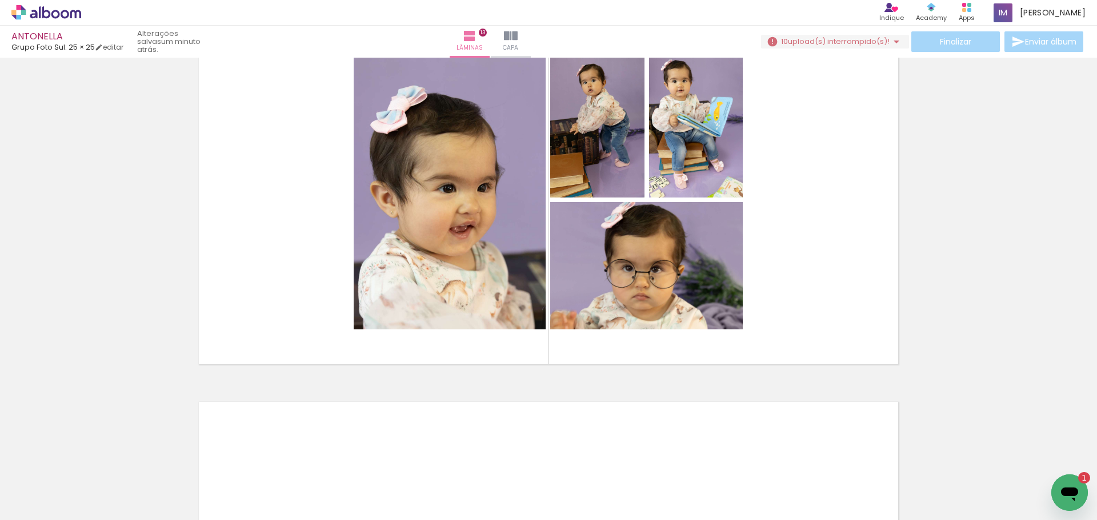
scroll to position [0, 2647]
click at [33, 505] on span "Adicionar Fotos" at bounding box center [40, 505] width 34 height 13
click at [0, 0] on input "file" at bounding box center [0, 0] width 0 height 0
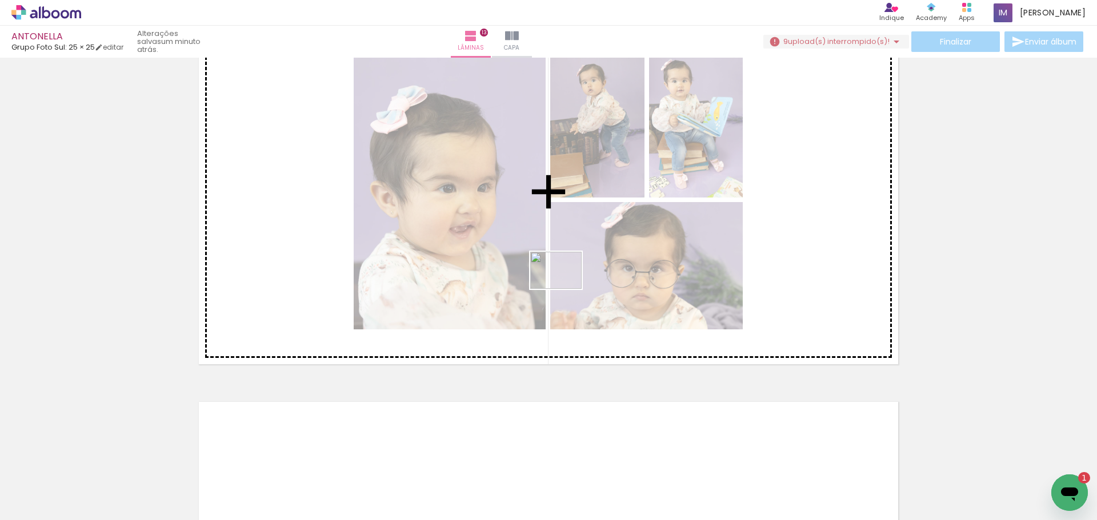
drag, startPoint x: 541, startPoint y: 487, endPoint x: 567, endPoint y: 278, distance: 210.6
click at [567, 279] on quentale-workspace at bounding box center [548, 260] width 1097 height 520
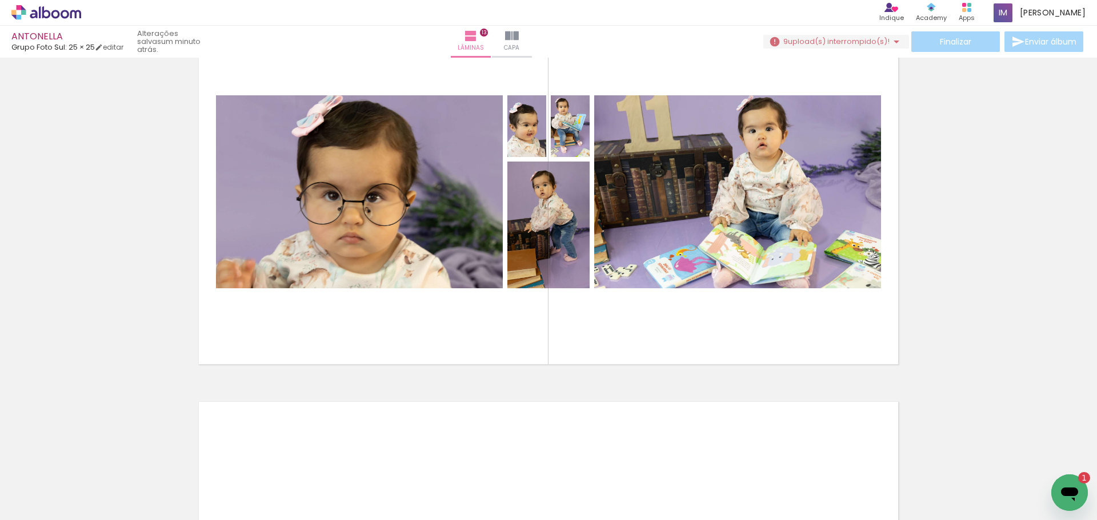
click at [557, 300] on quentale-layouter at bounding box center [548, 192] width 708 height 354
drag, startPoint x: 628, startPoint y: 331, endPoint x: 569, endPoint y: 319, distance: 60.0
click at [626, 330] on quentale-layouter at bounding box center [548, 192] width 708 height 354
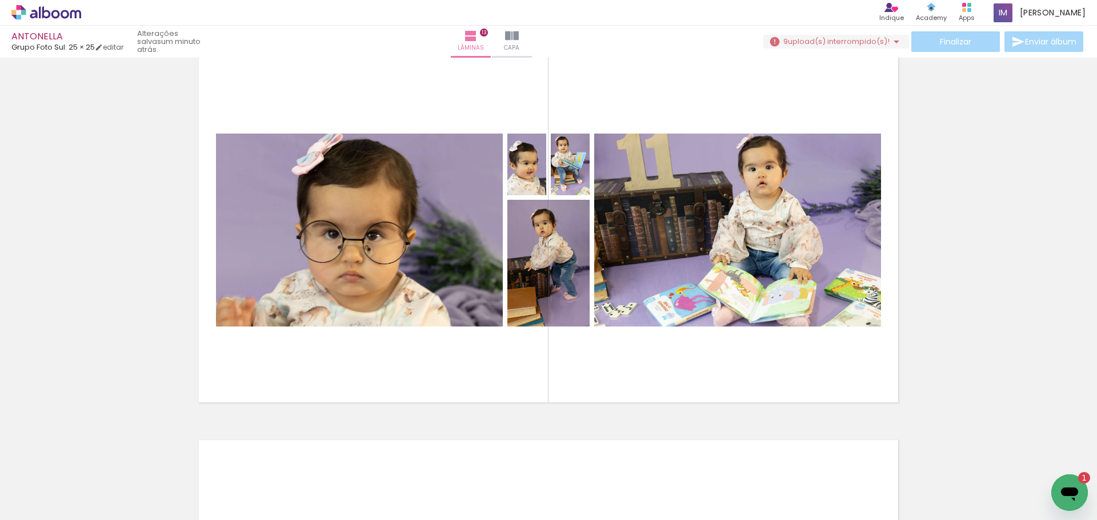
scroll to position [4725, 0]
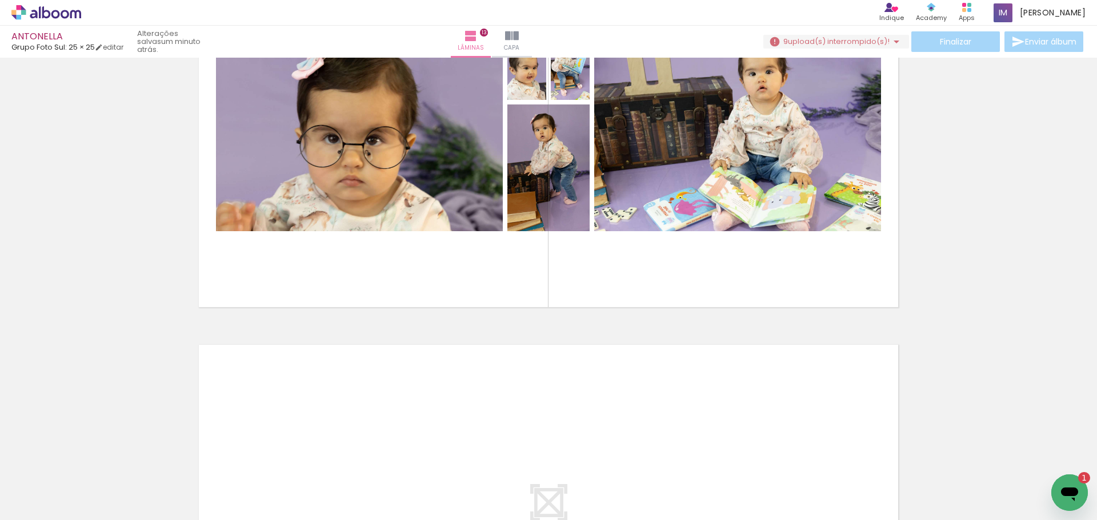
click at [533, 299] on quentale-layouter at bounding box center [548, 135] width 708 height 354
click at [452, 395] on quentale-layouter at bounding box center [548, 517] width 708 height 354
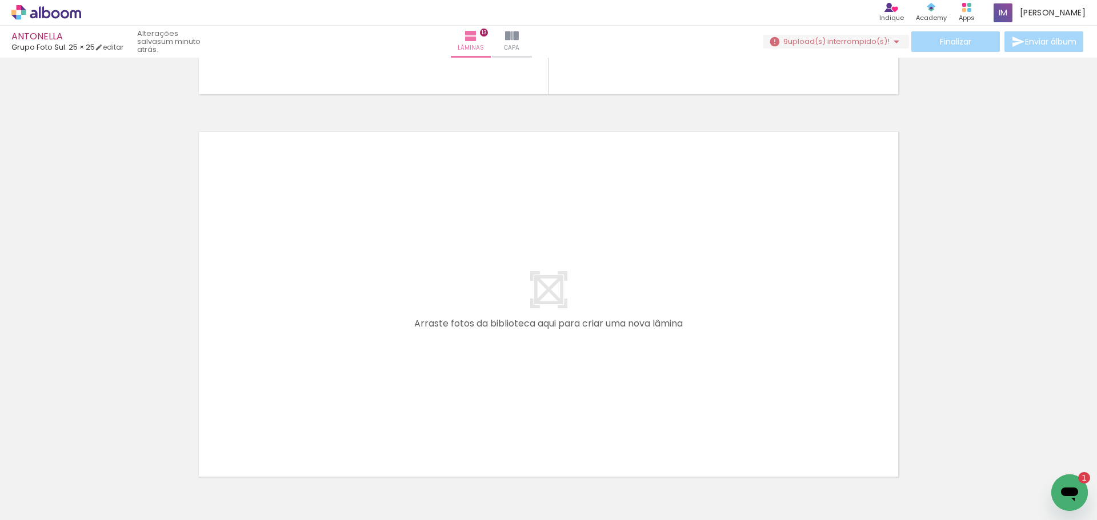
scroll to position [4954, 0]
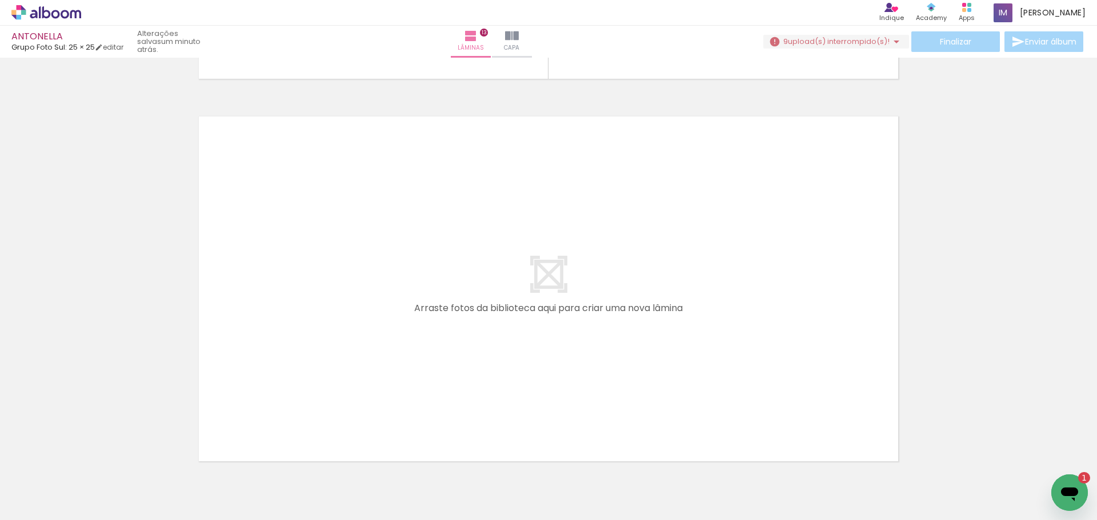
click at [485, 338] on quentale-layouter at bounding box center [548, 289] width 708 height 354
click at [364, 271] on quentale-layouter at bounding box center [548, 289] width 708 height 354
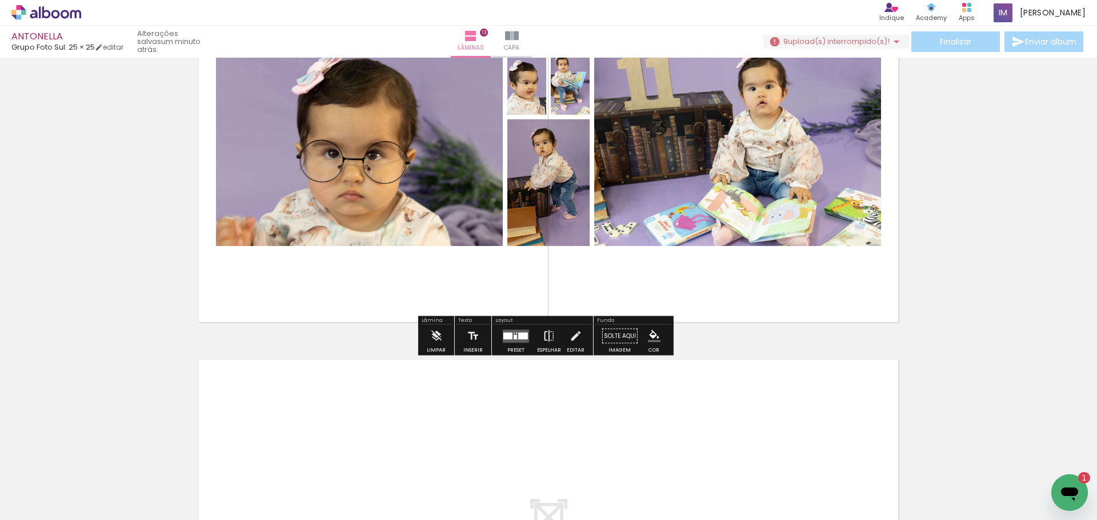
scroll to position [4725, 0]
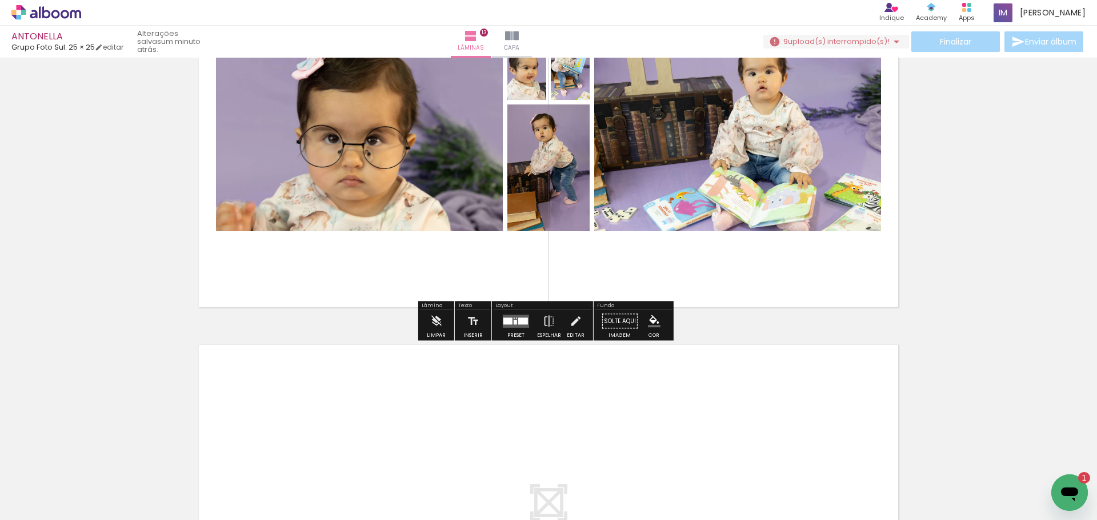
click at [508, 322] on div at bounding box center [507, 321] width 9 height 7
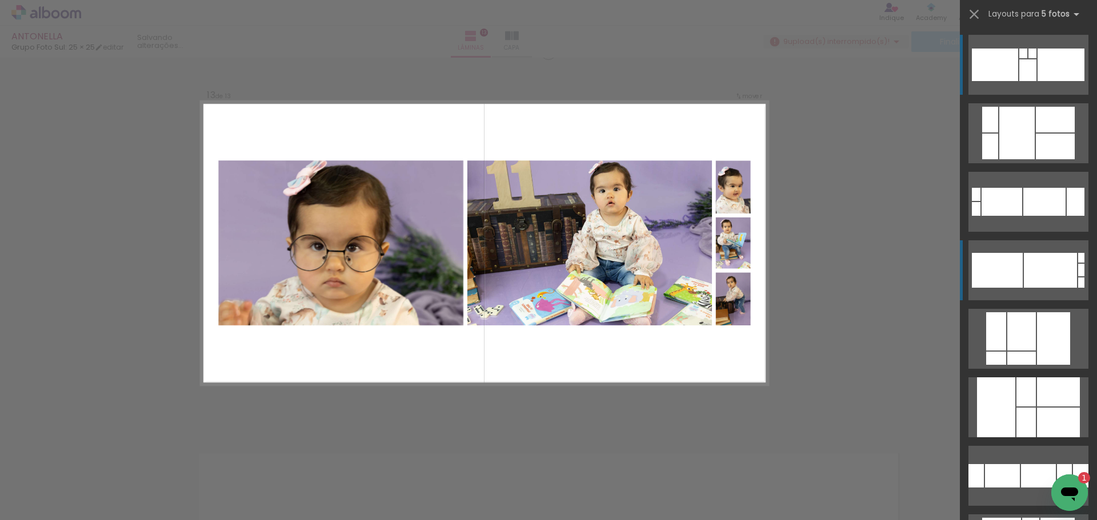
scroll to position [4607, 0]
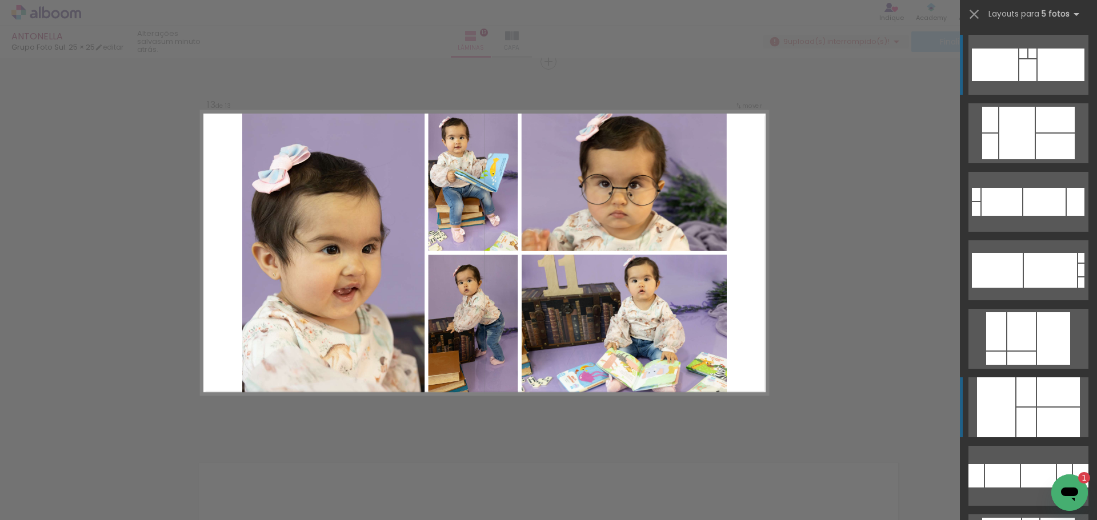
click at [1017, 422] on div at bounding box center [1025, 423] width 19 height 30
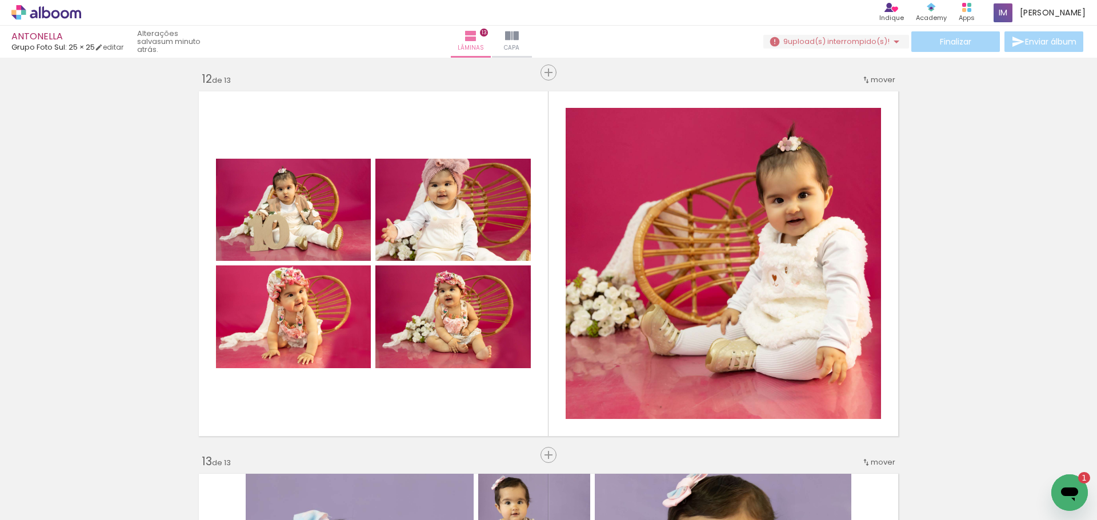
scroll to position [4207, 0]
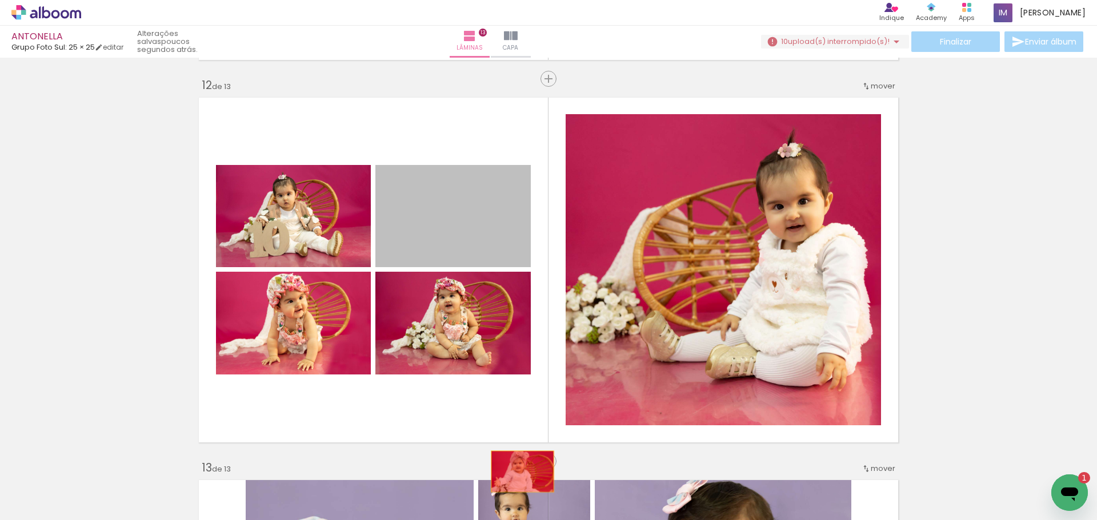
drag, startPoint x: 432, startPoint y: 231, endPoint x: 517, endPoint y: 468, distance: 251.7
click at [519, 471] on quentale-workspace at bounding box center [548, 260] width 1097 height 520
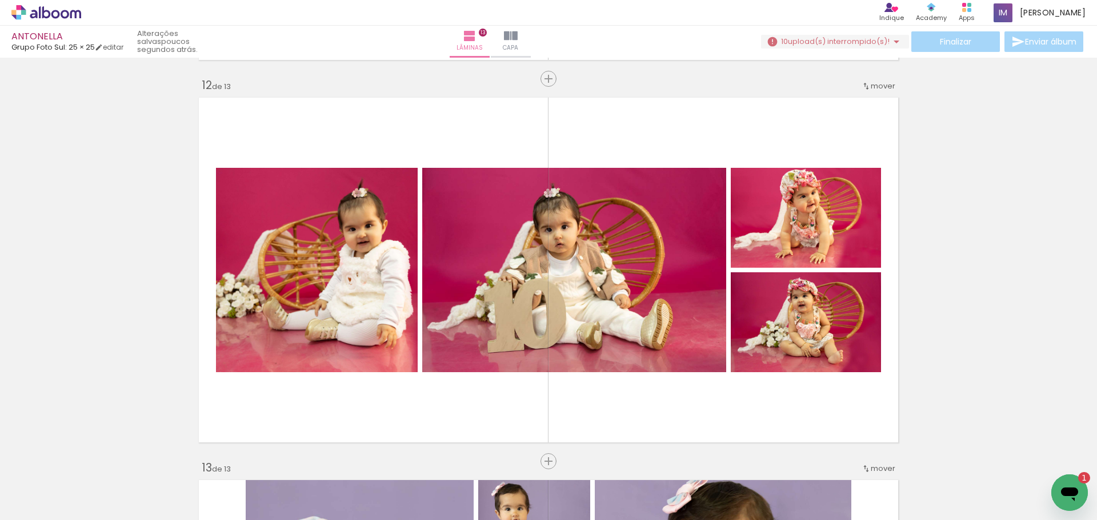
click at [37, 499] on span "Adicionar Fotos" at bounding box center [40, 505] width 34 height 13
click at [0, 0] on input "file" at bounding box center [0, 0] width 0 height 0
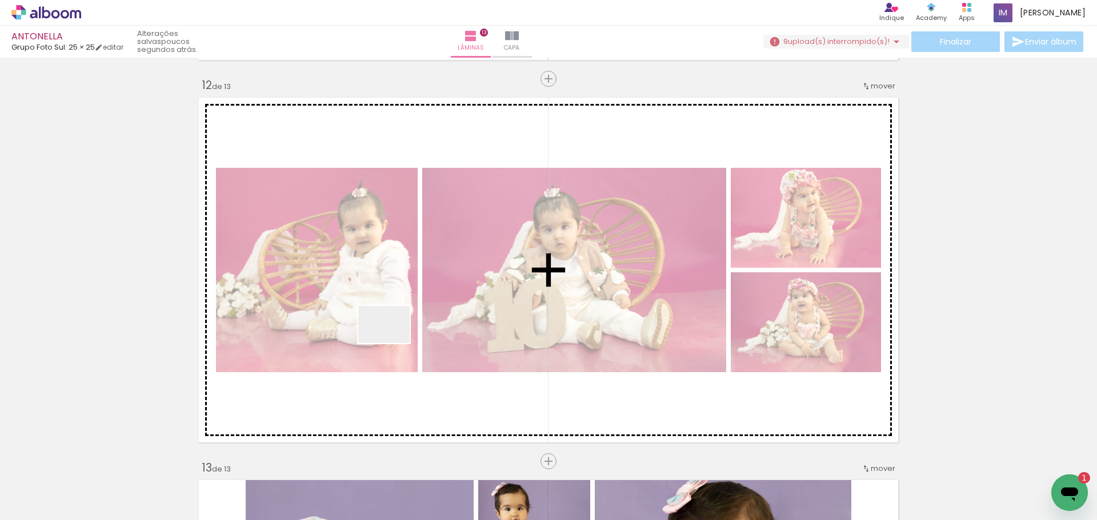
drag, startPoint x: 272, startPoint y: 499, endPoint x: 391, endPoint y: 338, distance: 199.7
click at [392, 338] on quentale-workspace at bounding box center [548, 260] width 1097 height 520
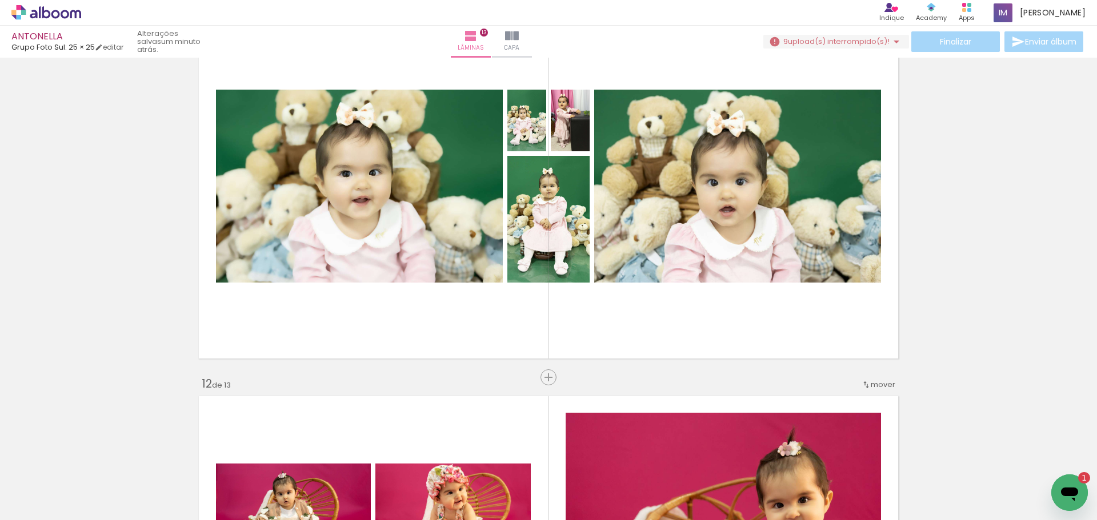
scroll to position [3922, 0]
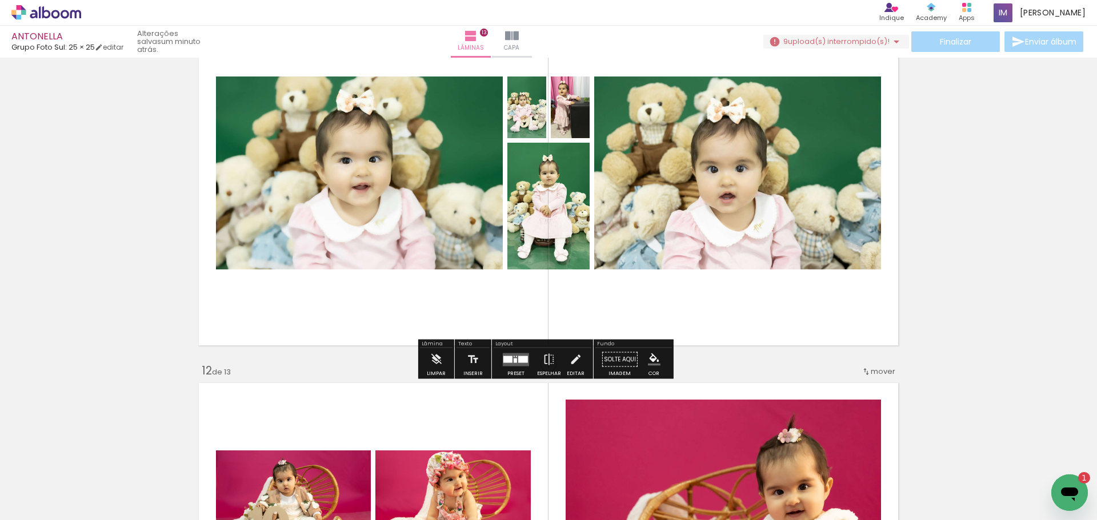
click at [503, 359] on div at bounding box center [507, 359] width 9 height 7
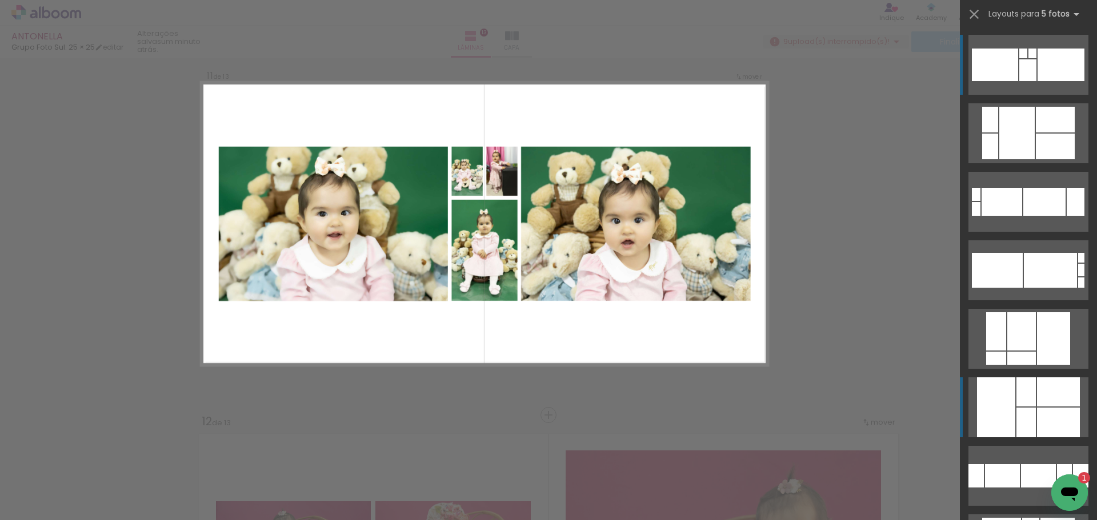
scroll to position [3842, 0]
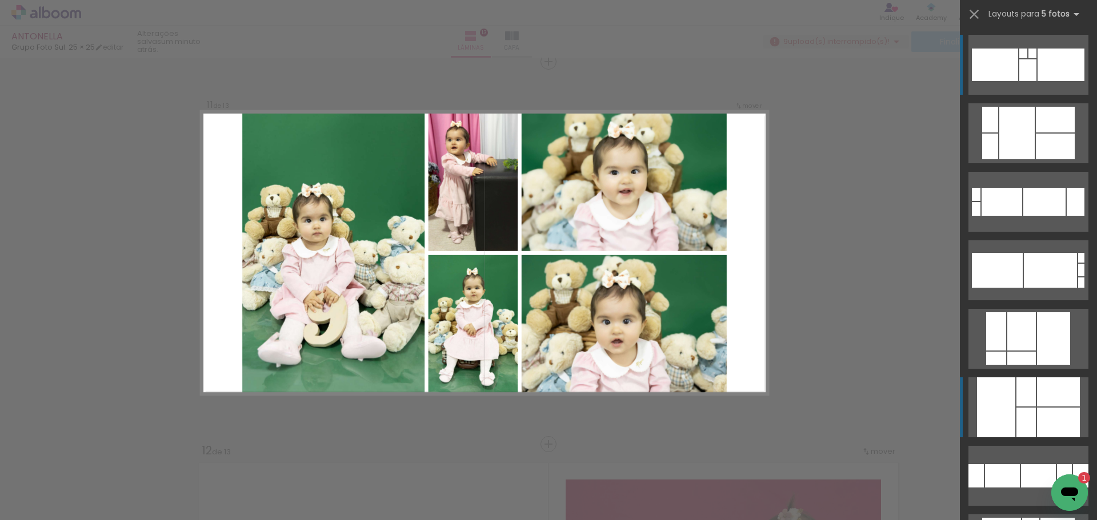
click at [1020, 392] on div at bounding box center [1025, 392] width 19 height 29
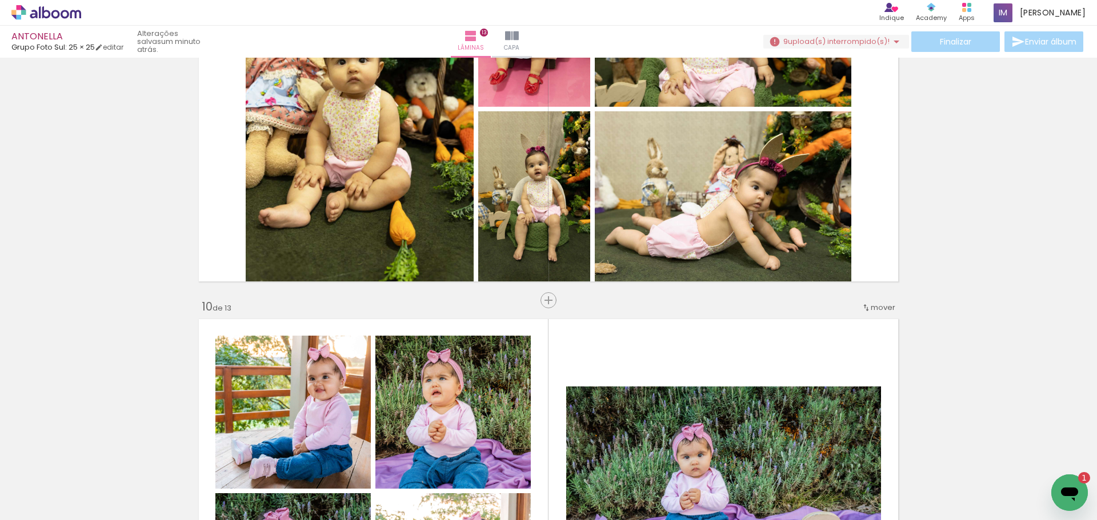
scroll to position [3042, 0]
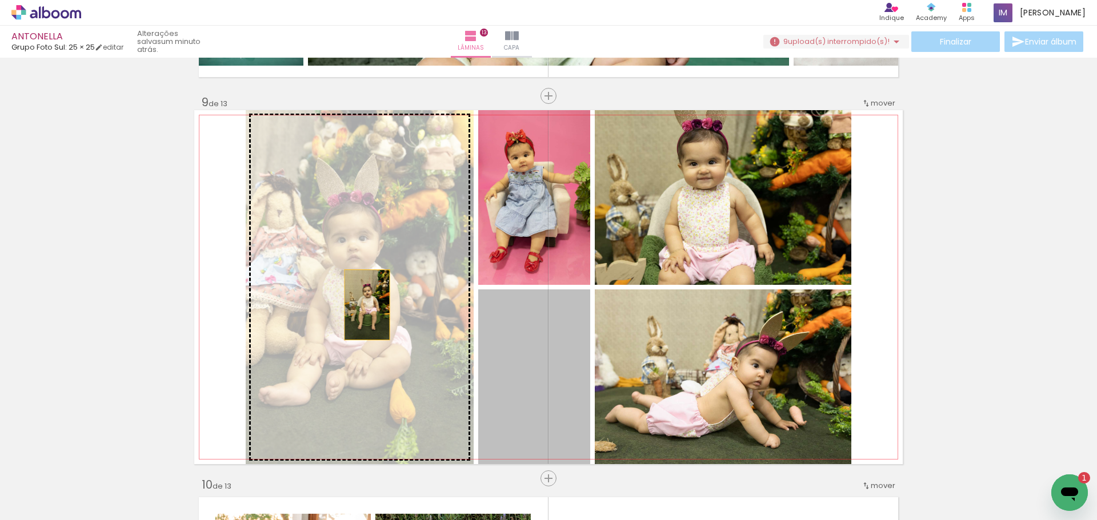
drag, startPoint x: 520, startPoint y: 385, endPoint x: 355, endPoint y: 300, distance: 185.2
click at [0, 0] on slot at bounding box center [0, 0] width 0 height 0
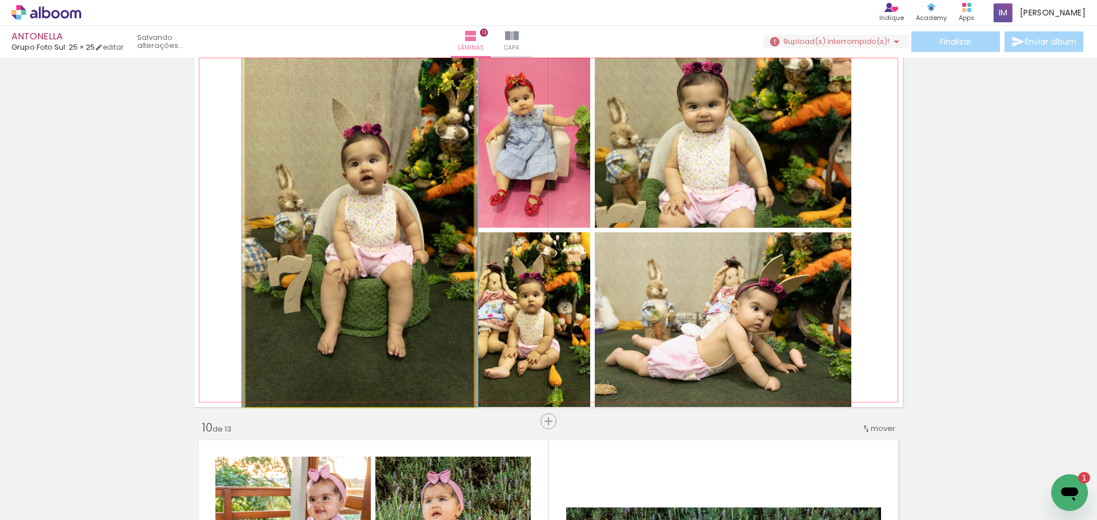
scroll to position [3098, 0]
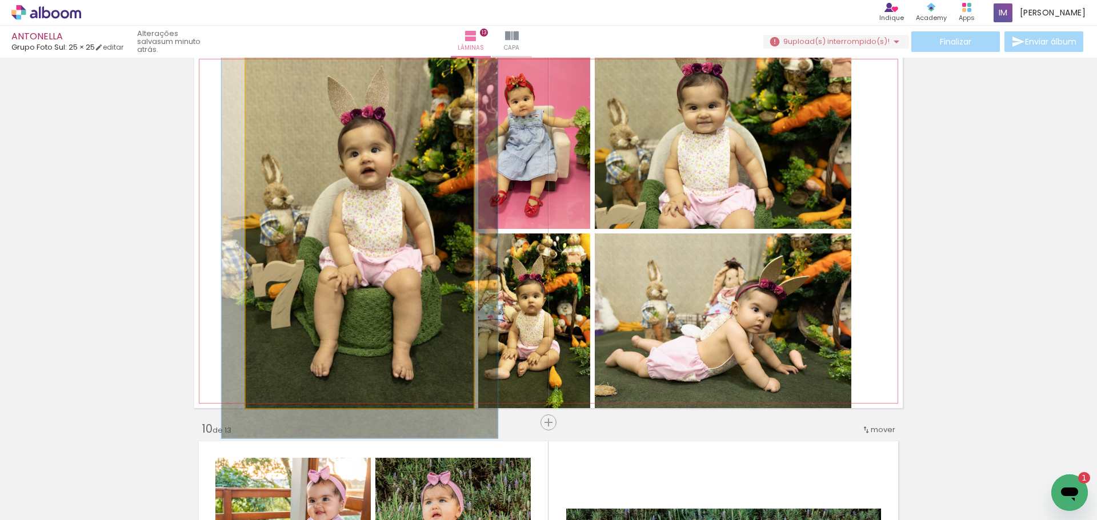
drag, startPoint x: 269, startPoint y: 68, endPoint x: 276, endPoint y: 70, distance: 7.1
type paper-slider "117"
click at [276, 70] on div at bounding box center [279, 66] width 10 height 10
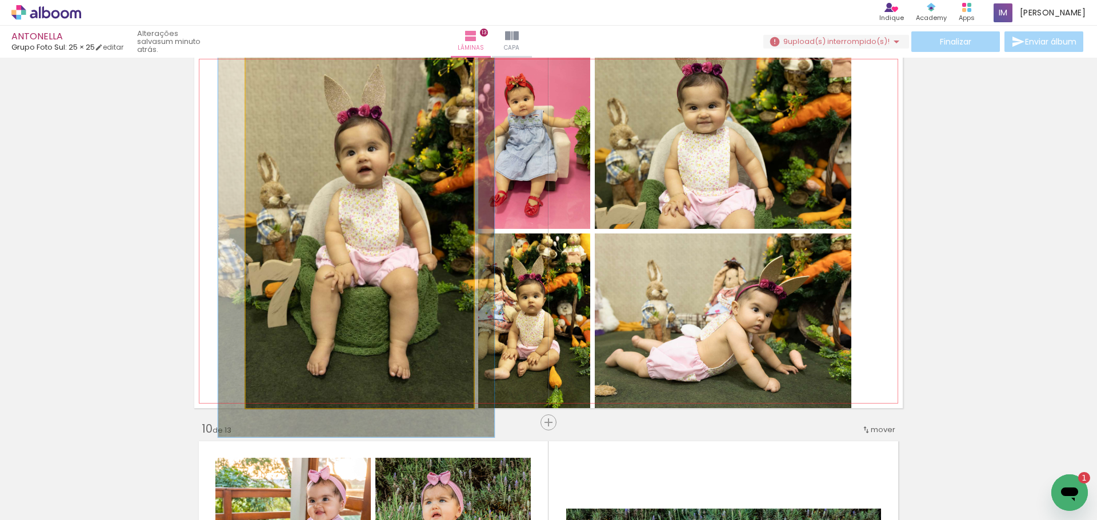
drag, startPoint x: 324, startPoint y: 289, endPoint x: 320, endPoint y: 284, distance: 6.9
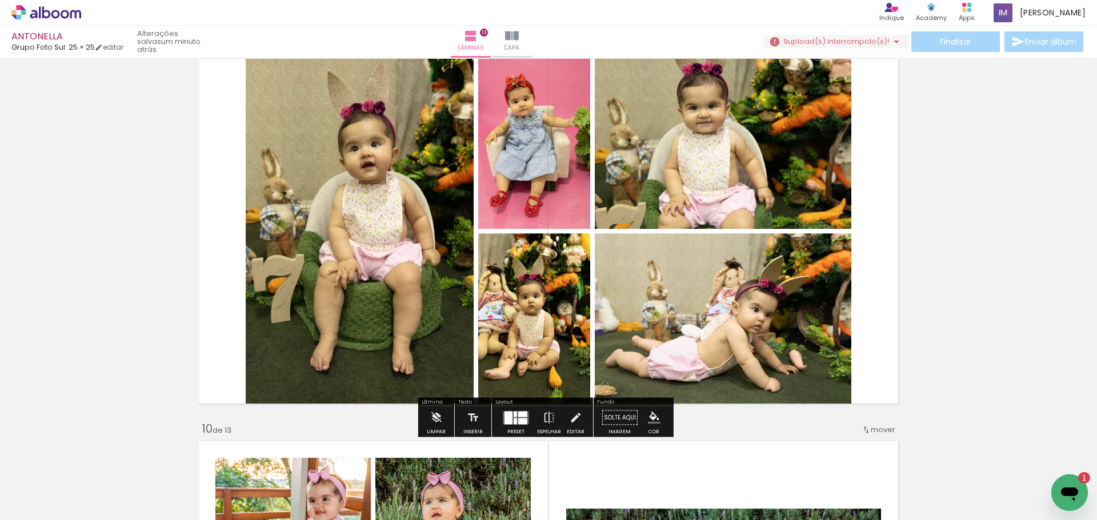
drag, startPoint x: 96, startPoint y: 299, endPoint x: 156, endPoint y: 335, distance: 70.4
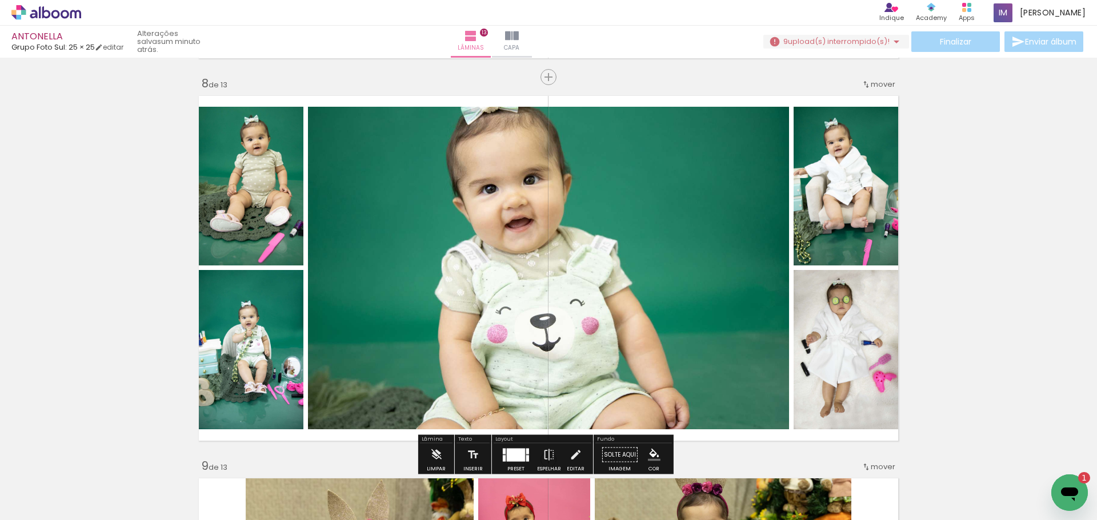
scroll to position [2698, 0]
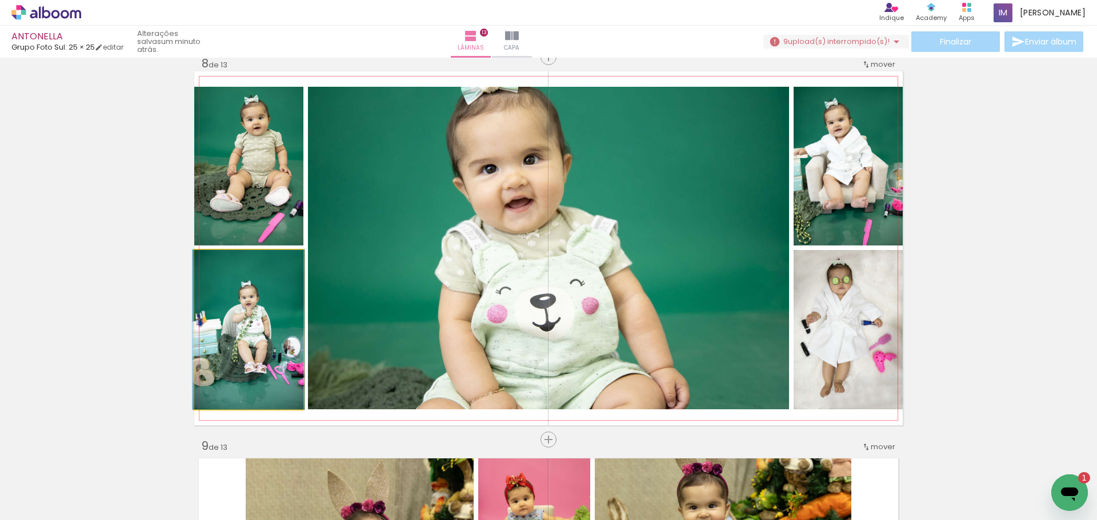
click at [239, 342] on quentale-photo at bounding box center [248, 329] width 109 height 159
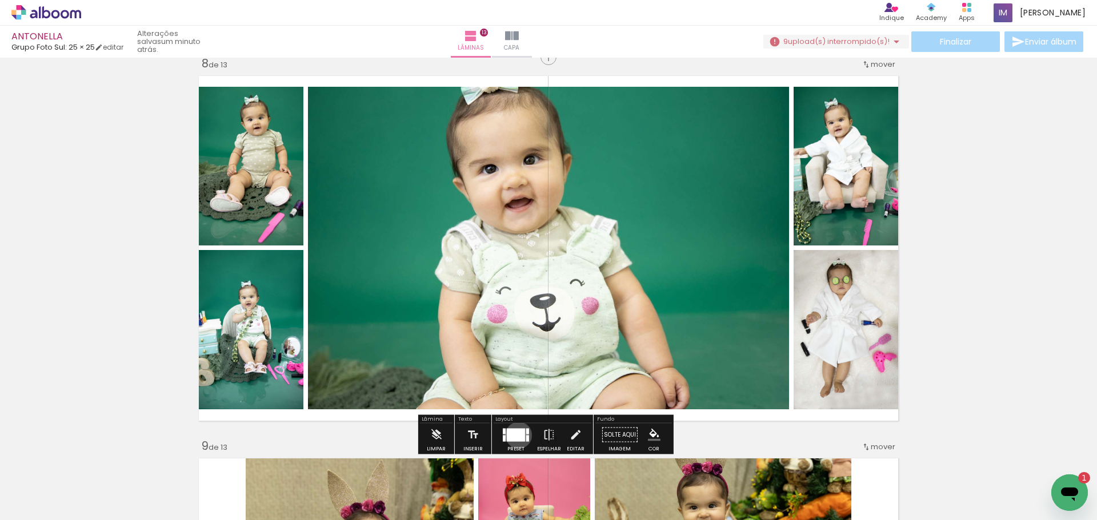
click at [516, 435] on div at bounding box center [516, 434] width 18 height 13
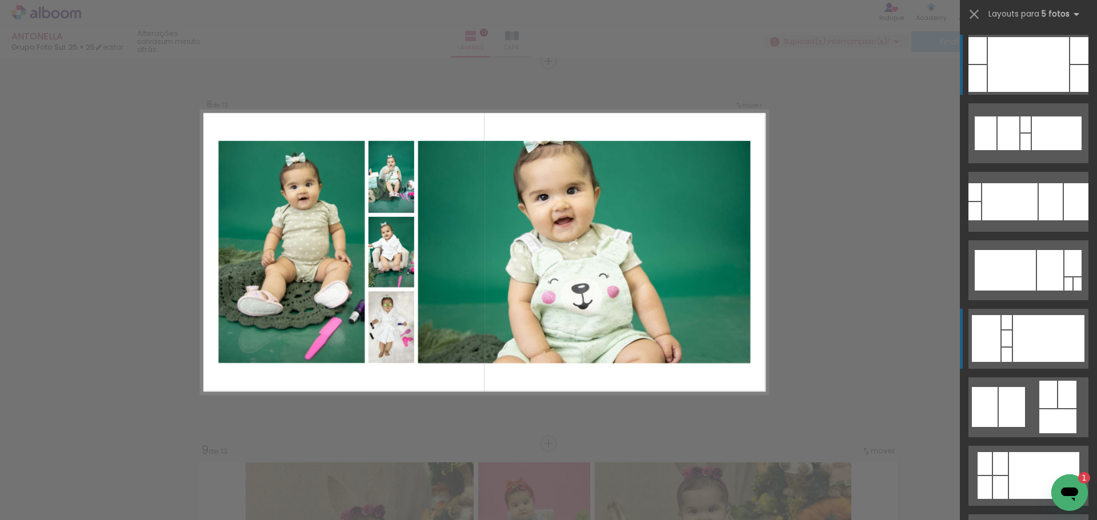
scroll to position [2694, 0]
drag, startPoint x: 1023, startPoint y: 327, endPoint x: 936, endPoint y: 308, distance: 89.5
click at [1020, 326] on div at bounding box center [1048, 338] width 71 height 47
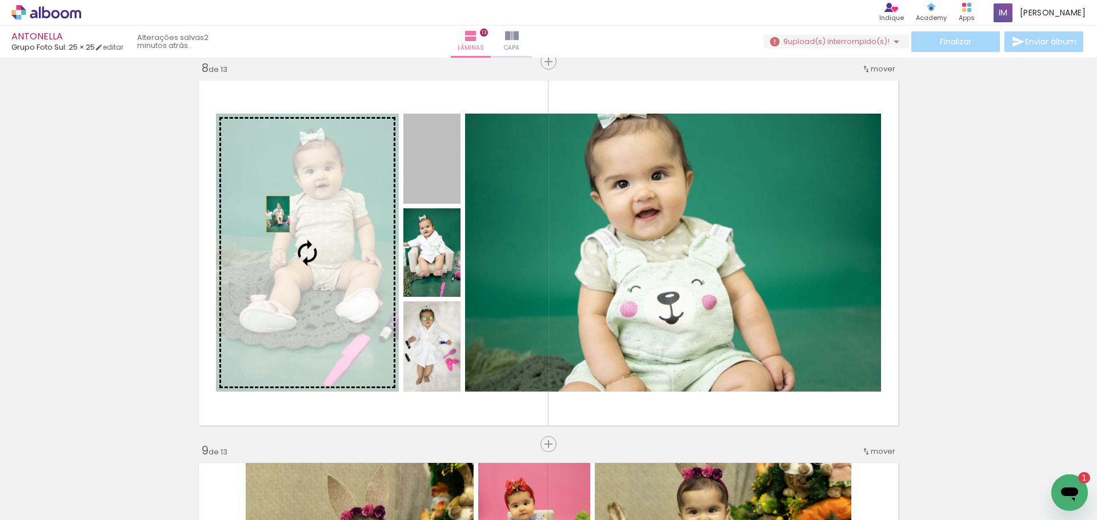
drag, startPoint x: 402, startPoint y: 181, endPoint x: 259, endPoint y: 219, distance: 147.8
click at [0, 0] on slot at bounding box center [0, 0] width 0 height 0
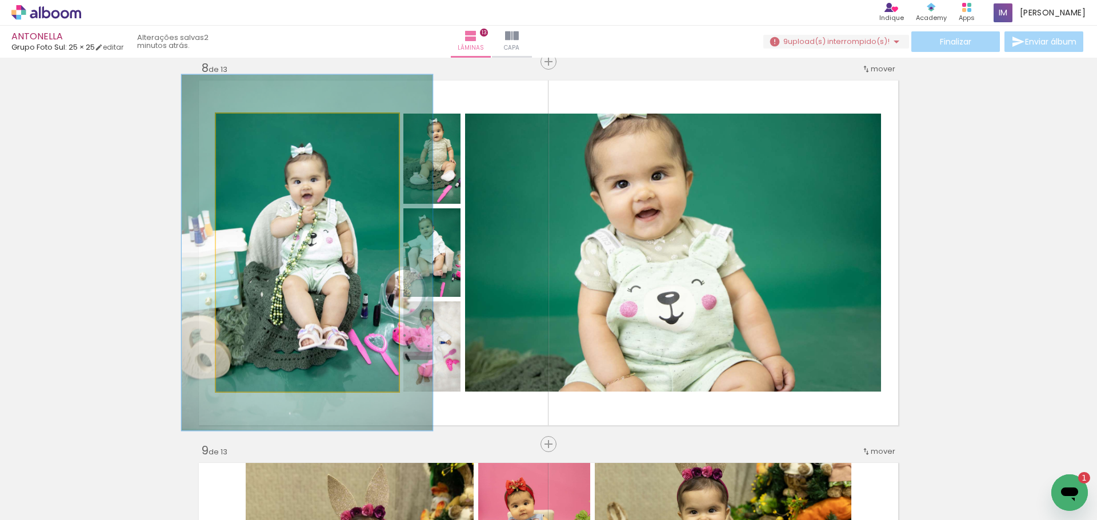
drag, startPoint x: 247, startPoint y: 125, endPoint x: 258, endPoint y: 126, distance: 10.9
type paper-slider "128"
click at [258, 126] on div at bounding box center [253, 126] width 18 height 18
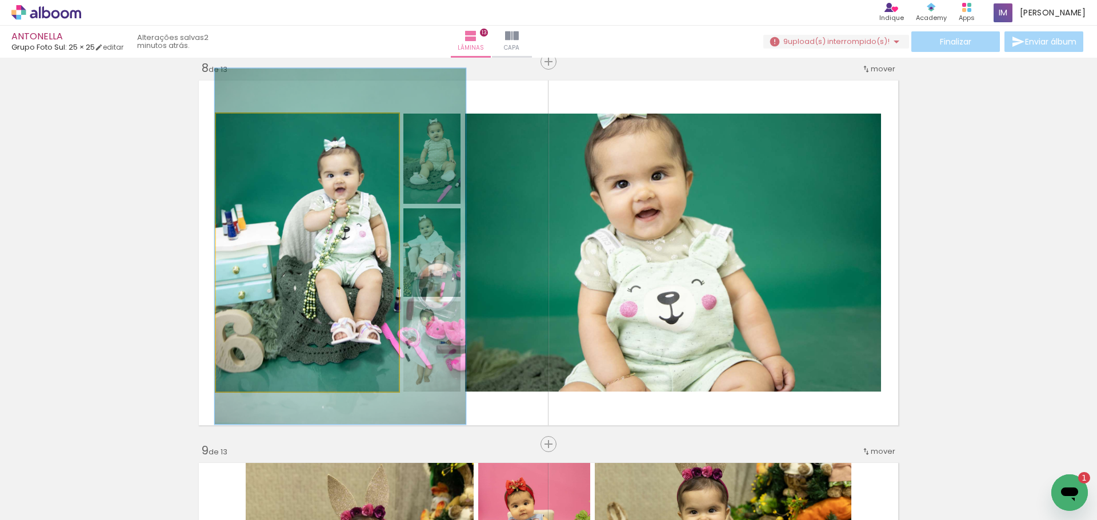
drag, startPoint x: 289, startPoint y: 217, endPoint x: 322, endPoint y: 211, distance: 33.2
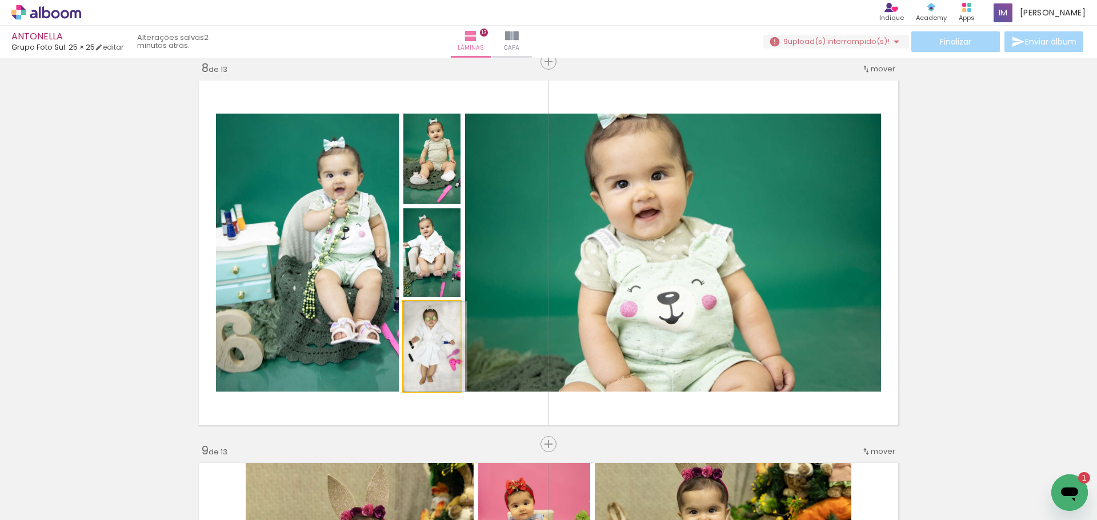
drag, startPoint x: 436, startPoint y: 355, endPoint x: 444, endPoint y: 356, distance: 8.0
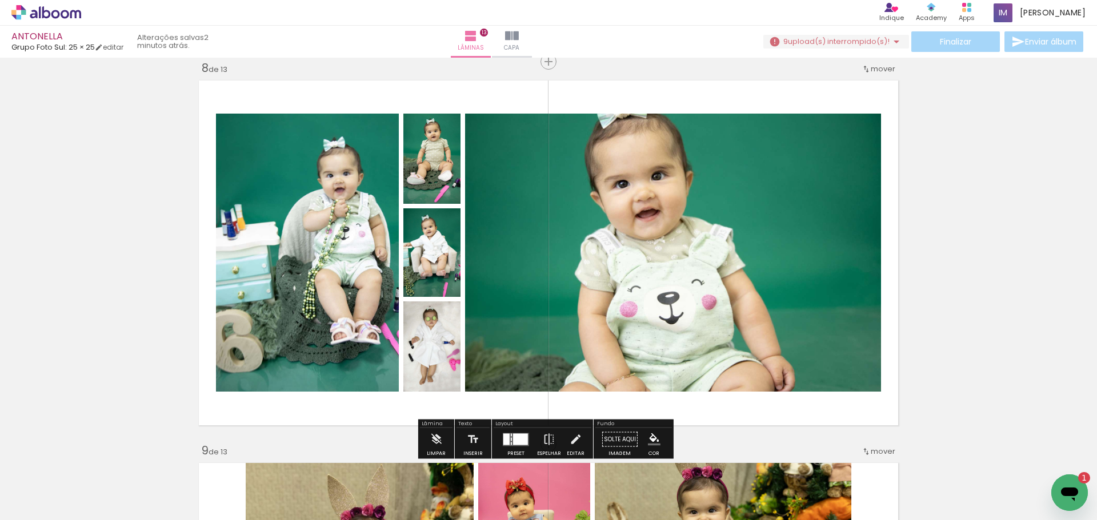
drag, startPoint x: 977, startPoint y: 267, endPoint x: 933, endPoint y: 263, distance: 43.5
click at [977, 266] on div "Inserir lâmina 1 de 13 Inserir lâmina 2 de 13 Inserir lâmina 3 de 13 Inserir lâ…" at bounding box center [548, 47] width 1097 height 5358
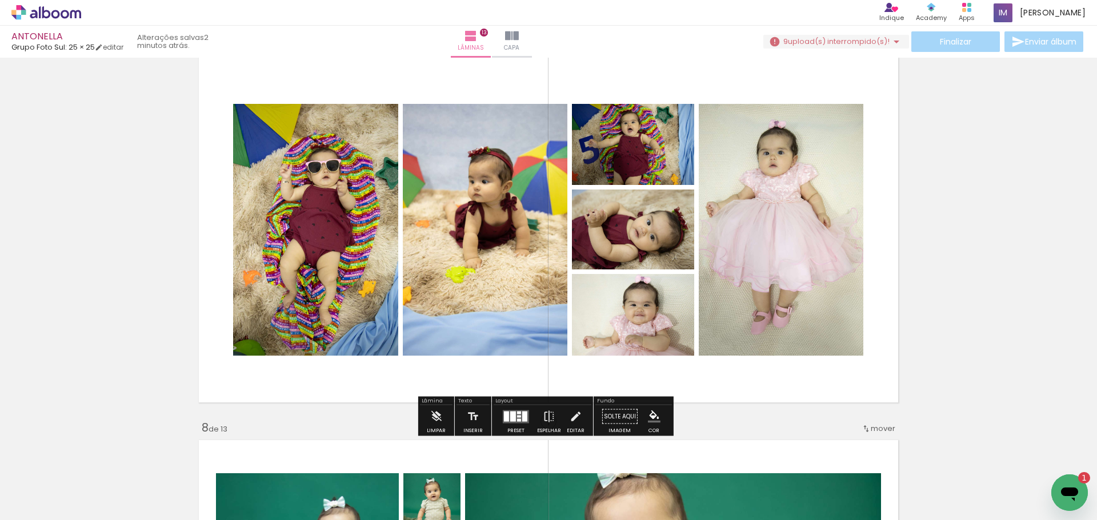
scroll to position [2351, 0]
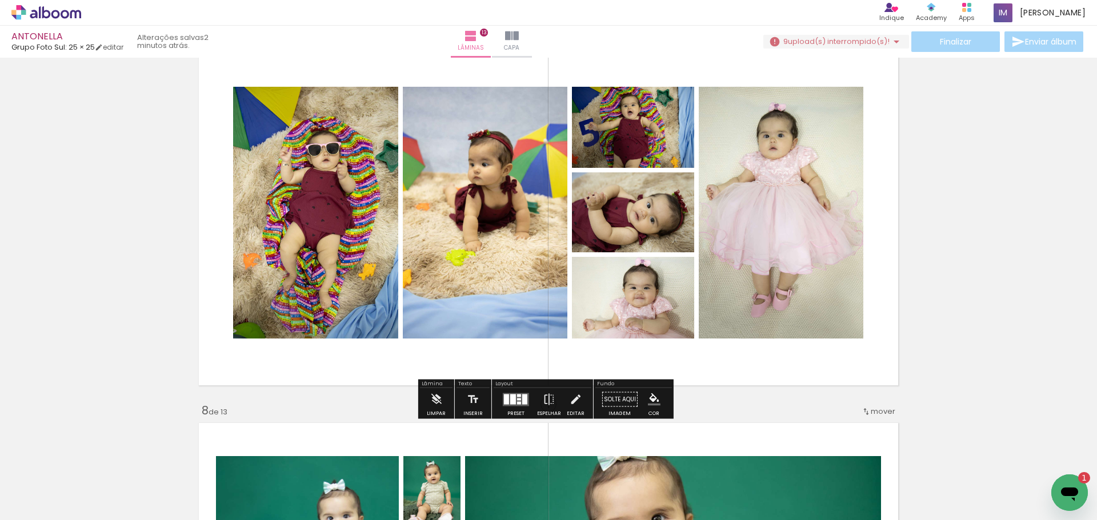
click at [511, 404] on div at bounding box center [513, 399] width 6 height 10
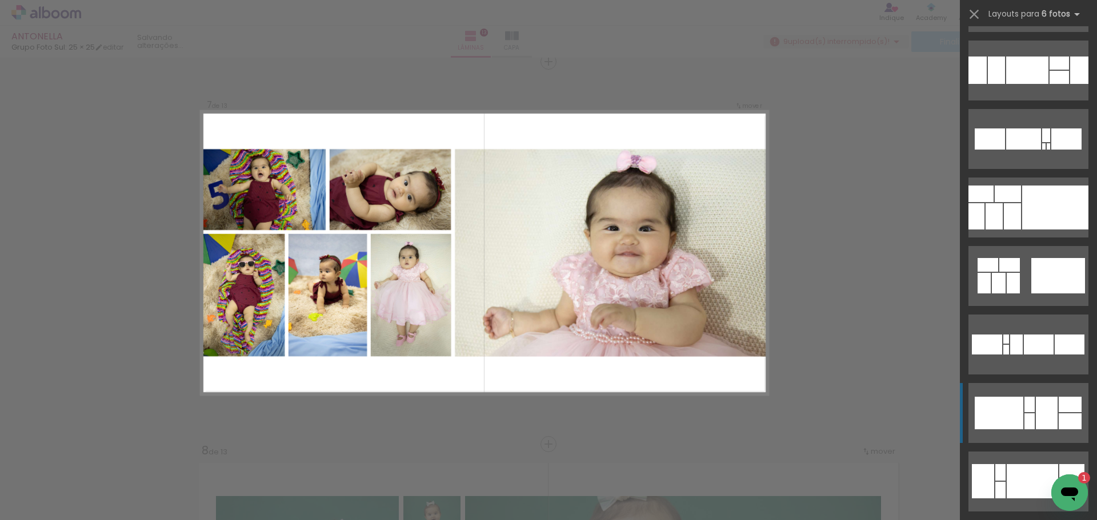
scroll to position [457, 0]
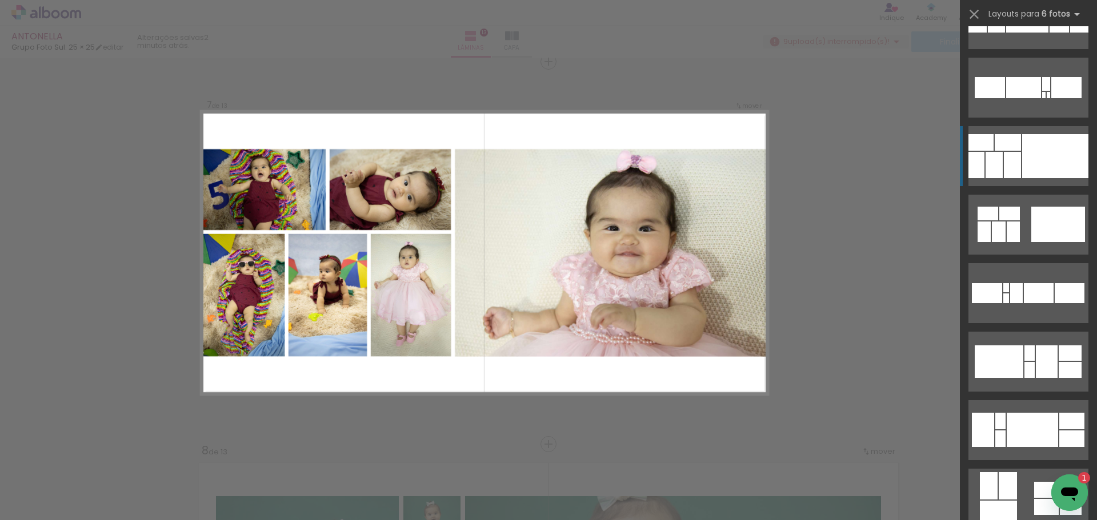
click at [1046, 166] on div at bounding box center [1055, 156] width 66 height 44
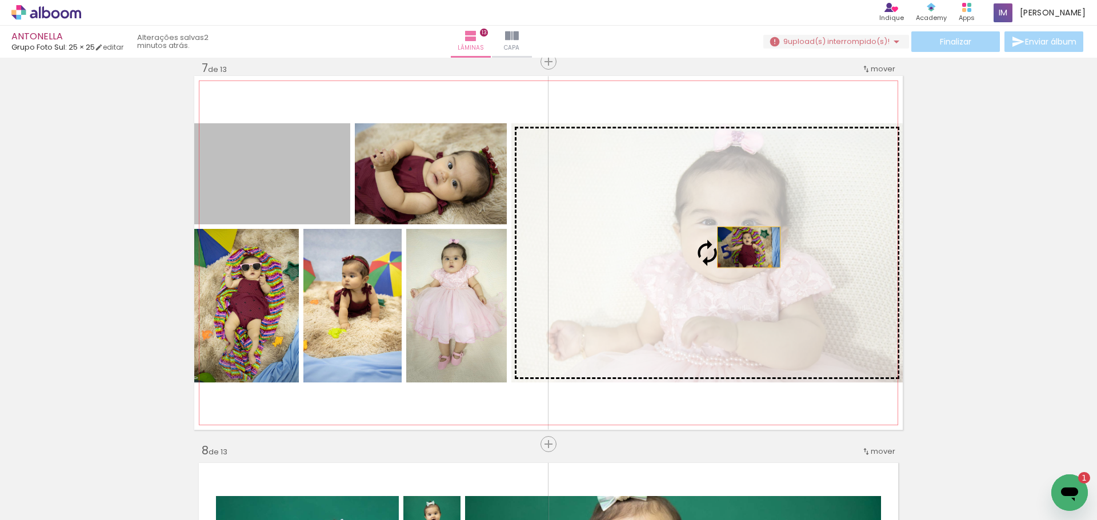
drag, startPoint x: 300, startPoint y: 215, endPoint x: 764, endPoint y: 251, distance: 464.7
click at [0, 0] on slot at bounding box center [0, 0] width 0 height 0
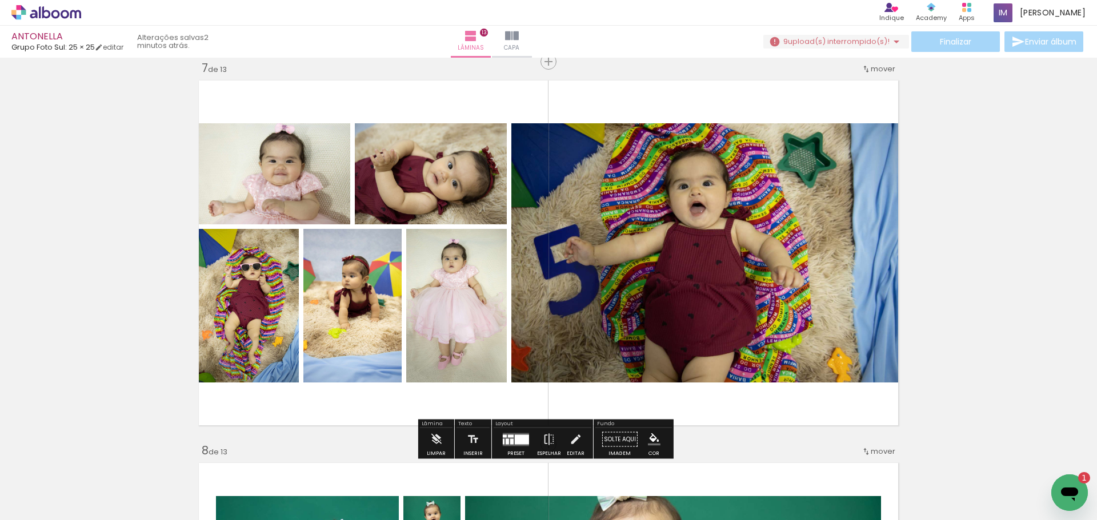
click at [659, 312] on quentale-photo at bounding box center [706, 252] width 391 height 259
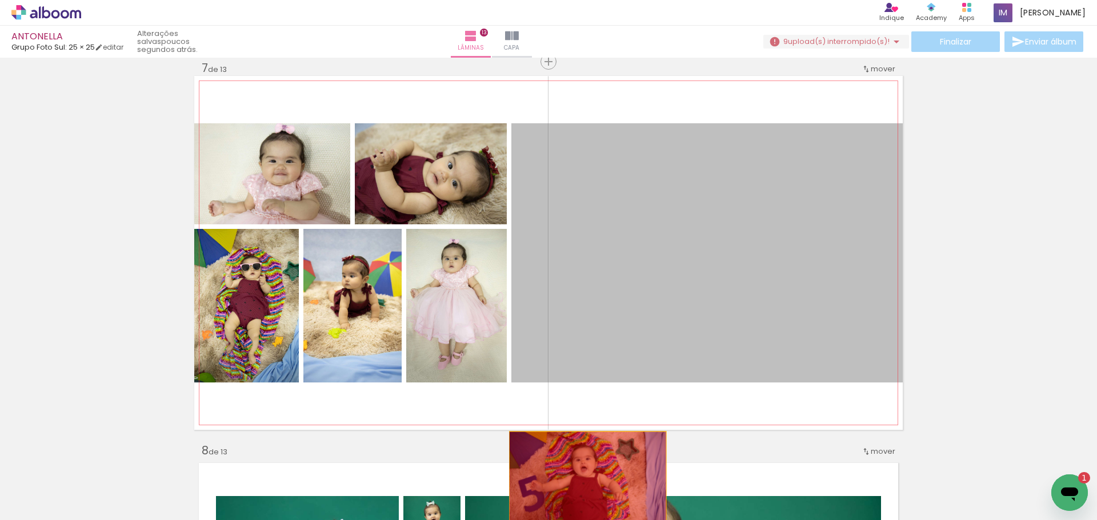
drag, startPoint x: 646, startPoint y: 255, endPoint x: 587, endPoint y: 479, distance: 232.0
click at [585, 479] on quentale-workspace at bounding box center [548, 260] width 1097 height 520
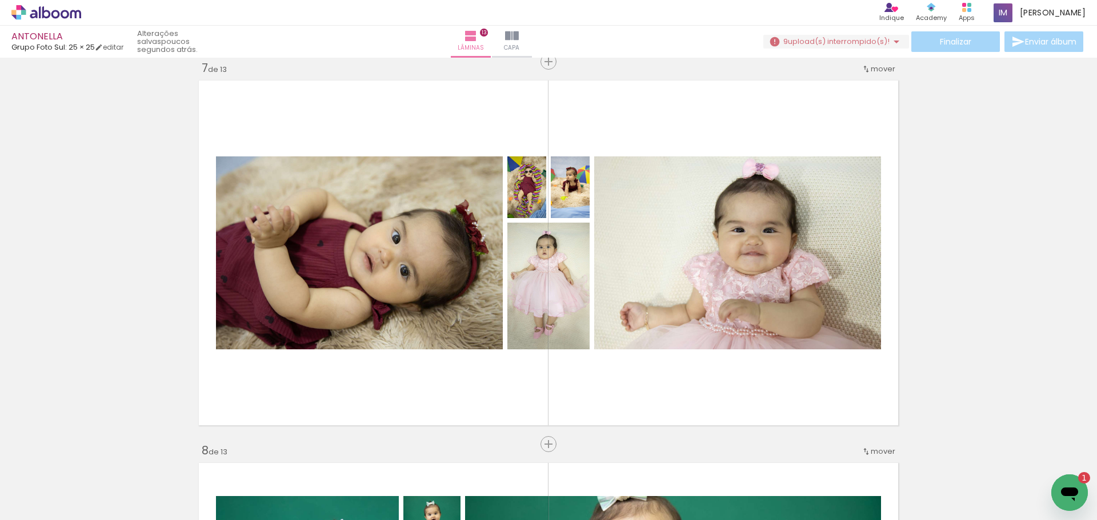
scroll to position [0, 1135]
click at [1065, 466] on div at bounding box center [1090, 481] width 51 height 37
click at [1060, 459] on iron-icon at bounding box center [1066, 459] width 12 height 12
click at [34, 495] on div "Biblioteca 56 fotos Todas as fotos Não utilizadas Adicionar Fotos" at bounding box center [35, 484] width 71 height 57
click at [35, 500] on span "Adicionar Fotos" at bounding box center [40, 505] width 34 height 13
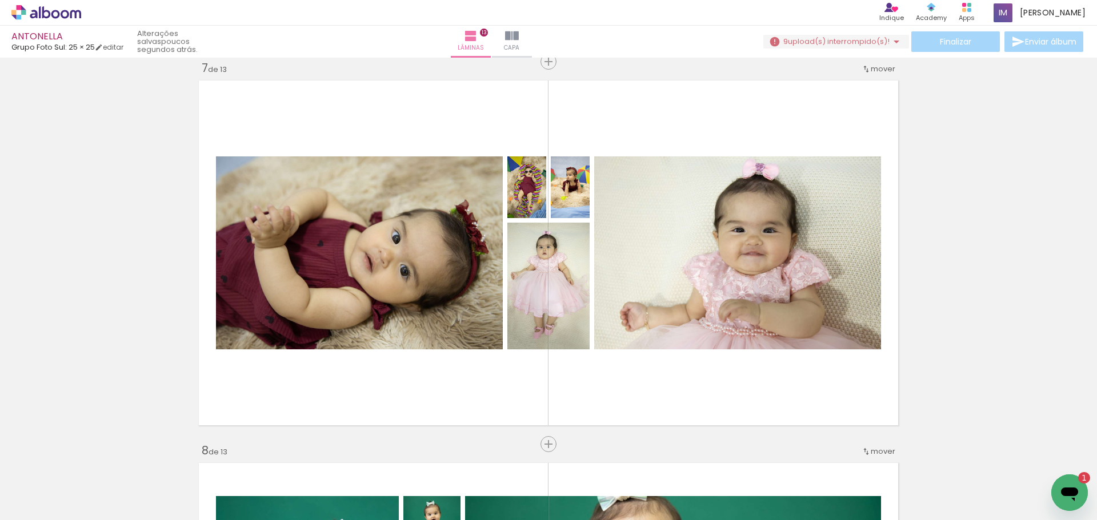
click at [0, 0] on input "file" at bounding box center [0, 0] width 0 height 0
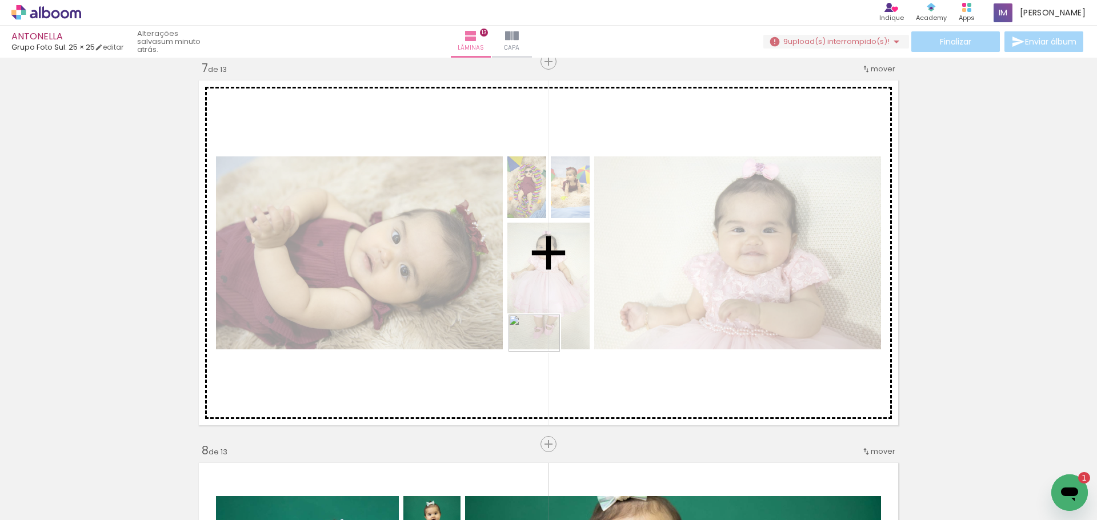
drag, startPoint x: 454, startPoint y: 484, endPoint x: 542, endPoint y: 348, distance: 162.4
click at [543, 347] on quentale-workspace at bounding box center [548, 260] width 1097 height 520
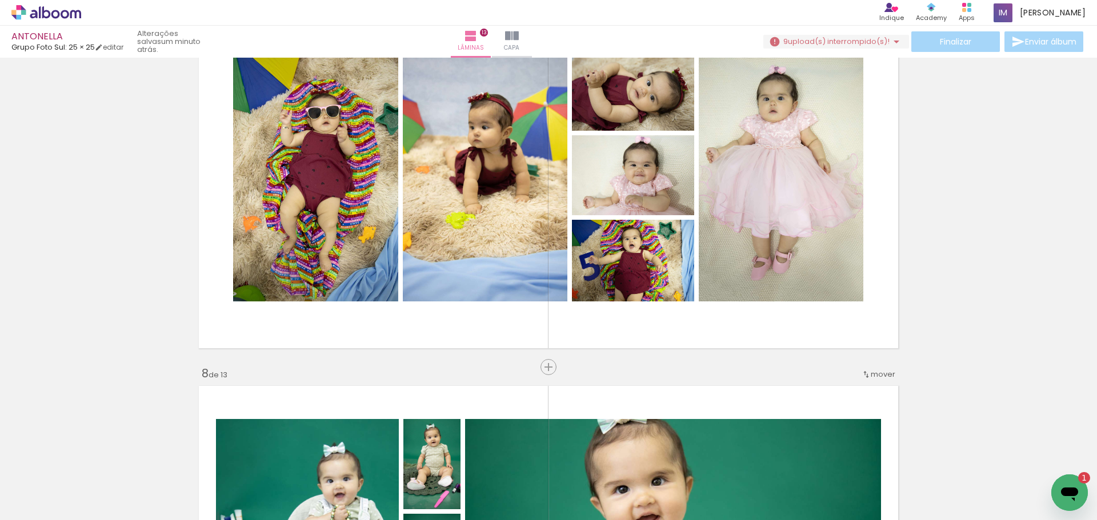
scroll to position [2368, 0]
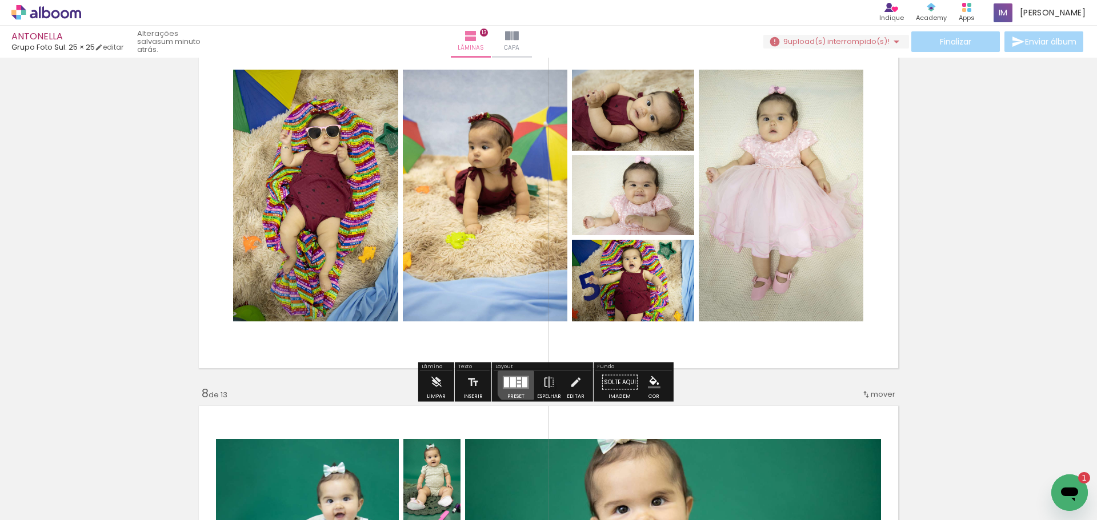
click at [512, 381] on quentale-layouter at bounding box center [516, 382] width 26 height 13
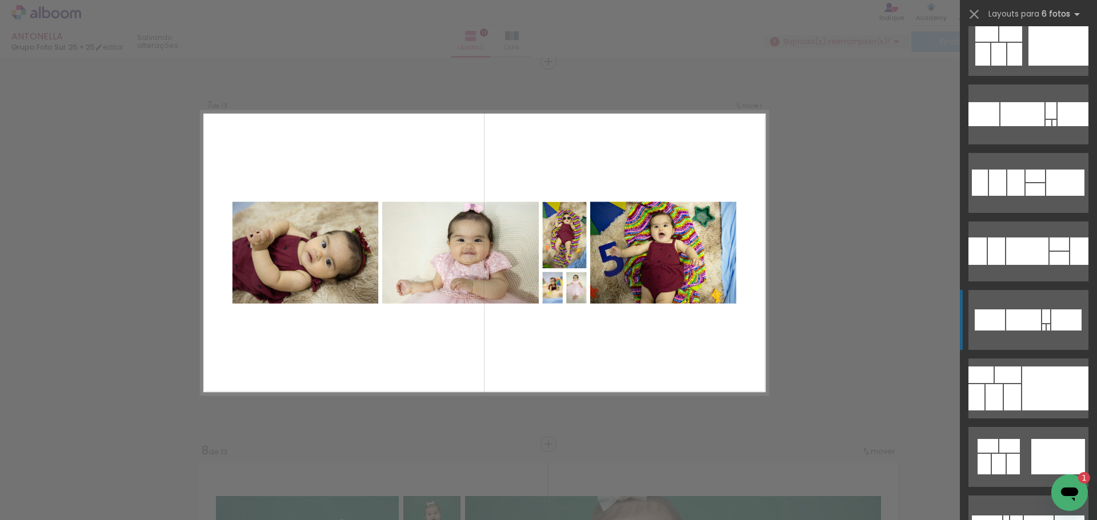
scroll to position [228, 0]
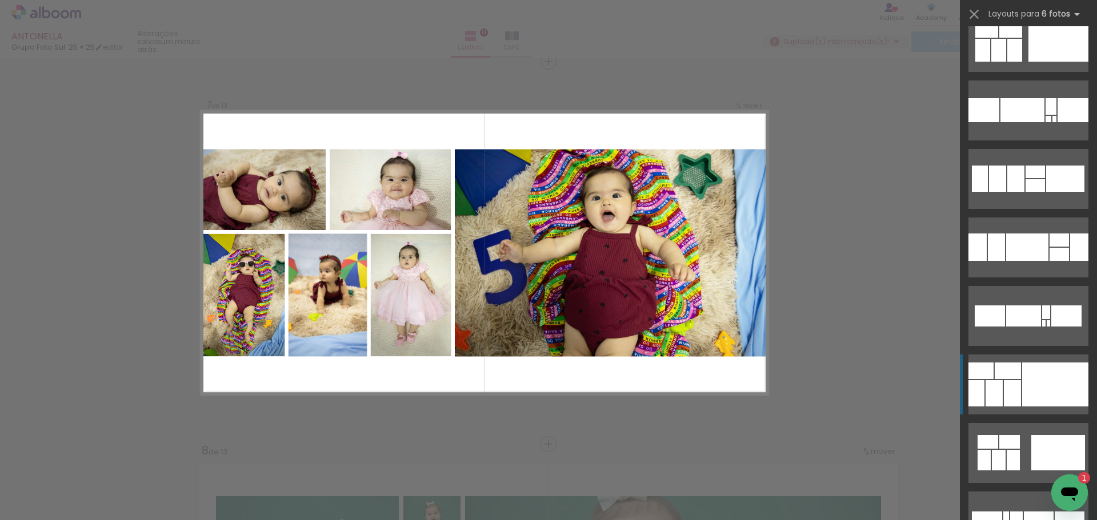
click at [1025, 384] on div at bounding box center [1055, 385] width 66 height 44
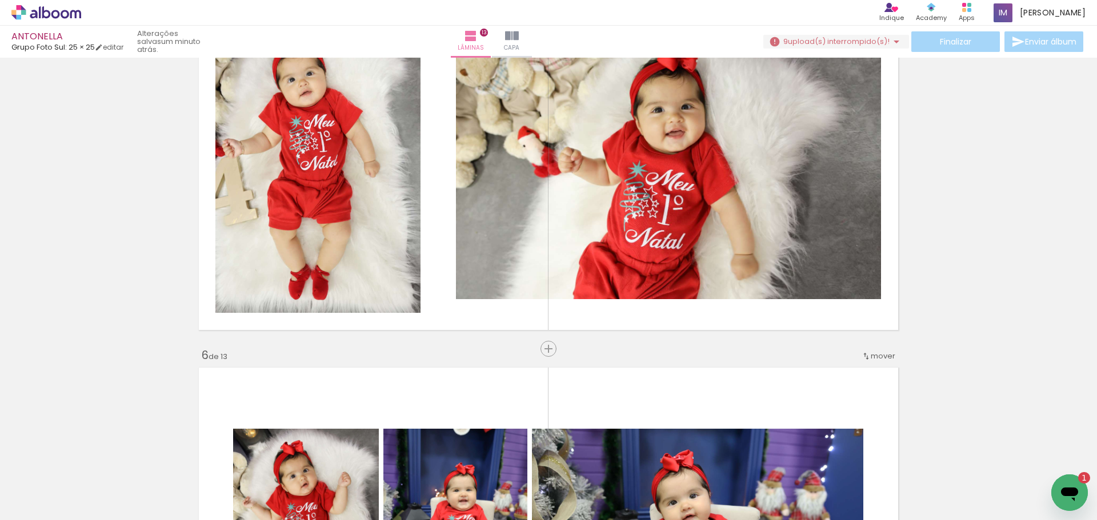
scroll to position [1568, 0]
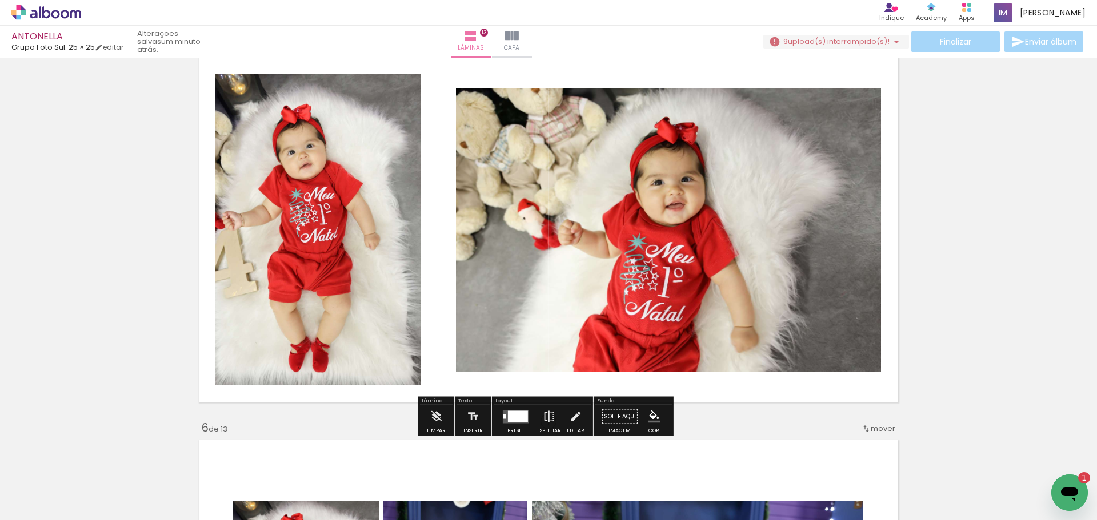
click at [283, 284] on quentale-photo at bounding box center [317, 229] width 205 height 311
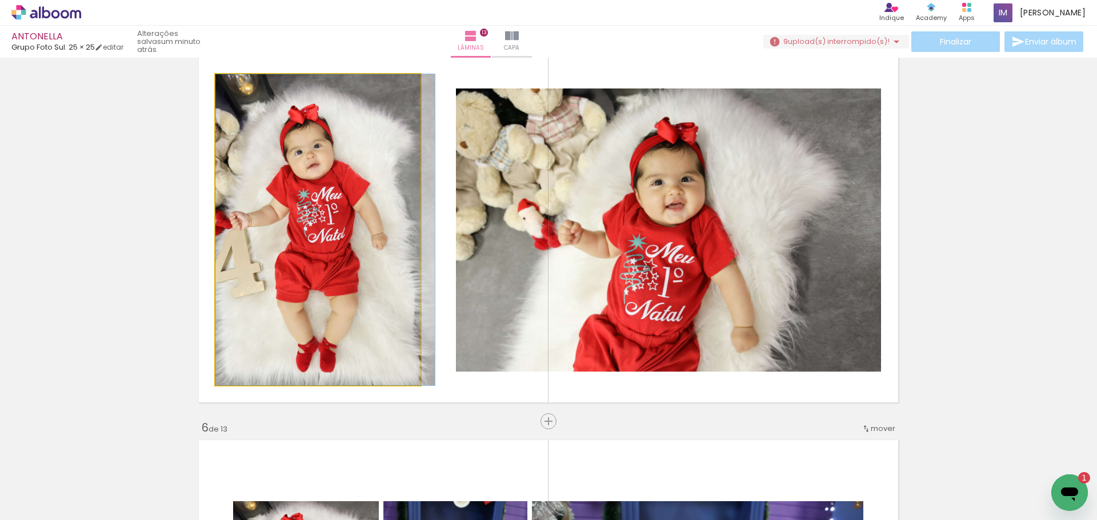
drag, startPoint x: 260, startPoint y: 287, endPoint x: 284, endPoint y: 288, distance: 24.0
drag, startPoint x: 307, startPoint y: 295, endPoint x: 323, endPoint y: 291, distance: 16.9
drag, startPoint x: 324, startPoint y: 178, endPoint x: 339, endPoint y: 166, distance: 18.6
drag, startPoint x: 270, startPoint y: 269, endPoint x: 353, endPoint y: 268, distance: 82.8
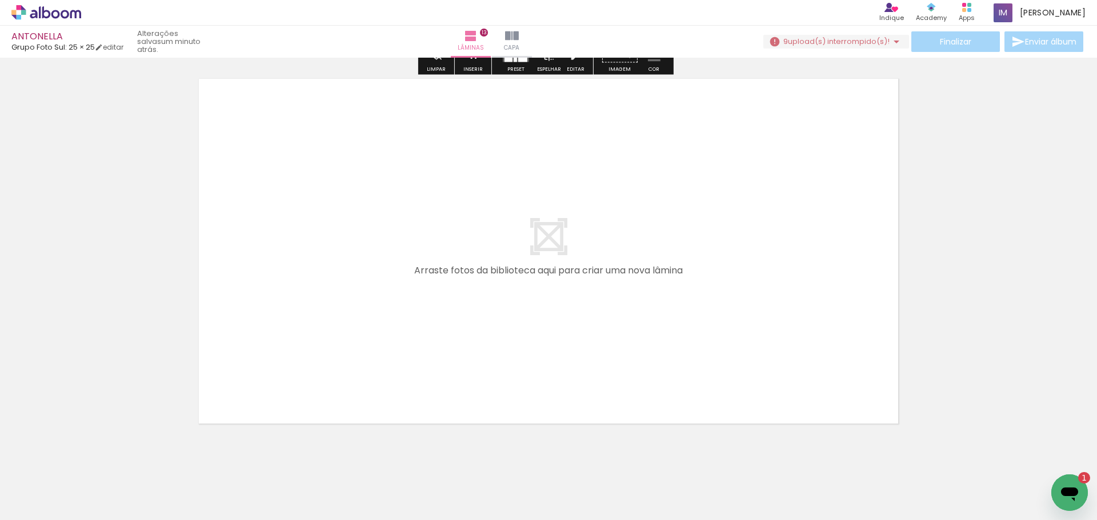
scroll to position [5011, 0]
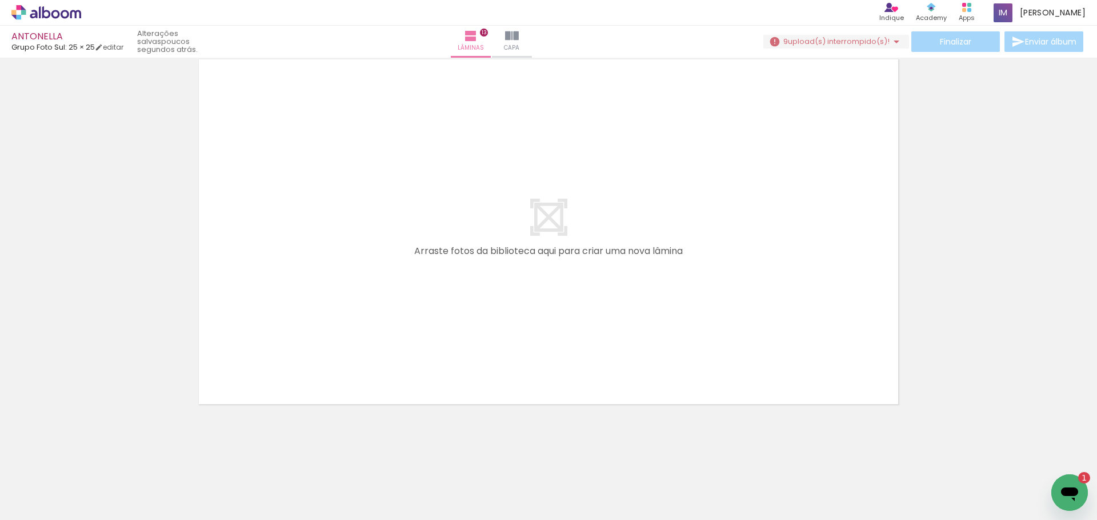
scroll to position [0, 1135]
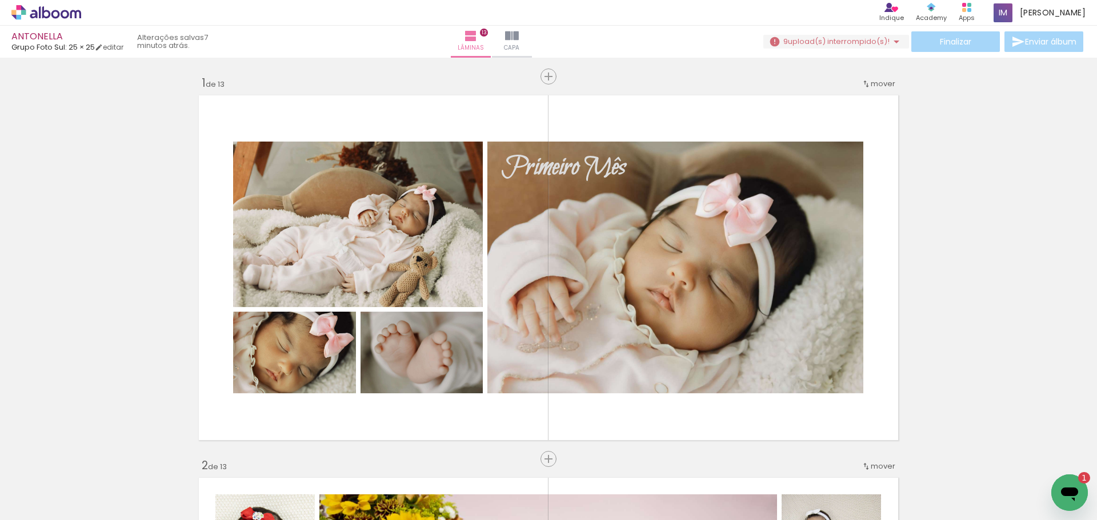
scroll to position [0, 1135]
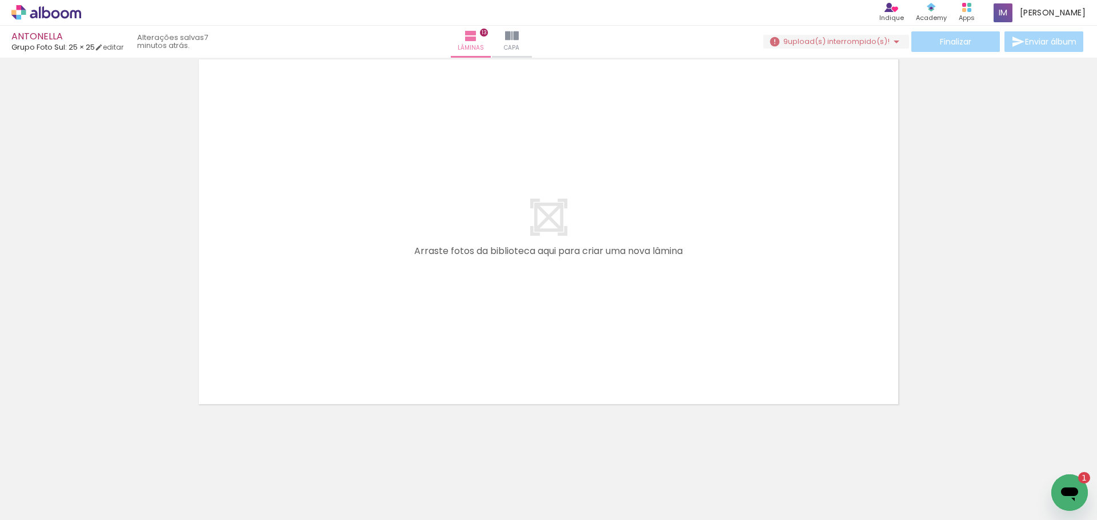
click at [23, 504] on iron-icon at bounding box center [17, 505] width 14 height 14
click at [0, 0] on input "file" at bounding box center [0, 0] width 0 height 0
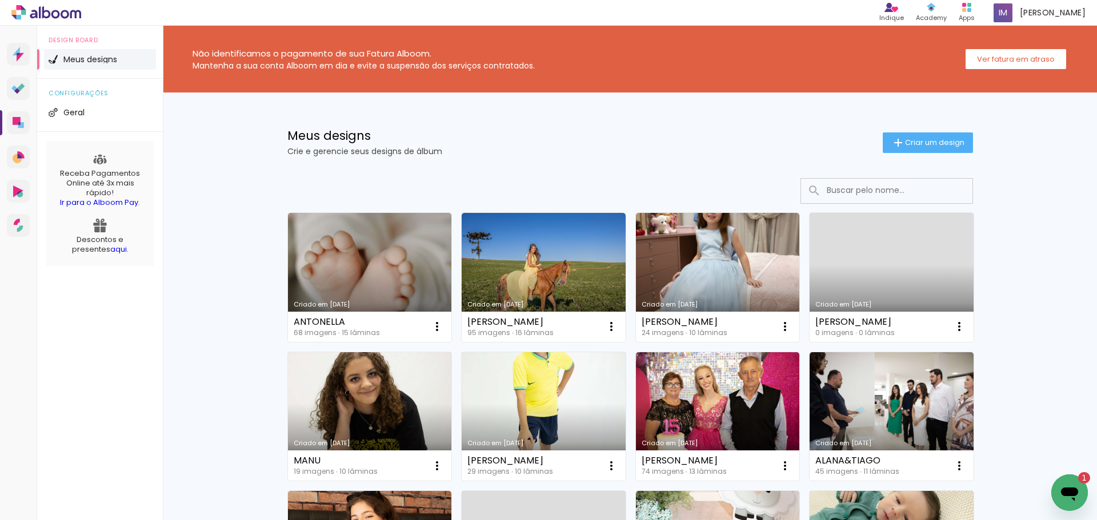
click at [360, 288] on link "Criado em [DATE]" at bounding box center [370, 277] width 164 height 129
